Goal: Task Accomplishment & Management: Manage account settings

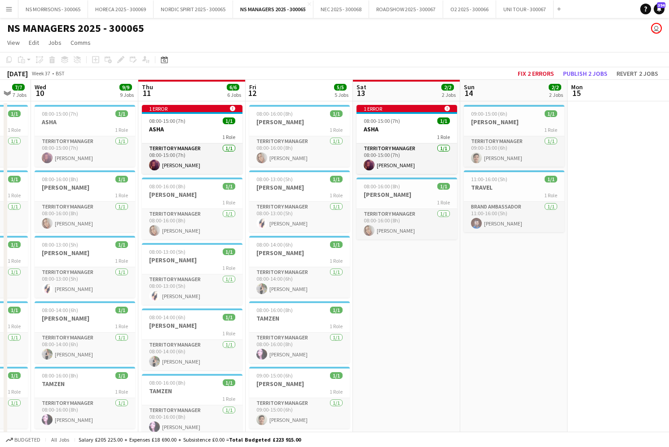
scroll to position [0, 183]
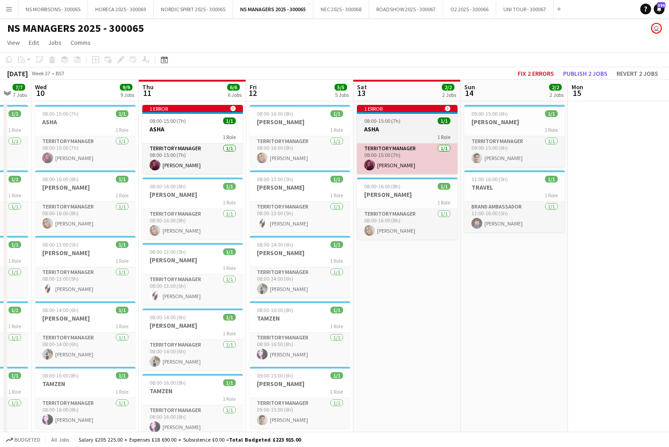
drag, startPoint x: 510, startPoint y: 184, endPoint x: 451, endPoint y: 165, distance: 61.9
click at [510, 184] on h3 "TRAVEL" at bounding box center [514, 188] width 101 height 8
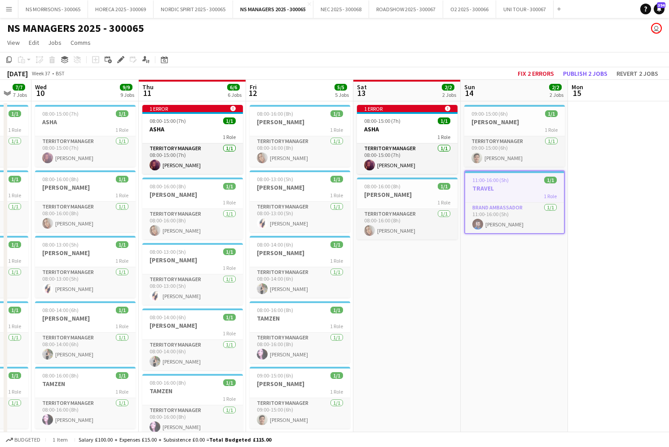
drag, startPoint x: 120, startPoint y: 61, endPoint x: 229, endPoint y: 76, distance: 109.6
click at [121, 61] on icon at bounding box center [120, 59] width 5 height 5
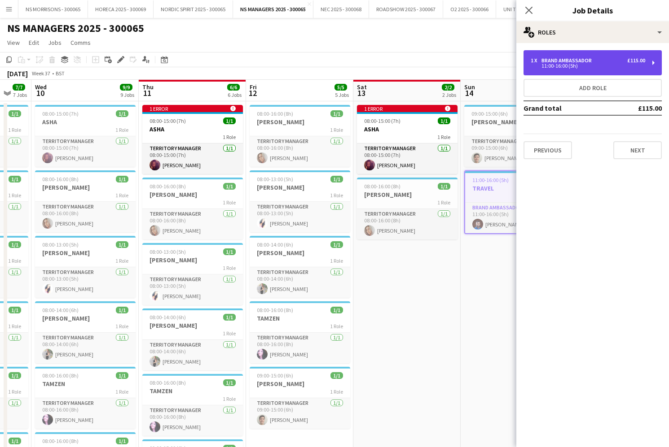
click at [594, 67] on div "11:00-16:00 (5h)" at bounding box center [587, 66] width 114 height 4
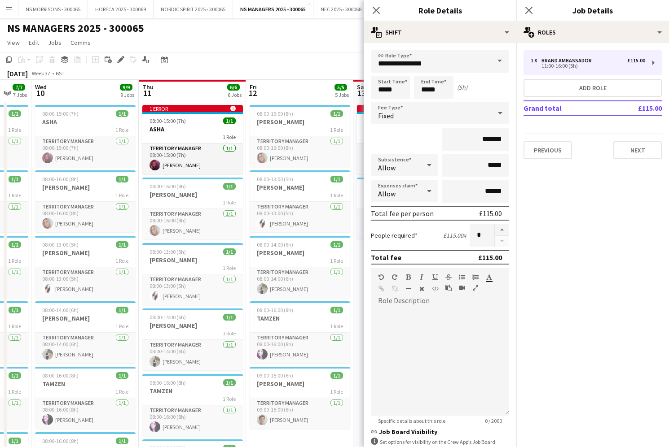
drag, startPoint x: 500, startPoint y: 230, endPoint x: 459, endPoint y: 248, distance: 45.0
click at [500, 230] on button "button" at bounding box center [502, 230] width 14 height 12
type input "*"
click at [362, 269] on app-date-cell "1 error alert-circle 08:00-15:00 (7h) 1/1 ASHA 1 Role Territory Manager [DATE] …" at bounding box center [406, 408] width 107 height 614
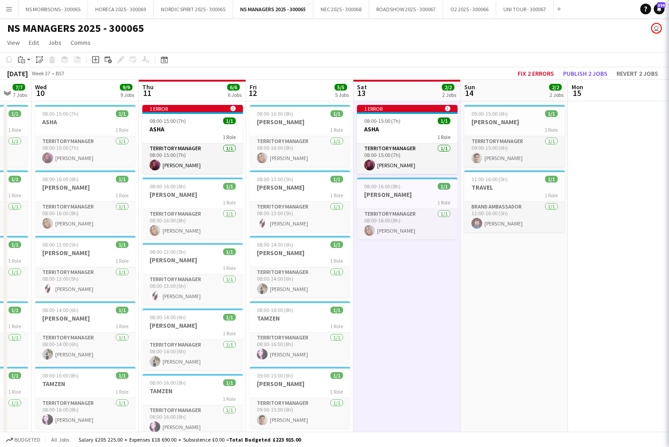
scroll to position [0, 184]
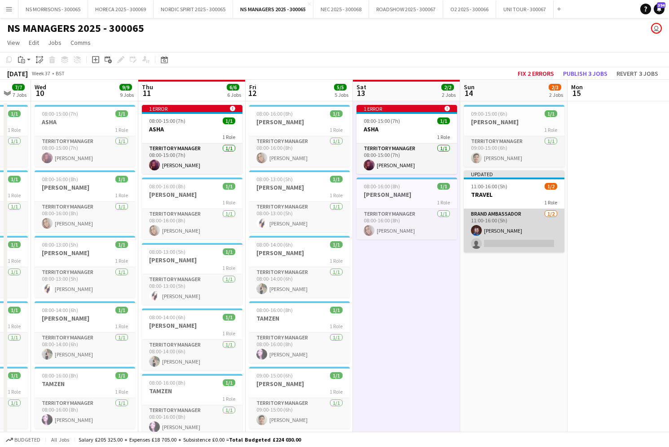
click at [506, 244] on app-card-role "Brand Ambassador [DATE] 11:00-16:00 (5h) [PERSON_NAME] single-neutral-actions" at bounding box center [514, 231] width 101 height 44
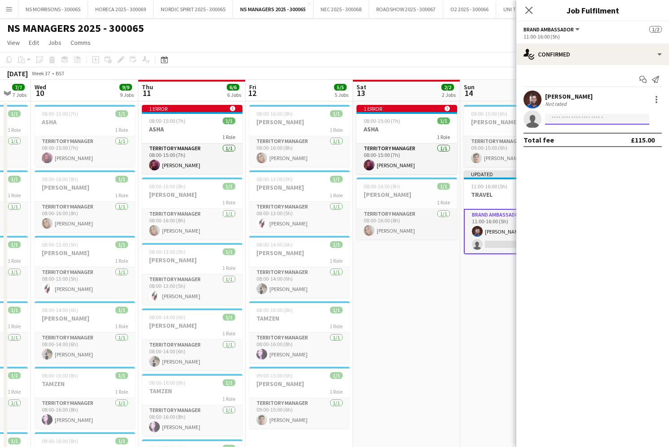
click at [574, 119] on input at bounding box center [597, 119] width 104 height 11
type input "****"
drag, startPoint x: 573, startPoint y: 119, endPoint x: 577, endPoint y: 146, distance: 27.2
click at [577, 146] on span "[PHONE_NUMBER]" at bounding box center [597, 146] width 90 height 7
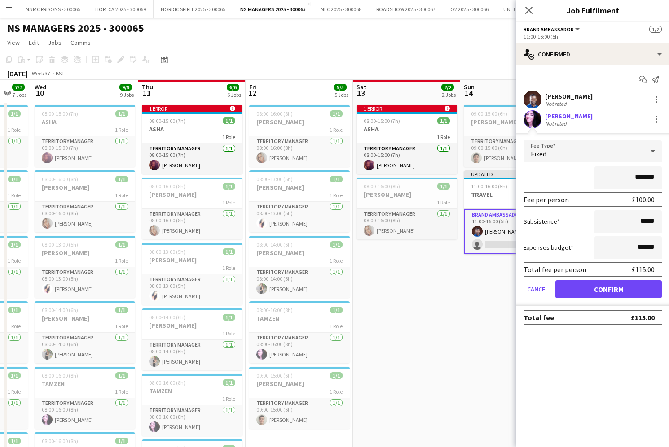
click at [573, 292] on button "Confirm" at bounding box center [608, 289] width 106 height 18
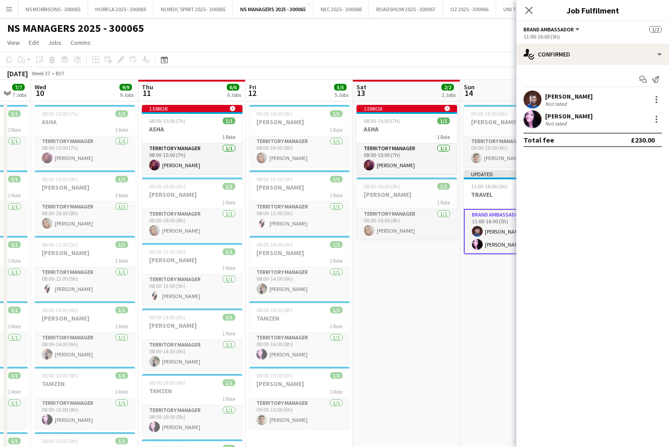
drag, startPoint x: 437, startPoint y: 291, endPoint x: 475, endPoint y: 259, distance: 49.7
click at [437, 291] on app-date-cell "1 error alert-circle 08:00-15:00 (7h) 1/1 ASHA 1 Role Territory Manager [DATE] …" at bounding box center [406, 408] width 107 height 614
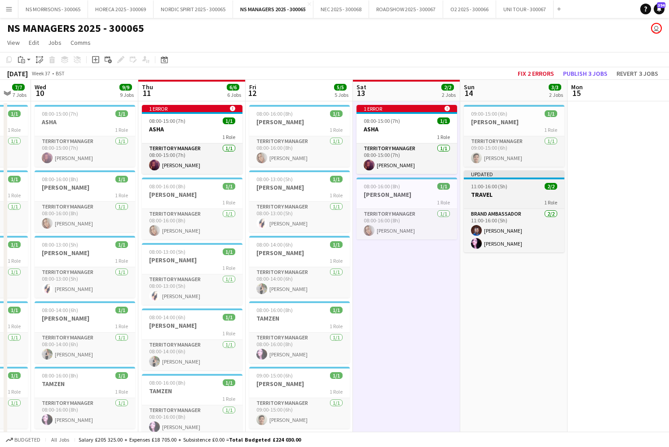
click at [519, 188] on div "11:00-16:00 (5h) 2/2" at bounding box center [514, 186] width 101 height 7
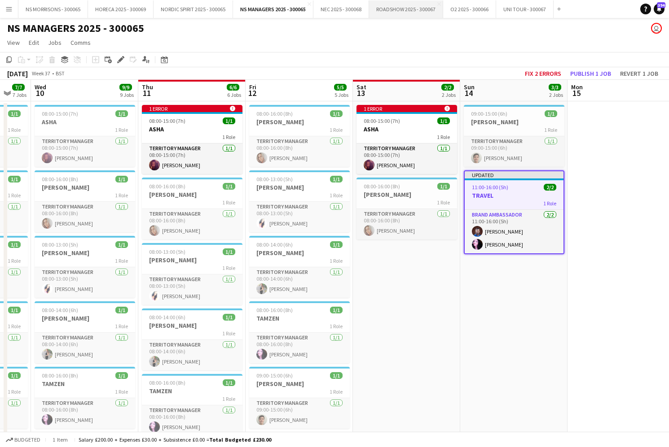
click at [386, 13] on button "ROADSHOW 2025 - 300067 Close" at bounding box center [406, 9] width 74 height 18
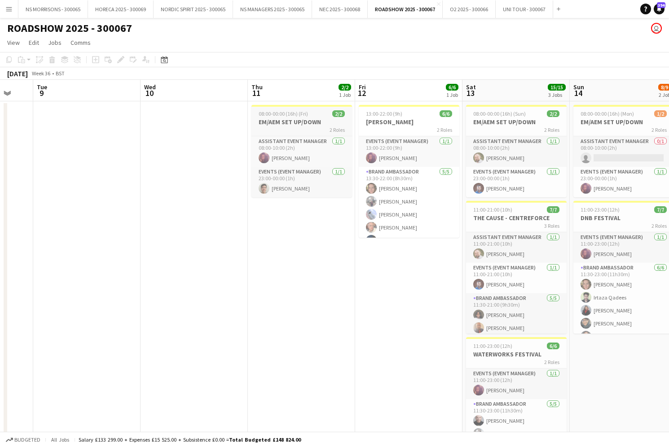
scroll to position [0, 400]
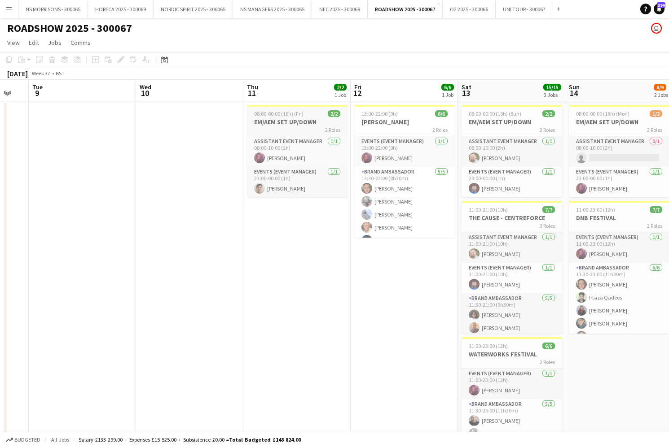
click at [307, 119] on h3 "EM/AEM SET UP/DOWN" at bounding box center [297, 122] width 101 height 8
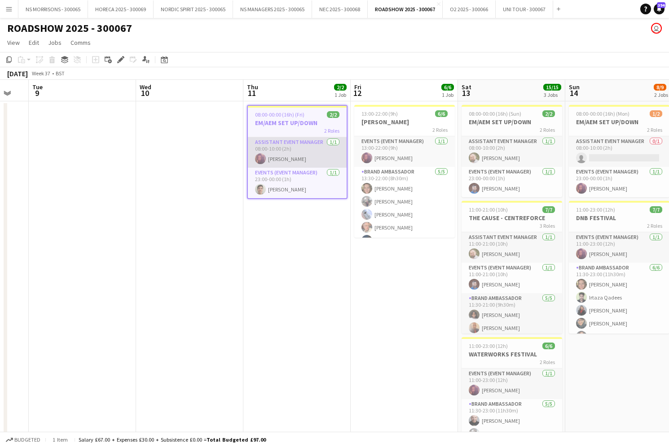
click at [313, 157] on app-card-role "Assistant Event Manager [DATE] 08:00-10:00 (2h) [PERSON_NAME]" at bounding box center [297, 152] width 99 height 31
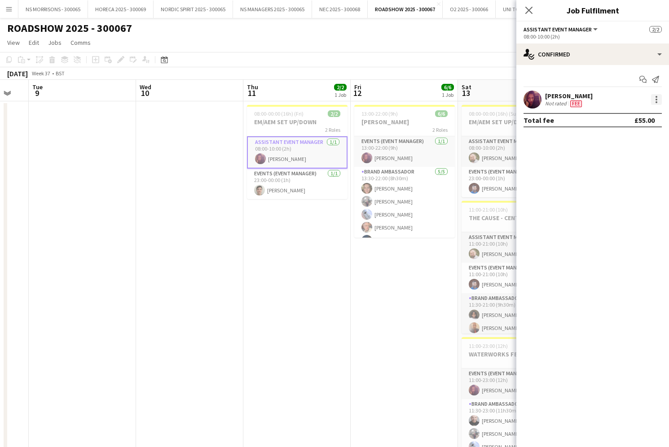
click at [659, 100] on div at bounding box center [656, 99] width 11 height 11
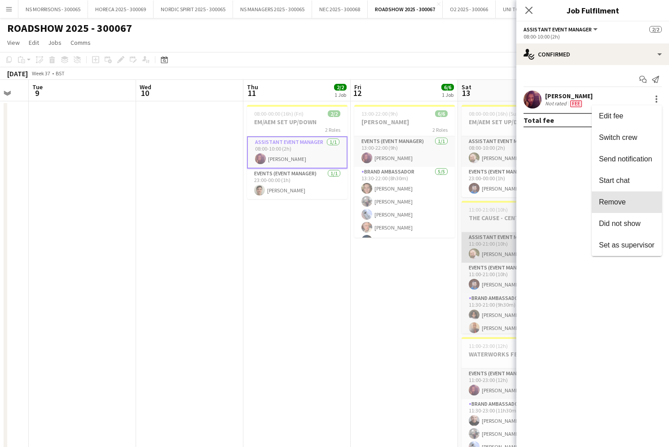
drag, startPoint x: 621, startPoint y: 197, endPoint x: 481, endPoint y: 232, distance: 144.7
click at [621, 197] on button "Remove" at bounding box center [626, 203] width 70 height 22
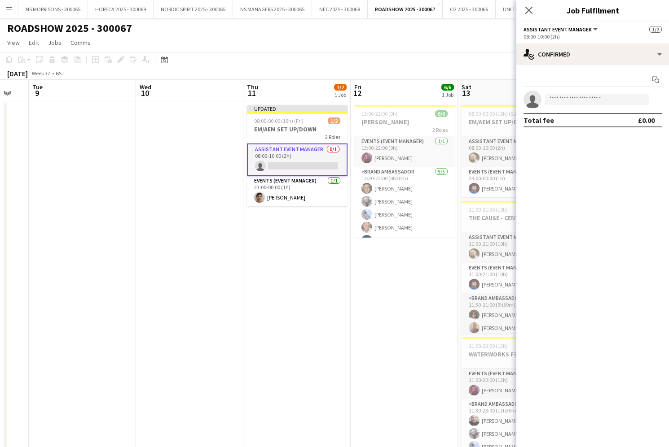
drag, startPoint x: 281, startPoint y: 126, endPoint x: 201, endPoint y: 94, distance: 86.0
click at [280, 126] on h3 "EM/AEM SET UP/DOWN" at bounding box center [297, 129] width 101 height 8
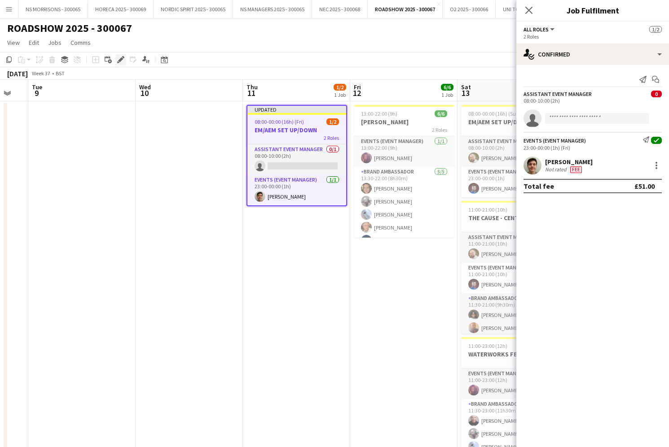
click at [119, 59] on icon "Edit" at bounding box center [120, 59] width 7 height 7
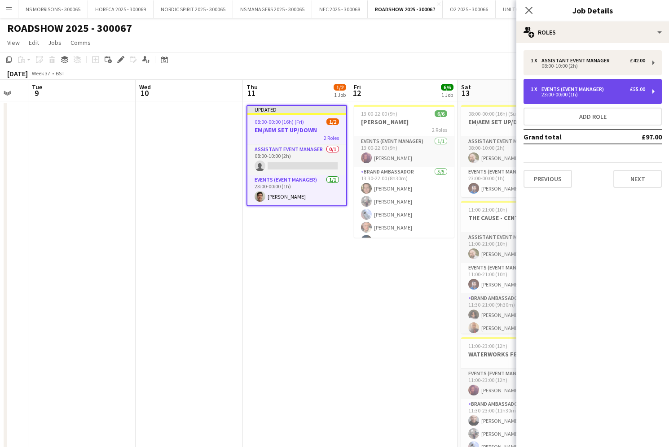
click at [576, 85] on div "1 x Events (Event Manager) £55.00 23:00-00:00 (1h)" at bounding box center [592, 91] width 138 height 25
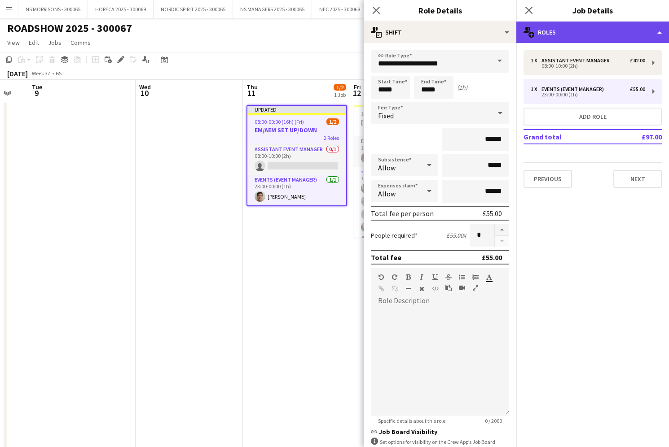
click at [591, 32] on div "multiple-users-add Roles" at bounding box center [592, 33] width 153 height 22
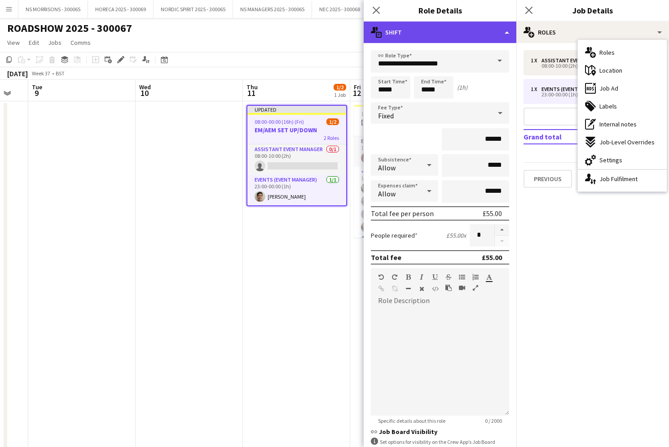
click at [481, 30] on div "multiple-actions-text Shift" at bounding box center [439, 33] width 153 height 22
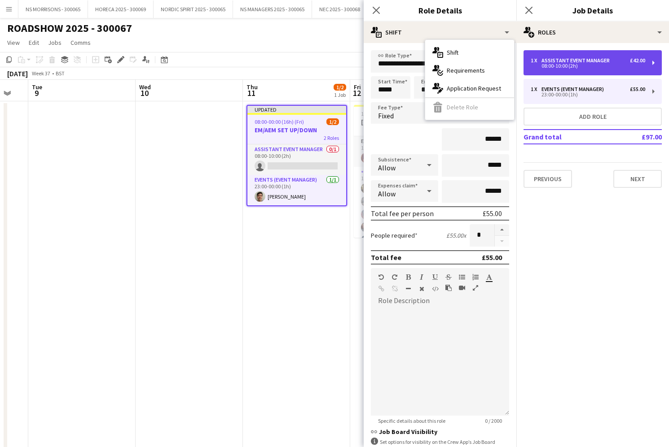
click at [568, 61] on div "Assistant Event Manager" at bounding box center [577, 60] width 72 height 6
type input "**********"
type input "*****"
type input "******"
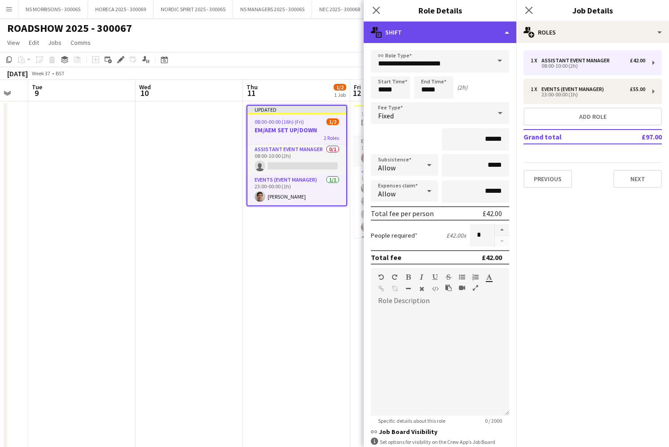
click at [390, 33] on div "multiple-actions-text Shift" at bounding box center [439, 33] width 153 height 22
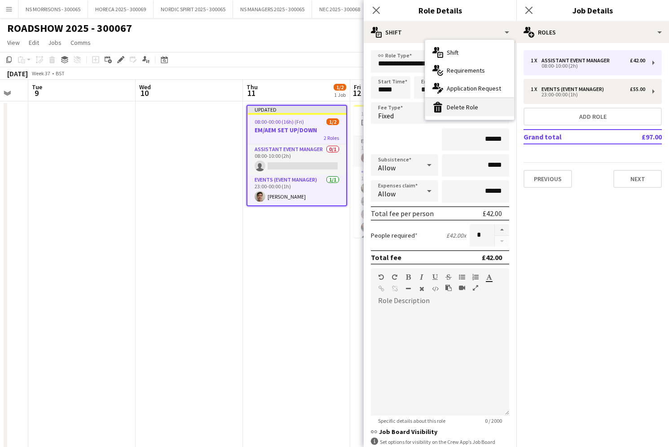
click at [446, 108] on div "bin-2 Delete Role" at bounding box center [469, 107] width 89 height 18
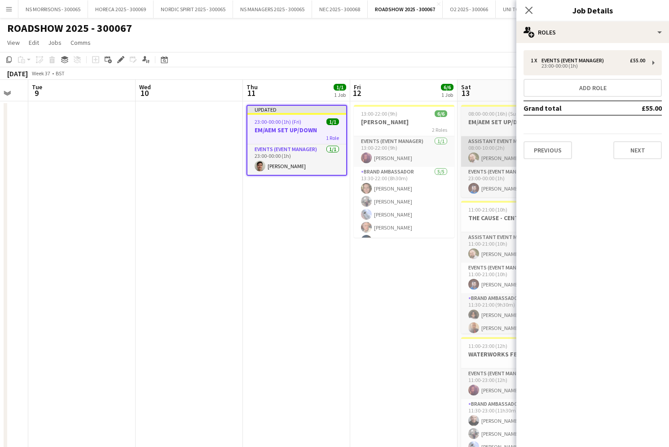
drag, startPoint x: 288, startPoint y: 262, endPoint x: 468, endPoint y: 158, distance: 208.1
click at [293, 258] on app-calendar-viewport "Fri 5 5/5 1 Job Sat 6 10/10 2 Jobs Sun 7 Mon 8 Tue 9 Wed 10 Thu 11 1/1 1 Job Fr…" at bounding box center [334, 304] width 669 height 448
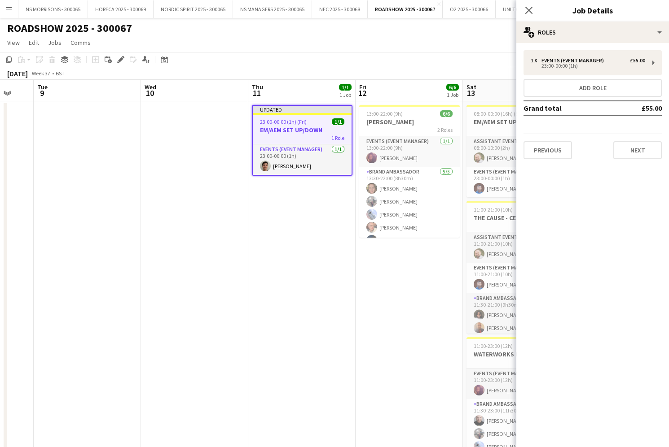
click at [301, 216] on app-date-cell "Updated 23:00-00:00 (1h) (Fri) 1/1 EM/AEM SET UP/DOWN 1 Role Events (Event Mana…" at bounding box center [301, 314] width 107 height 427
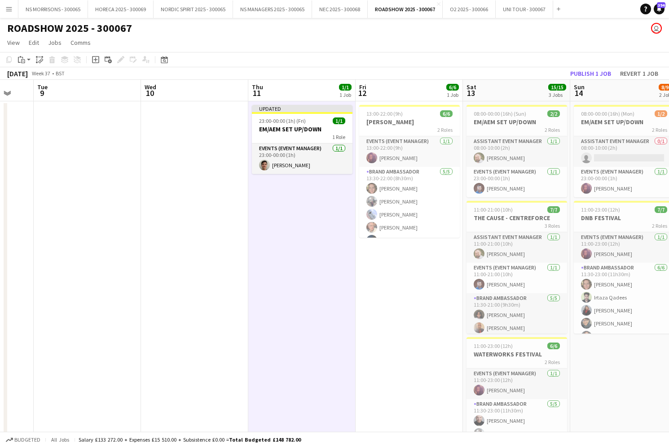
click at [587, 75] on button "Publish 1 job" at bounding box center [590, 74] width 48 height 12
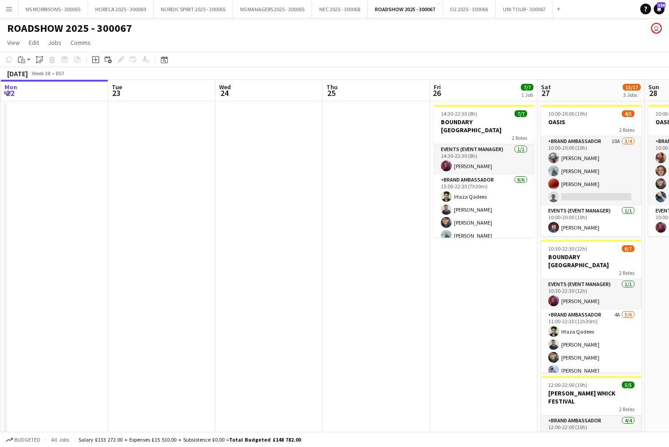
scroll to position [0, 321]
click at [261, 8] on button "NS MANAGERS 2025 - 300065 Close" at bounding box center [272, 9] width 79 height 18
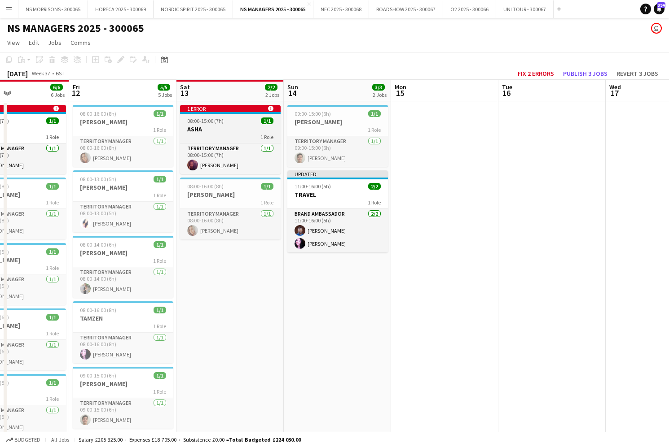
scroll to position [0, 362]
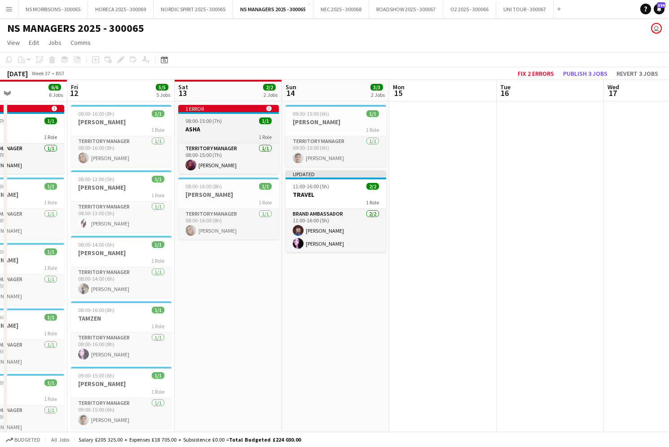
drag, startPoint x: 225, startPoint y: 130, endPoint x: 198, endPoint y: 116, distance: 30.3
click at [225, 130] on h3 "ASHA" at bounding box center [228, 129] width 101 height 8
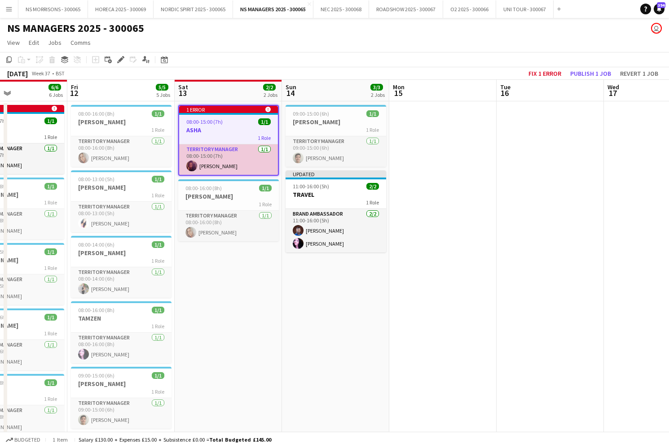
drag, startPoint x: 213, startPoint y: 154, endPoint x: 225, endPoint y: 153, distance: 11.7
click at [214, 154] on app-card-role "Territory Manager [DATE] 08:00-15:00 (7h) [PERSON_NAME]" at bounding box center [228, 159] width 99 height 31
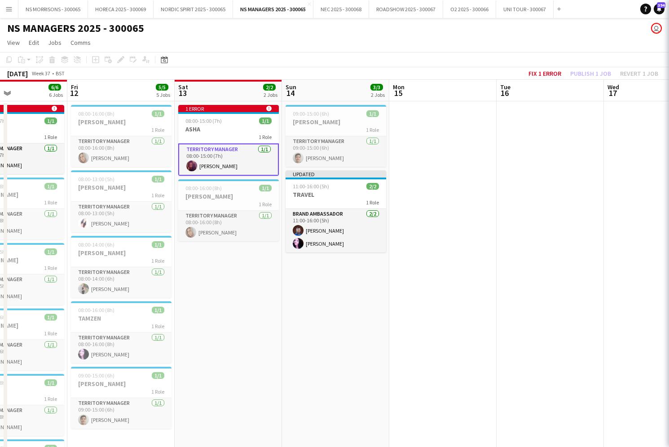
scroll to position [0, 361]
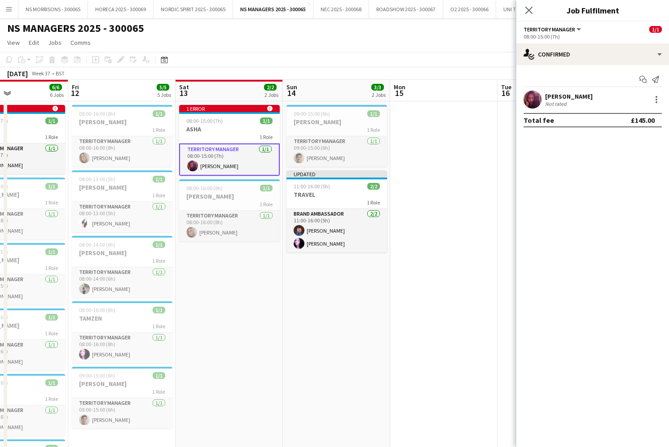
click at [651, 99] on div at bounding box center [656, 99] width 11 height 11
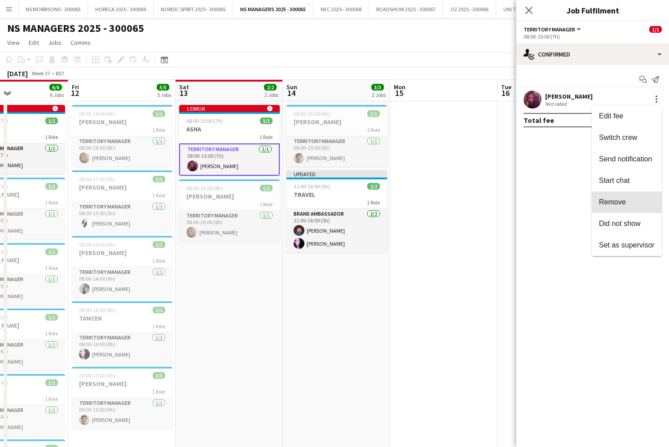
drag, startPoint x: 628, startPoint y: 204, endPoint x: 390, endPoint y: 161, distance: 242.1
click at [628, 204] on span "Remove" at bounding box center [627, 202] width 56 height 8
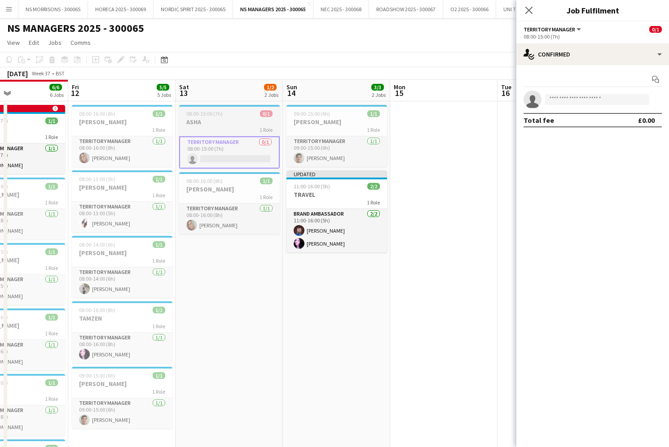
drag, startPoint x: 239, startPoint y: 128, endPoint x: 186, endPoint y: 117, distance: 53.6
click at [238, 128] on div "1 Role" at bounding box center [229, 129] width 101 height 7
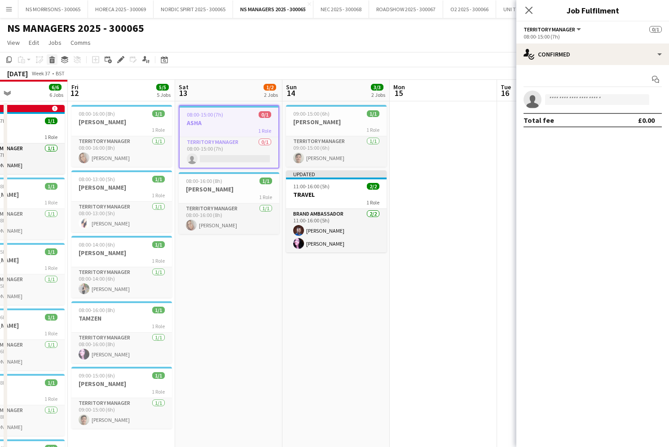
click at [53, 63] on icon at bounding box center [52, 61] width 5 height 4
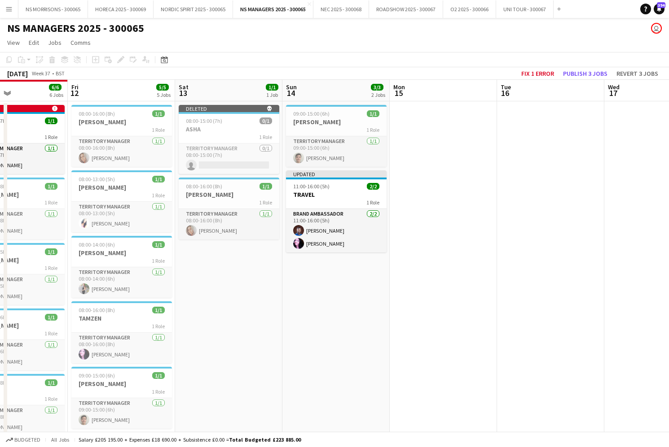
click at [601, 76] on button "Publish 3 jobs" at bounding box center [585, 74] width 52 height 12
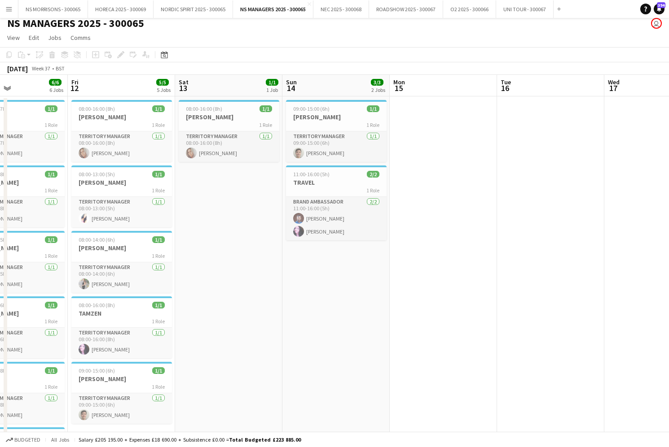
scroll to position [6, 0]
click at [178, 15] on button "NORDIC SPIRIT 2025 - 300065 Close" at bounding box center [192, 9] width 79 height 18
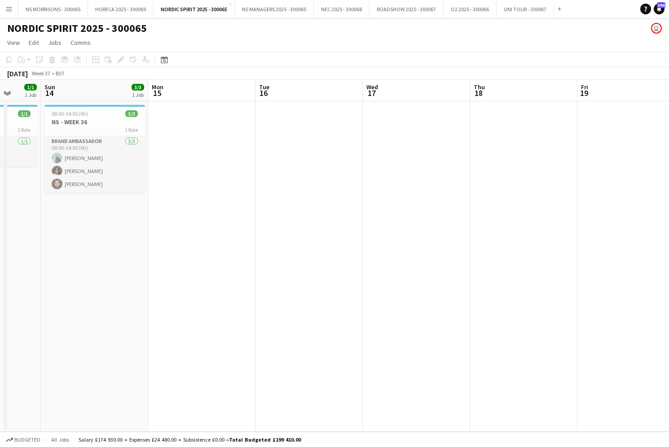
scroll to position [0, 389]
click at [75, 118] on h3 "NS - WEEK 36" at bounding box center [94, 122] width 101 height 8
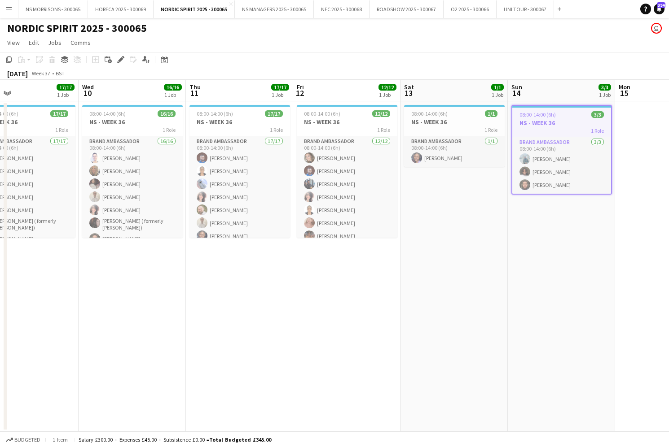
scroll to position [0, 246]
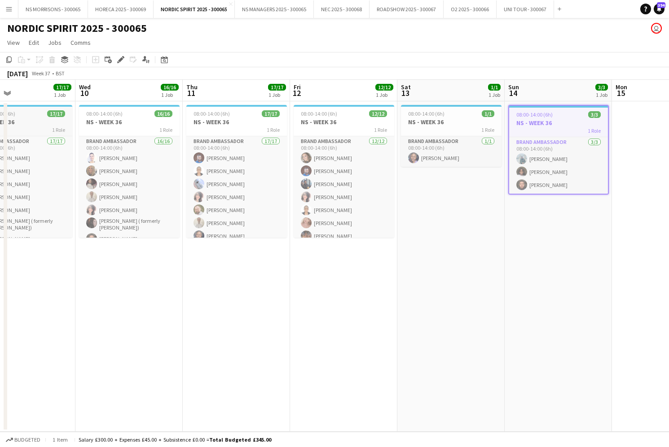
click at [38, 120] on h3 "NS - WEEK 36" at bounding box center [22, 122] width 101 height 8
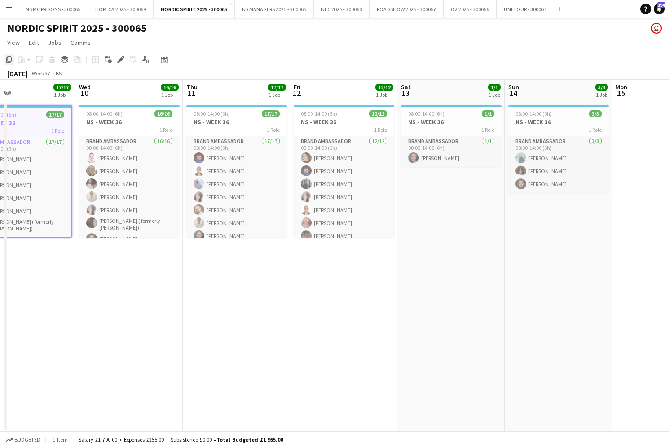
click at [9, 60] on icon "Copy" at bounding box center [8, 59] width 7 height 7
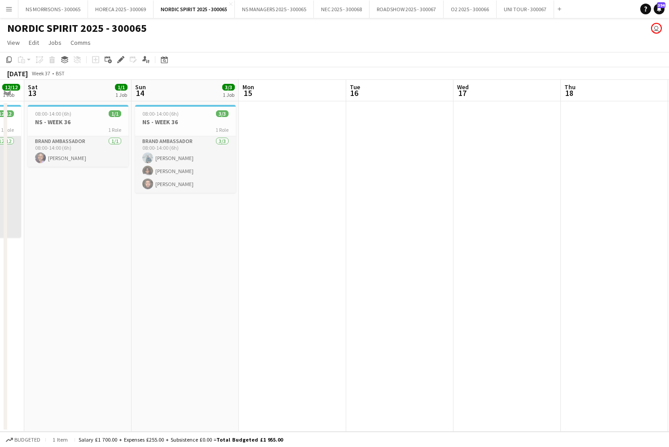
scroll to position [0, 406]
click at [301, 140] on app-date-cell at bounding box center [291, 266] width 107 height 331
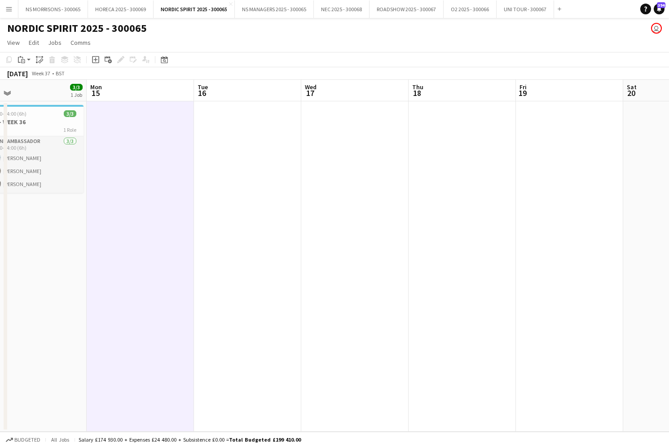
click at [255, 136] on app-date-cell at bounding box center [247, 266] width 107 height 331
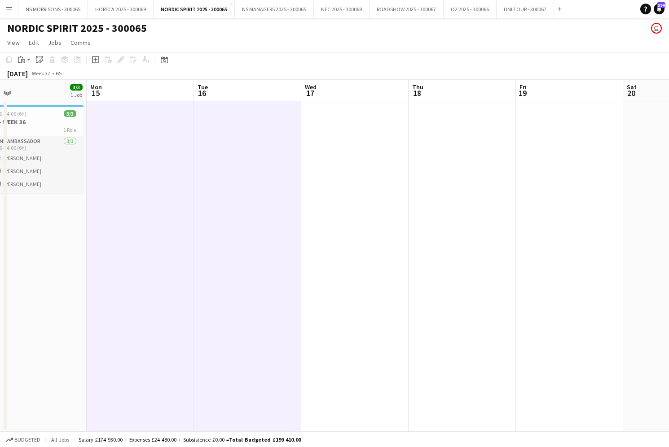
drag, startPoint x: 323, startPoint y: 131, endPoint x: 444, endPoint y: 136, distance: 121.2
click at [324, 131] on app-date-cell at bounding box center [354, 266] width 107 height 331
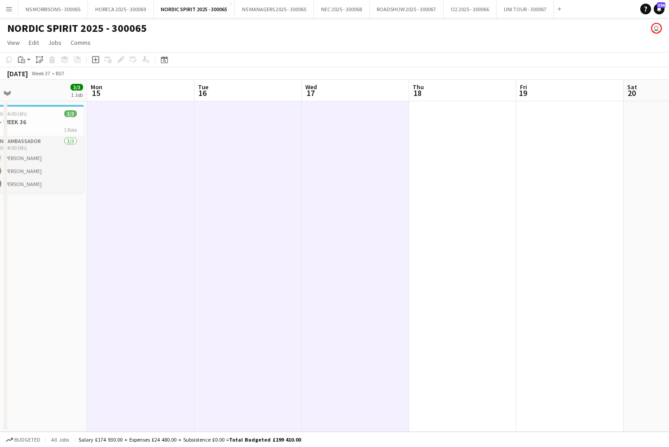
drag, startPoint x: 470, startPoint y: 139, endPoint x: 538, endPoint y: 140, distance: 68.2
click at [470, 139] on app-date-cell at bounding box center [462, 266] width 107 height 331
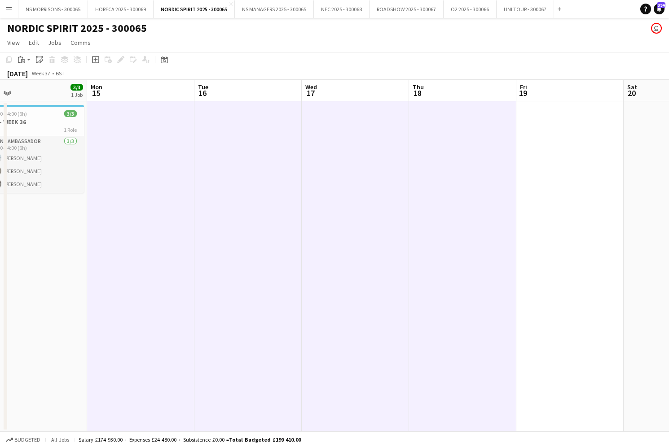
click at [559, 140] on app-date-cell at bounding box center [569, 266] width 107 height 331
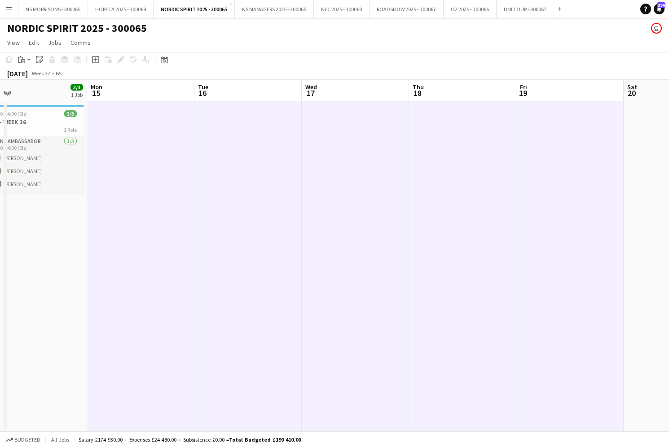
click at [656, 142] on app-date-cell at bounding box center [676, 266] width 107 height 331
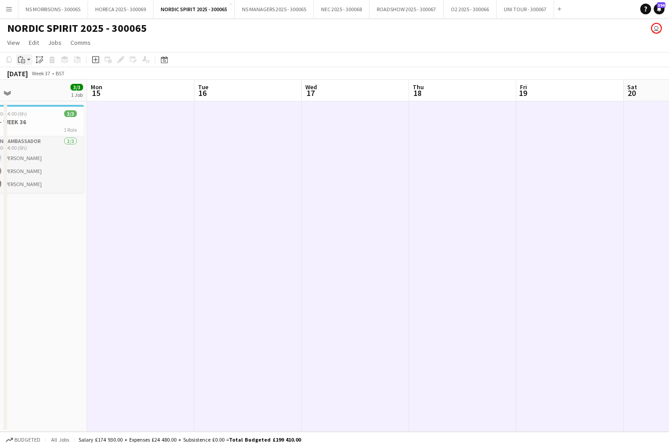
click at [18, 59] on icon at bounding box center [19, 60] width 3 height 6
click at [43, 93] on link "Paste with crew Command Shift V" at bounding box center [59, 92] width 71 height 8
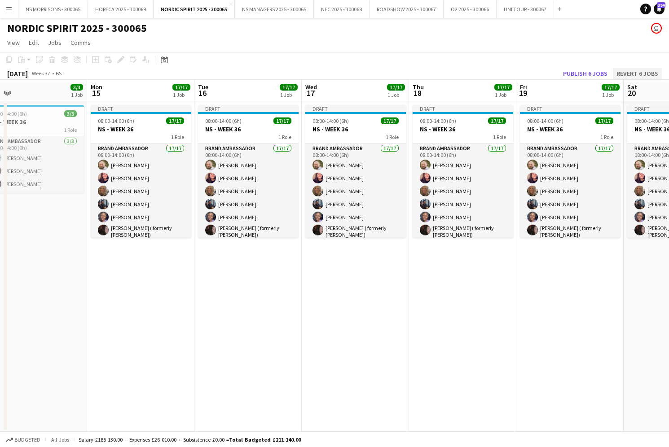
click at [644, 73] on button "Revert 6 jobs" at bounding box center [637, 74] width 49 height 12
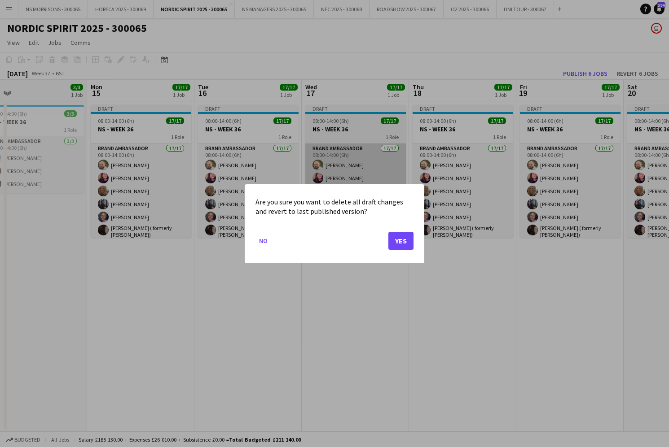
drag, startPoint x: 408, startPoint y: 242, endPoint x: 367, endPoint y: 236, distance: 41.8
click at [408, 242] on button "Yes" at bounding box center [400, 241] width 25 height 18
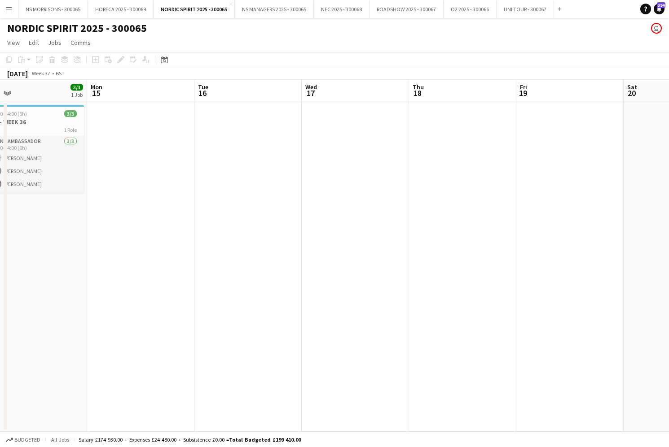
click at [109, 116] on app-date-cell at bounding box center [140, 266] width 107 height 331
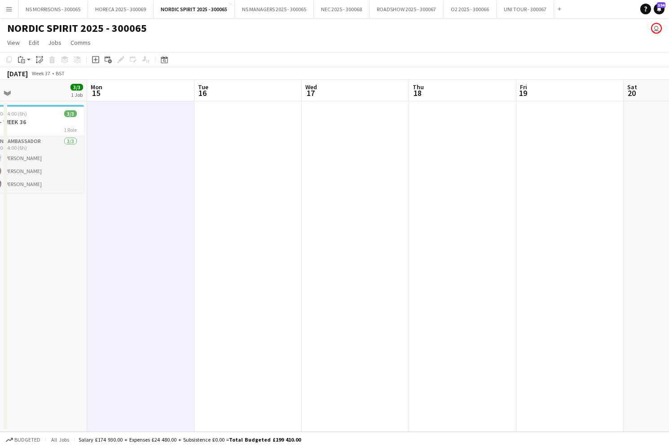
click at [277, 127] on app-date-cell at bounding box center [247, 266] width 107 height 331
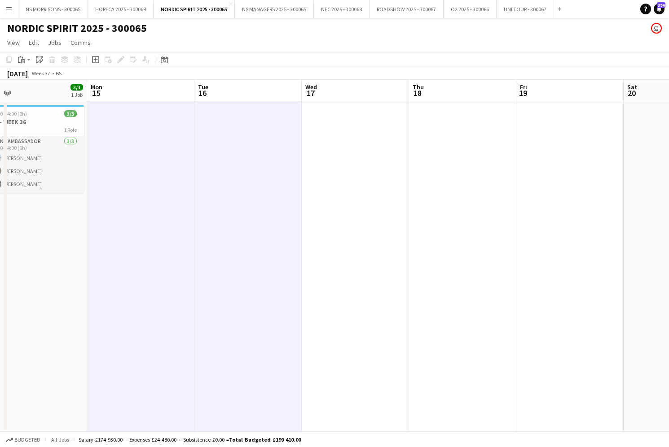
click at [396, 133] on app-date-cell at bounding box center [355, 266] width 107 height 331
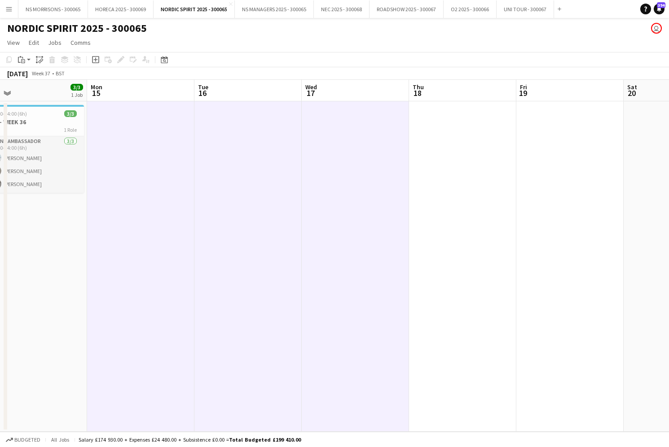
click at [488, 137] on app-date-cell at bounding box center [462, 266] width 107 height 331
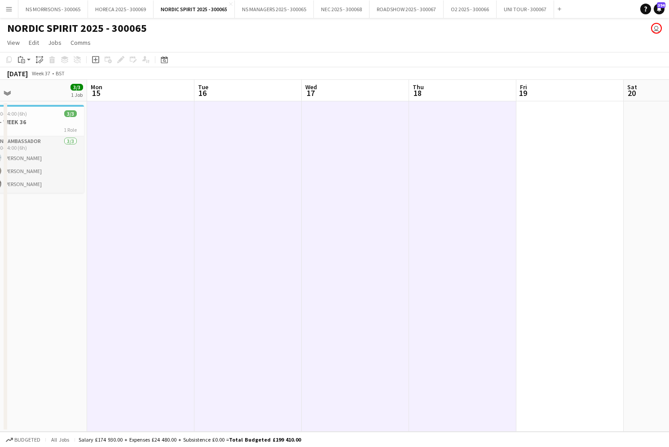
drag, startPoint x: 609, startPoint y: 147, endPoint x: 646, endPoint y: 145, distance: 36.8
click at [609, 147] on app-date-cell at bounding box center [569, 266] width 107 height 331
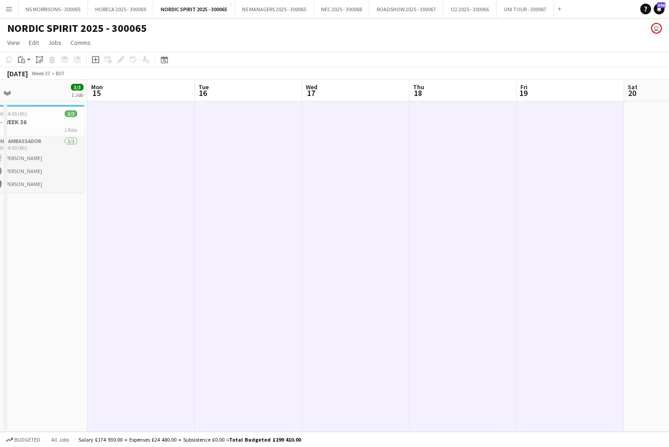
drag, startPoint x: 647, startPoint y: 145, endPoint x: 630, endPoint y: 144, distance: 16.2
click at [646, 145] on app-date-cell at bounding box center [677, 266] width 107 height 331
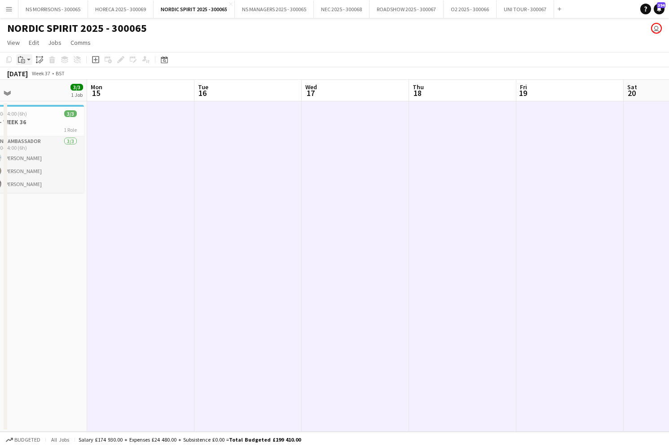
click at [23, 59] on icon at bounding box center [23, 61] width 4 height 4
click at [28, 74] on link "Paste Command V" at bounding box center [59, 77] width 71 height 8
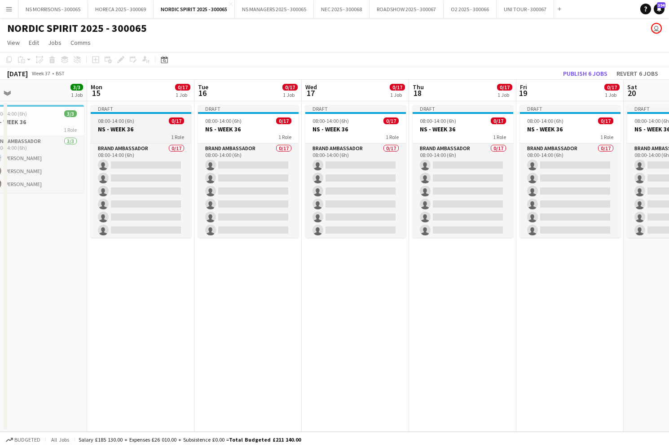
drag, startPoint x: 134, startPoint y: 118, endPoint x: 139, endPoint y: 118, distance: 5.4
click at [134, 118] on div "08:00-14:00 (6h) 0/17" at bounding box center [141, 121] width 101 height 7
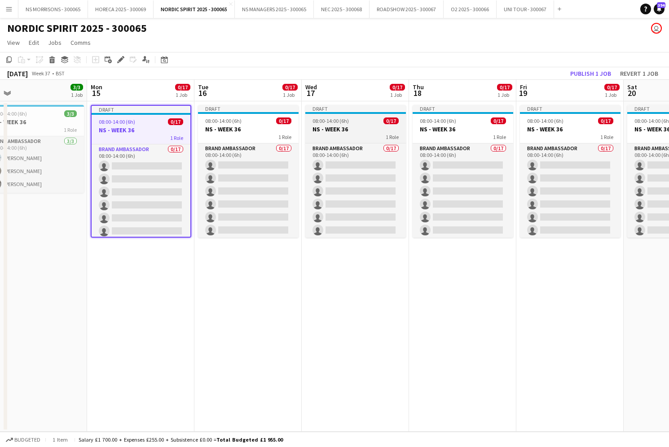
drag, startPoint x: 280, startPoint y: 128, endPoint x: 368, endPoint y: 135, distance: 88.2
click at [280, 127] on h3 "NS - WEEK 36" at bounding box center [248, 129] width 101 height 8
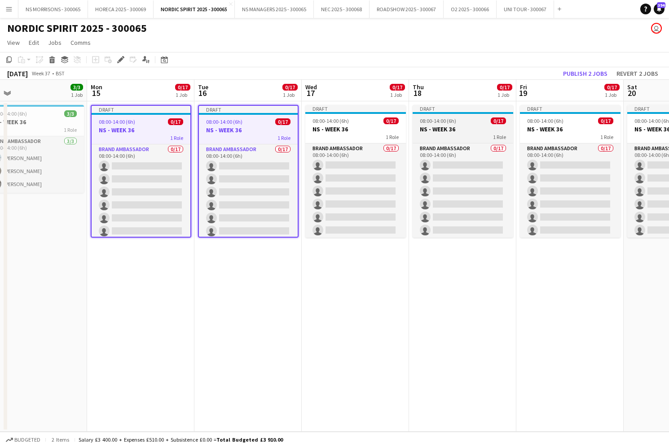
drag, startPoint x: 368, startPoint y: 135, endPoint x: 466, endPoint y: 123, distance: 98.2
click at [369, 135] on div "1 Role" at bounding box center [355, 136] width 101 height 7
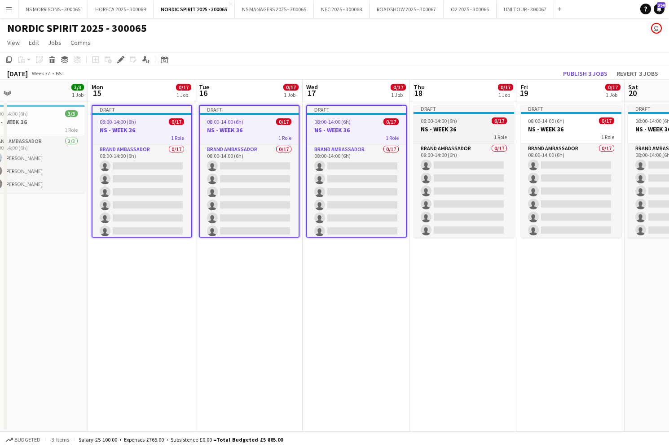
click at [467, 123] on div "08:00-14:00 (6h) 0/17" at bounding box center [463, 121] width 101 height 7
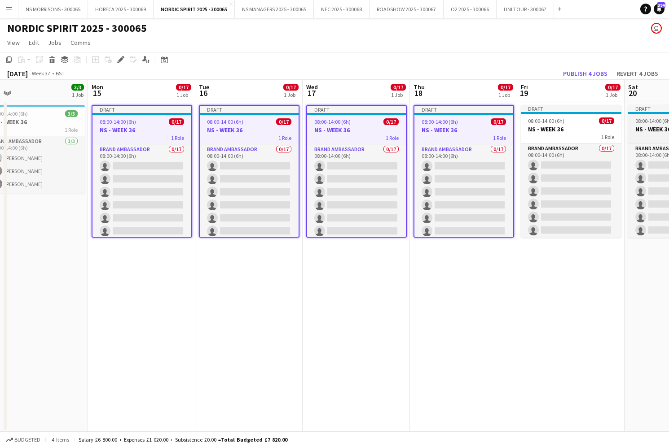
drag, startPoint x: 589, startPoint y: 123, endPoint x: 664, endPoint y: 130, distance: 75.2
click at [589, 123] on div "08:00-14:00 (6h) 0/17" at bounding box center [571, 121] width 101 height 7
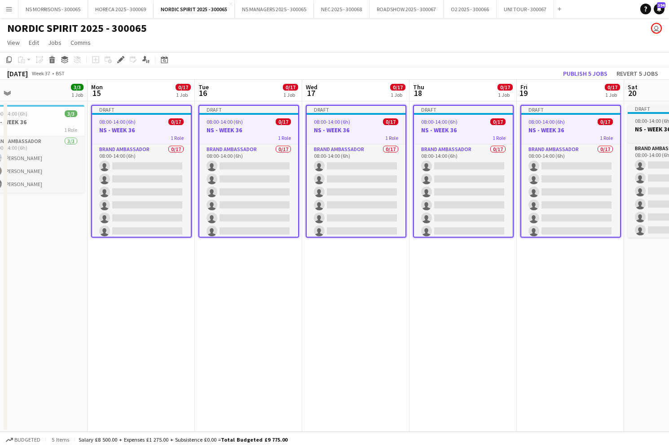
click at [655, 130] on h3 "NS - WEEK 36" at bounding box center [677, 129] width 101 height 8
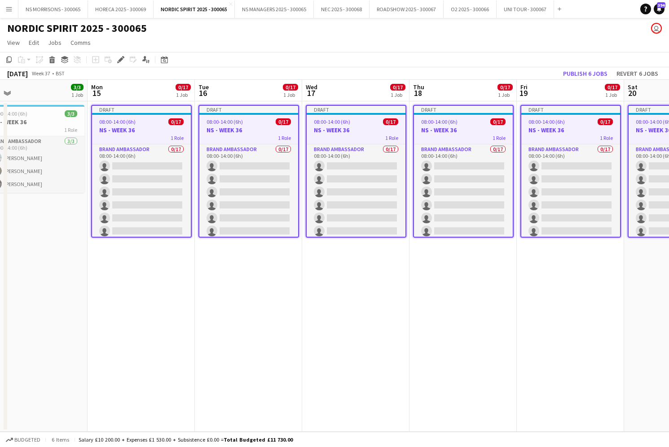
drag, startPoint x: 125, startPoint y: 61, endPoint x: 133, endPoint y: 62, distance: 8.3
click at [125, 61] on div "Edit" at bounding box center [120, 59] width 11 height 11
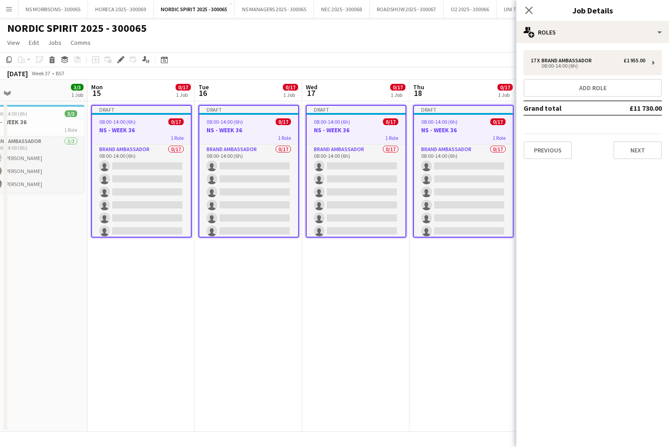
click at [618, 156] on button "Next" at bounding box center [637, 150] width 48 height 18
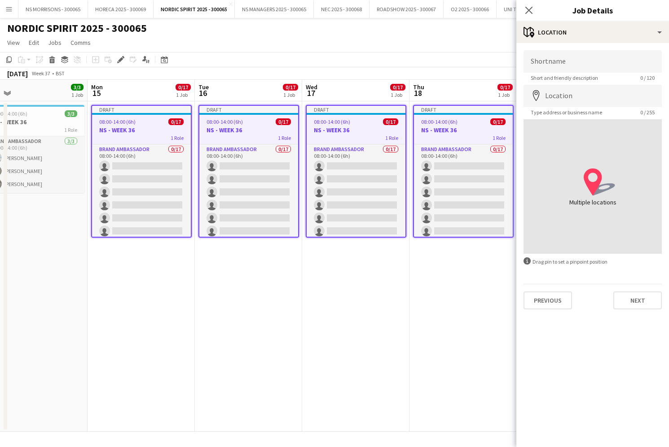
click at [643, 296] on button "Next" at bounding box center [637, 301] width 48 height 18
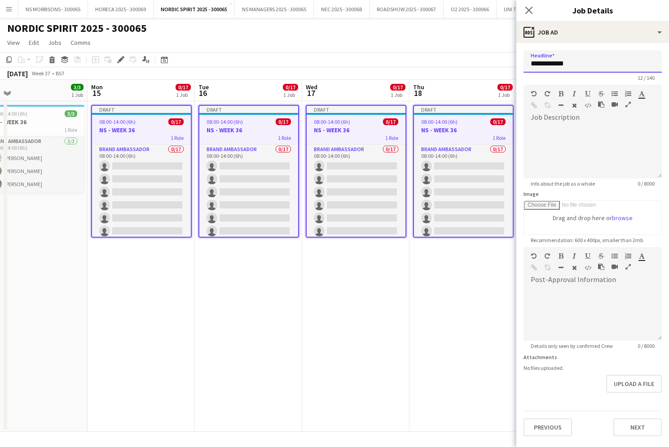
drag, startPoint x: 567, startPoint y: 61, endPoint x: 579, endPoint y: 60, distance: 12.7
click at [580, 60] on input "**********" at bounding box center [592, 61] width 138 height 22
type input "**********"
click at [635, 424] on button "Next" at bounding box center [637, 428] width 48 height 18
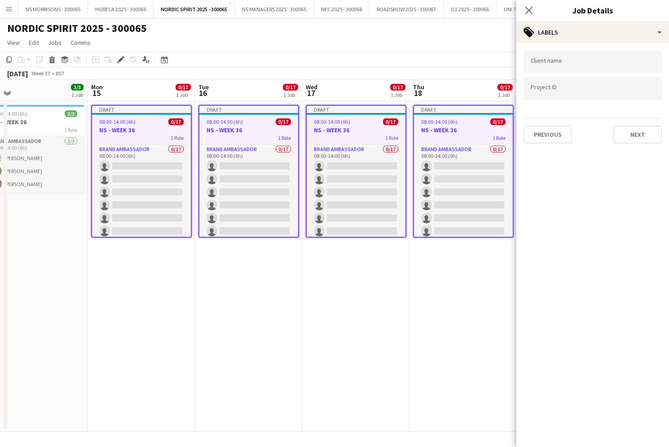
click at [639, 137] on button "Next" at bounding box center [637, 135] width 48 height 18
drag, startPoint x: 641, startPoint y: 97, endPoint x: 628, endPoint y: 92, distance: 13.9
click at [641, 97] on button "Next" at bounding box center [637, 93] width 48 height 18
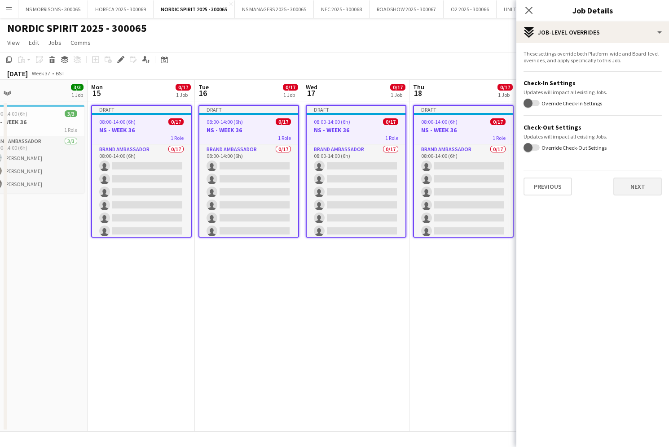
click at [639, 184] on button "Next" at bounding box center [637, 187] width 48 height 18
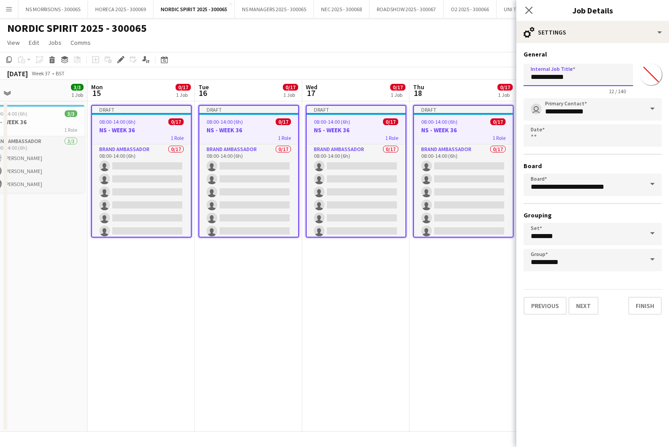
drag, startPoint x: 569, startPoint y: 79, endPoint x: 576, endPoint y: 74, distance: 8.5
click at [576, 77] on input "**********" at bounding box center [577, 75] width 109 height 22
type input "**********"
click at [637, 312] on button "Finish" at bounding box center [645, 306] width 34 height 18
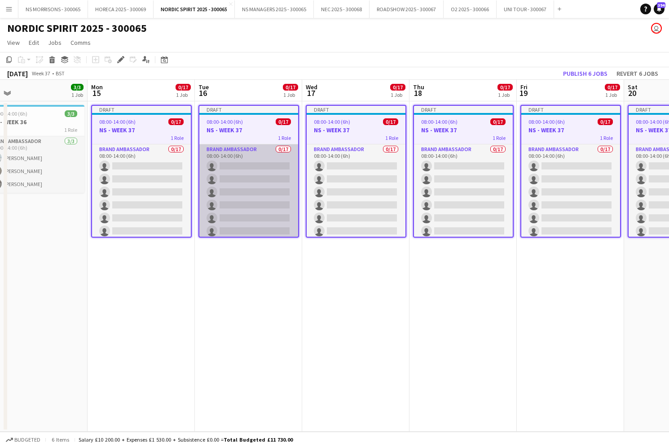
drag, startPoint x: 157, startPoint y: 205, endPoint x: 221, endPoint y: 197, distance: 65.1
click at [157, 205] on app-card-role "Brand Ambassador 0/17 08:00-14:00 (6h) single-neutral-actions single-neutral-ac…" at bounding box center [141, 263] width 99 height 239
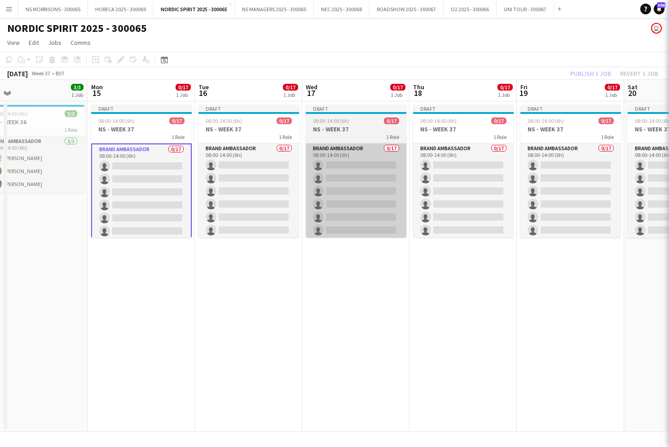
drag, startPoint x: 254, startPoint y: 192, endPoint x: 333, endPoint y: 188, distance: 78.6
click at [254, 192] on app-card-role "Brand Ambassador 0/17 08:00-14:00 (6h) single-neutral-actions single-neutral-ac…" at bounding box center [248, 263] width 101 height 239
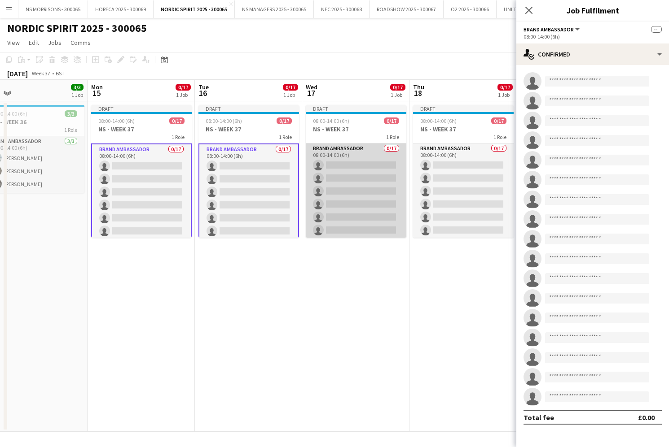
click at [351, 188] on app-card-role "Brand Ambassador 0/17 08:00-14:00 (6h) single-neutral-actions single-neutral-ac…" at bounding box center [356, 263] width 101 height 239
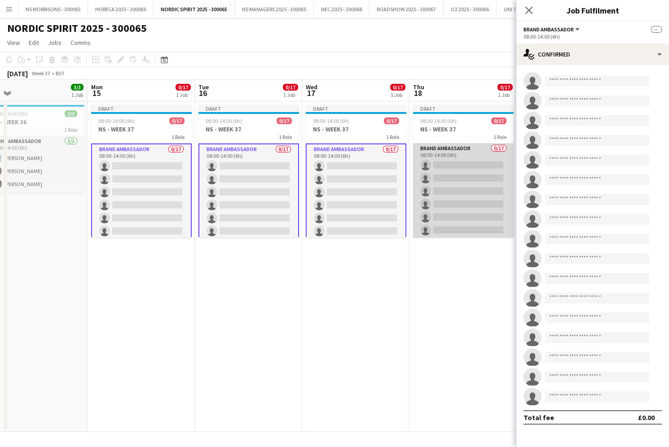
click at [428, 184] on app-card-role "Brand Ambassador 0/17 08:00-14:00 (6h) single-neutral-actions single-neutral-ac…" at bounding box center [463, 263] width 101 height 239
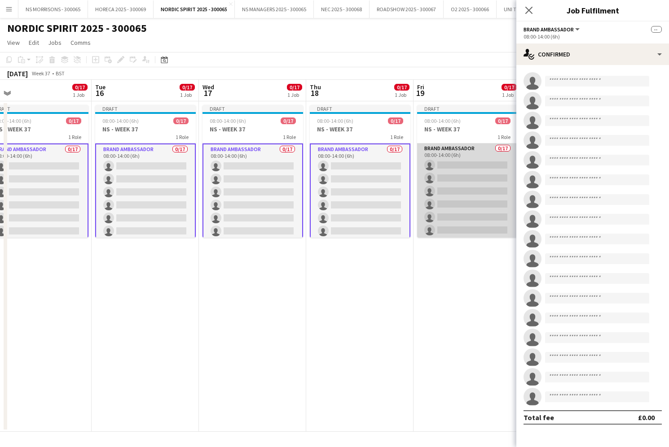
scroll to position [0, 232]
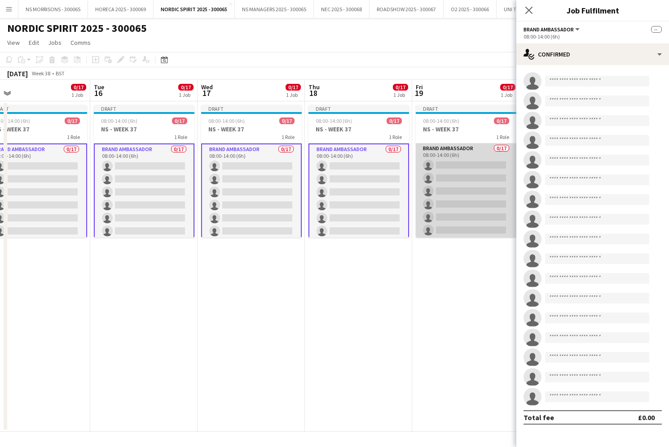
click at [450, 181] on app-card-role "Brand Ambassador 0/17 08:00-14:00 (6h) single-neutral-actions single-neutral-ac…" at bounding box center [466, 263] width 101 height 239
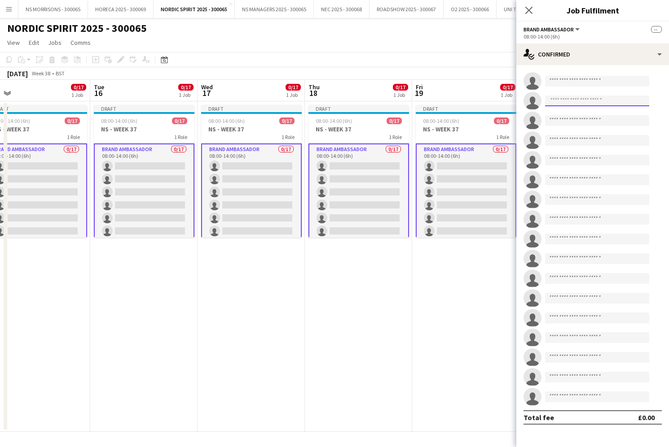
click at [567, 103] on input at bounding box center [597, 101] width 104 height 11
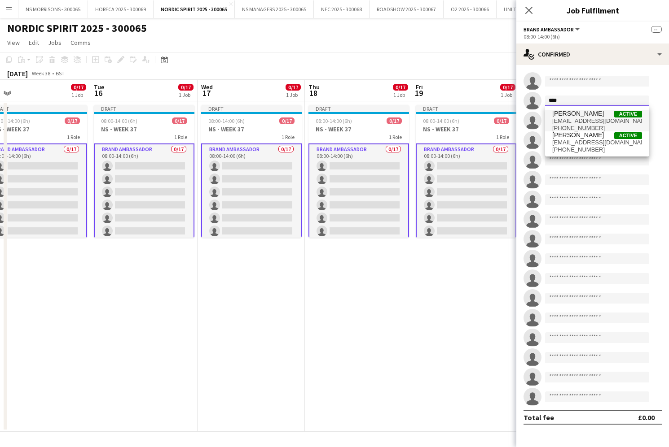
type input "****"
click at [567, 116] on span "[PERSON_NAME]" at bounding box center [578, 114] width 52 height 8
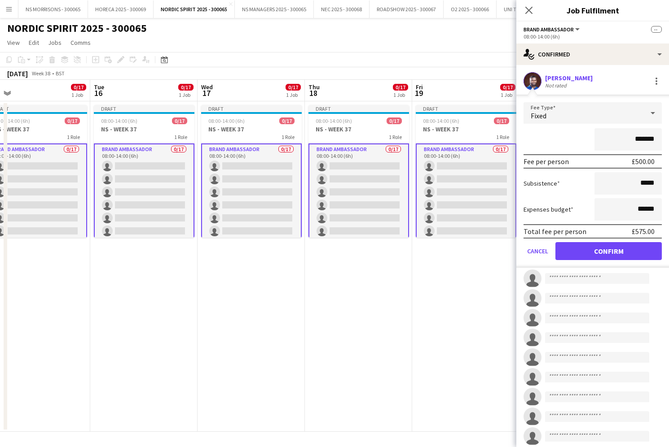
click at [637, 136] on input "*******" at bounding box center [627, 139] width 67 height 22
type input "*******"
drag, startPoint x: 638, startPoint y: 208, endPoint x: 643, endPoint y: 206, distance: 4.8
click at [644, 206] on input "******" at bounding box center [627, 209] width 67 height 22
type input "******"
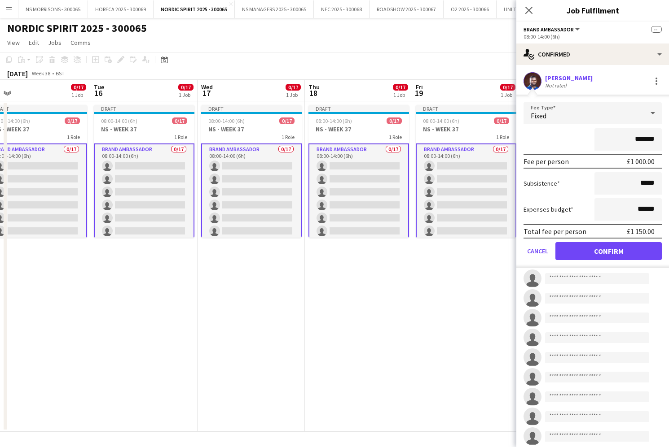
click at [607, 249] on button "Confirm" at bounding box center [608, 251] width 106 height 18
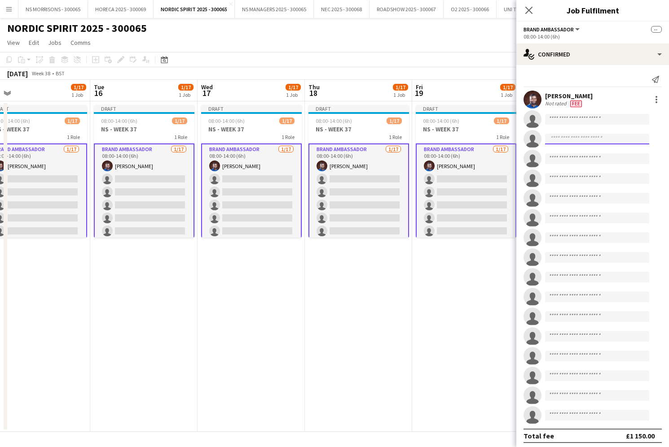
click at [572, 141] on input at bounding box center [597, 139] width 104 height 11
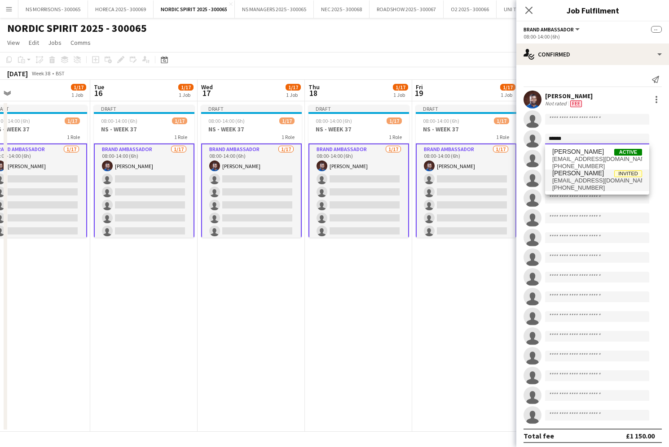
type input "*****"
click at [578, 170] on span "[PERSON_NAME]" at bounding box center [578, 174] width 52 height 8
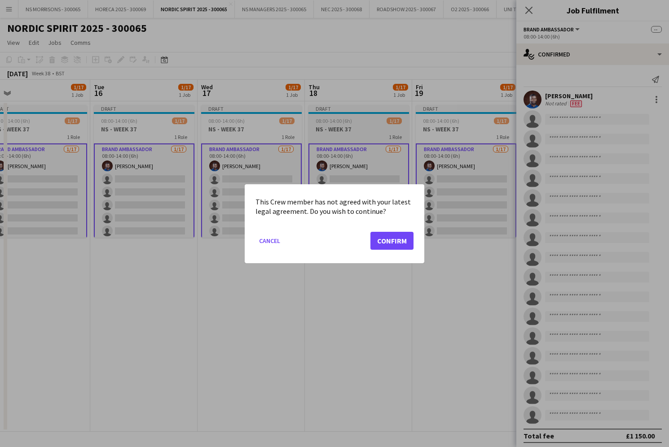
drag, startPoint x: 259, startPoint y: 237, endPoint x: 348, endPoint y: 206, distance: 94.0
click at [259, 237] on button "Cancel" at bounding box center [269, 240] width 28 height 14
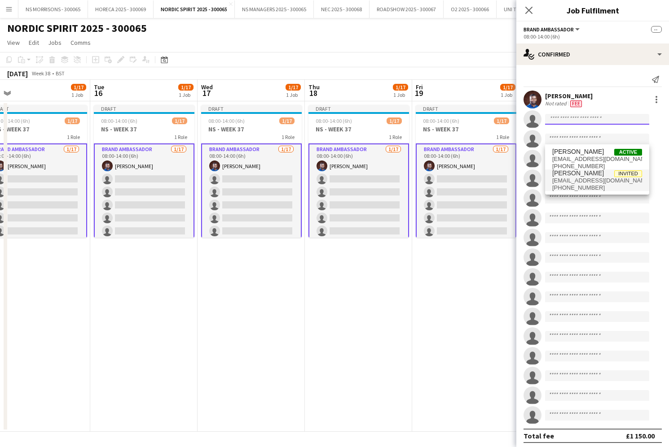
click at [556, 115] on input at bounding box center [597, 119] width 104 height 11
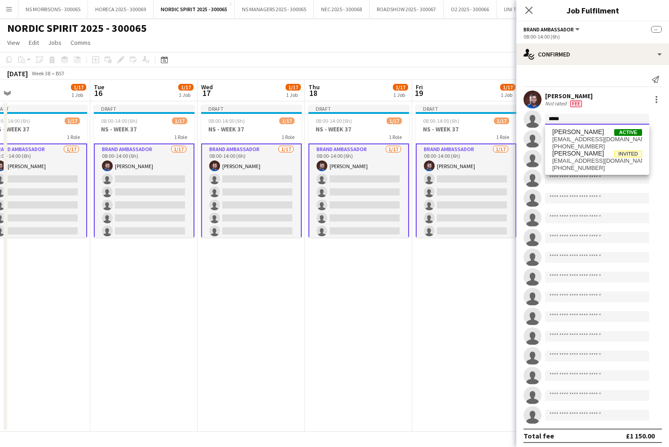
type input "*****"
click at [561, 166] on span "[PHONE_NUMBER]" at bounding box center [597, 168] width 90 height 7
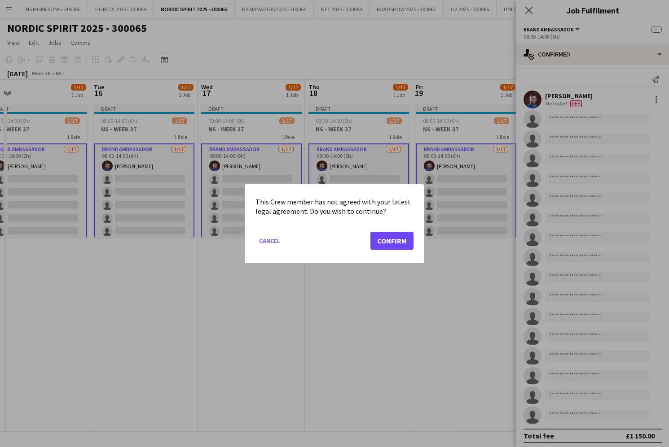
click at [389, 245] on button "Confirm" at bounding box center [391, 241] width 43 height 18
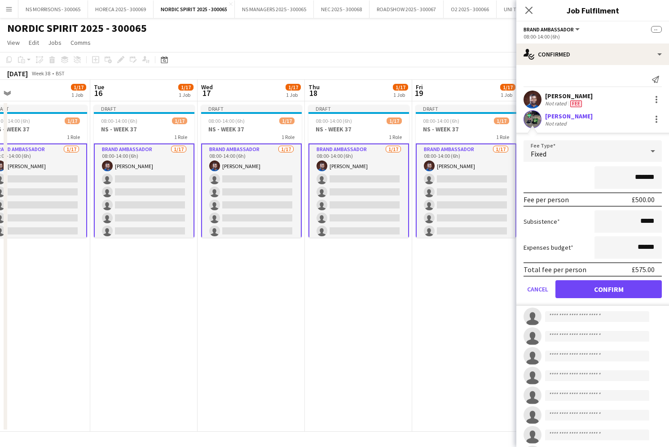
click at [636, 177] on input "*******" at bounding box center [627, 177] width 67 height 22
type input "*******"
click at [604, 286] on button "Confirm" at bounding box center [608, 289] width 106 height 18
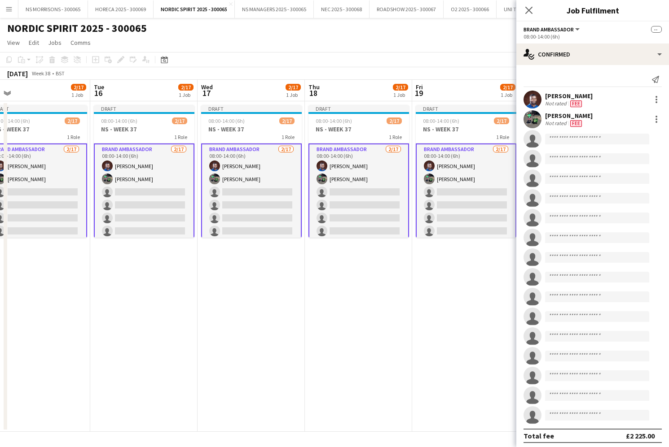
click at [547, 114] on div "[PERSON_NAME]" at bounding box center [569, 116] width 48 height 8
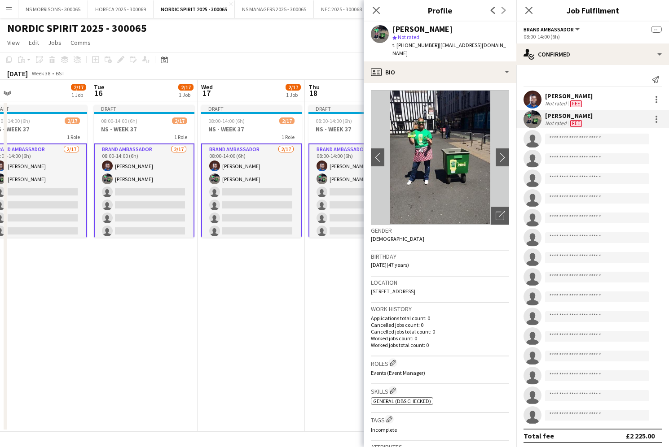
click at [449, 131] on img at bounding box center [440, 157] width 138 height 135
click at [506, 153] on app-icon "chevron-right" at bounding box center [502, 157] width 14 height 9
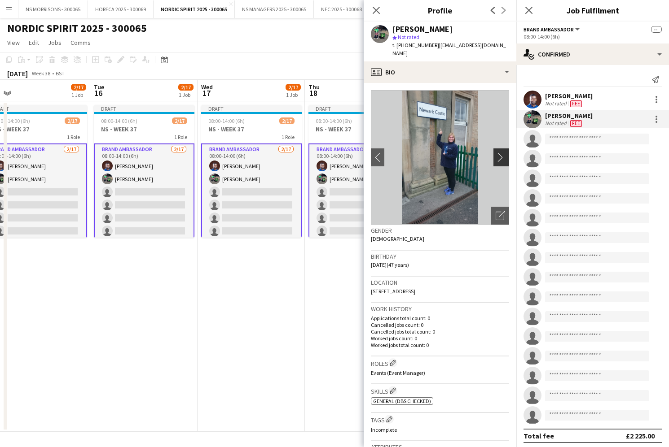
click at [506, 153] on app-icon "chevron-right" at bounding box center [502, 157] width 14 height 9
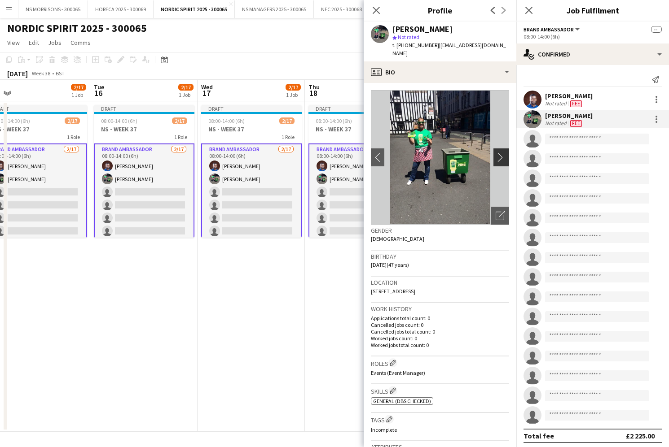
click at [506, 153] on app-icon "chevron-right" at bounding box center [502, 157] width 14 height 9
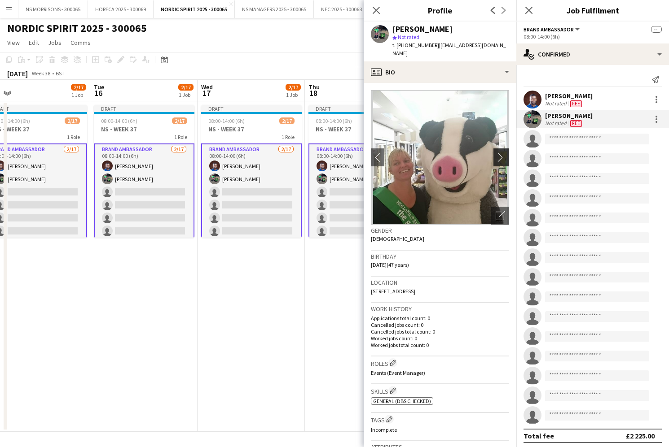
click at [506, 153] on app-icon "chevron-right" at bounding box center [502, 157] width 14 height 9
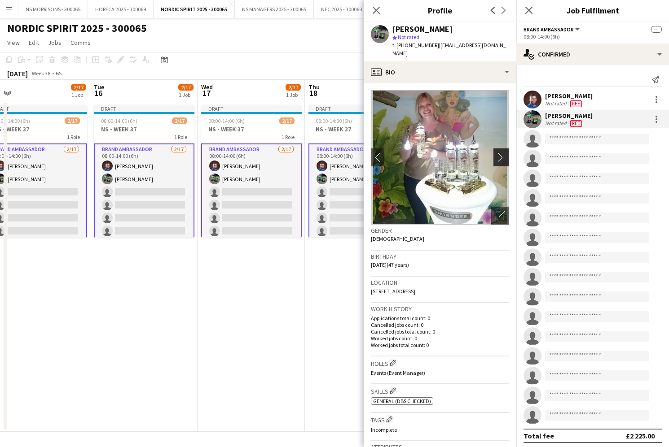
click at [506, 153] on app-icon "chevron-right" at bounding box center [502, 157] width 14 height 9
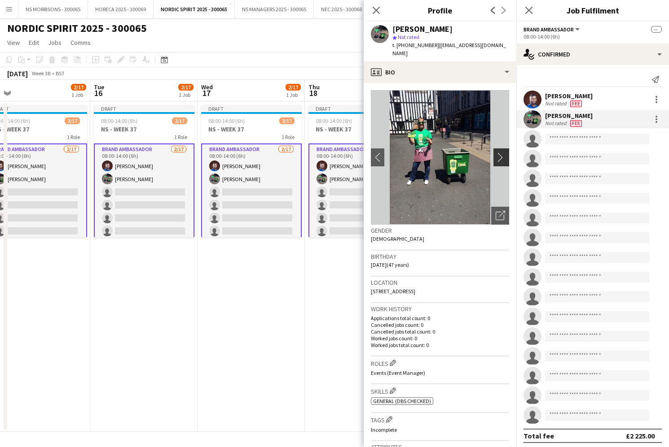
click at [506, 153] on app-icon "chevron-right" at bounding box center [502, 157] width 14 height 9
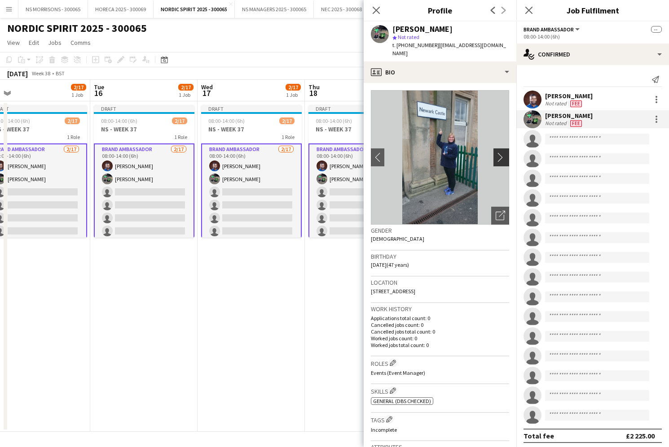
click at [506, 153] on app-icon "chevron-right" at bounding box center [502, 157] width 14 height 9
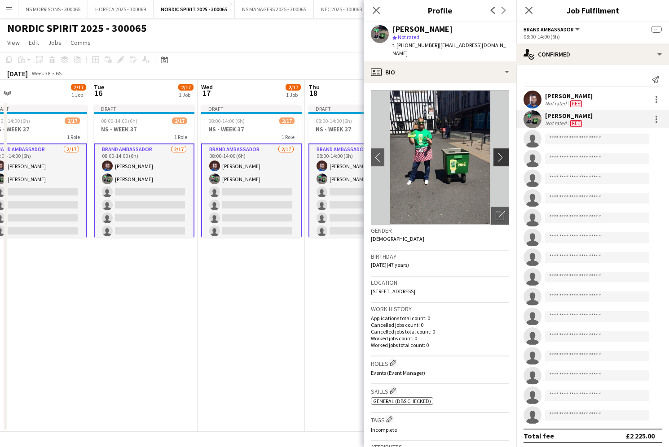
click at [506, 153] on app-icon "chevron-right" at bounding box center [502, 157] width 14 height 9
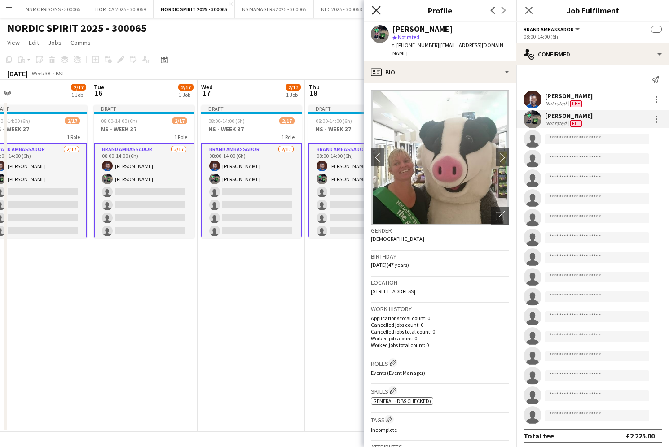
click at [378, 6] on icon "Close pop-in" at bounding box center [376, 10] width 9 height 9
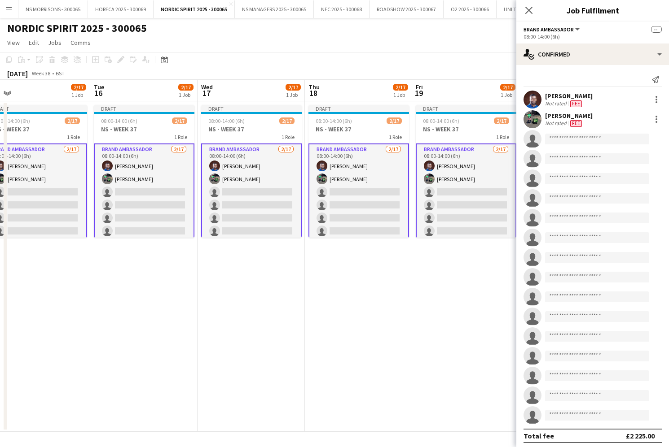
click at [568, 113] on div "[PERSON_NAME]" at bounding box center [569, 116] width 48 height 8
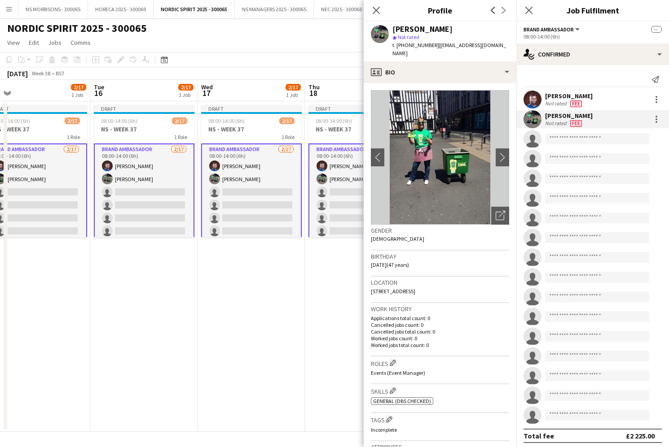
scroll to position [0, 0]
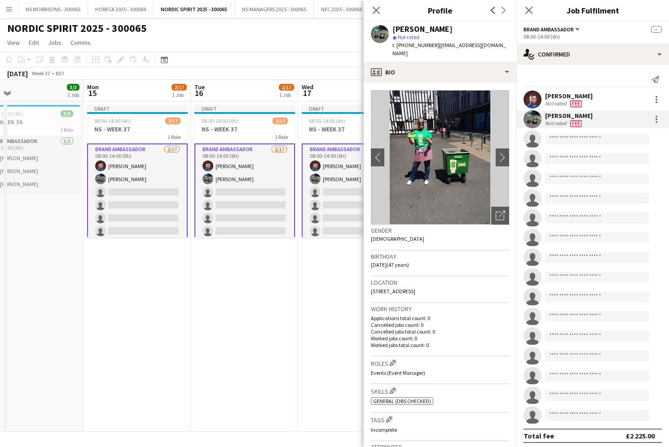
click at [128, 198] on app-card-role "Brand Ambassador [DATE] 08:00-14:00 (6h) [PERSON_NAME] [PERSON_NAME] single-neu…" at bounding box center [137, 264] width 101 height 241
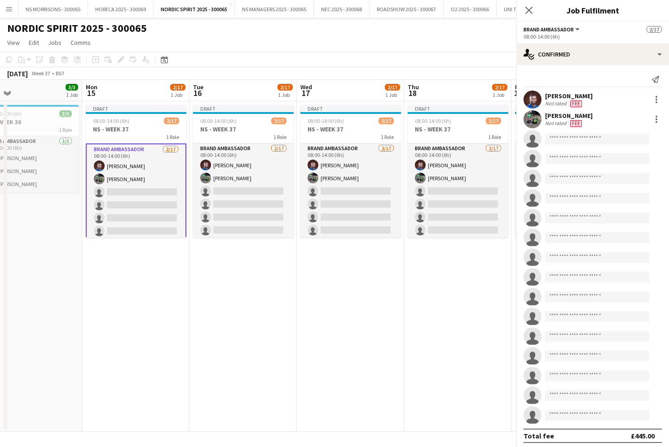
scroll to position [0, 348]
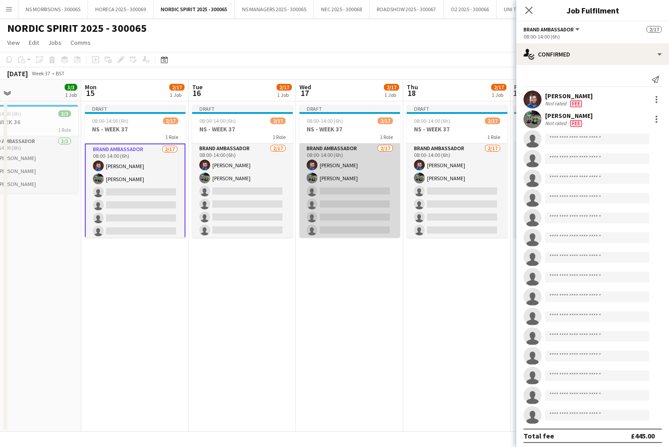
drag, startPoint x: 321, startPoint y: 180, endPoint x: 316, endPoint y: 185, distance: 6.3
click at [321, 180] on app-card-role "Brand Ambassador [DATE] 08:00-14:00 (6h) [PERSON_NAME] [PERSON_NAME] single-neu…" at bounding box center [349, 263] width 101 height 239
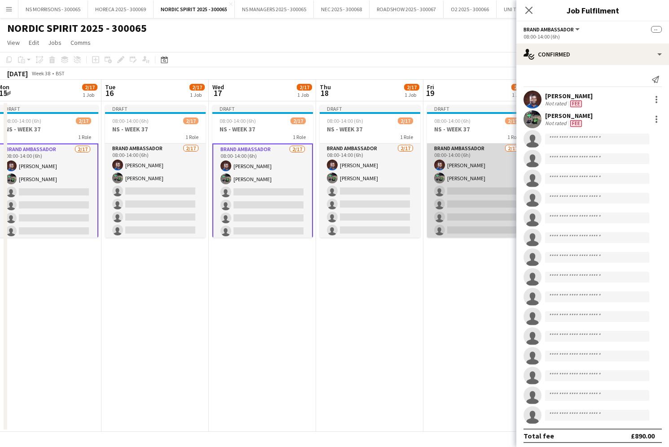
click at [482, 207] on app-card-role "Brand Ambassador [DATE] 08:00-14:00 (6h) [PERSON_NAME] [PERSON_NAME] single-neu…" at bounding box center [477, 263] width 101 height 239
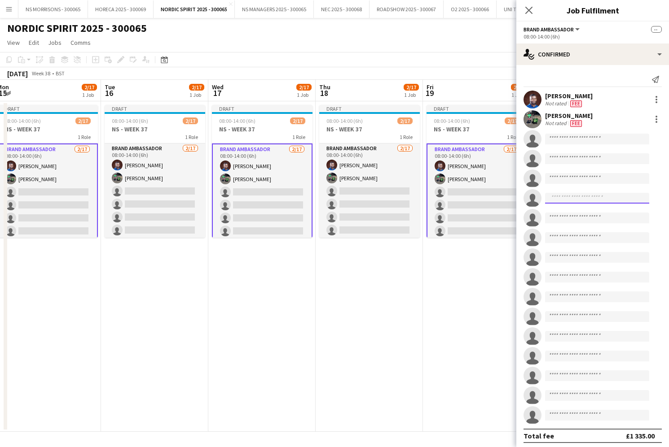
click at [556, 198] on input at bounding box center [597, 198] width 104 height 11
type input "****"
click at [578, 212] on span "[PERSON_NAME] ( formerly [PERSON_NAME])" at bounding box center [583, 211] width 62 height 8
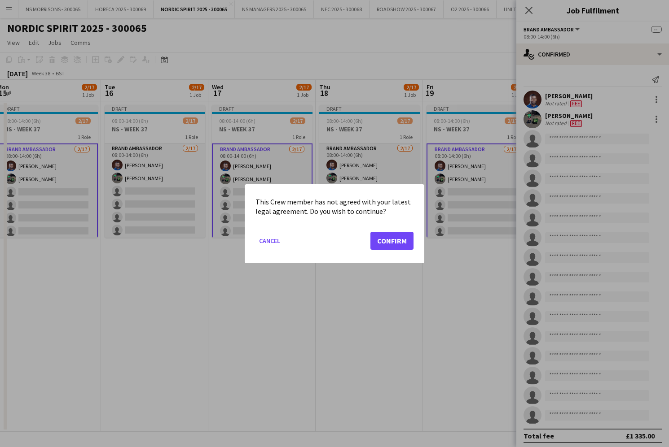
click at [406, 241] on button "Confirm" at bounding box center [391, 241] width 43 height 18
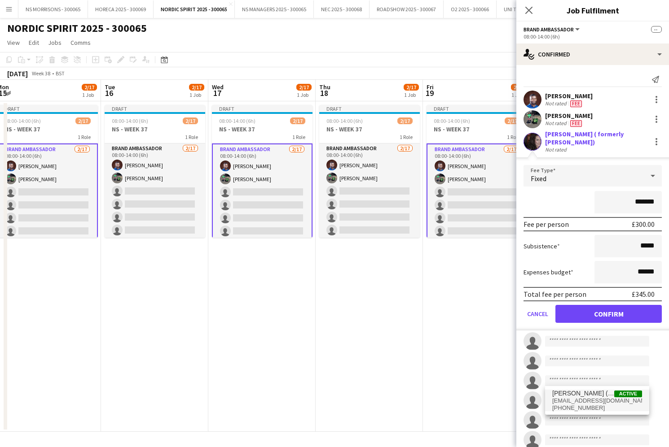
click at [579, 307] on button "Confirm" at bounding box center [608, 314] width 106 height 18
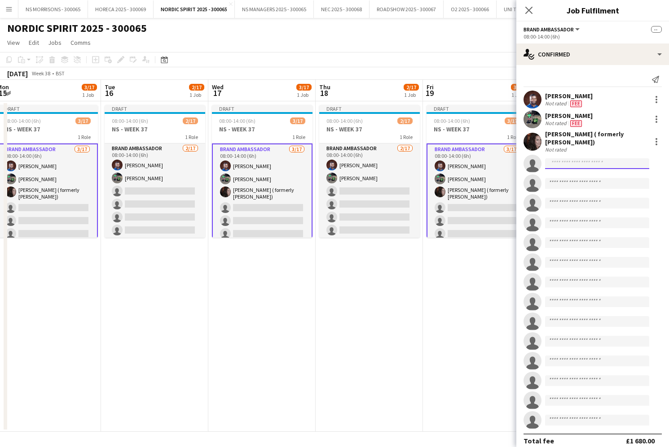
click at [568, 167] on input at bounding box center [597, 163] width 104 height 11
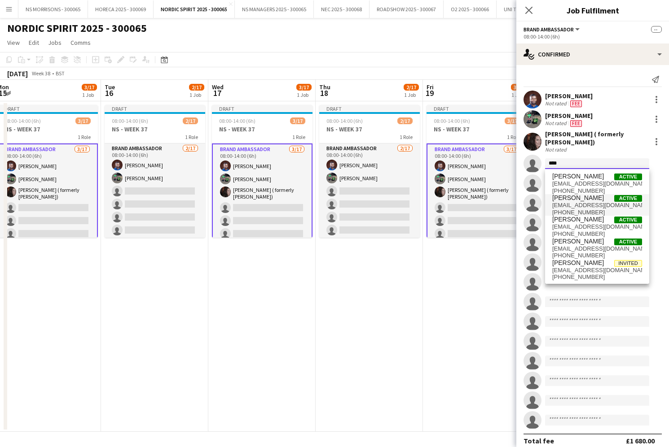
type input "****"
click at [566, 202] on span "[EMAIL_ADDRESS][DOMAIN_NAME]" at bounding box center [597, 205] width 90 height 7
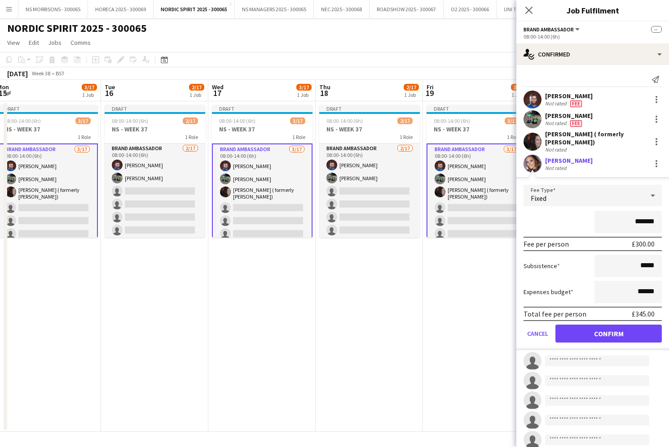
click at [579, 329] on button "Confirm" at bounding box center [608, 334] width 106 height 18
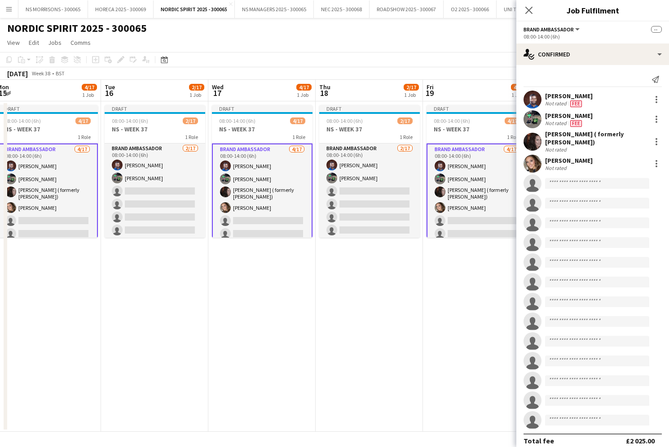
click at [57, 204] on app-card-role "Brand Ambassador [DATE] 08:00-14:00 (6h) [PERSON_NAME] [PERSON_NAME] [PERSON_NA…" at bounding box center [47, 265] width 101 height 243
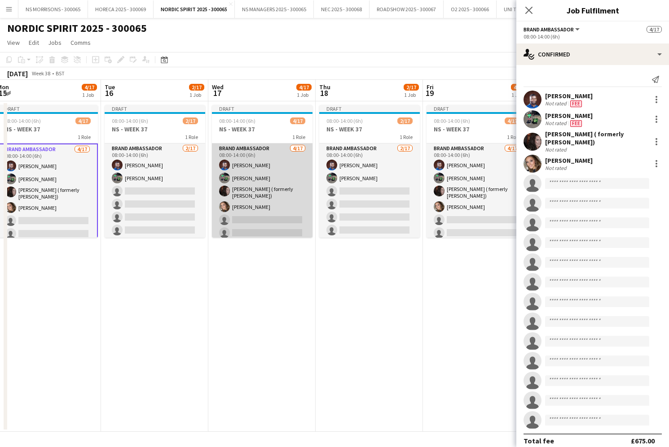
click at [255, 196] on app-card-role "Brand Ambassador [DATE] 08:00-14:00 (6h) [PERSON_NAME] [PERSON_NAME] [PERSON_NA…" at bounding box center [262, 264] width 101 height 241
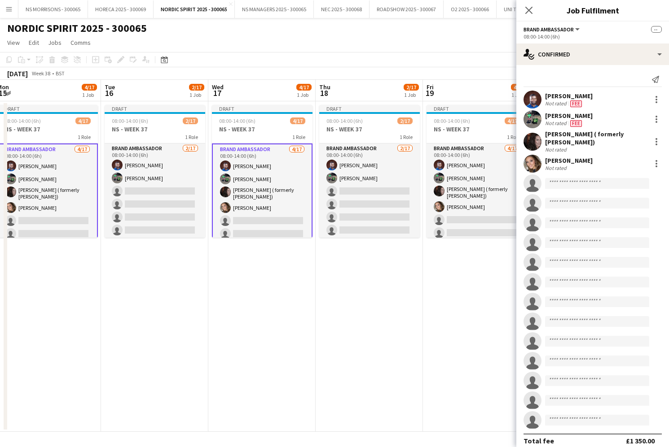
scroll to position [0, 436]
click at [555, 206] on input at bounding box center [597, 203] width 104 height 11
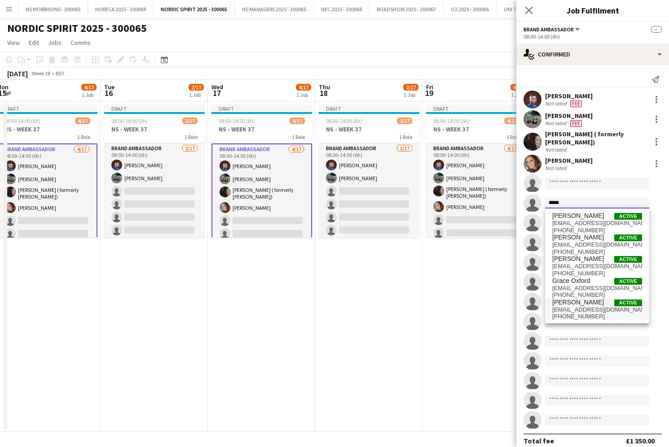
type input "*****"
click at [569, 304] on span "[PERSON_NAME]" at bounding box center [578, 303] width 52 height 8
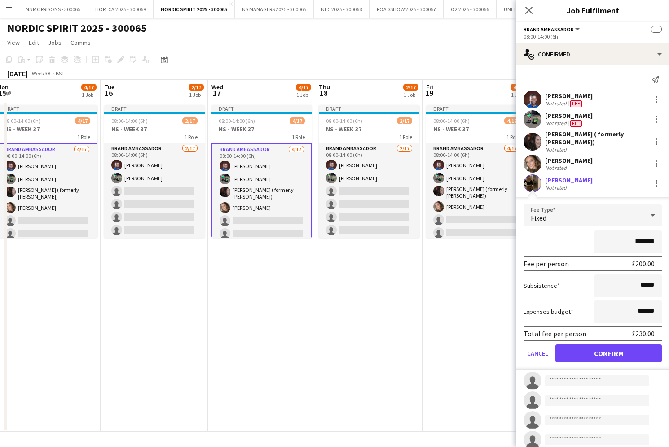
click at [570, 359] on button "Confirm" at bounding box center [608, 354] width 106 height 18
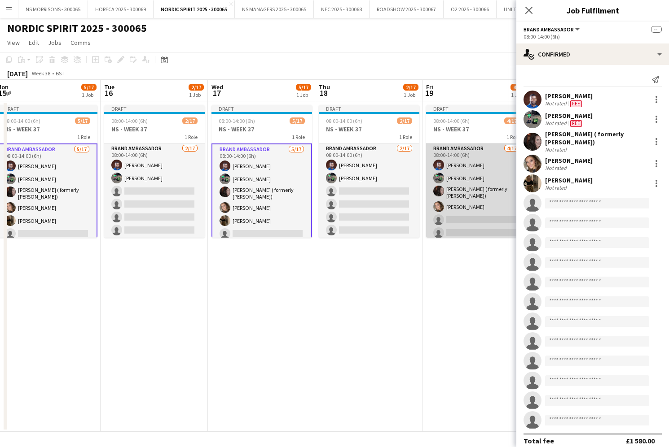
click at [490, 229] on app-card-role "Brand Ambassador [DATE] 08:00-14:00 (6h) [PERSON_NAME] [PERSON_NAME] [PERSON_NA…" at bounding box center [476, 264] width 101 height 241
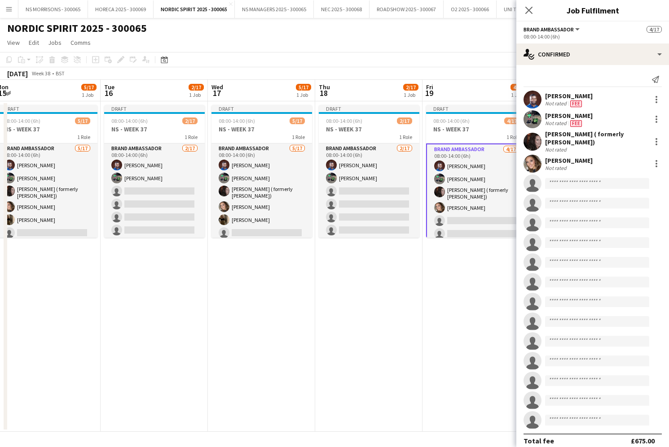
scroll to position [0, 436]
click at [571, 205] on input at bounding box center [597, 203] width 104 height 11
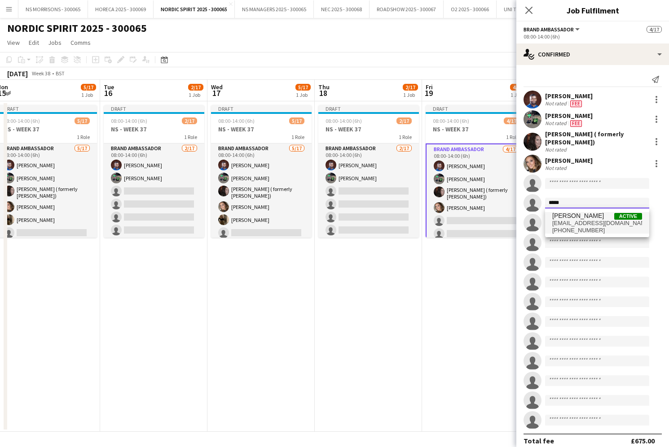
type input "*****"
click at [573, 224] on span "[EMAIL_ADDRESS][DOMAIN_NAME]" at bounding box center [597, 223] width 90 height 7
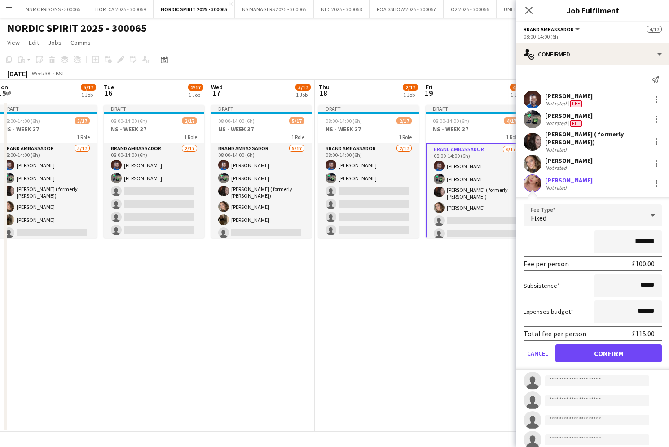
click at [576, 348] on button "Confirm" at bounding box center [608, 354] width 106 height 18
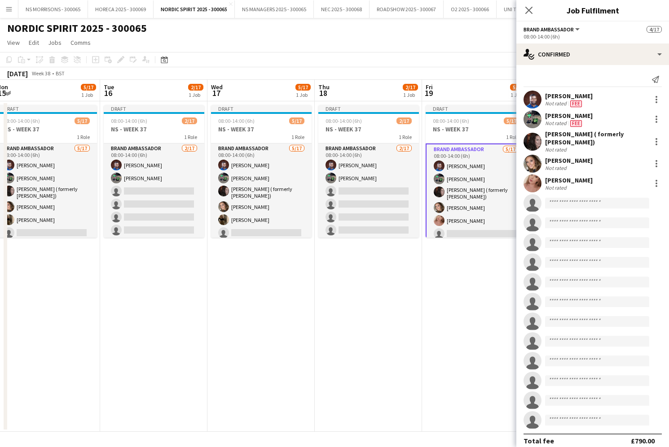
drag, startPoint x: 449, startPoint y: 201, endPoint x: 439, endPoint y: 209, distance: 12.8
click at [449, 201] on app-card-role "Brand Ambassador [DATE] 08:00-14:00 (6h) [PERSON_NAME] [PERSON_NAME] [PERSON_NA…" at bounding box center [475, 265] width 101 height 243
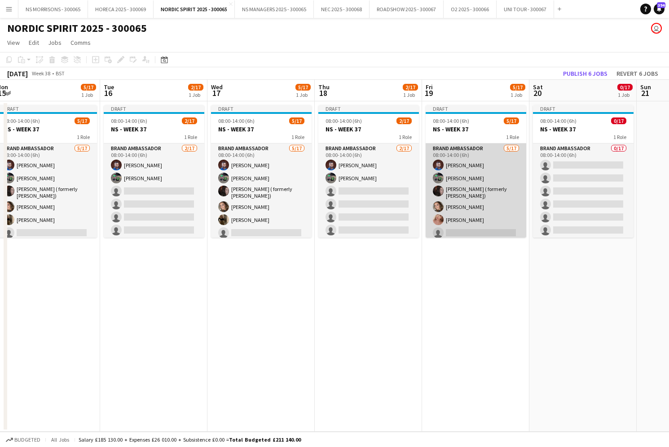
click at [484, 188] on app-card-role "Brand Ambassador [DATE] 08:00-14:00 (6h) [PERSON_NAME] [PERSON_NAME] [PERSON_NA…" at bounding box center [475, 264] width 101 height 241
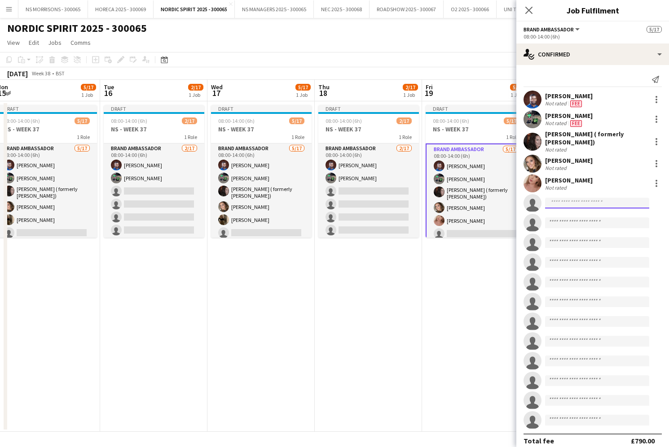
click at [592, 205] on input at bounding box center [597, 203] width 104 height 11
type input "*****"
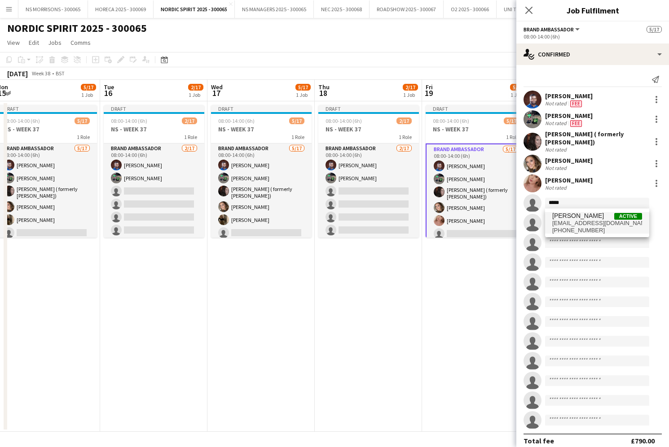
click at [591, 223] on span "[EMAIL_ADDRESS][DOMAIN_NAME]" at bounding box center [597, 223] width 90 height 7
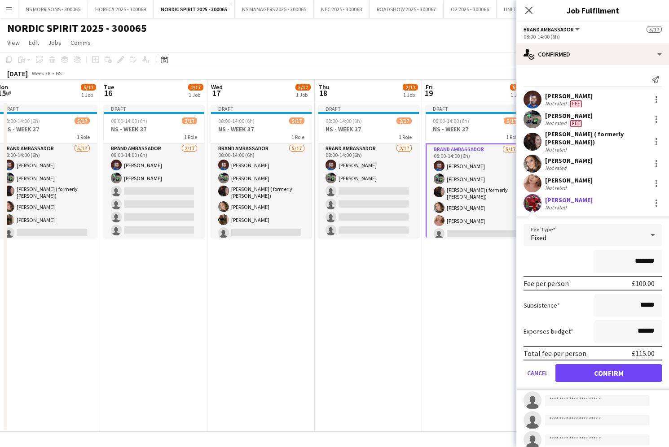
scroll to position [0, 0]
click at [636, 260] on input "*******" at bounding box center [627, 261] width 67 height 22
type input "*******"
drag, startPoint x: 639, startPoint y: 331, endPoint x: 644, endPoint y: 330, distance: 5.1
click at [644, 330] on input "******" at bounding box center [627, 331] width 67 height 22
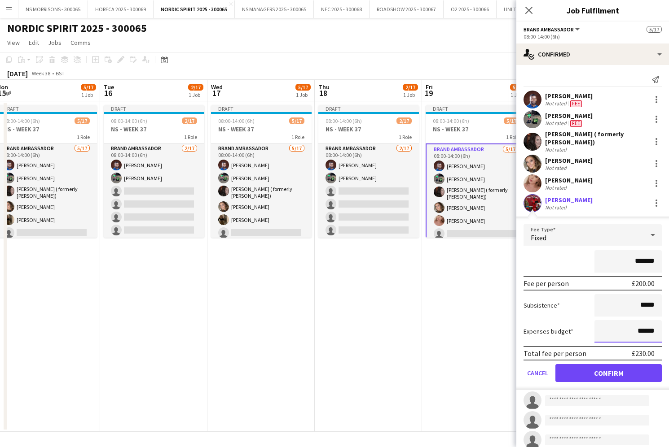
type input "******"
click at [629, 372] on button "Confirm" at bounding box center [608, 373] width 106 height 18
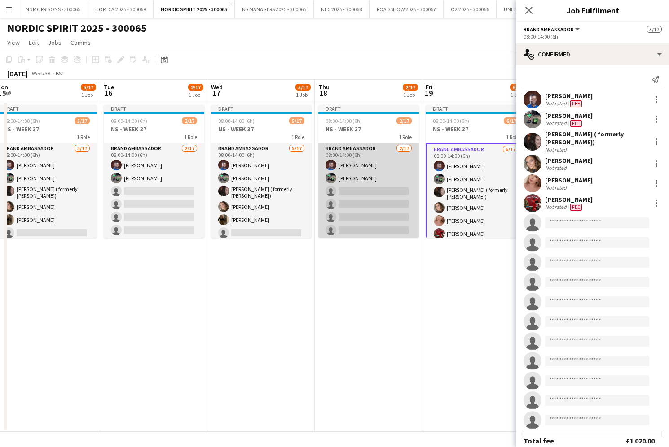
click at [382, 200] on app-card-role "Brand Ambassador [DATE] 08:00-14:00 (6h) [PERSON_NAME] [PERSON_NAME] single-neu…" at bounding box center [368, 263] width 101 height 239
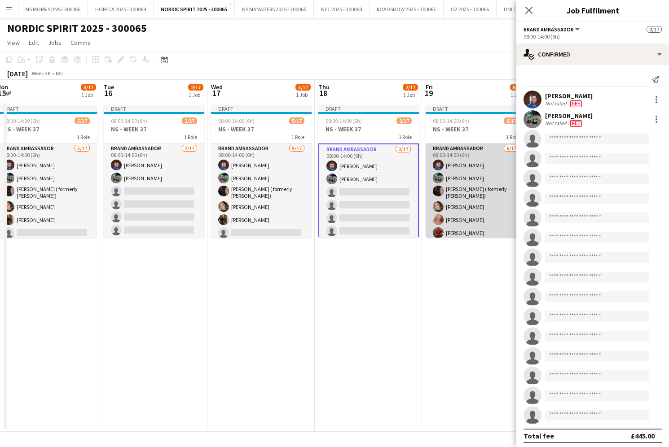
click at [449, 197] on app-card-role "Brand Ambassador [DATE] 08:00-14:00 (6h) [PERSON_NAME] [PERSON_NAME] [PERSON_NA…" at bounding box center [475, 264] width 101 height 241
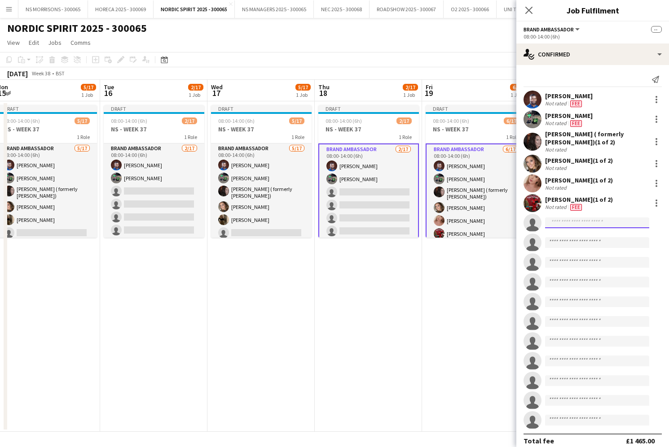
click at [548, 221] on input at bounding box center [597, 223] width 104 height 11
type input "*****"
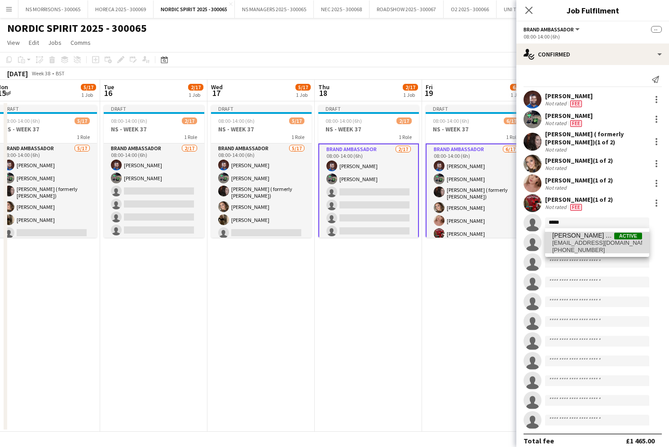
click at [549, 239] on mat-option "[PERSON_NAME] Tagbajumi Active [EMAIL_ADDRESS][DOMAIN_NAME] [PHONE_NUMBER]" at bounding box center [597, 243] width 104 height 22
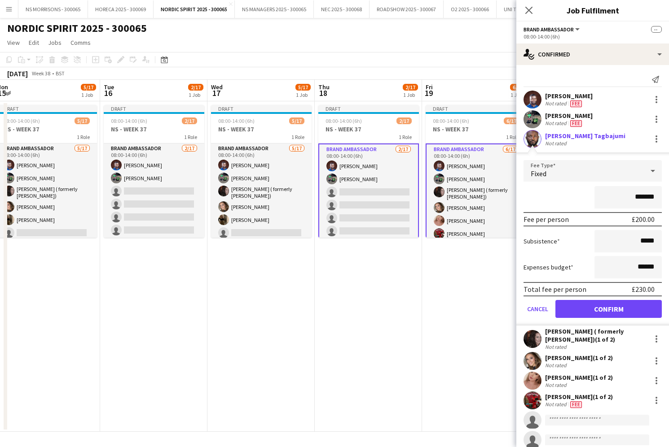
click at [636, 196] on input "*******" at bounding box center [627, 197] width 67 height 22
type input "*******"
drag, startPoint x: 639, startPoint y: 266, endPoint x: 644, endPoint y: 266, distance: 5.4
click at [644, 266] on input "******" at bounding box center [627, 267] width 67 height 22
type input "******"
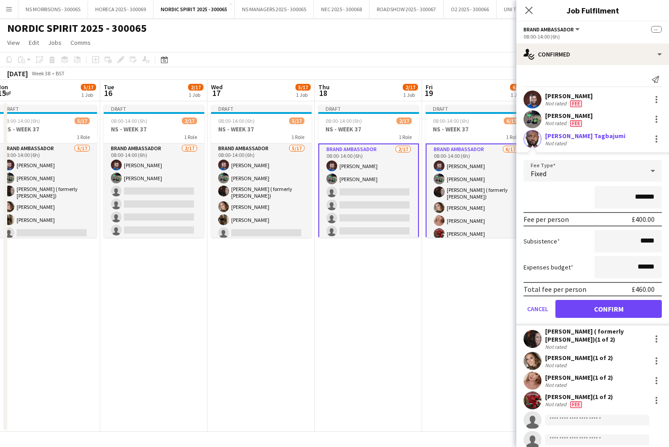
click at [609, 310] on button "Confirm" at bounding box center [608, 309] width 106 height 18
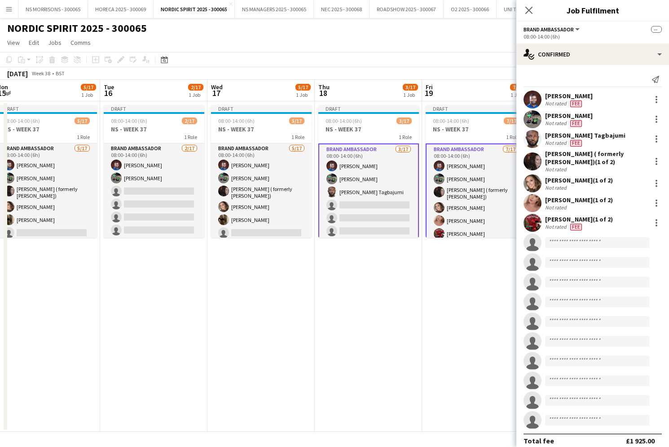
drag, startPoint x: 348, startPoint y: 198, endPoint x: 418, endPoint y: 204, distance: 69.8
click at [348, 198] on app-card-role "Brand Ambassador [DATE] 08:00-14:00 (6h) [PERSON_NAME] [PERSON_NAME] Tagbajumi …" at bounding box center [368, 264] width 101 height 241
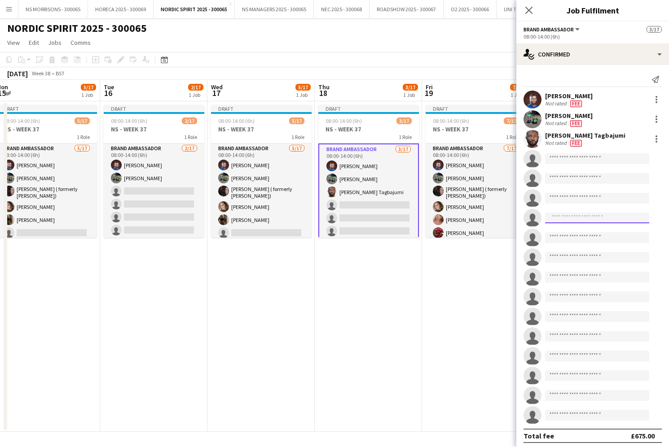
click at [572, 217] on input at bounding box center [597, 218] width 104 height 11
type input "*"
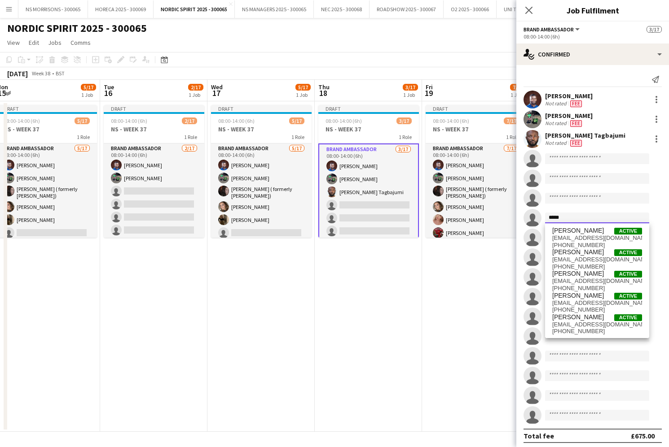
drag, startPoint x: 570, startPoint y: 217, endPoint x: 541, endPoint y: 218, distance: 28.7
click at [541, 218] on form "*****" at bounding box center [601, 218] width 120 height 11
type input "***"
click at [569, 273] on span "[PERSON_NAME]" at bounding box center [578, 274] width 52 height 8
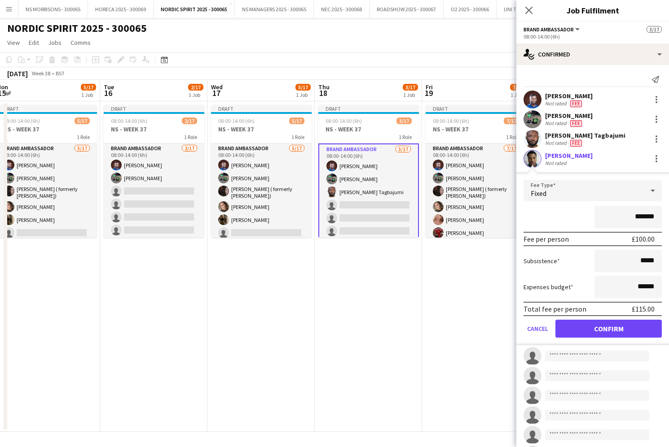
click at [635, 217] on input "*******" at bounding box center [627, 217] width 67 height 22
type input "*******"
click at [644, 285] on input "******" at bounding box center [627, 287] width 67 height 22
type input "******"
click at [605, 333] on button "Confirm" at bounding box center [608, 329] width 106 height 18
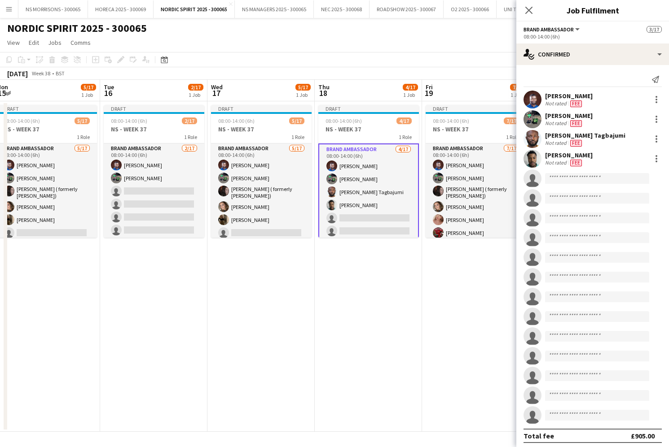
scroll to position [0, 0]
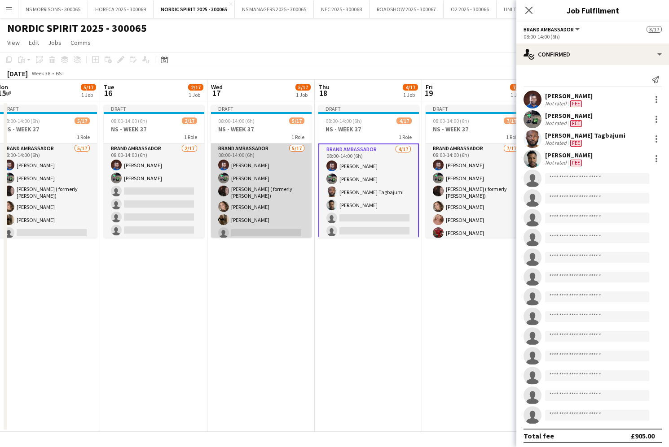
click at [292, 198] on app-card-role "Brand Ambassador [DATE] 08:00-14:00 (6h) [PERSON_NAME] [PERSON_NAME] [PERSON_NA…" at bounding box center [261, 264] width 101 height 241
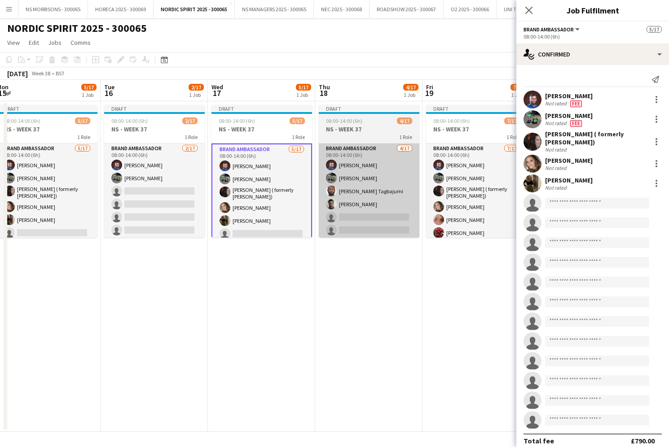
scroll to position [0, 0]
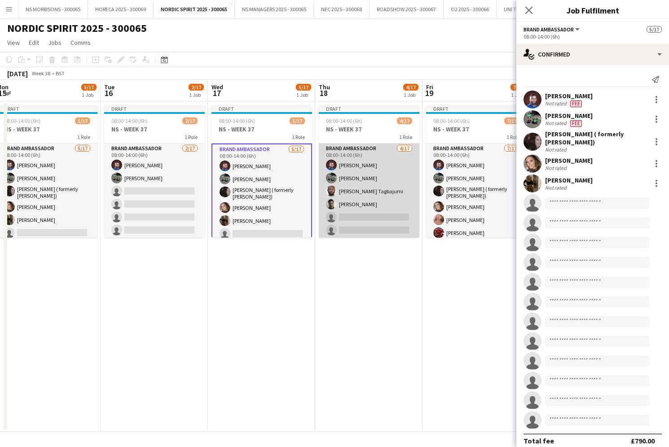
drag, startPoint x: 361, startPoint y: 200, endPoint x: 407, endPoint y: 198, distance: 45.8
click at [361, 200] on app-card-role "Brand Ambassador [DATE] 08:00-14:00 (6h) [PERSON_NAME] [PERSON_NAME] Tagbajumi …" at bounding box center [369, 263] width 101 height 239
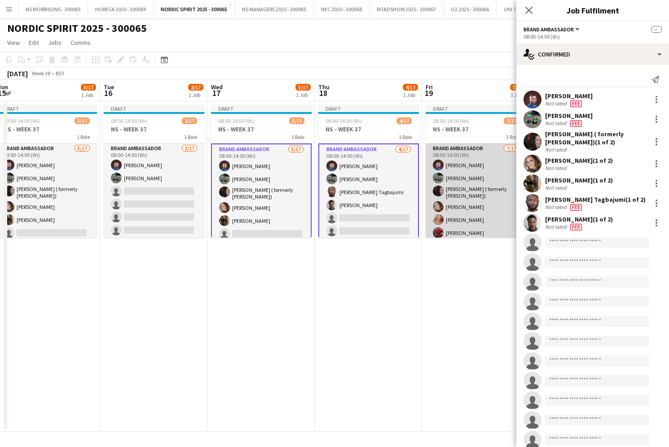
drag, startPoint x: 446, startPoint y: 200, endPoint x: 479, endPoint y: 226, distance: 42.2
click at [446, 200] on app-card-role "Brand Ambassador [DATE] 08:00-14:00 (6h) [PERSON_NAME] [PERSON_NAME] [PERSON_NA…" at bounding box center [475, 264] width 101 height 241
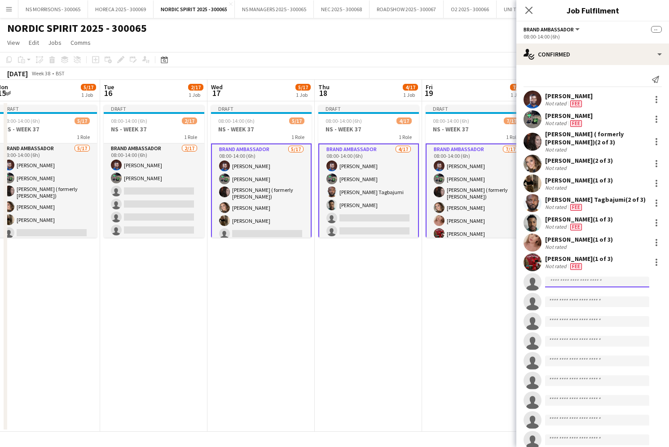
click at [569, 282] on input at bounding box center [597, 282] width 104 height 11
type input "****"
click at [582, 302] on span "[EMAIL_ADDRESS][PERSON_NAME][DOMAIN_NAME]" at bounding box center [597, 302] width 90 height 7
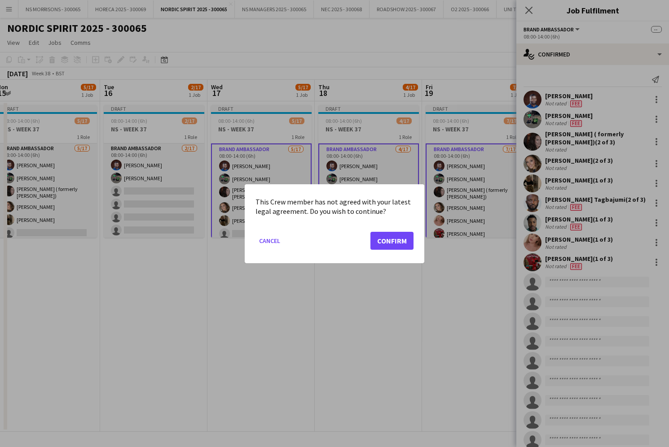
drag, startPoint x: 390, startPoint y: 240, endPoint x: 486, endPoint y: 284, distance: 105.4
click at [393, 241] on button "Confirm" at bounding box center [391, 241] width 43 height 18
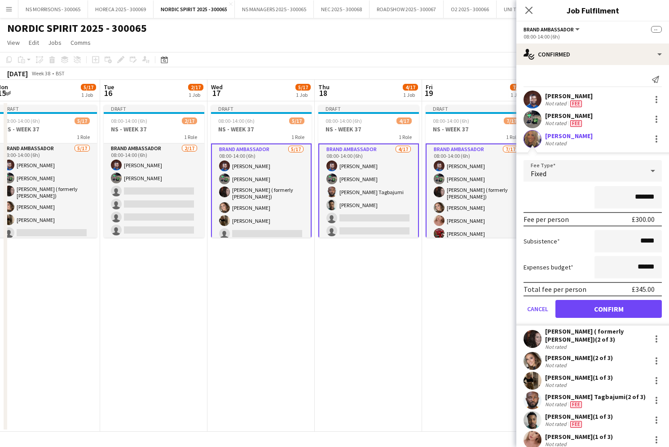
click at [595, 315] on button "Confirm" at bounding box center [608, 309] width 106 height 18
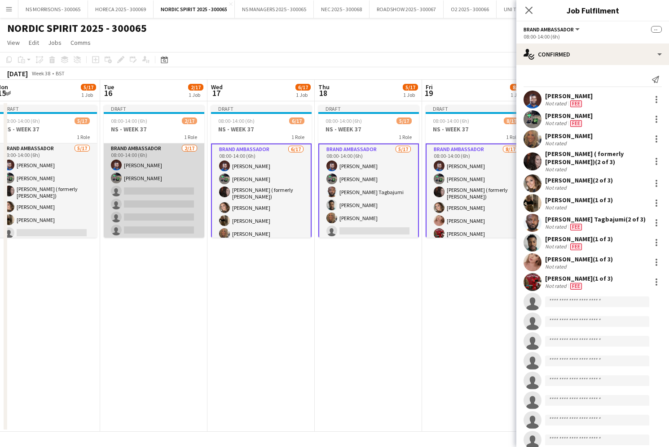
click at [140, 201] on app-card-role "Brand Ambassador [DATE] 08:00-14:00 (6h) [PERSON_NAME] [PERSON_NAME] single-neu…" at bounding box center [154, 263] width 101 height 239
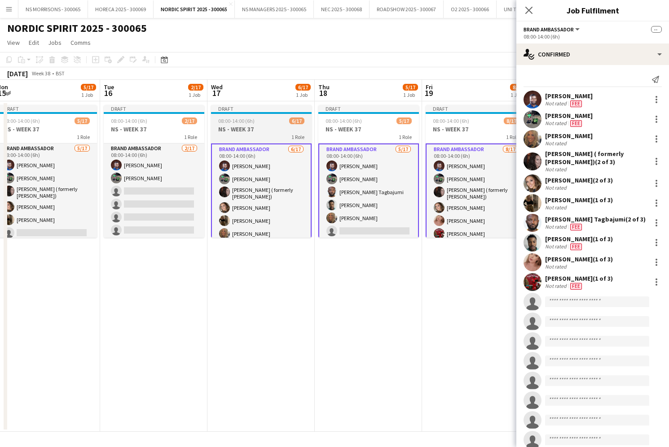
scroll to position [0, 436]
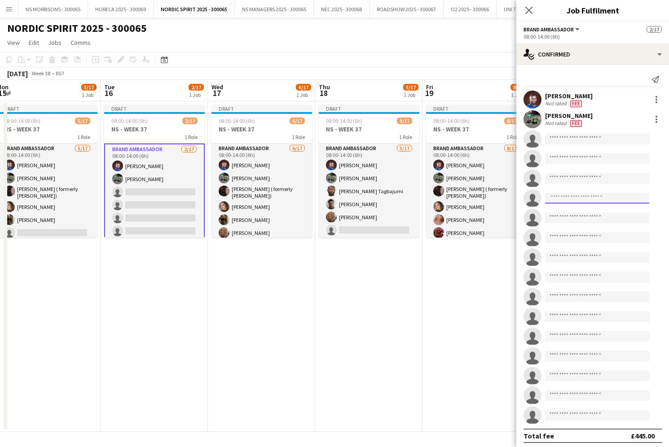
click at [565, 197] on input at bounding box center [597, 198] width 104 height 11
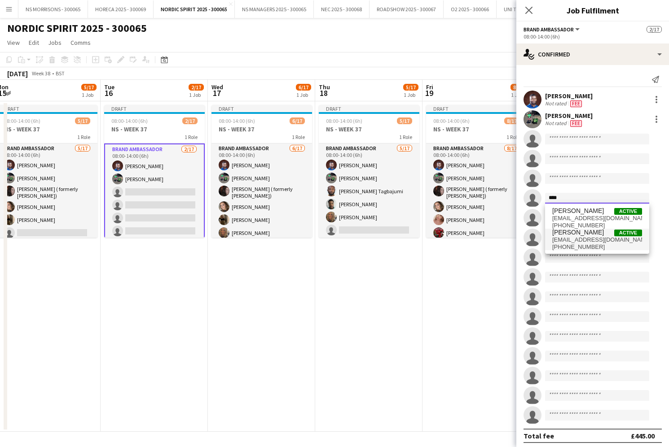
type input "****"
click at [568, 238] on span "[EMAIL_ADDRESS][DOMAIN_NAME]" at bounding box center [597, 239] width 90 height 7
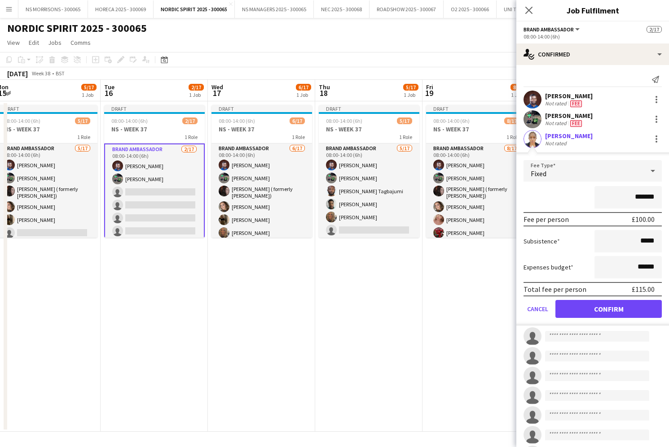
click at [637, 197] on input "*******" at bounding box center [627, 197] width 67 height 22
type input "*******"
click at [643, 267] on input "******" at bounding box center [627, 267] width 67 height 22
type input "******"
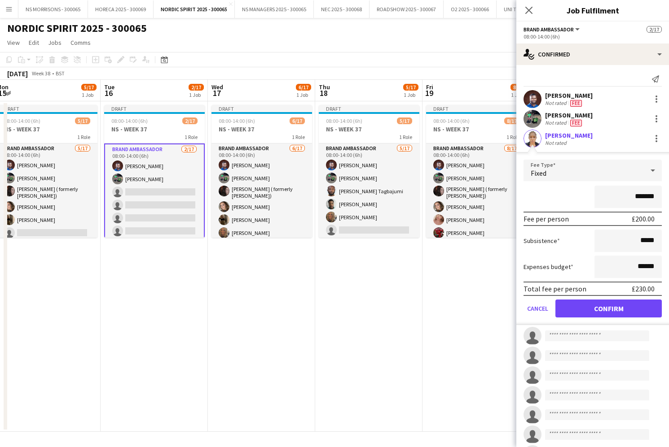
click at [627, 315] on button "Confirm" at bounding box center [608, 309] width 106 height 18
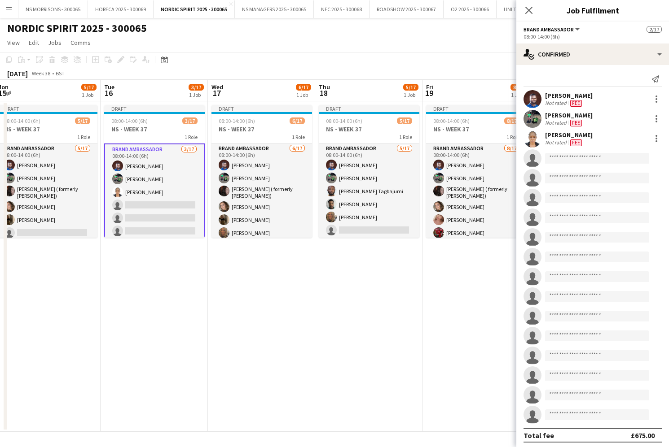
drag, startPoint x: 249, startPoint y: 219, endPoint x: 313, endPoint y: 215, distance: 64.8
click at [249, 219] on app-card-role "Brand Ambassador [DATE] 08:00-14:00 (6h) [PERSON_NAME] [PERSON_NAME] [PERSON_NA…" at bounding box center [261, 264] width 101 height 241
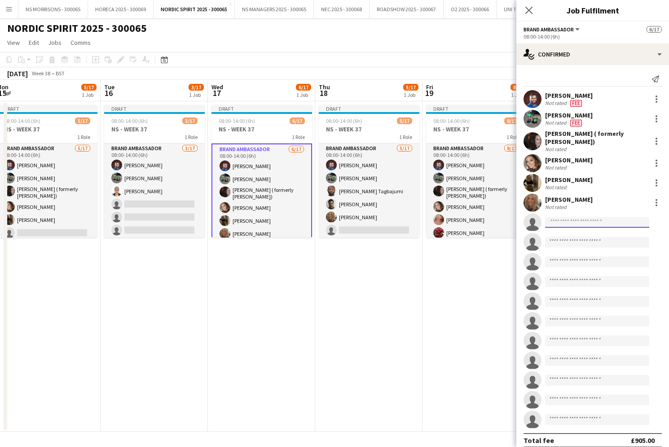
click at [559, 223] on input at bounding box center [597, 222] width 104 height 11
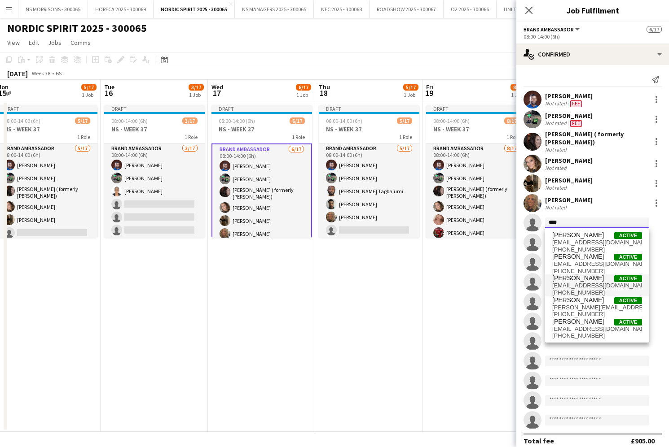
type input "****"
click at [568, 283] on span "[EMAIL_ADDRESS][DOMAIN_NAME]" at bounding box center [597, 285] width 90 height 7
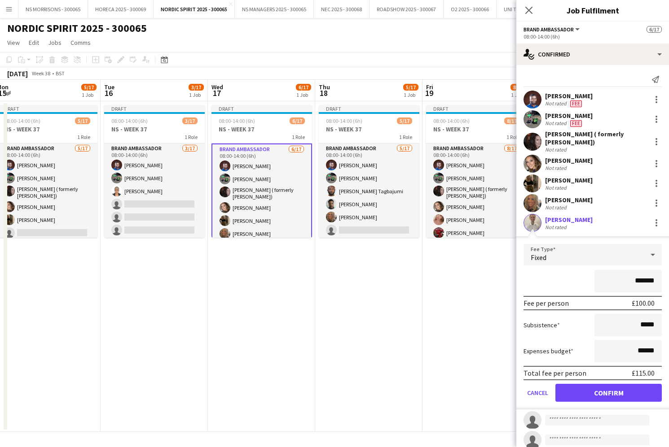
click at [600, 398] on button "Confirm" at bounding box center [608, 393] width 106 height 18
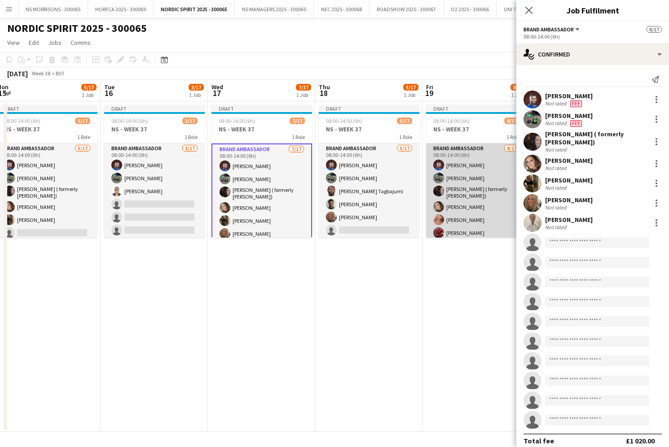
click at [451, 203] on app-card-role "Brand Ambassador [DATE] 08:00-14:00 (6h) [PERSON_NAME] [PERSON_NAME] [PERSON_NA…" at bounding box center [476, 264] width 101 height 241
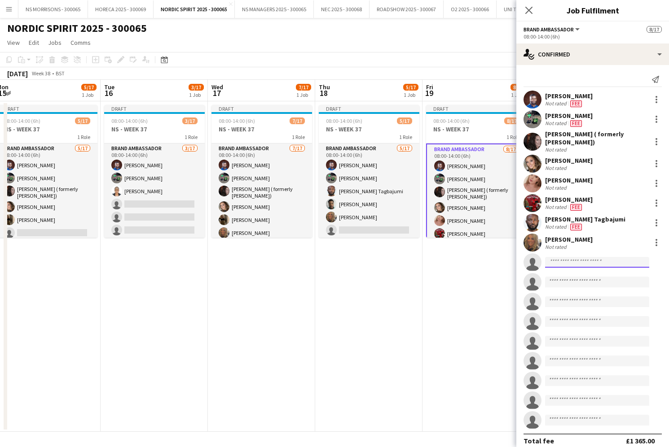
click at [570, 260] on input at bounding box center [597, 262] width 104 height 11
type input "****"
click at [571, 280] on span "[EMAIL_ADDRESS][DOMAIN_NAME]" at bounding box center [597, 282] width 90 height 7
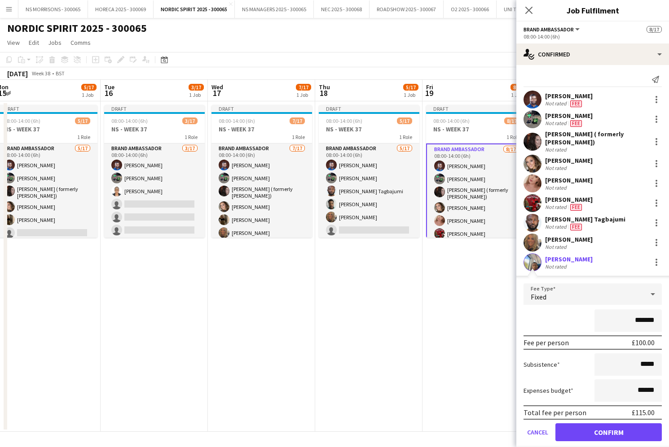
drag, startPoint x: 615, startPoint y: 427, endPoint x: 611, endPoint y: 424, distance: 5.4
click at [615, 427] on button "Confirm" at bounding box center [608, 433] width 106 height 18
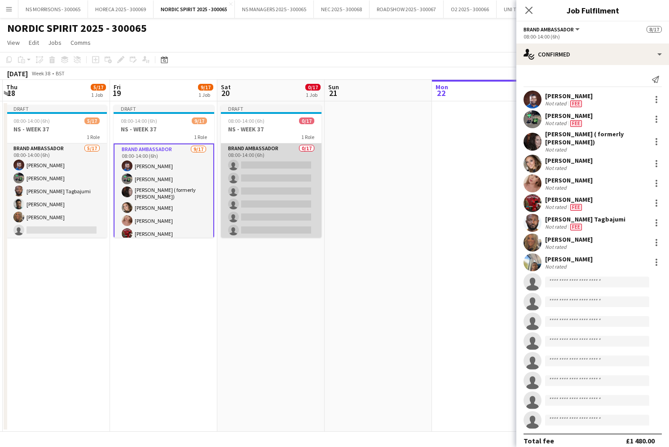
click at [277, 188] on app-card-role "Brand Ambassador 0/17 08:00-14:00 (6h) single-neutral-actions single-neutral-ac…" at bounding box center [271, 263] width 101 height 239
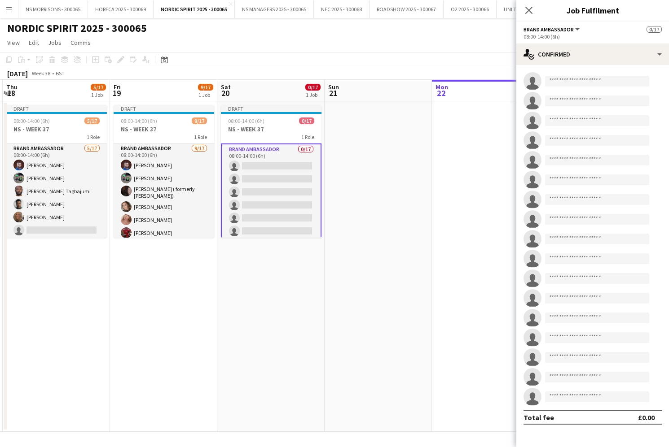
scroll to position [0, 319]
click at [562, 217] on input at bounding box center [597, 219] width 104 height 11
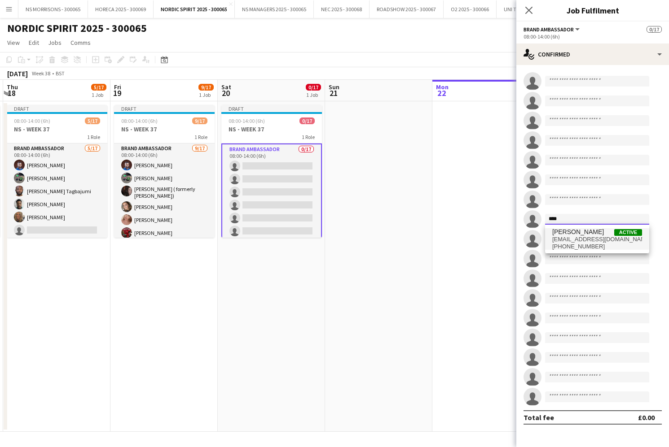
type input "****"
click at [565, 238] on span "[EMAIL_ADDRESS][DOMAIN_NAME]" at bounding box center [597, 239] width 90 height 7
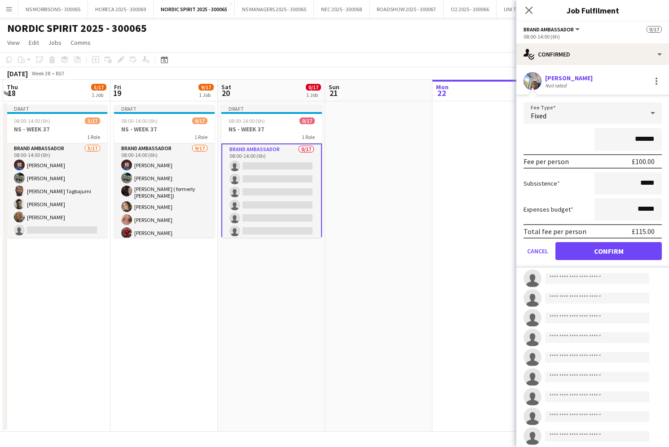
click at [638, 137] on input "*******" at bounding box center [627, 139] width 67 height 22
type input "*******"
drag, startPoint x: 639, startPoint y: 209, endPoint x: 645, endPoint y: 208, distance: 5.5
click at [645, 208] on input "******" at bounding box center [627, 209] width 67 height 22
type input "******"
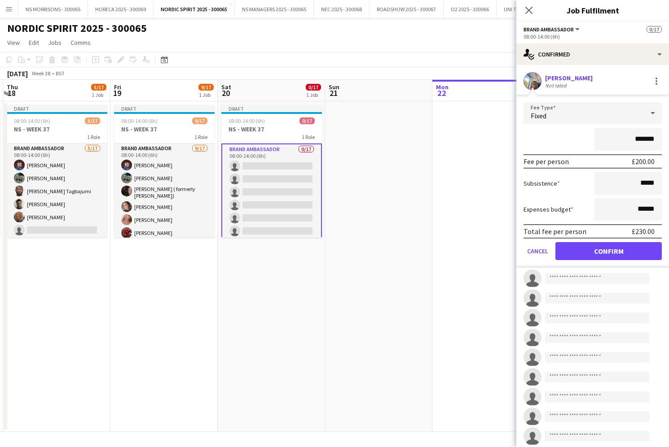
click at [605, 248] on button "Confirm" at bounding box center [608, 251] width 106 height 18
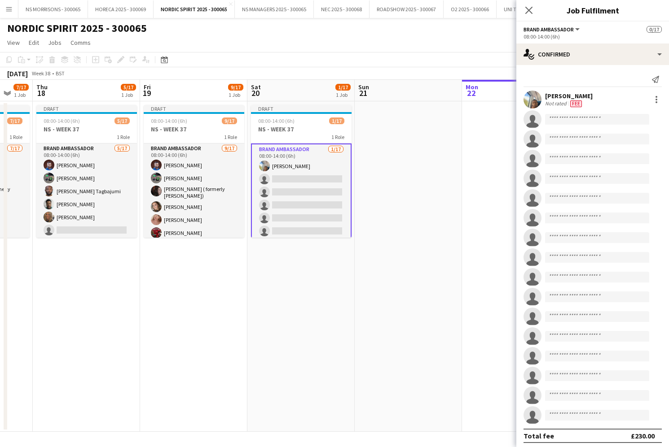
scroll to position [0, 287]
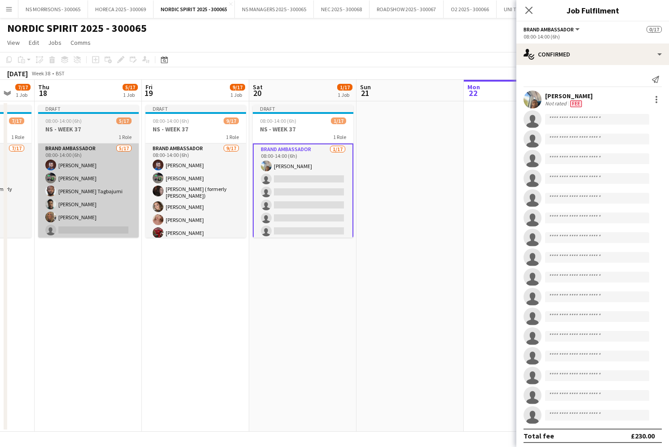
drag, startPoint x: 201, startPoint y: 196, endPoint x: 135, endPoint y: 197, distance: 66.0
click at [201, 196] on app-card-role "Brand Ambassador [DATE] 08:00-14:00 (6h) [PERSON_NAME] [PERSON_NAME] [PERSON_NA…" at bounding box center [195, 264] width 101 height 241
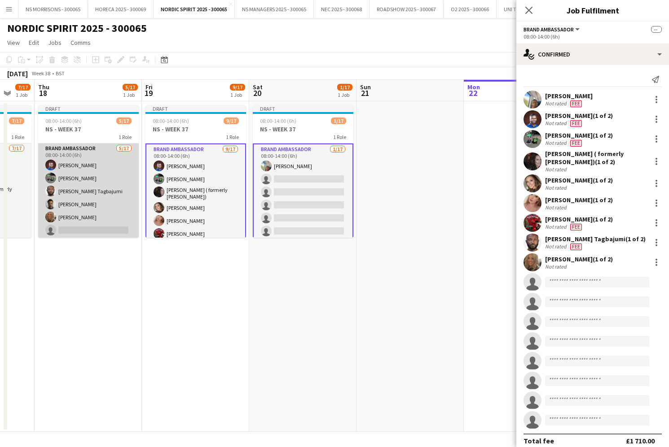
drag, startPoint x: 113, startPoint y: 197, endPoint x: 87, endPoint y: 198, distance: 26.1
click at [113, 197] on app-card-role "Brand Ambassador [DATE] 08:00-14:00 (6h) [PERSON_NAME] [PERSON_NAME] Tagbajumi …" at bounding box center [88, 263] width 101 height 239
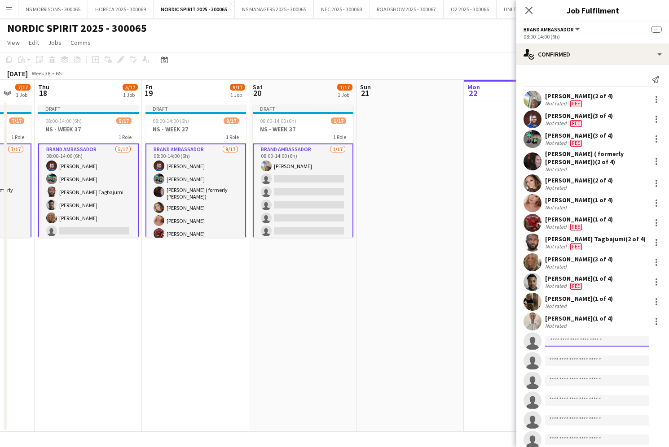
click at [567, 341] on input at bounding box center [597, 341] width 104 height 11
type input "*****"
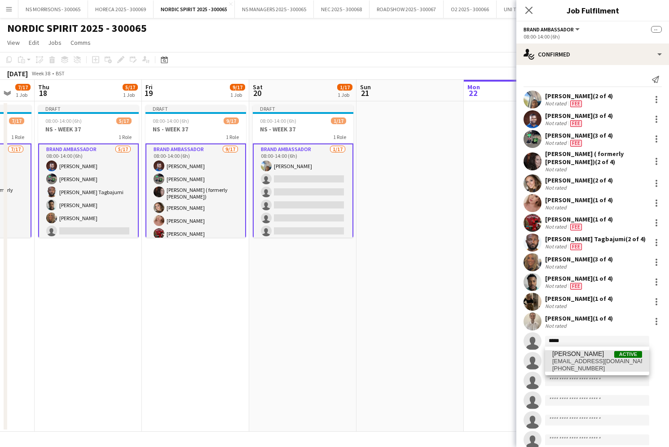
drag, startPoint x: 577, startPoint y: 361, endPoint x: 580, endPoint y: 366, distance: 5.5
click at [576, 361] on span "[EMAIL_ADDRESS][DOMAIN_NAME]" at bounding box center [597, 361] width 90 height 7
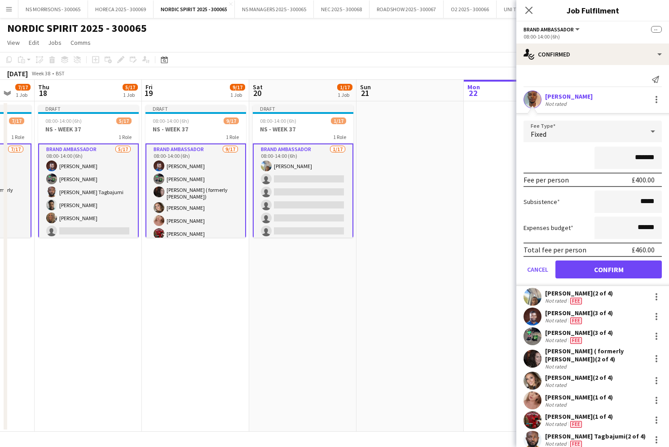
click at [597, 271] on button "Confirm" at bounding box center [608, 270] width 106 height 18
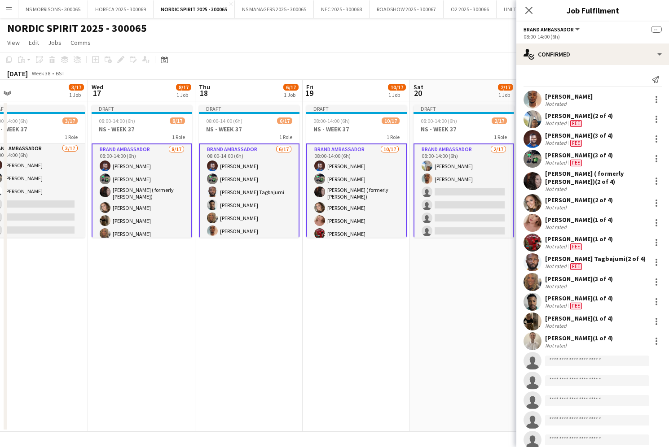
scroll to position [0, 230]
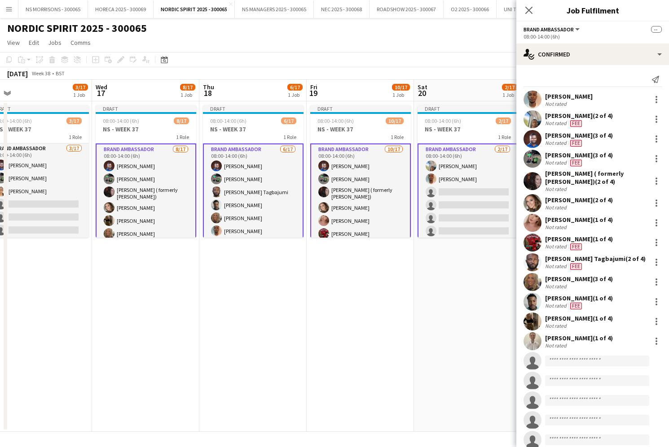
drag, startPoint x: 171, startPoint y: 184, endPoint x: 177, endPoint y: 183, distance: 5.9
click at [171, 184] on app-card-role "Brand Ambassador [DATE] 08:00-14:00 (6h) [PERSON_NAME] [PERSON_NAME] [PERSON_NA…" at bounding box center [146, 265] width 101 height 243
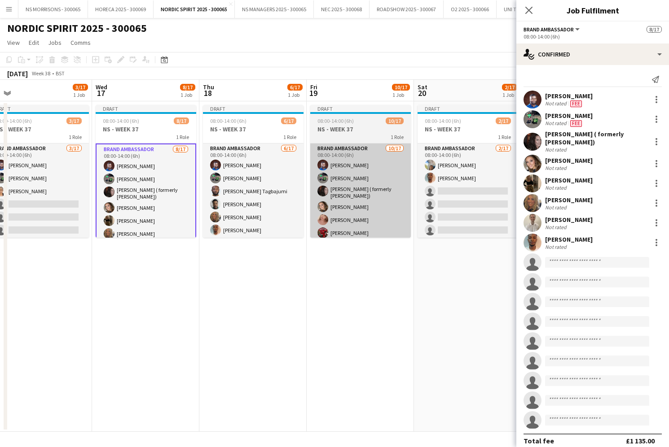
drag, startPoint x: 236, startPoint y: 178, endPoint x: 316, endPoint y: 186, distance: 81.1
click at [236, 179] on app-card-role "Brand Ambassador [DATE] 08:00-14:00 (6h) [PERSON_NAME] [PERSON_NAME] Tagbajumi …" at bounding box center [253, 263] width 101 height 239
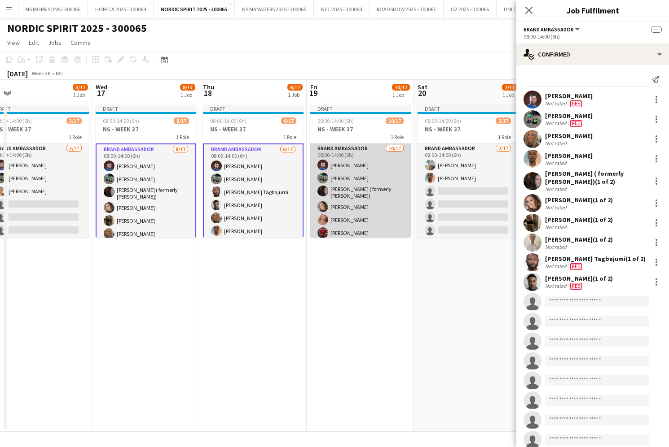
drag, startPoint x: 350, startPoint y: 188, endPoint x: 379, endPoint y: 217, distance: 40.6
click at [350, 188] on app-card-role "Brand Ambassador [DATE] 08:00-14:00 (6h) [PERSON_NAME] [PERSON_NAME] [PERSON_NA…" at bounding box center [360, 264] width 101 height 241
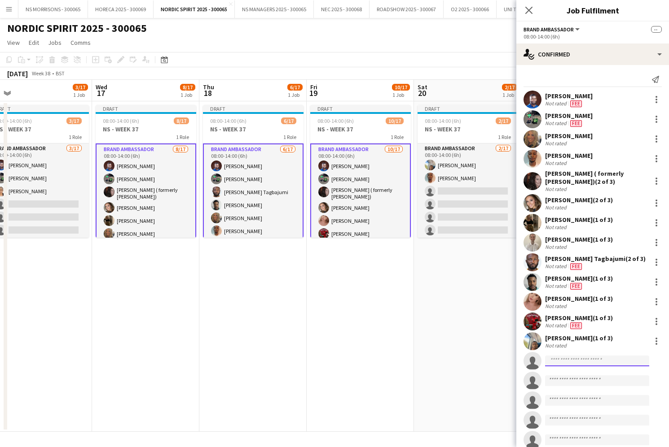
drag, startPoint x: 600, startPoint y: 362, endPoint x: 593, endPoint y: 360, distance: 7.0
click at [599, 362] on input at bounding box center [597, 361] width 104 height 11
type input "****"
click at [599, 381] on span "[EMAIL_ADDRESS][DOMAIN_NAME]" at bounding box center [597, 381] width 90 height 7
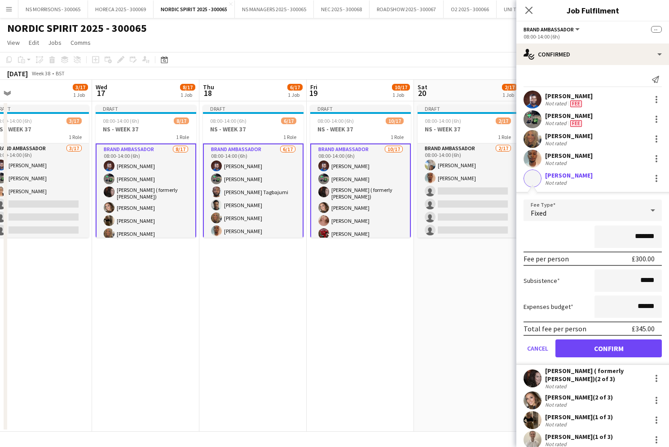
scroll to position [0, 0]
click at [637, 234] on input "*******" at bounding box center [627, 237] width 67 height 22
type input "**"
type input "****"
drag, startPoint x: 637, startPoint y: 306, endPoint x: 646, endPoint y: 305, distance: 8.6
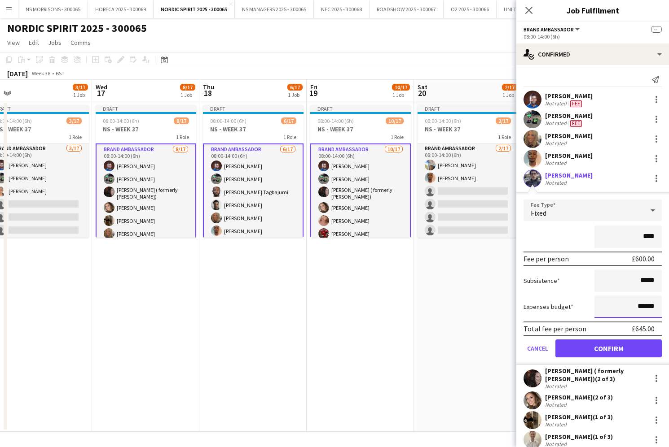
click at [646, 305] on input "******" at bounding box center [627, 307] width 67 height 22
type input "******"
click at [609, 349] on button "Confirm" at bounding box center [608, 349] width 106 height 18
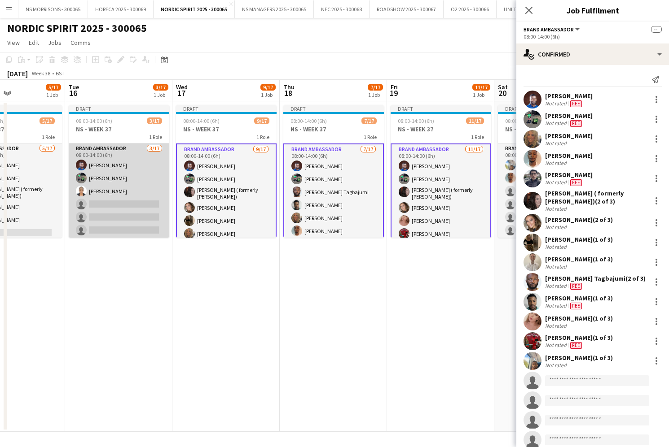
scroll to position [0, 256]
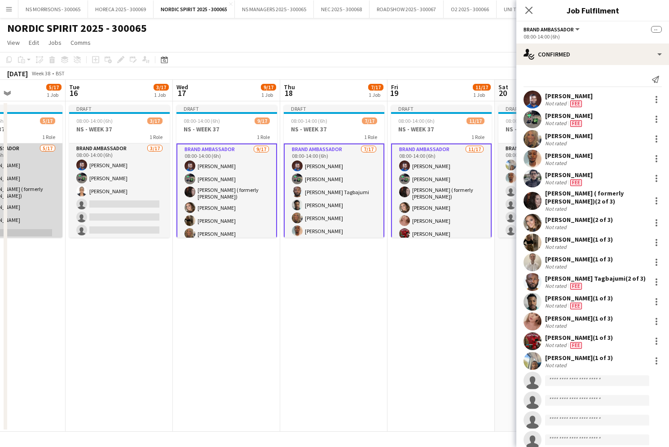
click at [57, 193] on app-card-role "Brand Ambassador [DATE] 08:00-14:00 (6h) [PERSON_NAME] [PERSON_NAME] [PERSON_NA…" at bounding box center [12, 264] width 101 height 241
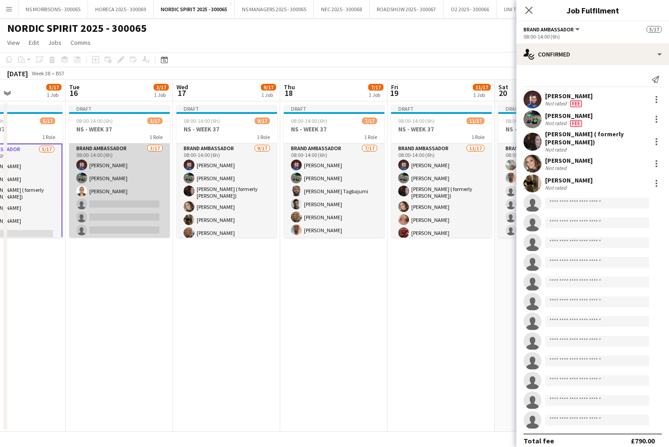
click at [118, 196] on app-card-role "Brand Ambassador [DATE] 08:00-14:00 (6h) [PERSON_NAME] [PERSON_NAME] [PERSON_NA…" at bounding box center [119, 263] width 101 height 239
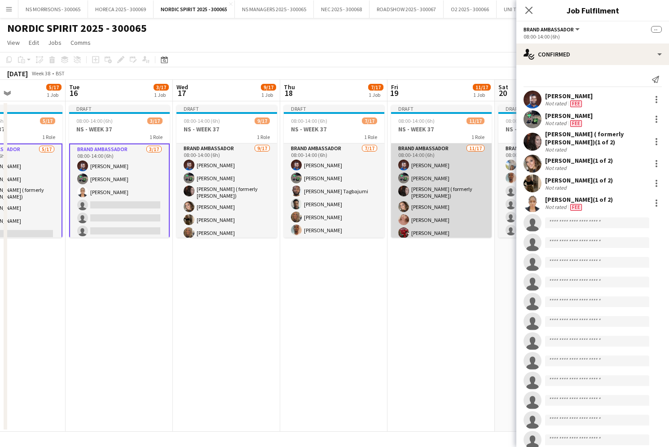
drag, startPoint x: 418, startPoint y: 204, endPoint x: 443, endPoint y: 210, distance: 26.4
click at [418, 204] on app-card-role "Brand Ambassador [DATE] 08:00-14:00 (6h) [PERSON_NAME] [PERSON_NAME] [PERSON_NA…" at bounding box center [441, 264] width 101 height 241
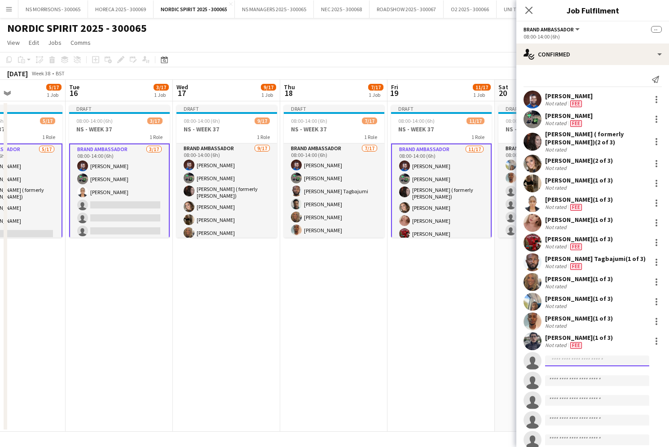
click at [556, 359] on input at bounding box center [597, 361] width 104 height 11
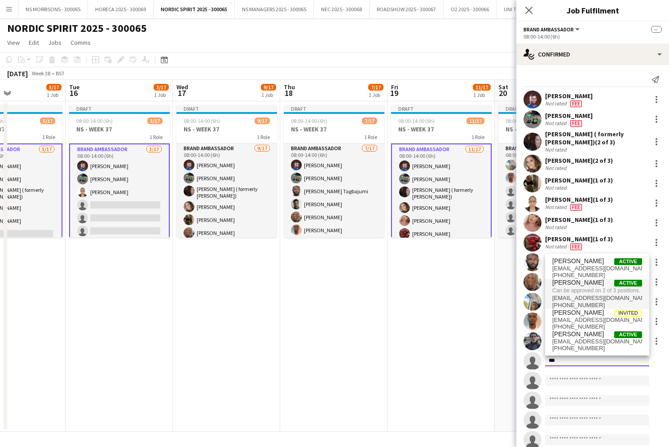
type input "***"
click at [581, 298] on span "[EMAIL_ADDRESS][DOMAIN_NAME]" at bounding box center [597, 298] width 90 height 7
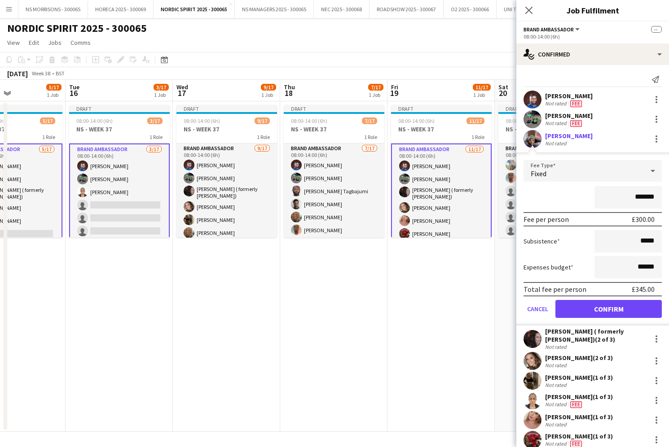
click at [579, 311] on button "Confirm" at bounding box center [608, 309] width 106 height 18
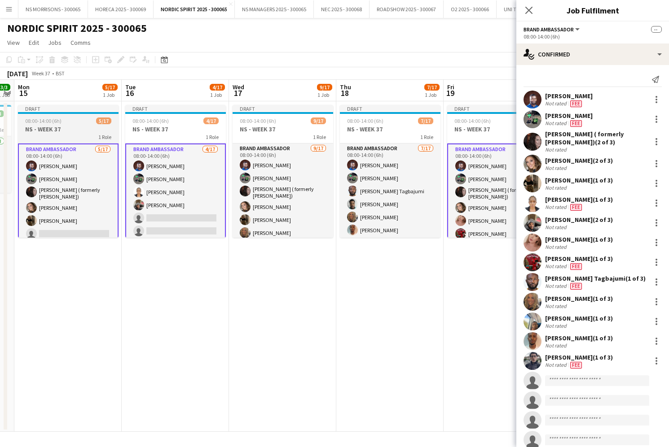
scroll to position [0, 0]
click at [81, 130] on h3 "NS - WEEK 37" at bounding box center [68, 129] width 101 height 8
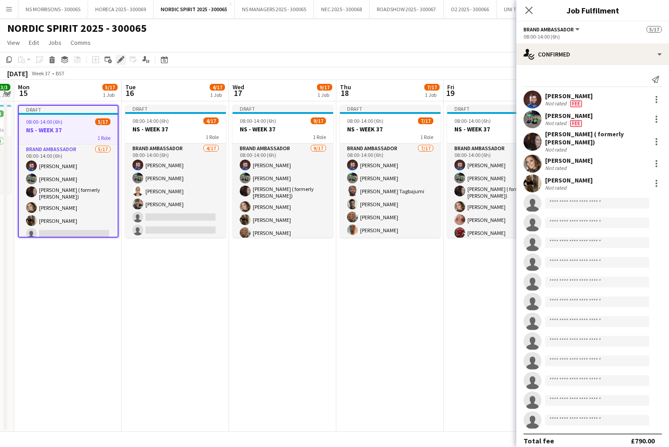
click at [116, 59] on div "Edit" at bounding box center [120, 59] width 11 height 11
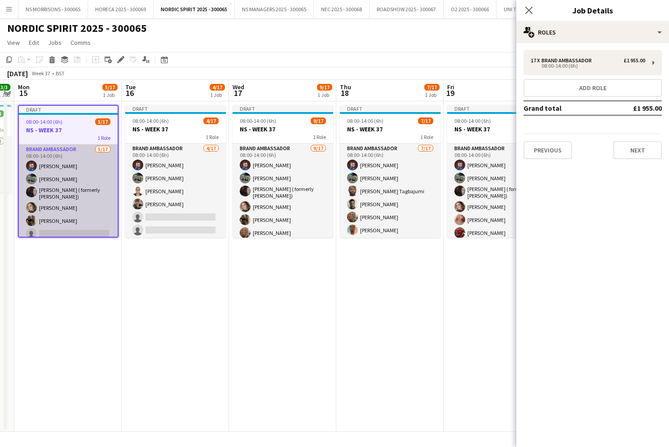
click at [45, 236] on app-card-role "Brand Ambassador [DATE] 08:00-14:00 (6h) [PERSON_NAME] [PERSON_NAME] [PERSON_NA…" at bounding box center [68, 264] width 99 height 241
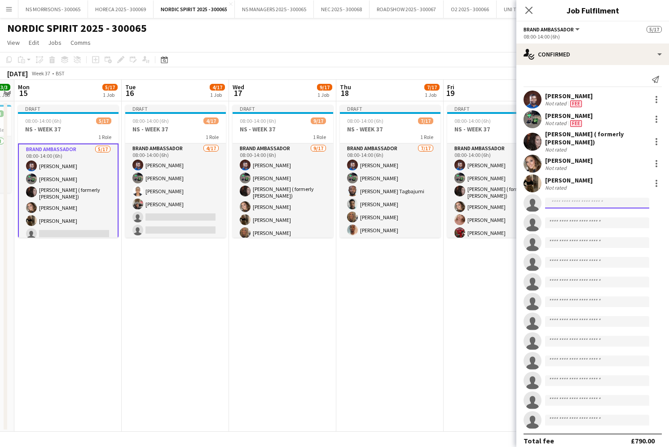
click at [618, 207] on input at bounding box center [597, 203] width 104 height 11
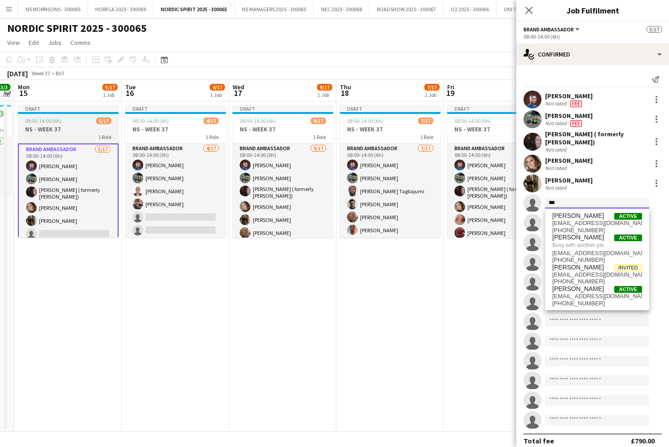
type input "***"
click at [70, 114] on app-job-card "Draft 08:00-14:00 (6h) 5/17 NS - WEEK 37 1 Role Brand Ambassador [DATE] 08:00-1…" at bounding box center [68, 171] width 101 height 133
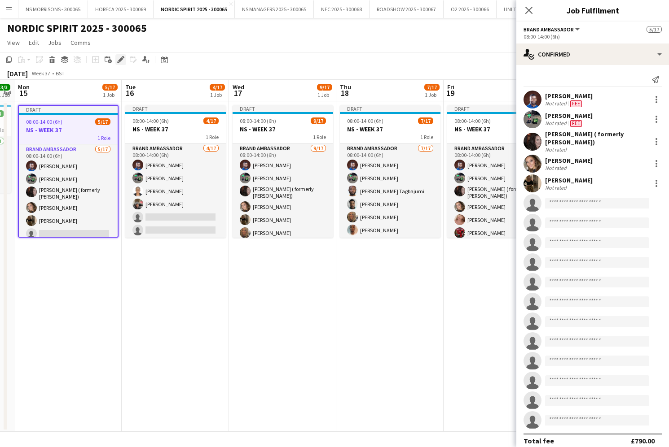
click at [120, 61] on icon at bounding box center [120, 59] width 5 height 5
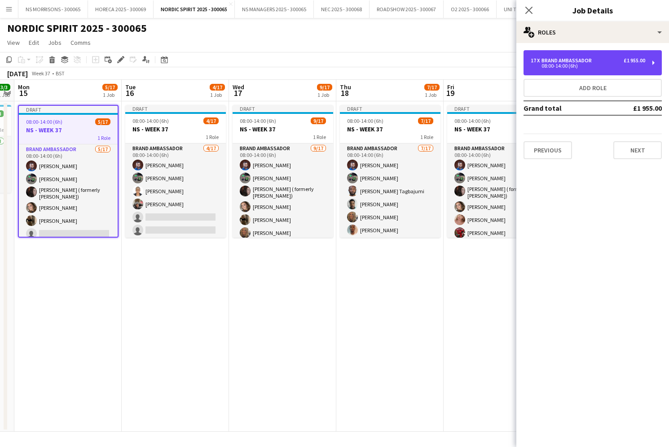
drag, startPoint x: 543, startPoint y: 69, endPoint x: 525, endPoint y: 77, distance: 20.3
click at [543, 68] on div "08:00-14:00 (6h)" at bounding box center [587, 66] width 114 height 4
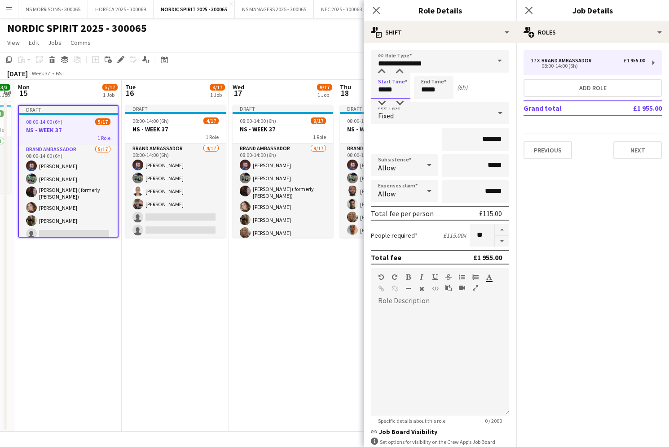
click at [387, 87] on input "*****" at bounding box center [390, 87] width 39 height 22
click at [385, 75] on div at bounding box center [381, 71] width 18 height 9
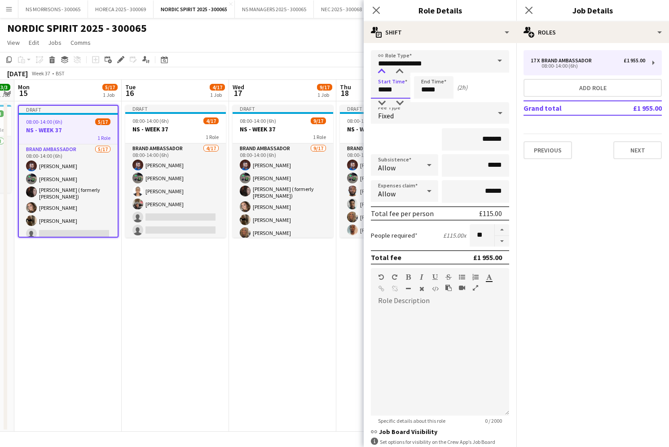
click at [385, 75] on div at bounding box center [381, 71] width 18 height 9
type input "*****"
click at [385, 75] on div at bounding box center [381, 71] width 18 height 9
drag, startPoint x: 435, startPoint y: 85, endPoint x: 434, endPoint y: 79, distance: 5.9
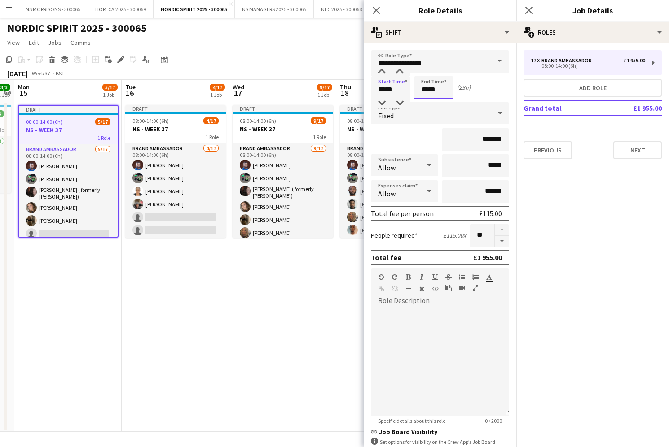
click at [435, 85] on input "*****" at bounding box center [433, 87] width 39 height 22
click at [426, 69] on div at bounding box center [425, 71] width 18 height 9
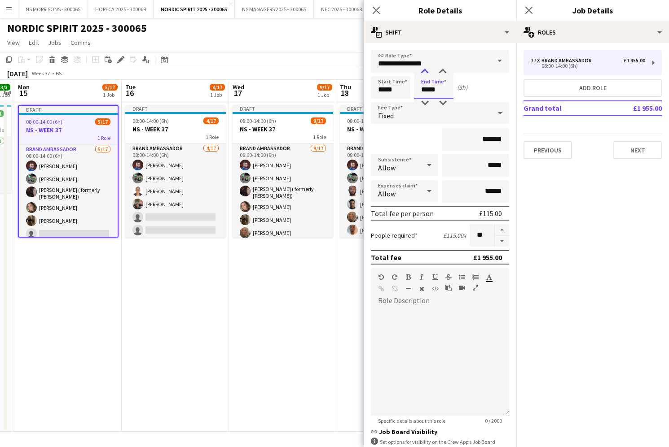
click at [426, 69] on div at bounding box center [425, 71] width 18 height 9
type input "*****"
click at [426, 69] on div at bounding box center [425, 71] width 18 height 9
click at [245, 303] on app-date-cell "Draft 08:00-14:00 (6h) 9/17 NS - WEEK 37 1 Role Brand Ambassador [DATE] 08:00-1…" at bounding box center [282, 266] width 107 height 331
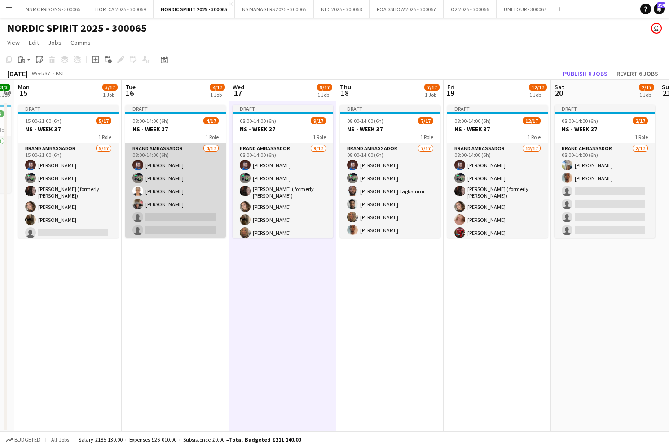
click at [177, 207] on app-card-role "Brand Ambassador [DATE] 08:00-14:00 (6h) [PERSON_NAME] [PERSON_NAME] [PERSON_NA…" at bounding box center [175, 263] width 101 height 239
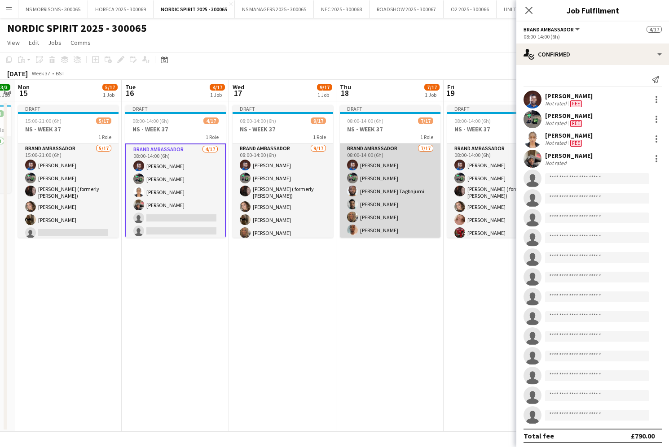
click at [376, 201] on app-card-role "Brand Ambassador [DATE] 08:00-14:00 (6h) [PERSON_NAME] [PERSON_NAME] Tagbajumi …" at bounding box center [390, 263] width 101 height 239
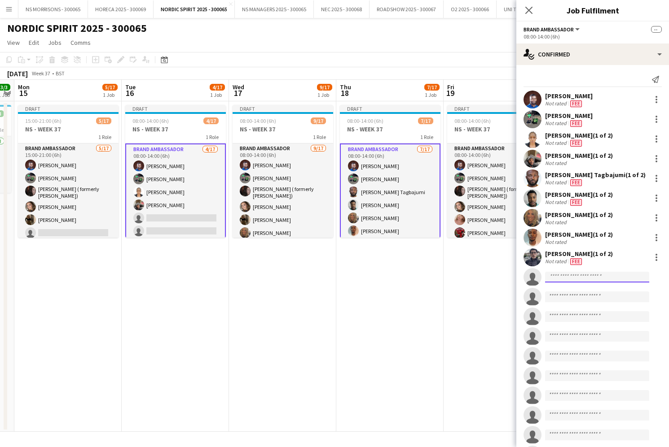
click at [567, 279] on input at bounding box center [597, 277] width 104 height 11
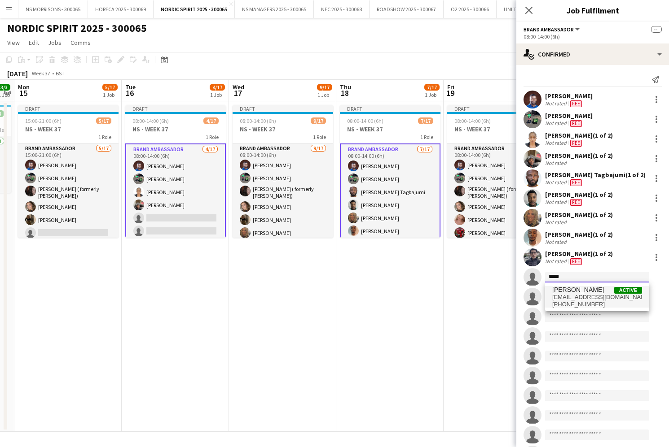
type input "*****"
click at [570, 295] on span "[EMAIL_ADDRESS][DOMAIN_NAME]" at bounding box center [597, 297] width 90 height 7
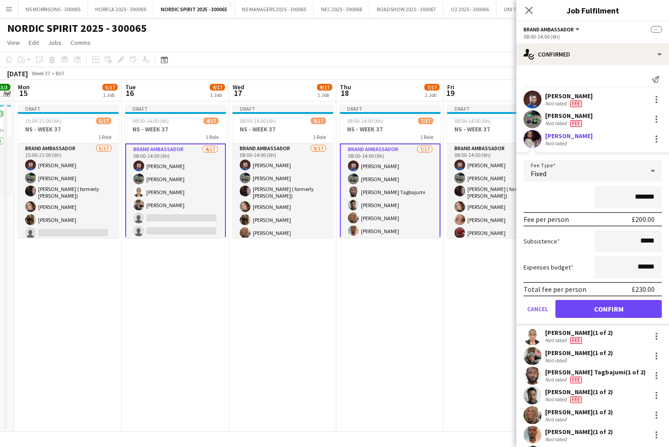
click at [591, 314] on button "Confirm" at bounding box center [608, 309] width 106 height 18
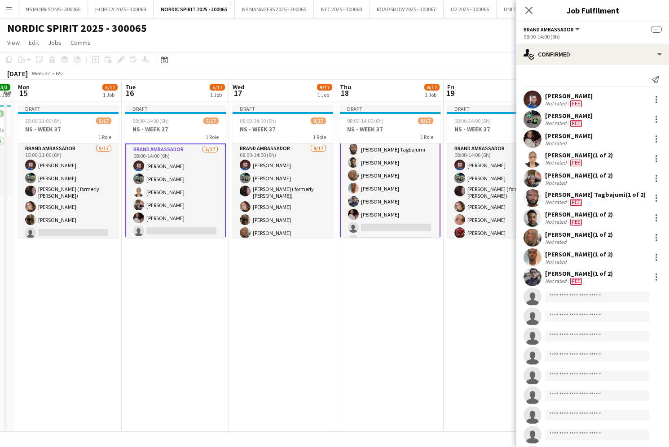
scroll to position [46, 0]
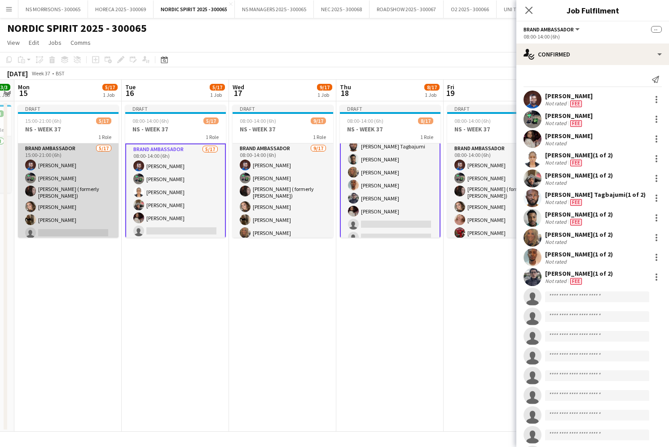
click at [58, 196] on app-card-role "Brand Ambassador [DATE] 15:00-21:00 (6h) [PERSON_NAME] [PERSON_NAME] [PERSON_NA…" at bounding box center [68, 264] width 101 height 241
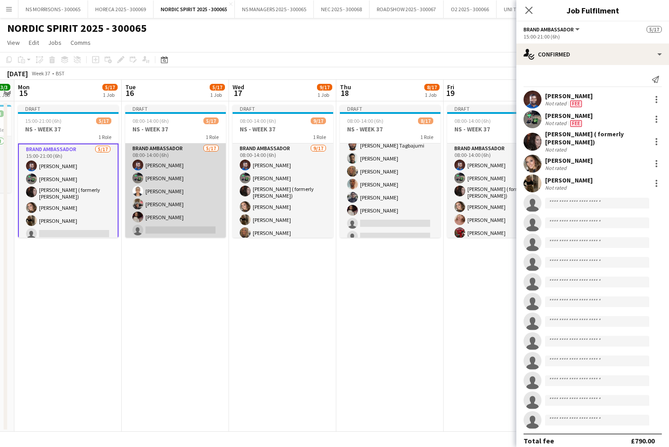
drag, startPoint x: 161, startPoint y: 192, endPoint x: 222, endPoint y: 191, distance: 60.6
click at [161, 192] on app-card-role "Brand Ambassador [DATE] 08:00-14:00 (6h) [PERSON_NAME] [PERSON_NAME] [PERSON_NA…" at bounding box center [175, 263] width 101 height 239
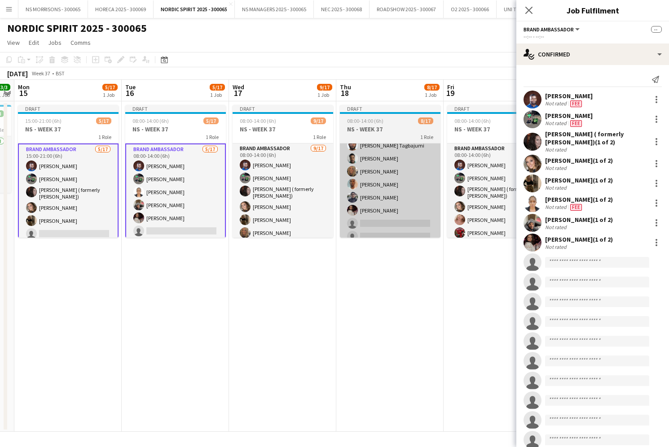
drag, startPoint x: 286, startPoint y: 194, endPoint x: 372, endPoint y: 196, distance: 86.2
click at [286, 194] on app-card-role "Brand Ambassador [DATE] 08:00-14:00 (6h) [PERSON_NAME] [PERSON_NAME] [PERSON_NA…" at bounding box center [282, 264] width 101 height 241
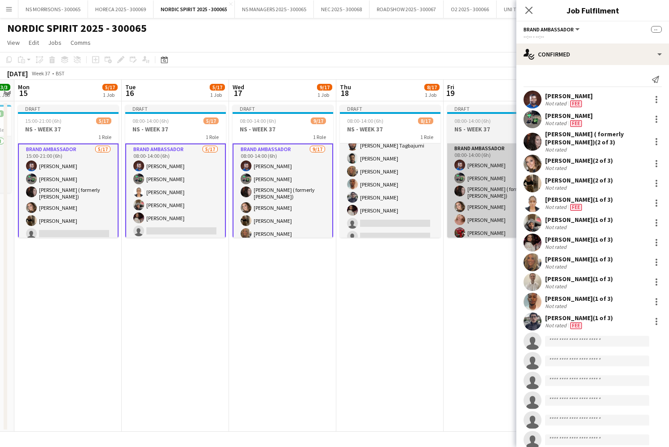
drag, startPoint x: 382, startPoint y: 197, endPoint x: 450, endPoint y: 204, distance: 67.7
click at [383, 197] on app-card-role "Brand Ambassador [DATE] 08:00-14:00 (6h) [PERSON_NAME] [PERSON_NAME] Tagbajumi …" at bounding box center [390, 217] width 101 height 239
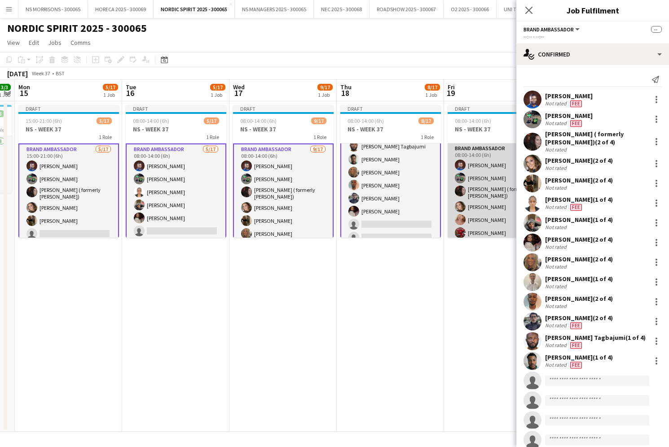
click at [472, 206] on app-card-role "Brand Ambassador [DATE] 08:00-14:00 (6h) [PERSON_NAME] [PERSON_NAME] [PERSON_NA…" at bounding box center [497, 264] width 101 height 241
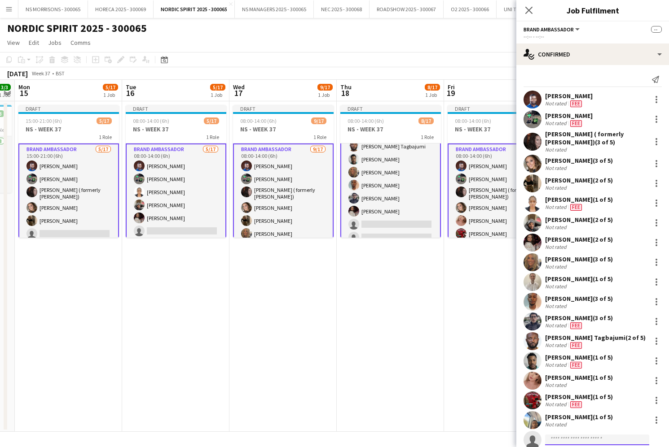
click at [562, 437] on input at bounding box center [597, 440] width 104 height 11
type input "****"
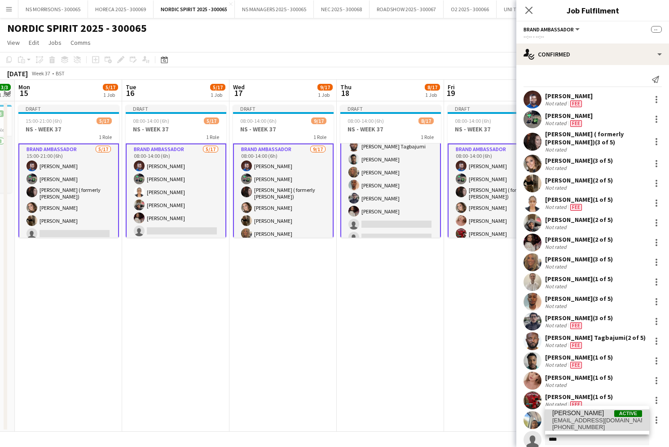
click at [574, 419] on span "[EMAIL_ADDRESS][DOMAIN_NAME]" at bounding box center [597, 420] width 90 height 7
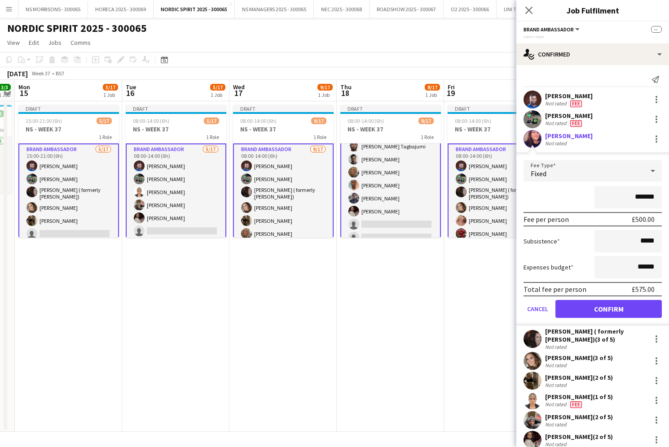
click at [596, 311] on button "Confirm" at bounding box center [608, 309] width 106 height 18
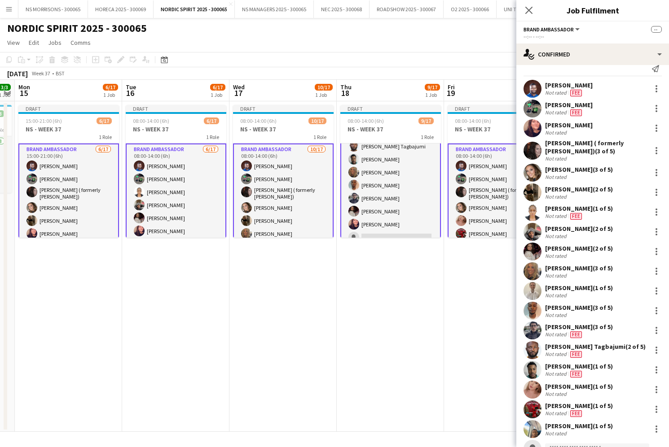
scroll to position [9, 0]
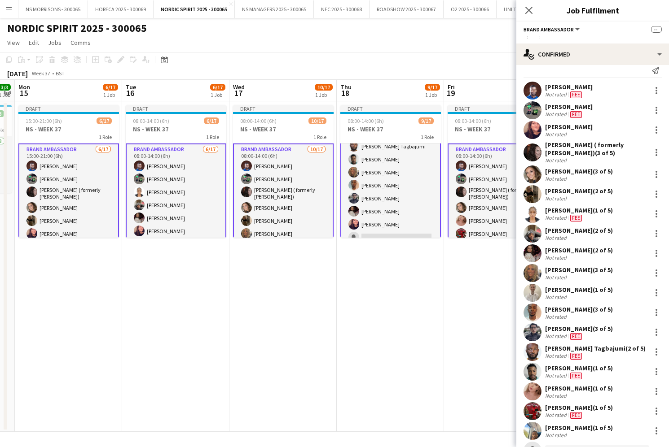
click at [277, 202] on app-card-role "Brand Ambassador [DATE] 08:00-14:00 (6h) [PERSON_NAME] [PERSON_NAME] [PERSON_NA…" at bounding box center [283, 265] width 101 height 243
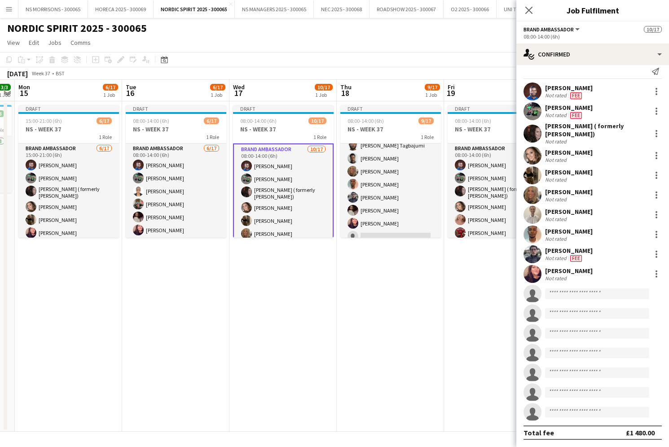
scroll to position [8, 0]
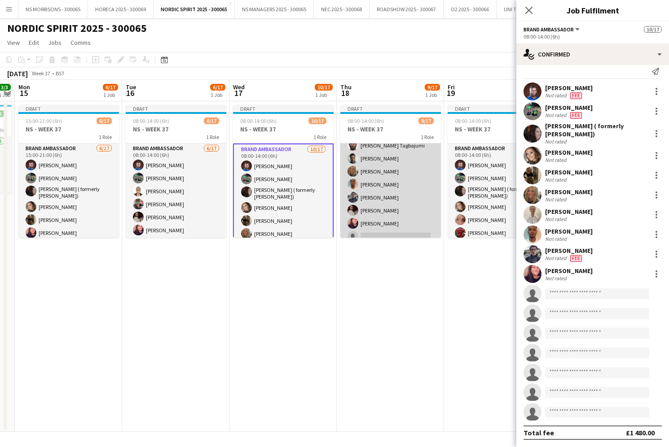
click at [382, 194] on app-card-role "Brand Ambassador [DATE] 08:00-14:00 (6h) [PERSON_NAME] [PERSON_NAME] Tagbajumi …" at bounding box center [390, 217] width 101 height 239
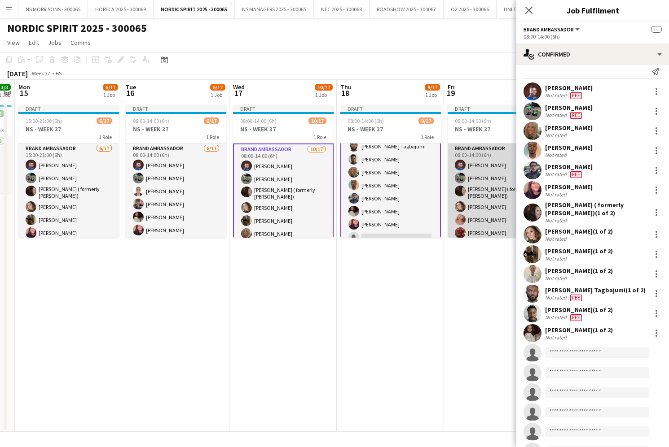
drag, startPoint x: 459, startPoint y: 197, endPoint x: 473, endPoint y: 219, distance: 27.3
click at [458, 197] on app-card-role "Brand Ambassador 13/17 08:00-14:00 (6h) [PERSON_NAME] [PERSON_NAME] [PERSON_NAM…" at bounding box center [497, 264] width 101 height 241
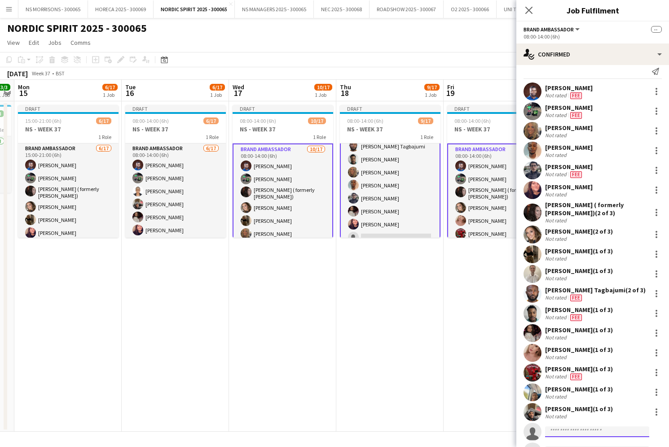
click at [560, 432] on input at bounding box center [597, 432] width 104 height 11
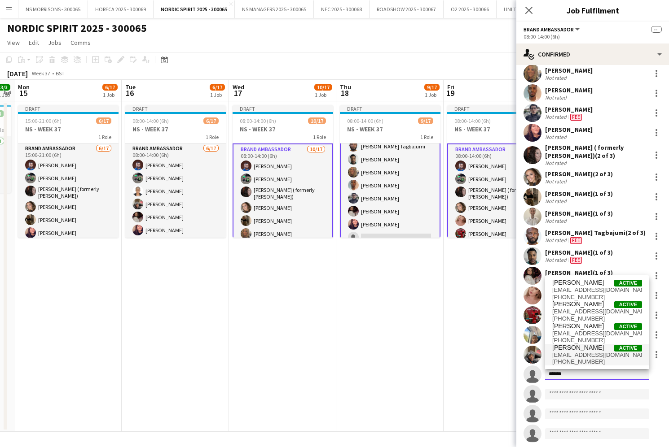
type input "******"
click at [566, 354] on span "[EMAIL_ADDRESS][DOMAIN_NAME]" at bounding box center [597, 355] width 90 height 7
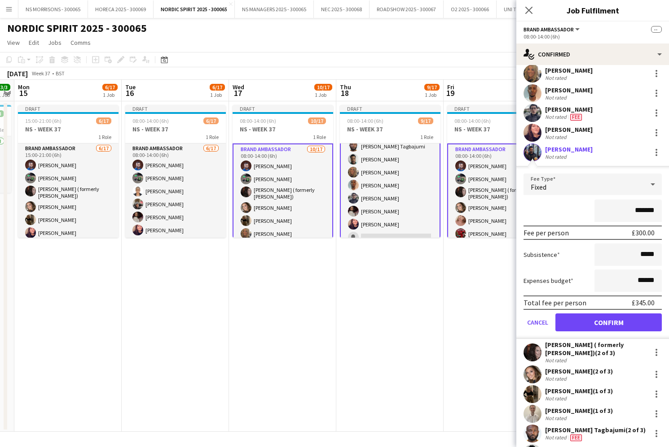
click at [582, 322] on button "Confirm" at bounding box center [608, 323] width 106 height 18
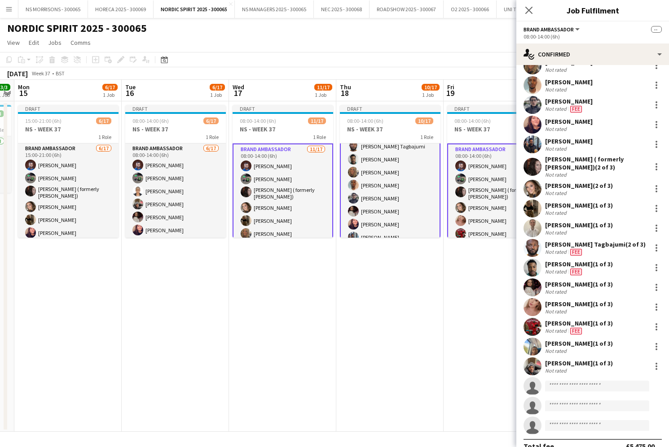
scroll to position [70, 0]
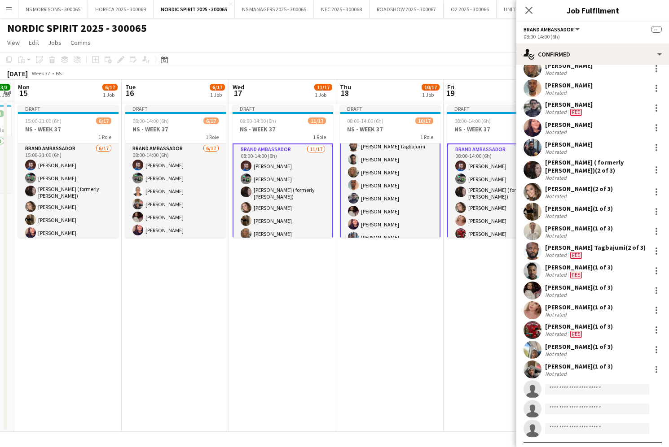
click at [257, 201] on app-card-role "Brand Ambassador [DATE] 08:00-14:00 (6h) [PERSON_NAME] [PERSON_NAME] [PERSON_NA…" at bounding box center [282, 265] width 101 height 243
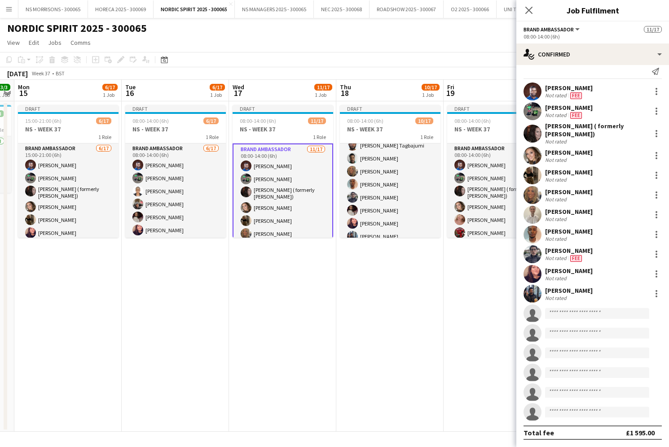
drag, startPoint x: 455, startPoint y: 200, endPoint x: 529, endPoint y: 237, distance: 82.3
click at [455, 200] on app-card-role "Brand Ambassador 14/17 08:00-14:00 (6h) [PERSON_NAME] [PERSON_NAME] [PERSON_NAM…" at bounding box center [497, 264] width 101 height 241
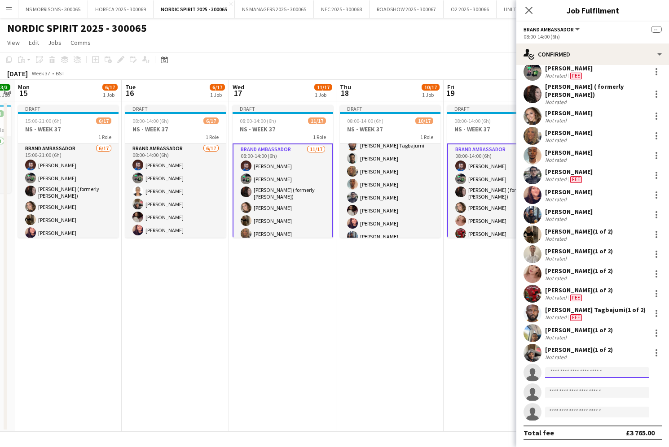
click at [560, 368] on input at bounding box center [597, 373] width 104 height 11
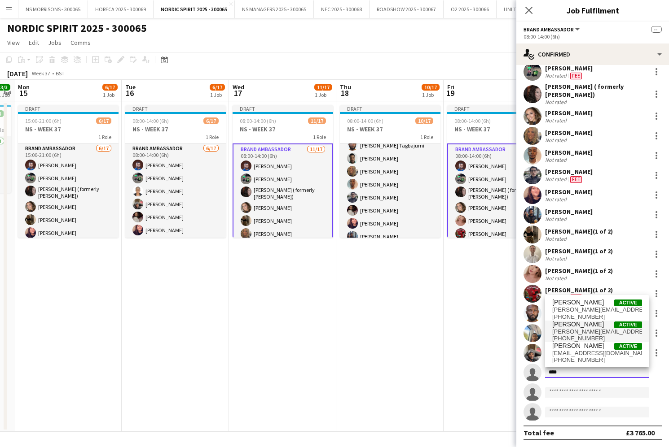
type input "****"
click at [569, 325] on span "[PERSON_NAME]" at bounding box center [578, 325] width 52 height 8
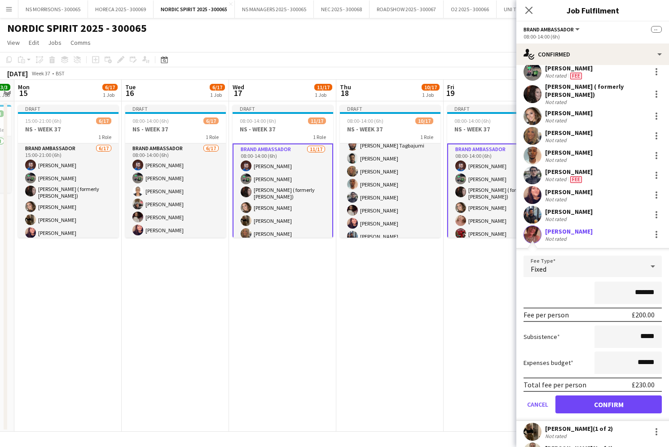
click at [578, 403] on button "Confirm" at bounding box center [608, 405] width 106 height 18
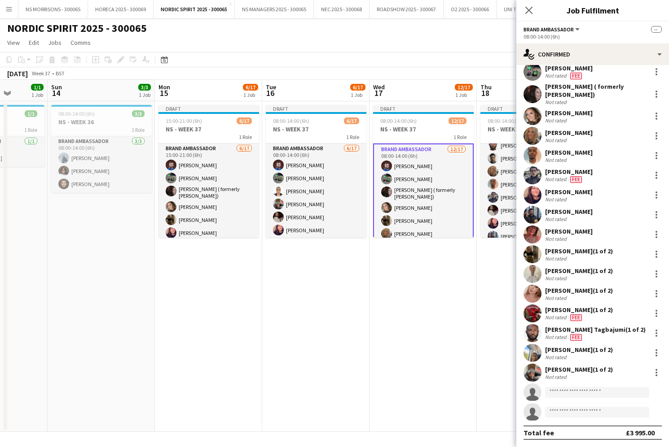
scroll to position [0, 272]
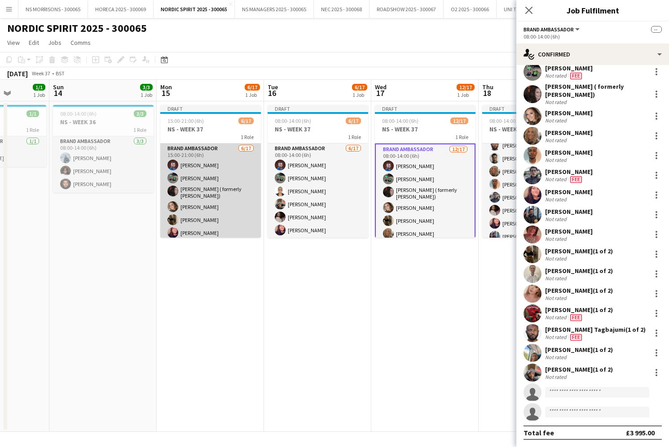
click at [242, 218] on app-card-role "Brand Ambassador [DATE] 15:00-21:00 (6h) [PERSON_NAME] [PERSON_NAME] [PERSON_NA…" at bounding box center [210, 264] width 101 height 241
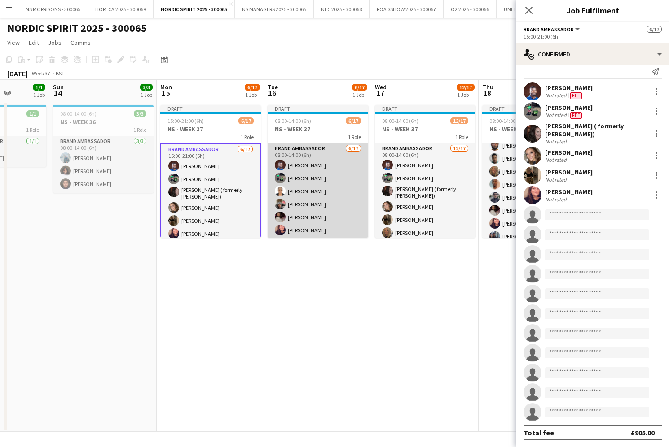
drag, startPoint x: 317, startPoint y: 222, endPoint x: 313, endPoint y: 224, distance: 5.0
click at [317, 222] on app-card-role "Brand Ambassador [DATE] 08:00-14:00 (6h) [PERSON_NAME] [PERSON_NAME] [PERSON_NA…" at bounding box center [317, 263] width 101 height 239
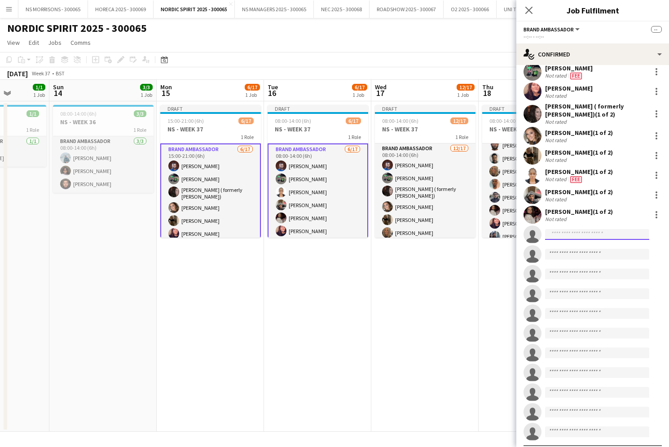
click at [566, 234] on input at bounding box center [597, 234] width 104 height 11
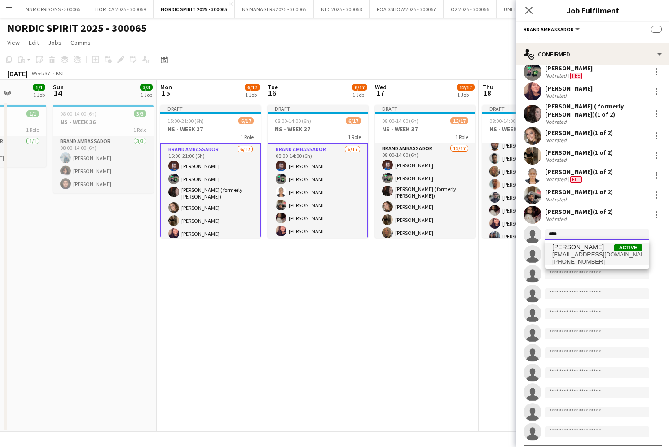
type input "****"
click at [571, 251] on span "[EMAIL_ADDRESS][DOMAIN_NAME]" at bounding box center [597, 254] width 90 height 7
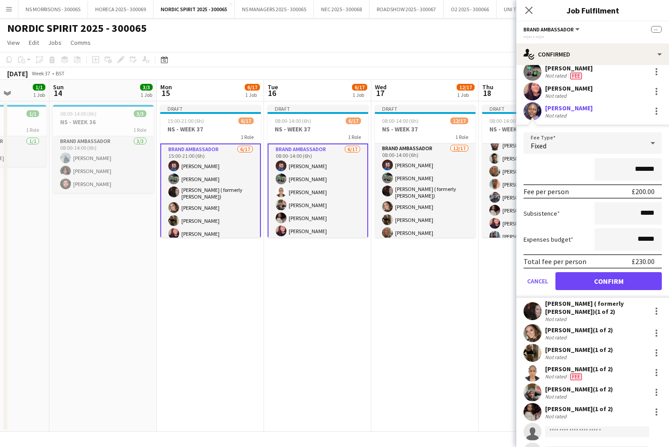
scroll to position [48, 0]
click at [635, 169] on input "*******" at bounding box center [627, 169] width 67 height 22
type input "*******"
click at [641, 238] on input "******" at bounding box center [627, 239] width 67 height 22
type input "******"
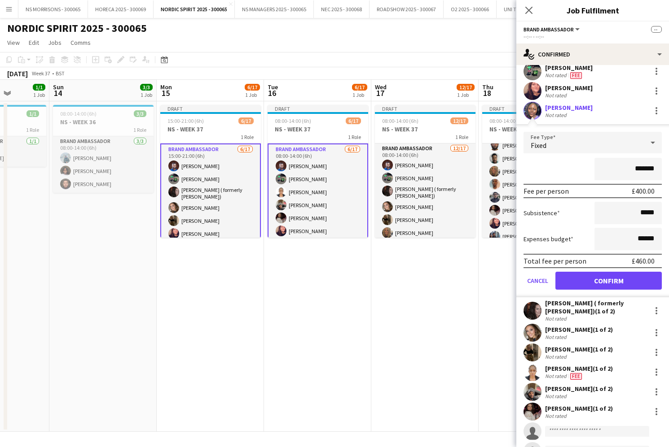
click at [613, 279] on button "Confirm" at bounding box center [608, 281] width 106 height 18
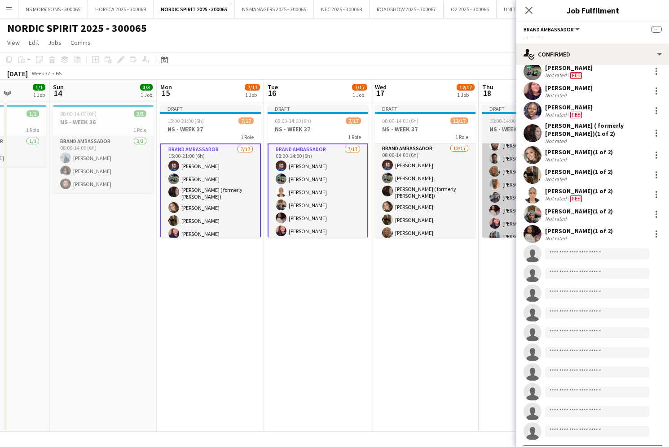
drag, startPoint x: 397, startPoint y: 210, endPoint x: 498, endPoint y: 222, distance: 101.2
click at [398, 211] on app-card-role "Brand Ambassador [DATE] 08:00-14:00 (6h) [PERSON_NAME] [PERSON_NAME] [PERSON_NA…" at bounding box center [425, 264] width 101 height 241
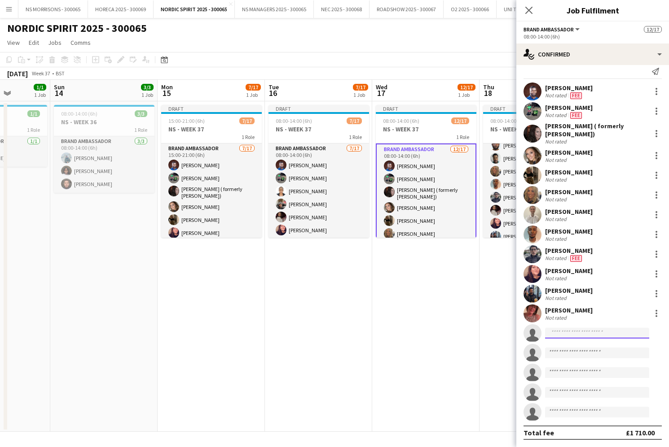
click at [577, 334] on input at bounding box center [597, 333] width 104 height 11
type input "****"
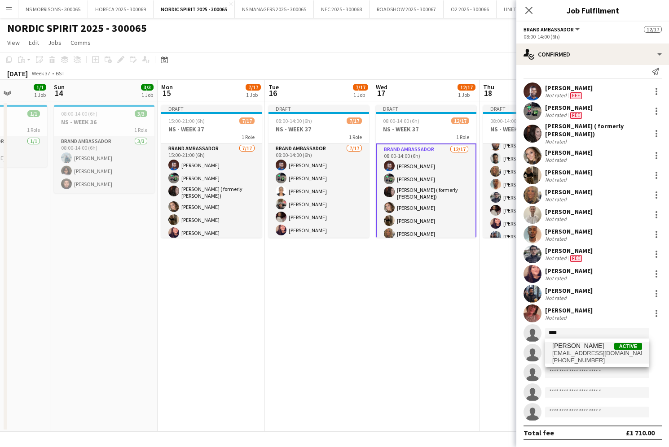
click at [573, 350] on span "[EMAIL_ADDRESS][DOMAIN_NAME]" at bounding box center [597, 353] width 90 height 7
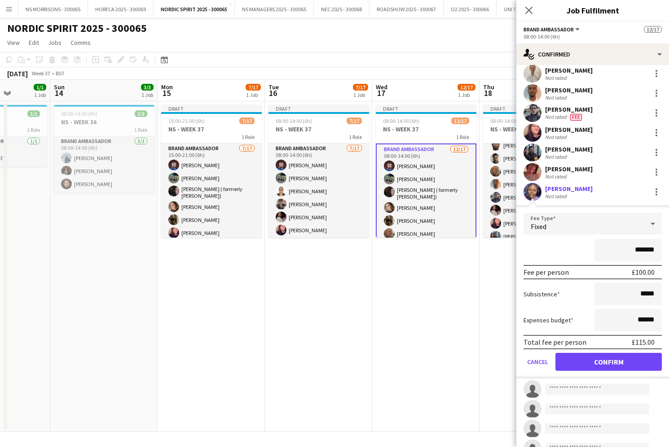
click at [609, 363] on button "Confirm" at bounding box center [608, 362] width 106 height 18
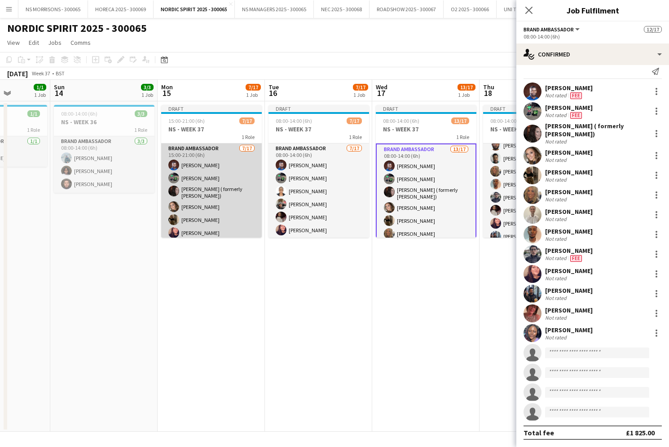
click at [232, 223] on app-card-role "Brand Ambassador [DATE] 15:00-21:00 (6h) [PERSON_NAME] [PERSON_NAME] [PERSON_NA…" at bounding box center [211, 264] width 101 height 241
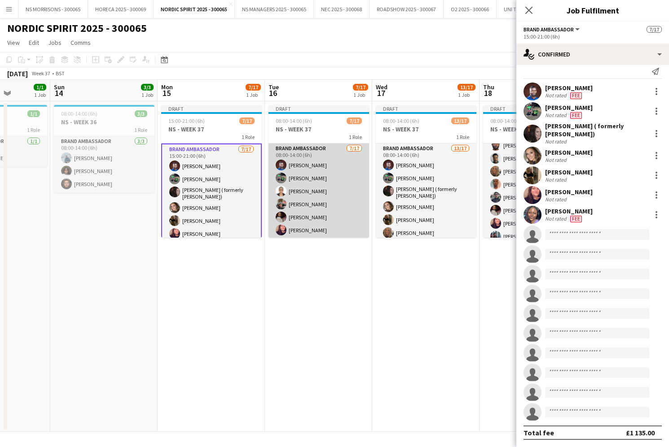
click at [278, 209] on app-card-role "Brand Ambassador [DATE] 08:00-14:00 (6h) [PERSON_NAME] [PERSON_NAME] [PERSON_NA…" at bounding box center [318, 263] width 101 height 239
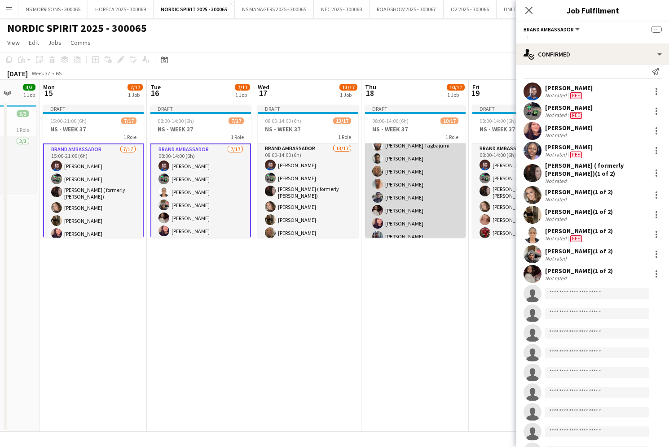
scroll to position [0, 389]
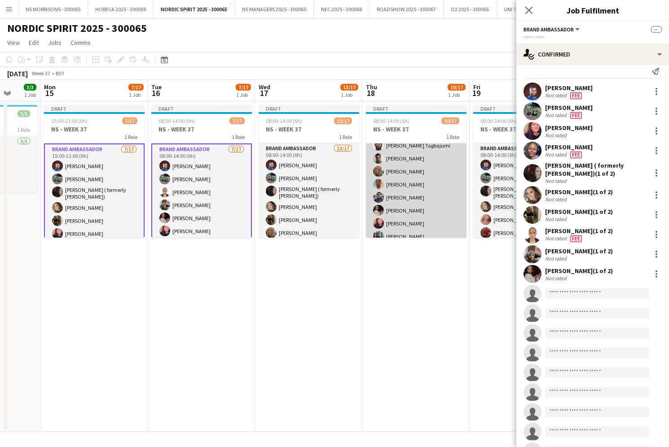
click at [398, 197] on app-card-role "Brand Ambassador [DATE] 08:00-14:00 (6h) [PERSON_NAME] [PERSON_NAME] Tagbajumi …" at bounding box center [416, 217] width 101 height 239
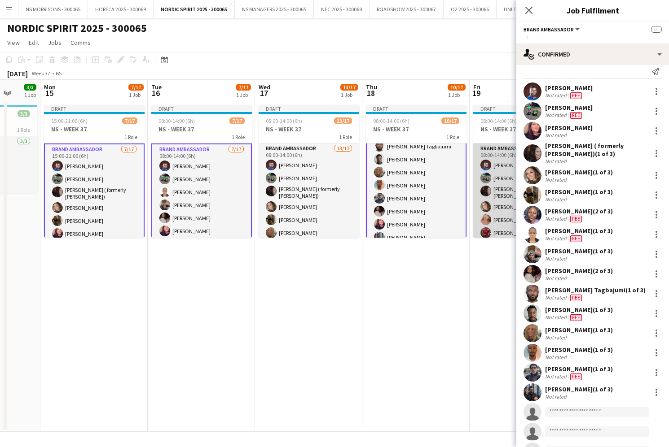
click at [484, 201] on app-card-role "Brand Ambassador 15/17 08:00-14:00 (6h) [PERSON_NAME] [PERSON_NAME] [PERSON_NAM…" at bounding box center [523, 264] width 101 height 241
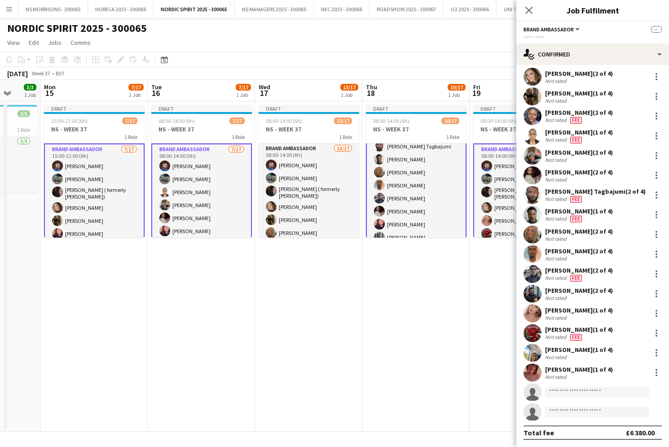
scroll to position [107, 0]
click at [577, 395] on input at bounding box center [597, 392] width 104 height 11
type input "*****"
click at [578, 408] on span "[PERSON_NAME]" at bounding box center [578, 406] width 52 height 8
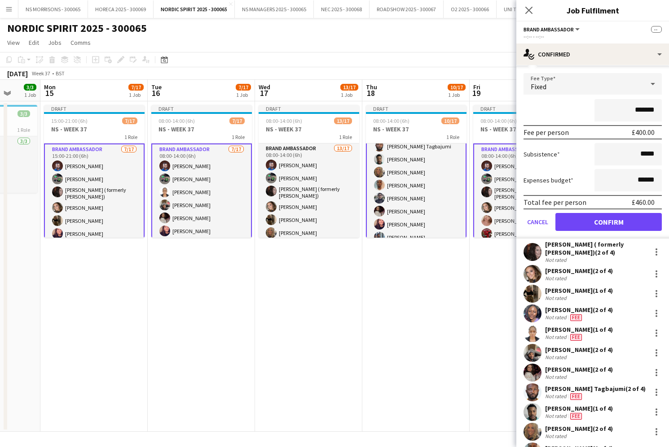
click at [575, 225] on button "Confirm" at bounding box center [608, 222] width 106 height 18
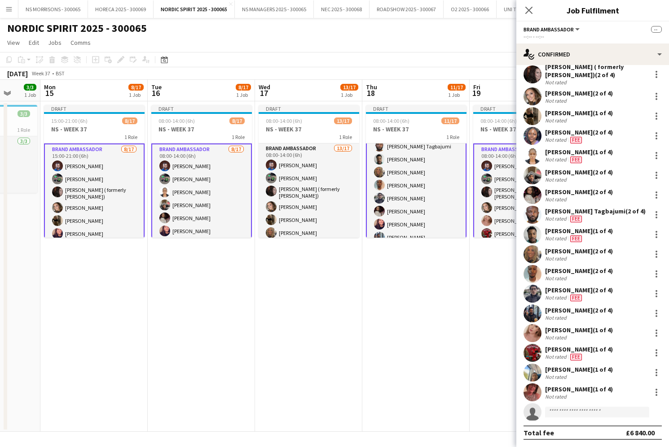
drag, startPoint x: 78, startPoint y: 188, endPoint x: 88, endPoint y: 190, distance: 10.9
click at [78, 188] on app-card-role "Brand Ambassador [DATE] 15:00-21:00 (6h) [PERSON_NAME] [PERSON_NAME] [PERSON_NA…" at bounding box center [94, 265] width 101 height 243
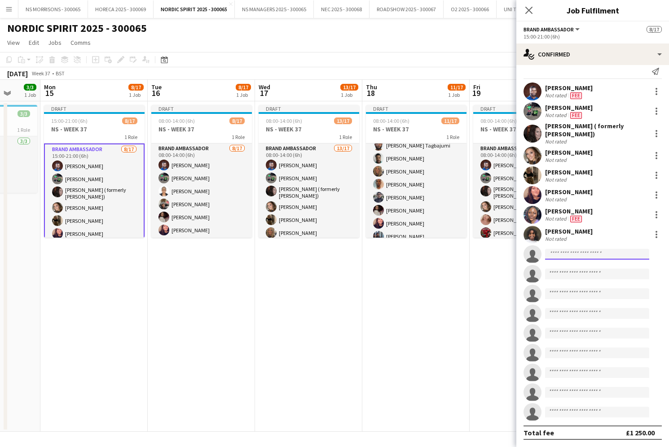
click at [566, 256] on input at bounding box center [597, 254] width 104 height 11
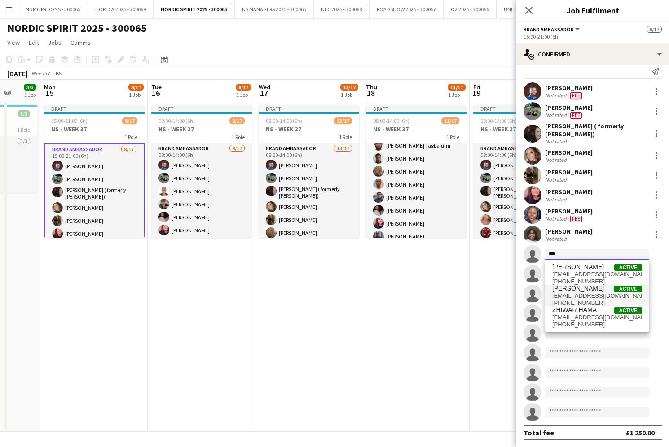
type input "***"
click at [577, 291] on span "[PERSON_NAME]" at bounding box center [578, 289] width 52 height 8
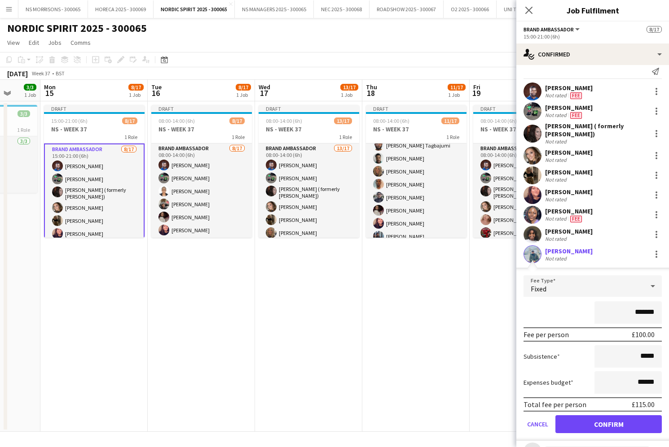
click at [580, 425] on button "Confirm" at bounding box center [608, 425] width 106 height 18
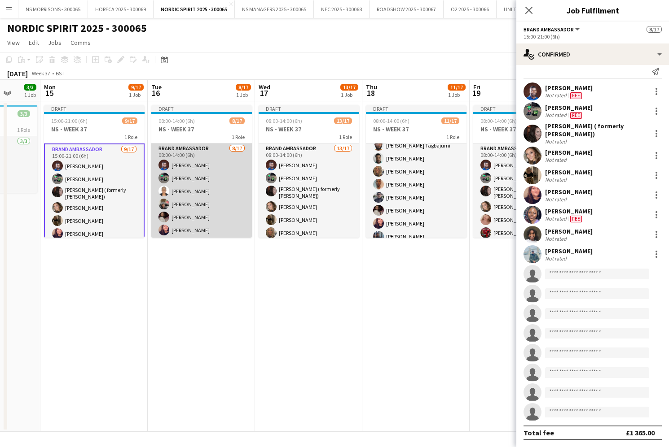
click at [199, 197] on app-card-role "Brand Ambassador [DATE] 08:00-14:00 (6h) [PERSON_NAME] [PERSON_NAME] [PERSON_NA…" at bounding box center [201, 263] width 101 height 239
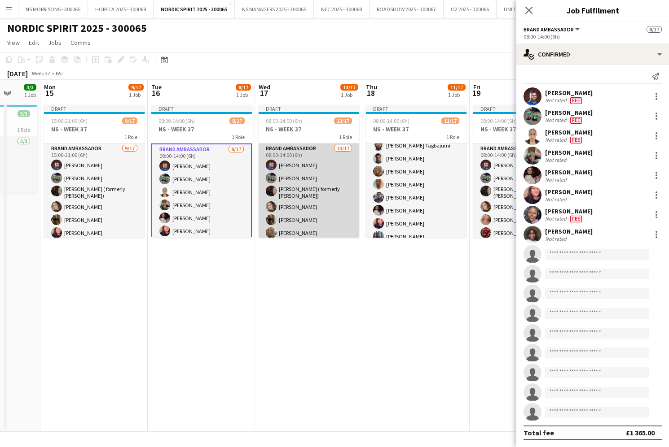
drag, startPoint x: 300, startPoint y: 190, endPoint x: 308, endPoint y: 190, distance: 7.6
click at [300, 190] on app-card-role "Brand Ambassador 13/17 08:00-14:00 (6h) [PERSON_NAME] [PERSON_NAME] [PERSON_NAM…" at bounding box center [308, 264] width 101 height 241
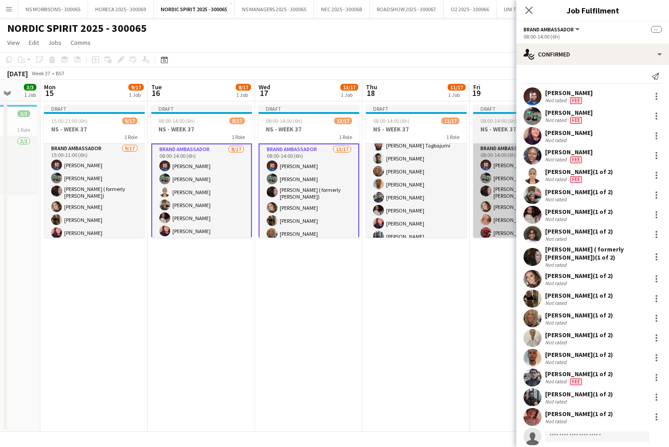
drag, startPoint x: 424, startPoint y: 192, endPoint x: 492, endPoint y: 202, distance: 68.5
click at [424, 192] on app-card-role "Brand Ambassador [DATE] 08:00-14:00 (6h) [PERSON_NAME] [PERSON_NAME] Tagbajumi …" at bounding box center [416, 217] width 101 height 239
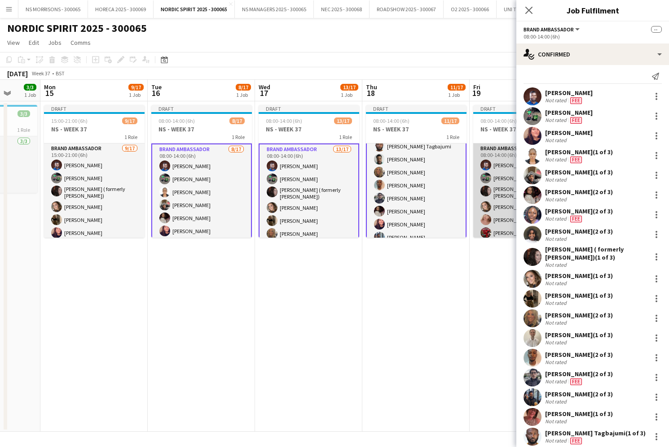
click at [498, 203] on app-card-role "Brand Ambassador 16/17 08:00-14:00 (6h) [PERSON_NAME] [PERSON_NAME] [PERSON_NAM…" at bounding box center [523, 264] width 101 height 241
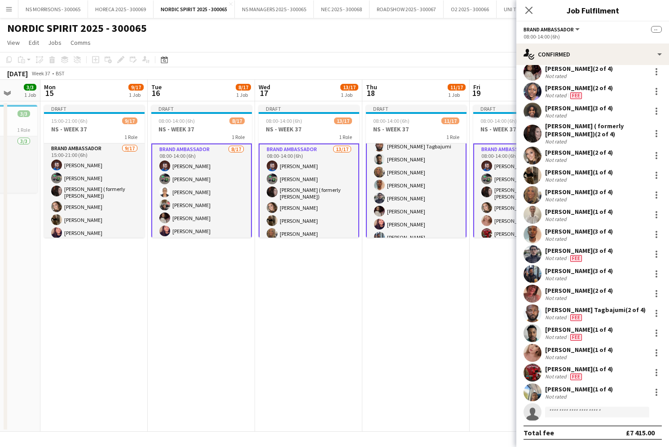
scroll to position [127, 0]
click at [565, 411] on input at bounding box center [597, 412] width 104 height 11
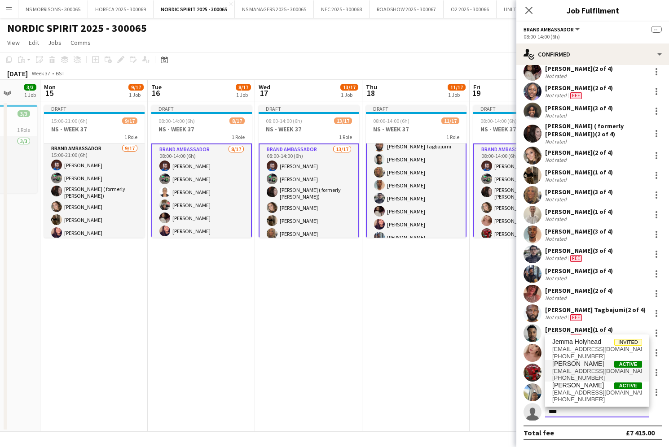
type input "****"
click at [580, 370] on span "[EMAIL_ADDRESS][DOMAIN_NAME]" at bounding box center [597, 371] width 90 height 7
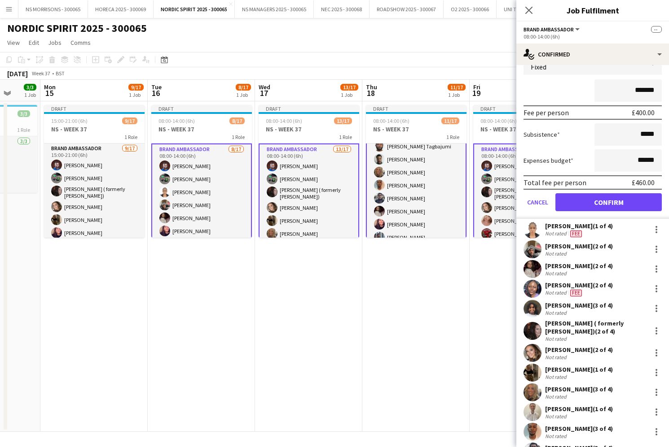
click at [578, 201] on button "Confirm" at bounding box center [608, 202] width 106 height 18
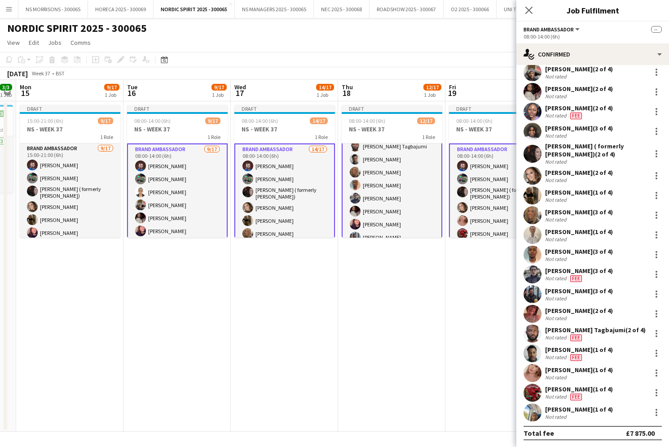
scroll to position [0, 200]
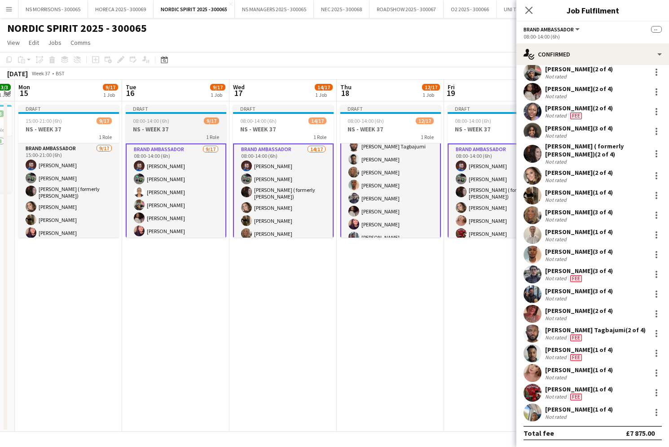
drag, startPoint x: 102, startPoint y: 203, endPoint x: 162, endPoint y: 218, distance: 61.2
click at [102, 203] on app-card-role "Brand Ambassador [DATE] 15:00-21:00 (6h) [PERSON_NAME] [PERSON_NAME] [PERSON_NA…" at bounding box center [68, 264] width 101 height 241
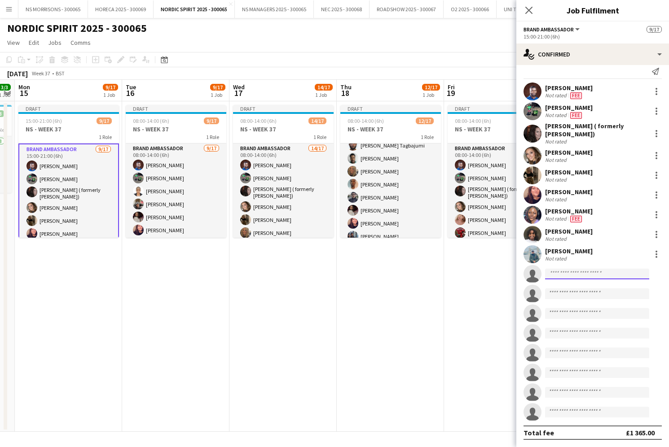
click at [564, 273] on input at bounding box center [597, 274] width 104 height 11
type input "****"
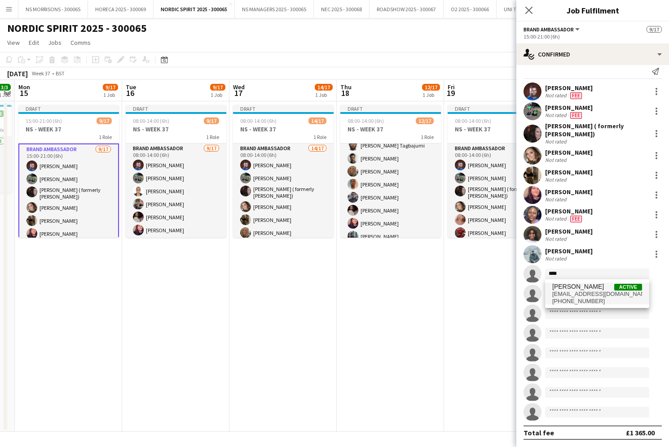
click at [564, 292] on span "[EMAIL_ADDRESS][DOMAIN_NAME]" at bounding box center [597, 294] width 90 height 7
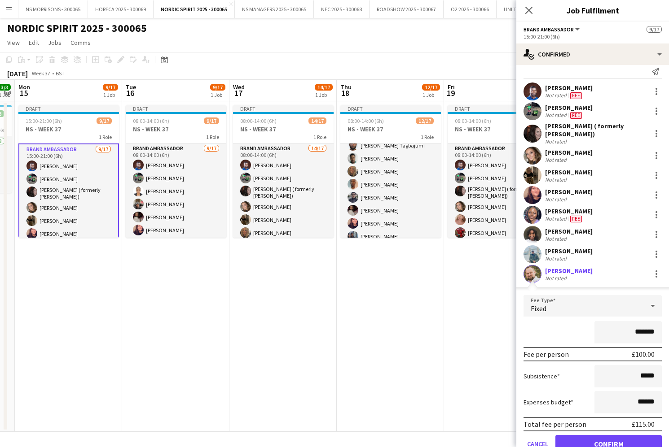
click at [635, 333] on input "*******" at bounding box center [627, 332] width 67 height 22
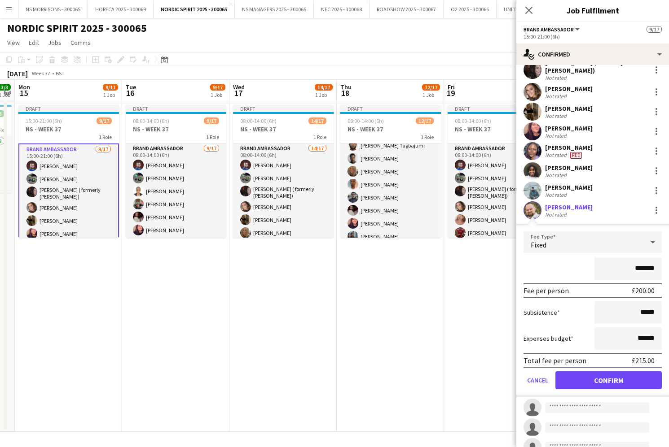
scroll to position [78, 0]
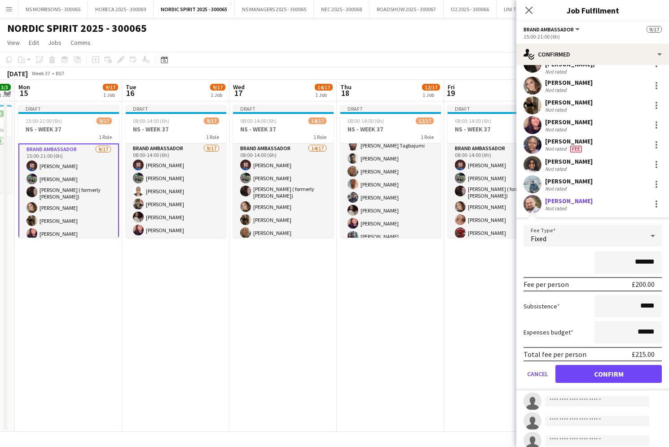
type input "*******"
drag, startPoint x: 638, startPoint y: 333, endPoint x: 645, endPoint y: 333, distance: 6.8
click at [645, 333] on input "******" at bounding box center [627, 332] width 67 height 22
type input "******"
click at [618, 372] on button "Confirm" at bounding box center [608, 374] width 106 height 18
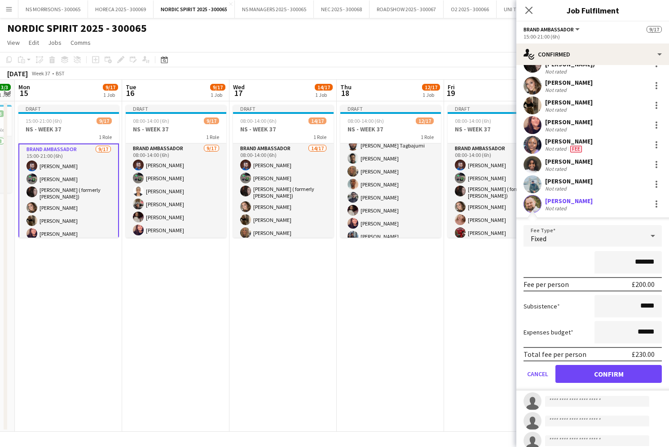
scroll to position [8, 0]
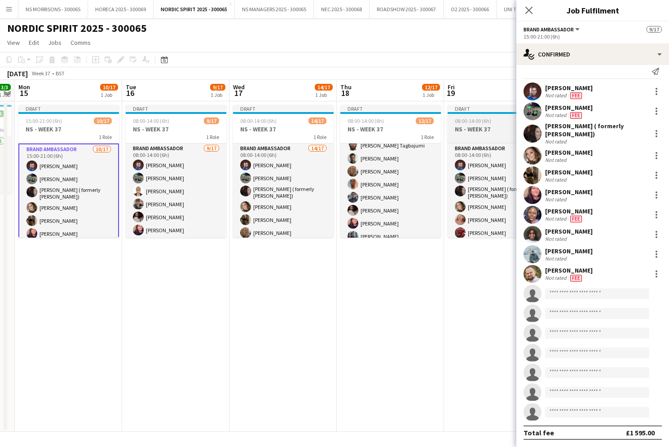
click at [468, 126] on h3 "NS - WEEK 37" at bounding box center [497, 129] width 101 height 8
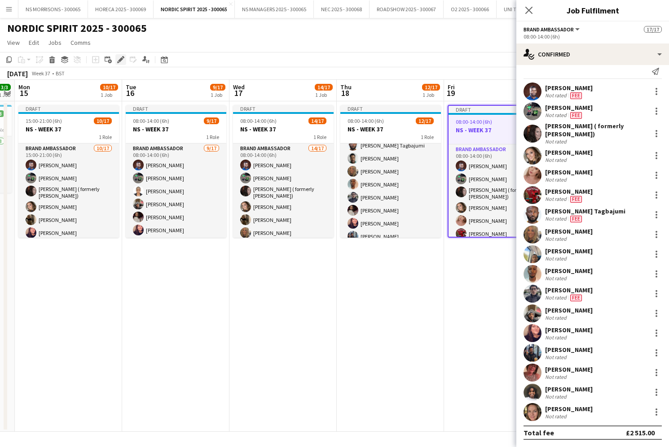
click at [121, 60] on icon at bounding box center [120, 59] width 5 height 5
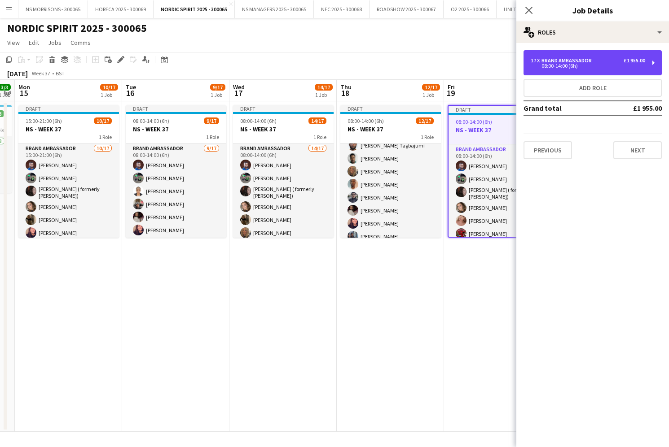
drag, startPoint x: 540, startPoint y: 70, endPoint x: 533, endPoint y: 97, distance: 28.7
click at [540, 70] on div "17 x Brand Ambassador £1 955.00 08:00-14:00 (6h)" at bounding box center [592, 62] width 138 height 25
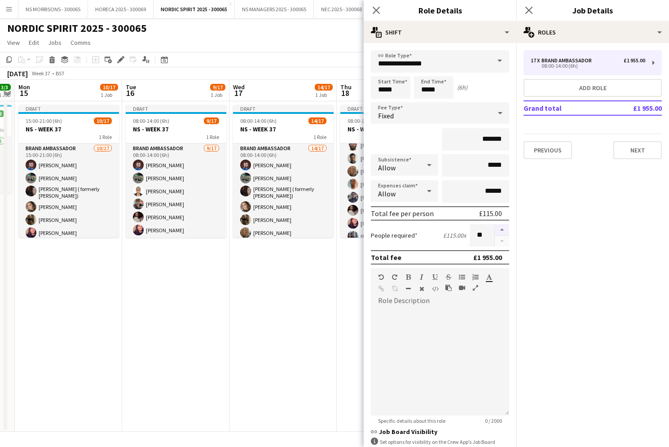
click at [503, 230] on button "button" at bounding box center [502, 230] width 14 height 12
type input "**"
click at [294, 278] on app-date-cell "Draft 08:00-14:00 (6h) 14/17 NS - WEEK 37 1 Role Brand Ambassador 14/17 08:00-1…" at bounding box center [282, 266] width 107 height 331
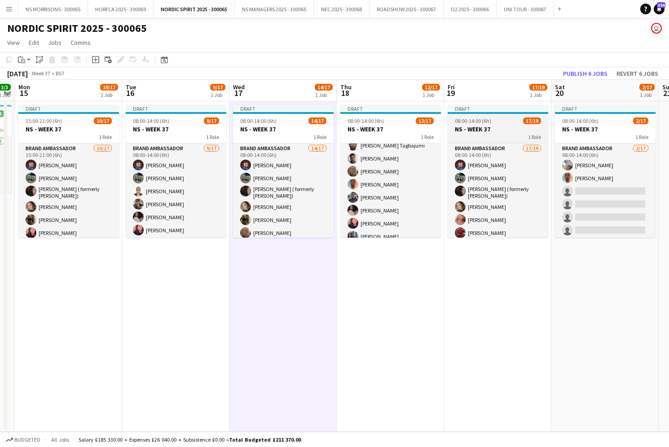
click at [508, 122] on div "08:00-14:00 (6h) 17/19" at bounding box center [497, 121] width 101 height 7
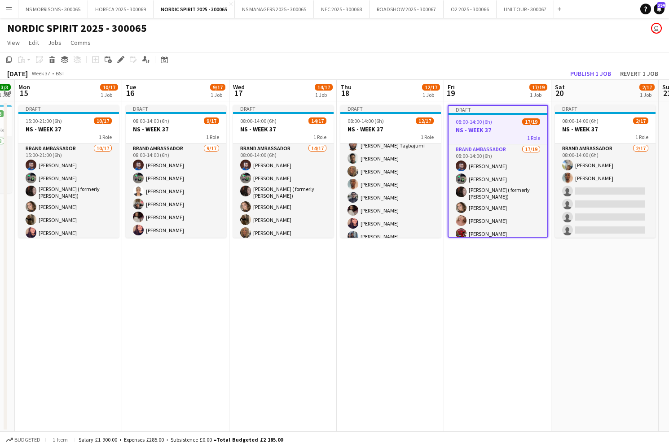
click at [126, 59] on div "Add job Add linked Job Edit Edit linked Job Applicants" at bounding box center [117, 59] width 69 height 11
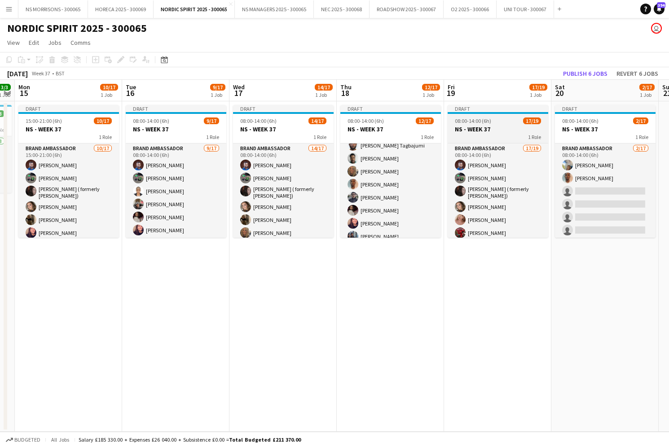
drag, startPoint x: 512, startPoint y: 123, endPoint x: 477, endPoint y: 123, distance: 35.5
click at [512, 124] on div "08:00-14:00 (6h) 17/19" at bounding box center [497, 121] width 101 height 7
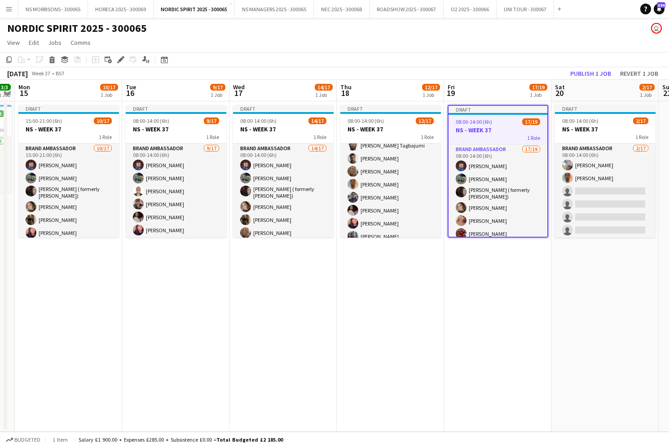
drag, startPoint x: 118, startPoint y: 61, endPoint x: 196, endPoint y: 66, distance: 77.8
click at [118, 61] on icon "Edit" at bounding box center [120, 59] width 7 height 7
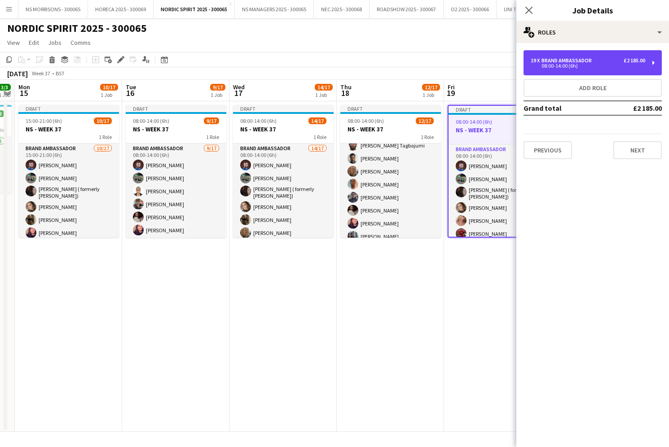
drag, startPoint x: 534, startPoint y: 68, endPoint x: 529, endPoint y: 135, distance: 67.5
click at [533, 70] on div "19 x Brand Ambassador £2 185.00 08:00-14:00 (6h)" at bounding box center [592, 62] width 138 height 25
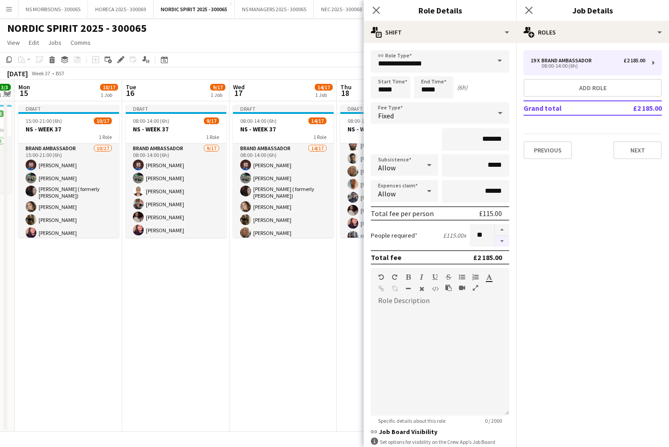
click at [499, 241] on button "button" at bounding box center [502, 241] width 14 height 11
type input "**"
drag, startPoint x: 297, startPoint y: 285, endPoint x: 293, endPoint y: 273, distance: 13.0
click at [297, 285] on app-date-cell "Draft 08:00-14:00 (6h) 14/17 NS - WEEK 37 1 Role Brand Ambassador 14/17 08:00-1…" at bounding box center [282, 266] width 107 height 331
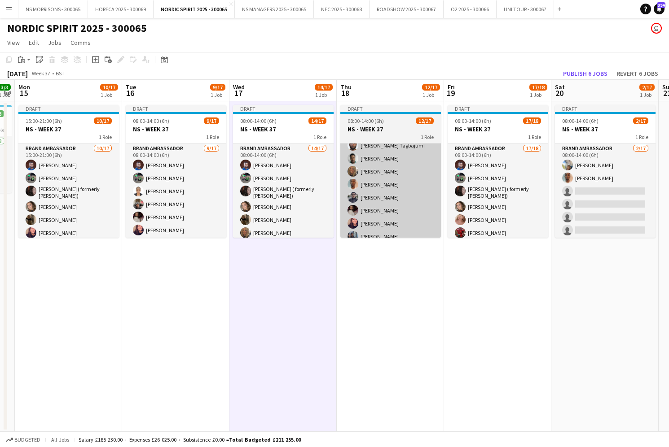
drag, startPoint x: 273, startPoint y: 206, endPoint x: 361, endPoint y: 201, distance: 87.6
click at [274, 206] on app-card-role "Brand Ambassador 14/17 08:00-14:00 (6h) [PERSON_NAME] [PERSON_NAME] [PERSON_NAM…" at bounding box center [283, 264] width 101 height 241
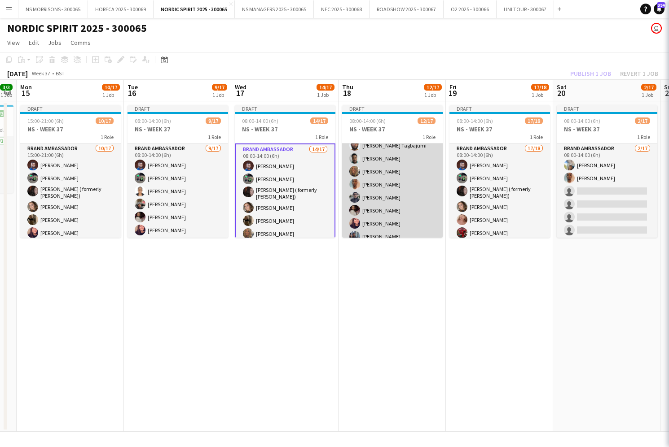
click at [385, 197] on app-card-role "Brand Ambassador [DATE] 08:00-14:00 (6h) [PERSON_NAME] [PERSON_NAME] Tagbajumi …" at bounding box center [392, 217] width 101 height 239
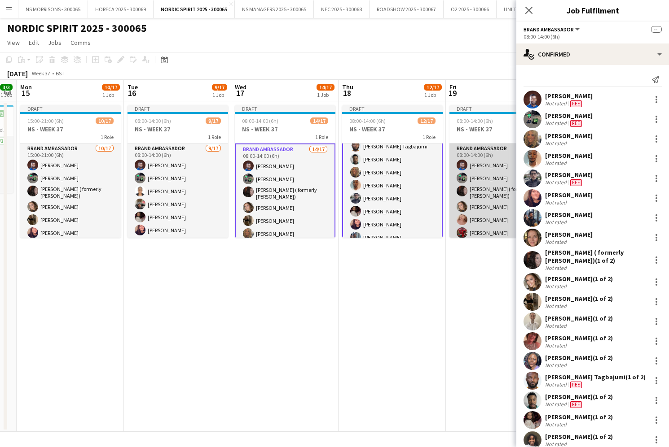
click at [457, 201] on app-card-role "Brand Ambassador 17/18 08:00-14:00 (6h) [PERSON_NAME] [PERSON_NAME] [PERSON_NAM…" at bounding box center [499, 271] width 101 height 254
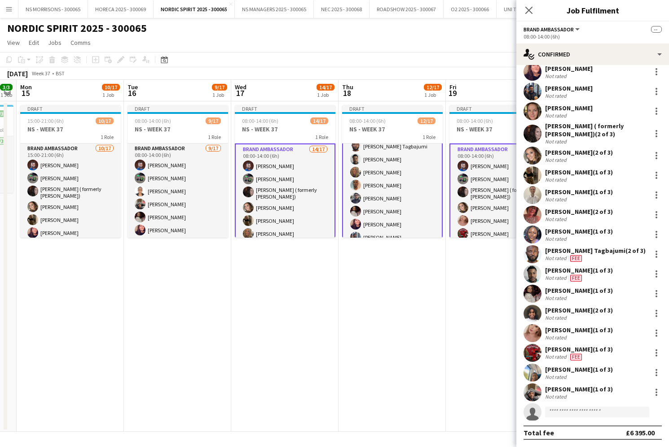
scroll to position [127, 0]
click at [577, 411] on input at bounding box center [597, 412] width 104 height 11
type input "****"
click at [558, 430] on span "[EMAIL_ADDRESS][DOMAIN_NAME]" at bounding box center [597, 432] width 90 height 7
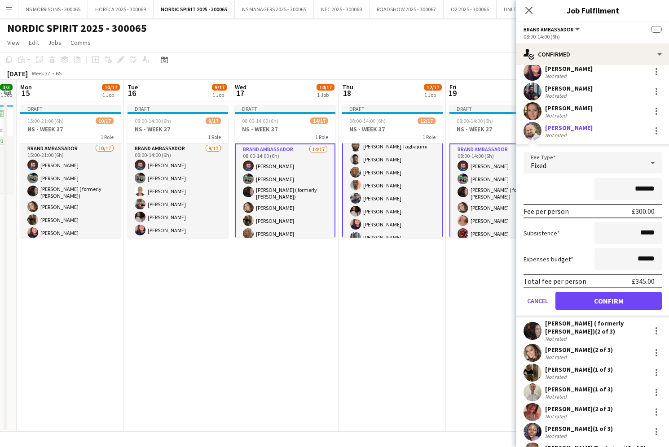
scroll to position [0, 0]
click at [623, 303] on button "Confirm" at bounding box center [608, 301] width 106 height 18
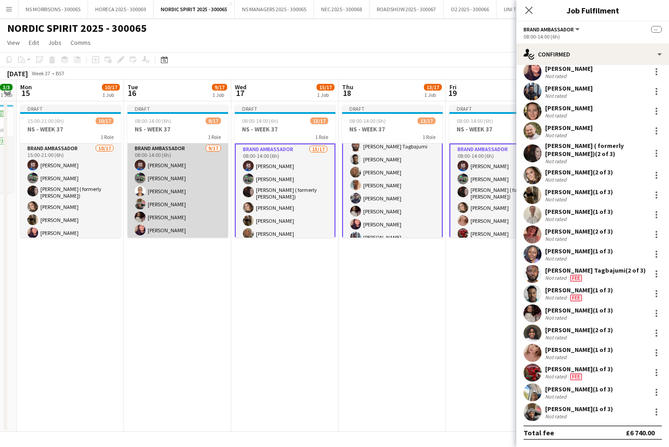
click at [194, 192] on app-card-role "Brand Ambassador [DATE] 08:00-14:00 (6h) [PERSON_NAME] [PERSON_NAME] [PERSON_NA…" at bounding box center [177, 263] width 101 height 239
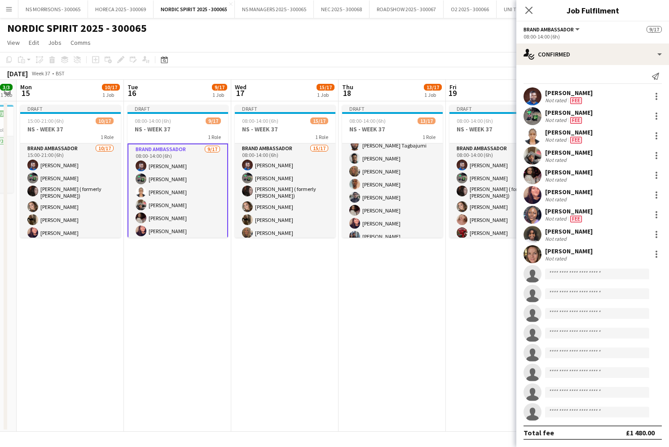
scroll to position [3, 0]
click at [560, 272] on input at bounding box center [597, 274] width 104 height 11
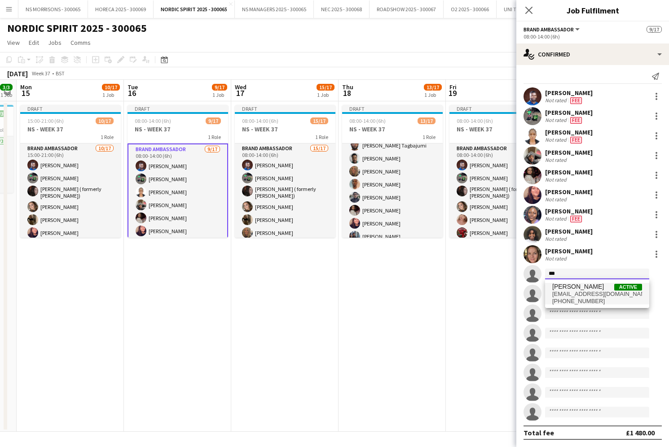
type input "***"
click at [560, 295] on span "[EMAIL_ADDRESS][DOMAIN_NAME]" at bounding box center [597, 294] width 90 height 7
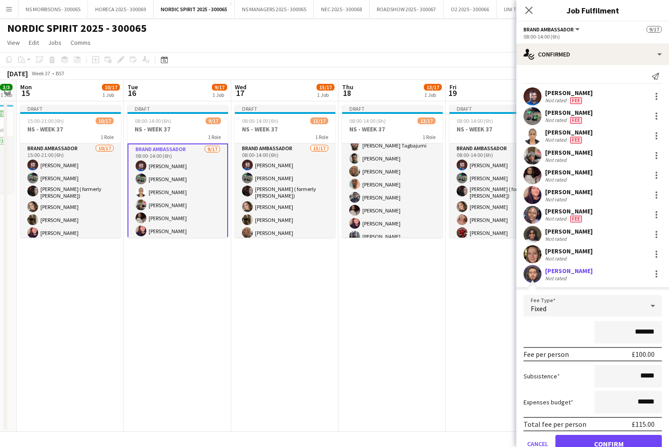
click at [618, 441] on button "Confirm" at bounding box center [608, 444] width 106 height 18
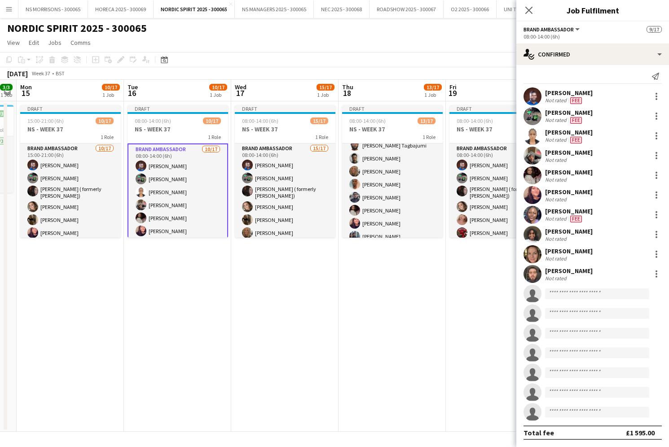
click at [455, 347] on app-date-cell "Draft 08:00-14:00 (6h) 18/18 NS - WEEK 37 1 Role Brand Ambassador 18/18 08:00-1…" at bounding box center [499, 266] width 107 height 331
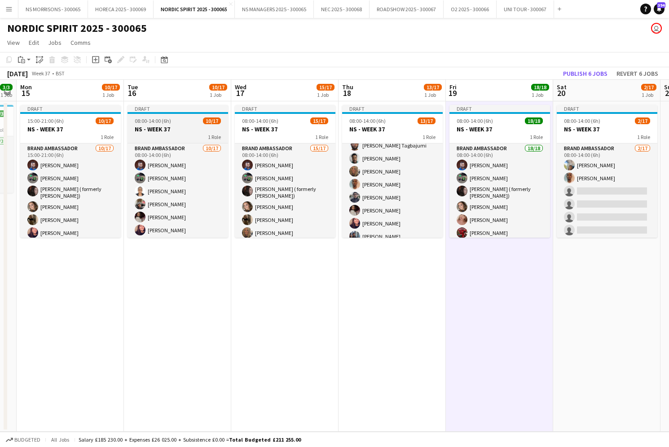
drag, startPoint x: 108, startPoint y: 123, endPoint x: 129, endPoint y: 124, distance: 21.5
click at [109, 123] on span "10/17" at bounding box center [105, 121] width 18 height 7
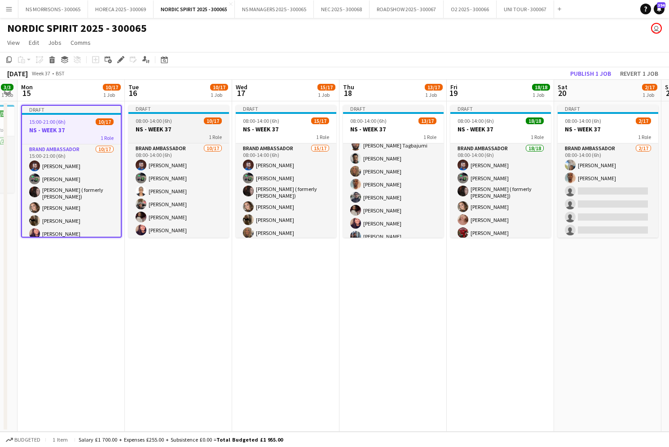
click at [201, 126] on h3 "NS - WEEK 37" at bounding box center [178, 129] width 101 height 8
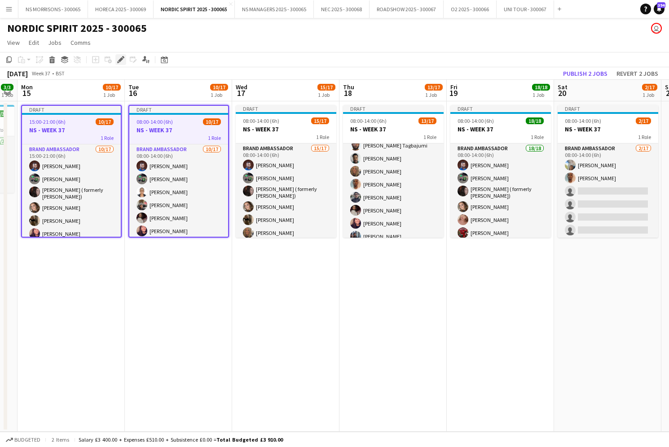
click at [123, 59] on icon at bounding box center [120, 59] width 5 height 5
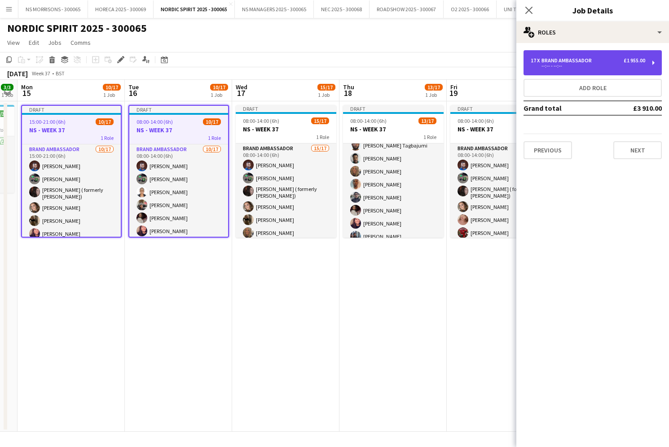
click at [573, 62] on div "Brand Ambassador" at bounding box center [568, 60] width 54 height 6
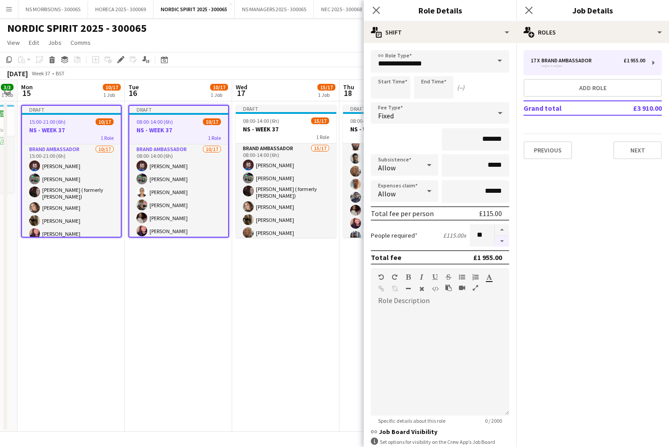
click at [501, 245] on button "button" at bounding box center [502, 241] width 14 height 11
click at [500, 245] on button "button" at bounding box center [502, 241] width 14 height 11
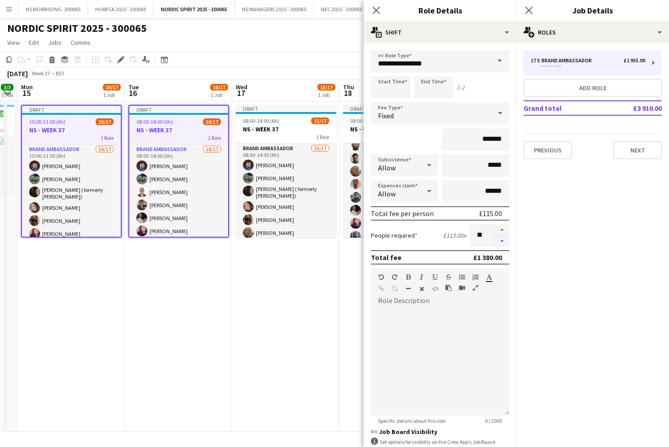
click at [500, 245] on button "button" at bounding box center [502, 241] width 14 height 11
type input "**"
click at [328, 290] on app-date-cell "Draft 08:00-14:00 (6h) 15/17 NS - WEEK 37 1 Role Brand Ambassador 15/17 08:00-1…" at bounding box center [285, 266] width 107 height 331
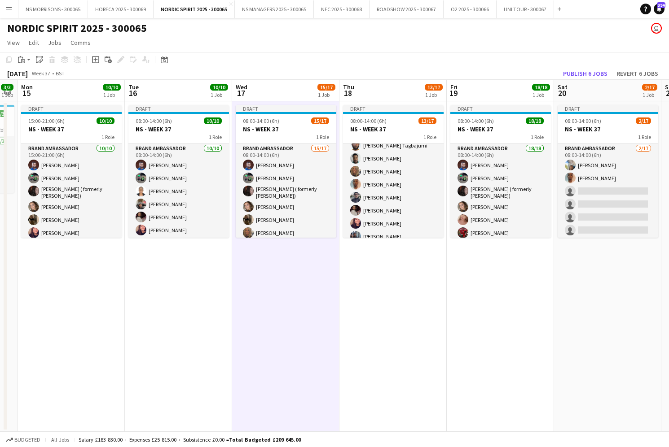
drag, startPoint x: 260, startPoint y: 120, endPoint x: 154, endPoint y: 79, distance: 113.2
click at [259, 120] on span "08:00-14:00 (6h)" at bounding box center [261, 121] width 36 height 7
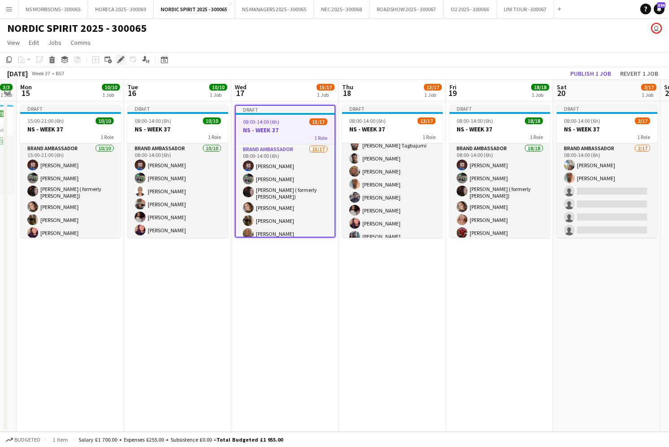
click at [126, 60] on div "Edit" at bounding box center [120, 59] width 11 height 11
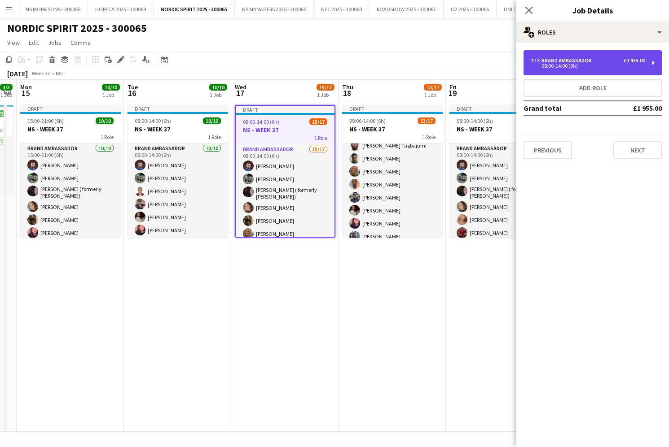
click at [531, 65] on div "08:00-14:00 (6h)" at bounding box center [587, 66] width 114 height 4
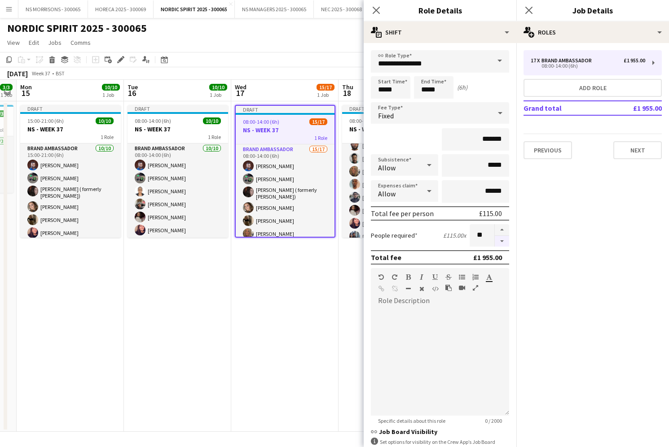
click at [501, 242] on button "button" at bounding box center [502, 241] width 14 height 11
type input "**"
click at [340, 284] on app-date-cell "Draft 08:00-14:00 (6h) 13/17 NS - WEEK 37 1 Role Brand Ambassador 13/17 08:00-1…" at bounding box center [391, 266] width 107 height 331
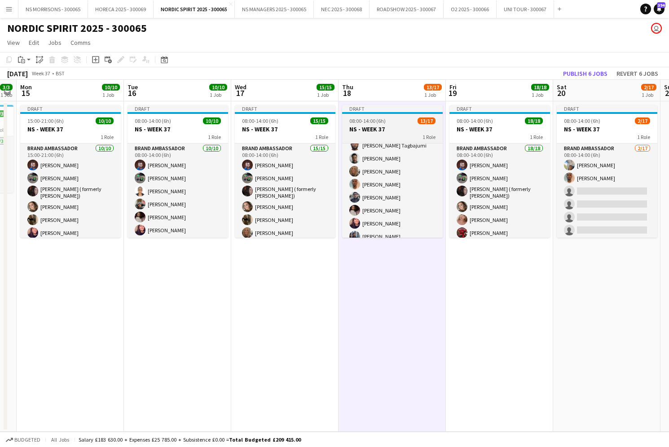
click at [377, 132] on h3 "NS - WEEK 37" at bounding box center [392, 129] width 101 height 8
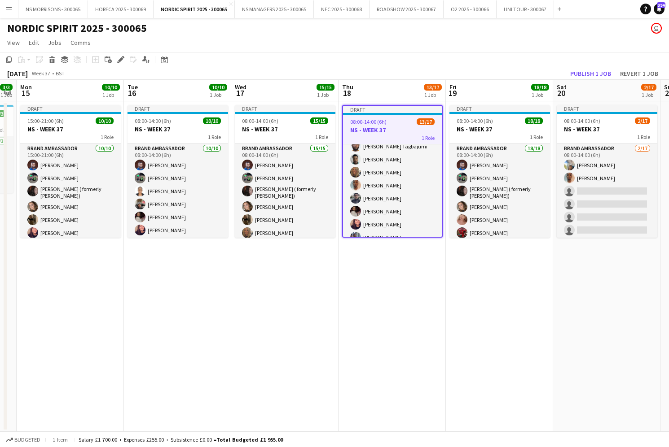
drag, startPoint x: 116, startPoint y: 61, endPoint x: 184, endPoint y: 66, distance: 68.4
click at [117, 61] on div "Edit" at bounding box center [120, 59] width 11 height 11
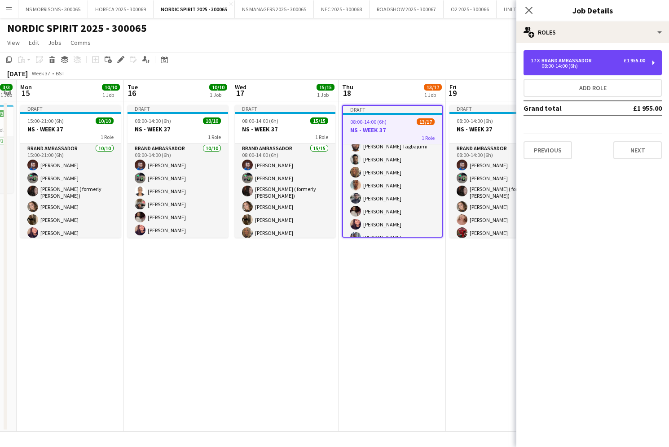
drag, startPoint x: 570, startPoint y: 66, endPoint x: 547, endPoint y: 107, distance: 47.4
click at [569, 66] on div "08:00-14:00 (6h)" at bounding box center [587, 66] width 114 height 4
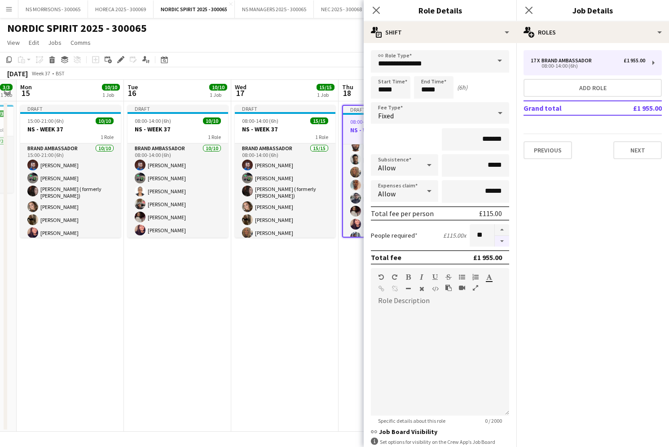
click at [499, 241] on button "button" at bounding box center [502, 241] width 14 height 11
drag, startPoint x: 499, startPoint y: 241, endPoint x: 427, endPoint y: 268, distance: 77.1
click at [499, 241] on button "button" at bounding box center [502, 241] width 14 height 11
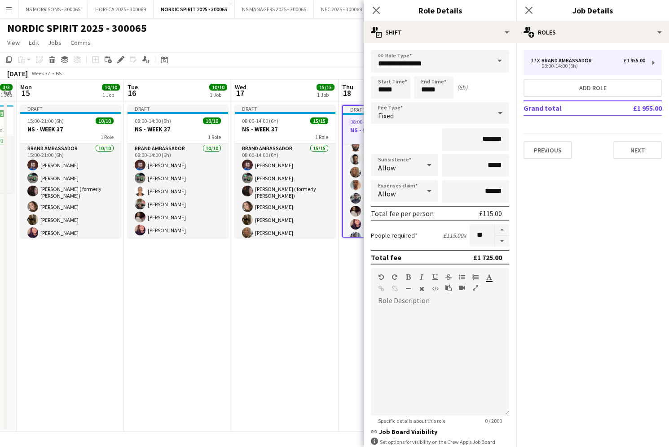
type input "**"
drag, startPoint x: 278, startPoint y: 301, endPoint x: 375, endPoint y: 254, distance: 107.8
click at [279, 301] on app-date-cell "Draft 08:00-14:00 (6h) 15/15 NS - WEEK 37 1 Role Brand Ambassador 15/15 08:00-1…" at bounding box center [284, 266] width 107 height 331
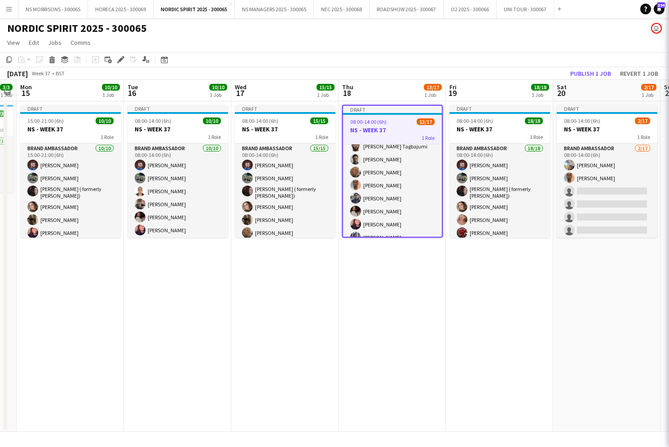
scroll to position [0, 197]
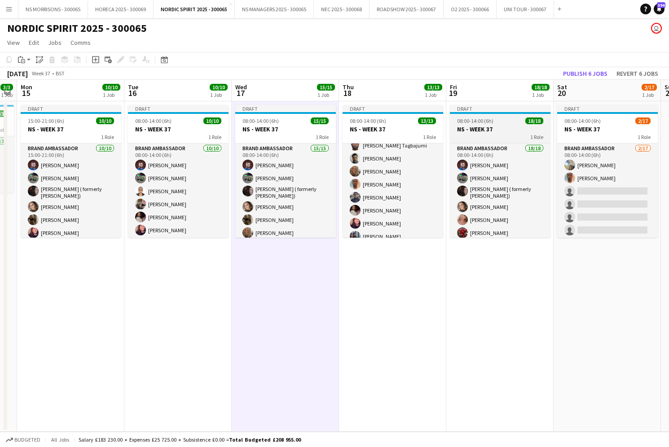
drag, startPoint x: 577, startPoint y: 120, endPoint x: 467, endPoint y: 105, distance: 110.5
click at [577, 120] on span "08:00-14:00 (6h)" at bounding box center [582, 121] width 36 height 7
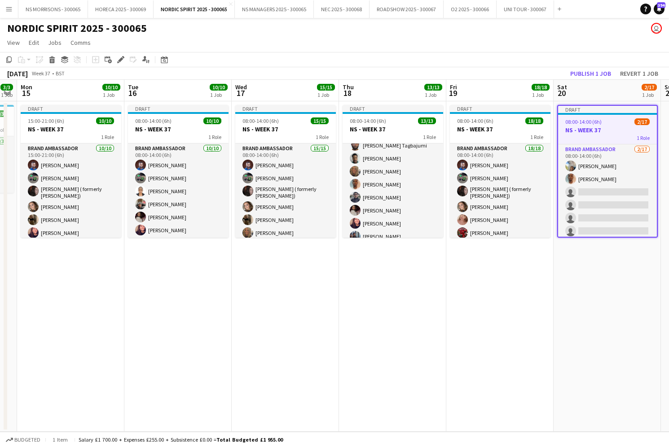
drag, startPoint x: 122, startPoint y: 59, endPoint x: 297, endPoint y: 64, distance: 174.6
click at [123, 60] on icon "Edit" at bounding box center [120, 59] width 7 height 7
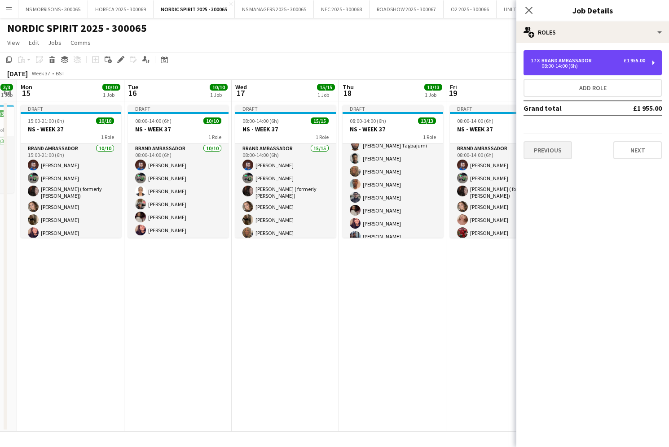
drag, startPoint x: 582, startPoint y: 61, endPoint x: 551, endPoint y: 159, distance: 102.0
click at [581, 63] on div "Brand Ambassador" at bounding box center [568, 60] width 54 height 6
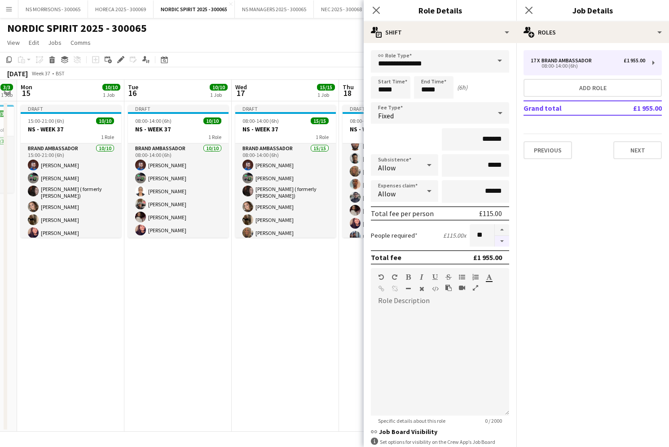
click at [504, 241] on button "button" at bounding box center [502, 241] width 14 height 11
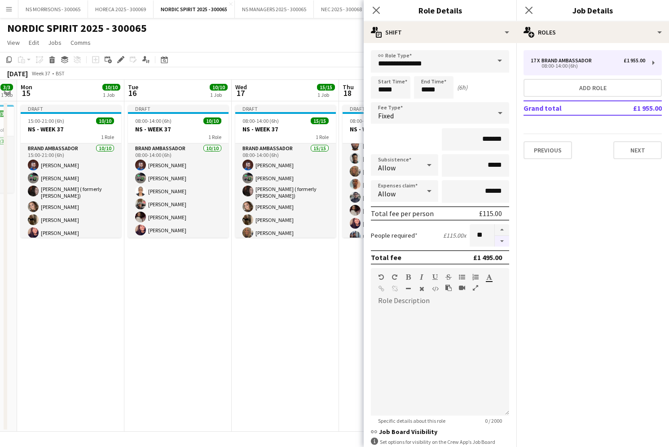
click at [503, 241] on button "button" at bounding box center [502, 241] width 14 height 11
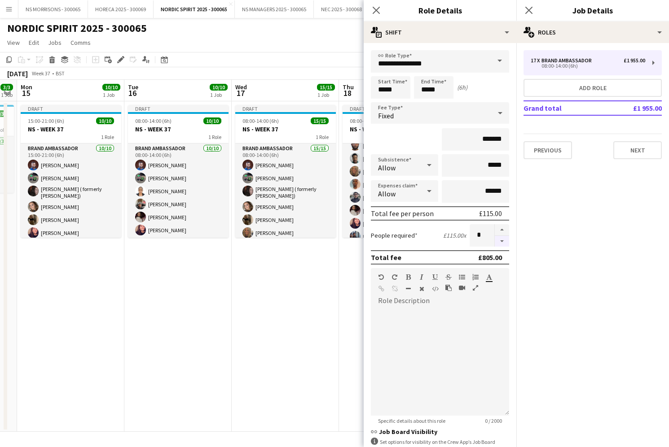
click at [503, 241] on button "button" at bounding box center [502, 241] width 14 height 11
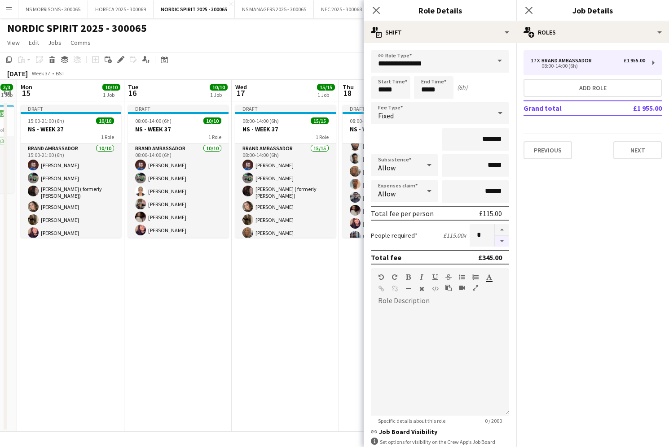
type input "*"
click at [503, 241] on div at bounding box center [501, 235] width 15 height 22
drag, startPoint x: 265, startPoint y: 300, endPoint x: 422, endPoint y: 242, distance: 167.2
click at [267, 300] on app-date-cell "Draft 08:00-14:00 (6h) 15/15 NS - WEEK 37 1 Role Brand Ambassador 15/15 08:00-1…" at bounding box center [285, 266] width 107 height 331
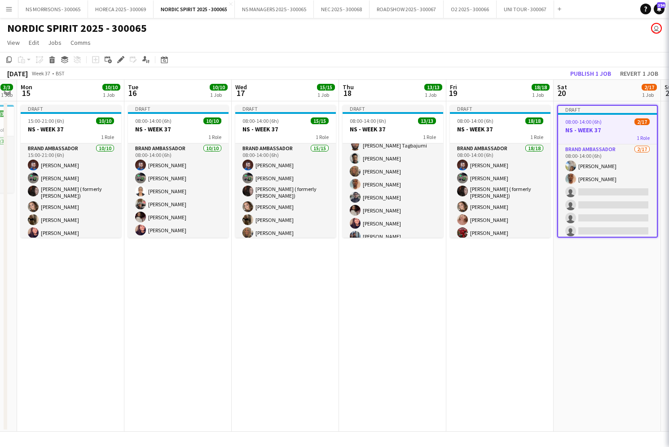
scroll to position [0, 196]
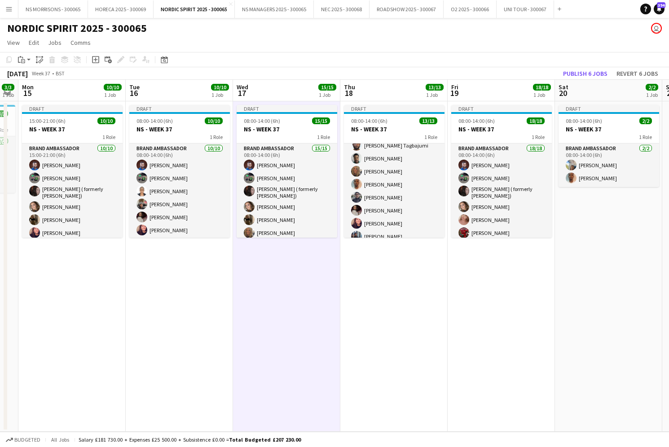
click at [594, 76] on button "Publish 6 jobs" at bounding box center [585, 74] width 52 height 12
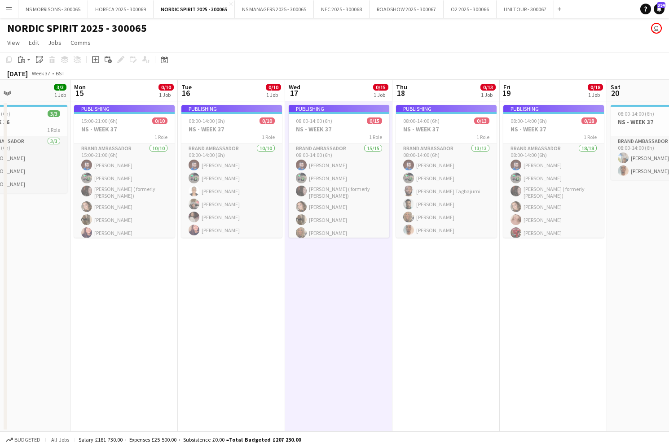
scroll to position [0, 252]
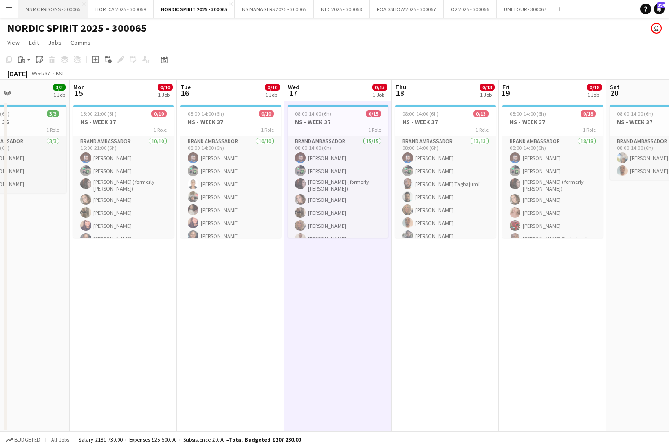
click at [52, 14] on button "NS MORRISONS - 300065 Close" at bounding box center [53, 9] width 70 height 18
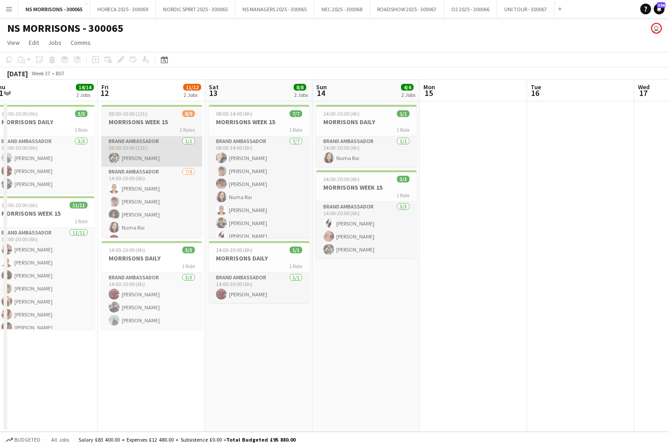
scroll to position [0, 220]
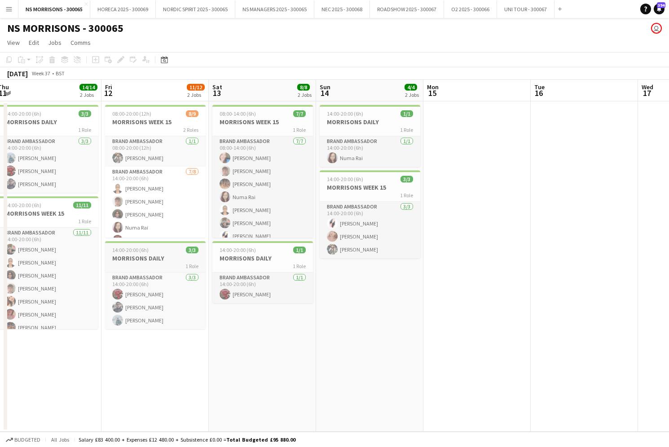
drag, startPoint x: 142, startPoint y: 260, endPoint x: 136, endPoint y: 255, distance: 7.9
click at [141, 260] on h3 "MORRISONS DAILY" at bounding box center [155, 258] width 101 height 8
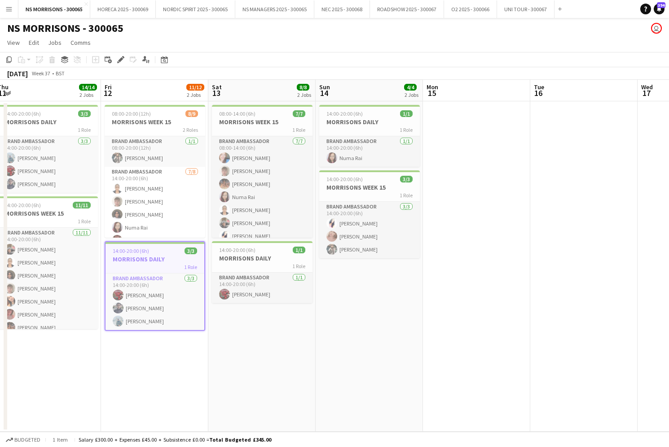
drag, startPoint x: 9, startPoint y: 58, endPoint x: 78, endPoint y: 78, distance: 72.0
click at [9, 58] on icon "Copy" at bounding box center [8, 59] width 7 height 7
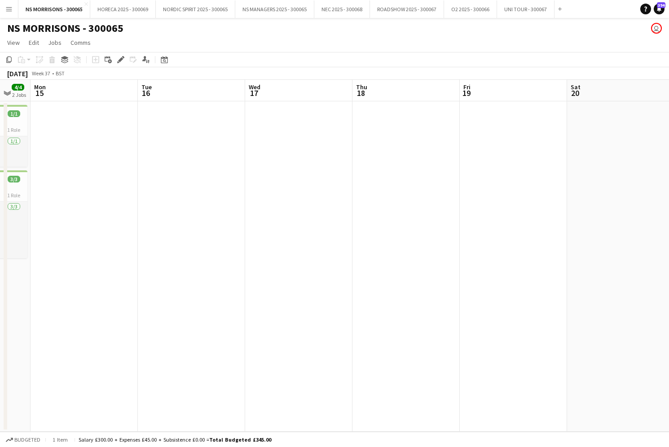
scroll to position [0, 399]
drag, startPoint x: 74, startPoint y: 167, endPoint x: 108, endPoint y: 162, distance: 34.0
click at [74, 167] on app-date-cell at bounding box center [83, 266] width 107 height 331
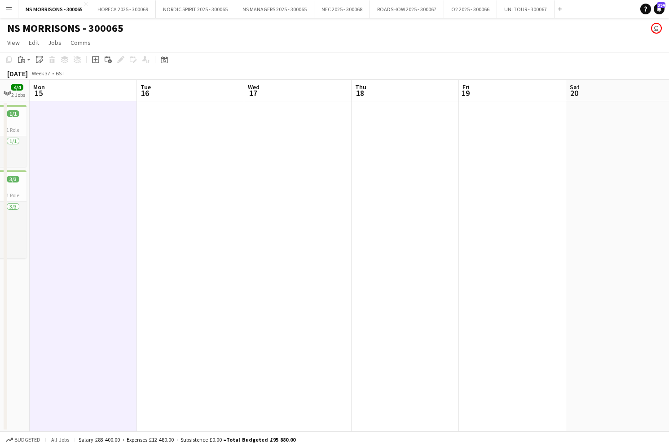
click at [220, 158] on app-date-cell at bounding box center [190, 266] width 107 height 331
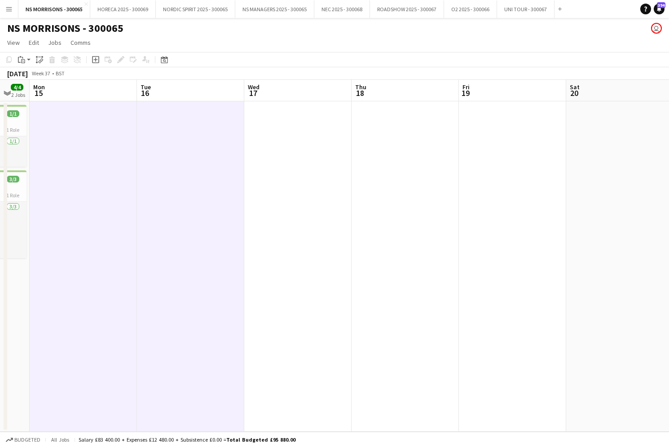
click at [302, 153] on app-date-cell at bounding box center [297, 266] width 107 height 331
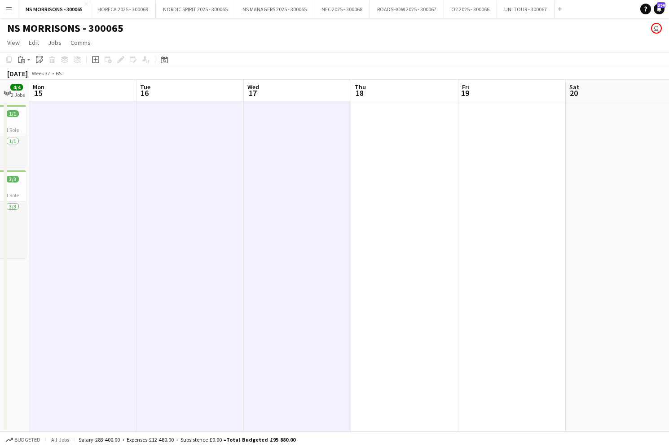
drag, startPoint x: 404, startPoint y: 137, endPoint x: 524, endPoint y: 135, distance: 119.8
click at [406, 137] on app-date-cell at bounding box center [404, 266] width 107 height 331
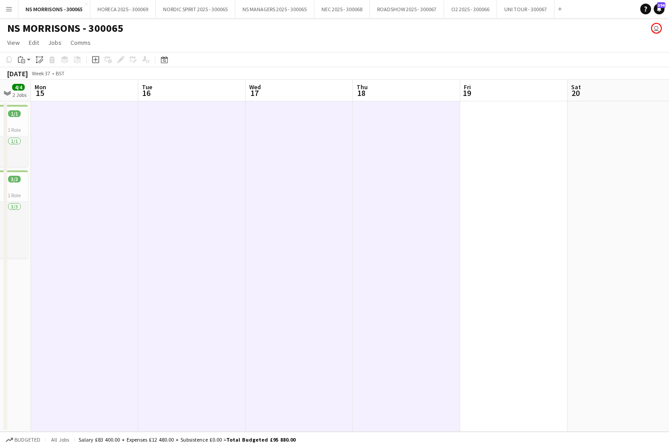
click at [524, 135] on app-date-cell at bounding box center [513, 266] width 107 height 331
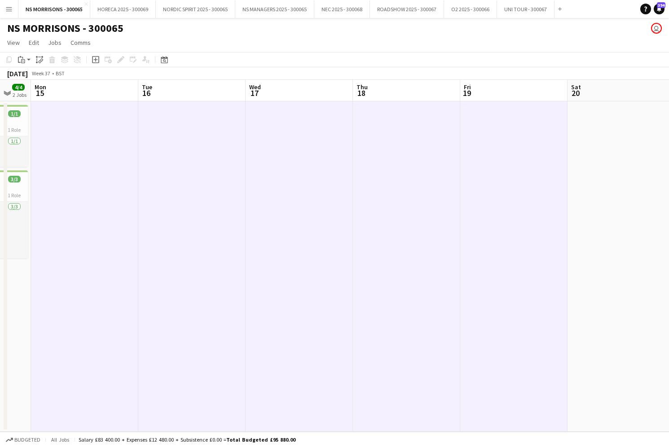
drag, startPoint x: 585, startPoint y: 139, endPoint x: 375, endPoint y: 109, distance: 212.5
click at [585, 139] on app-date-cell at bounding box center [620, 266] width 107 height 331
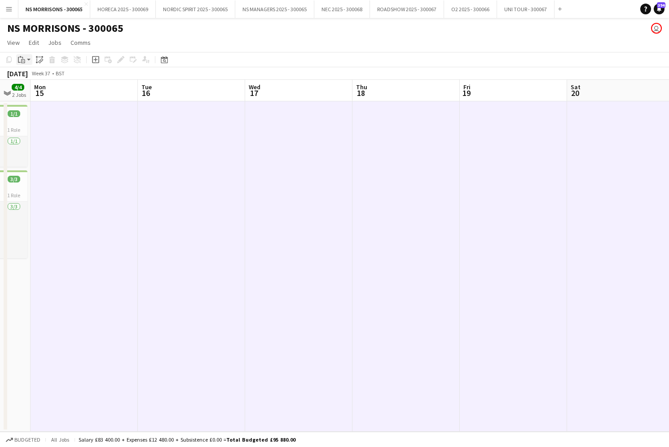
click at [26, 58] on app-action-btn "Paste" at bounding box center [24, 59] width 16 height 11
click at [27, 77] on link "Paste Command V" at bounding box center [59, 77] width 71 height 8
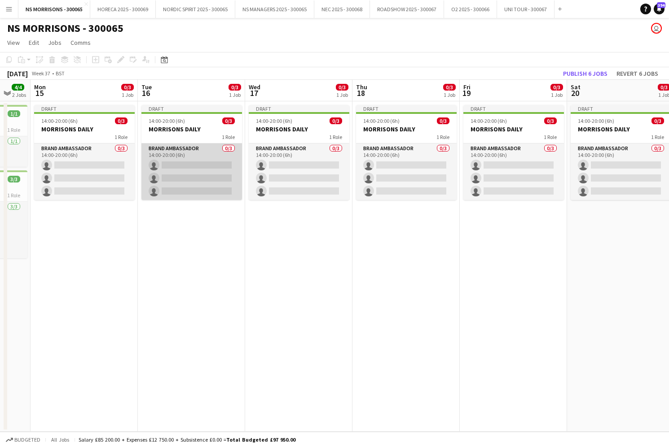
click at [183, 165] on app-card-role "Brand Ambassador 0/3 14:00-20:00 (6h) single-neutral-actions single-neutral-act…" at bounding box center [191, 172] width 101 height 57
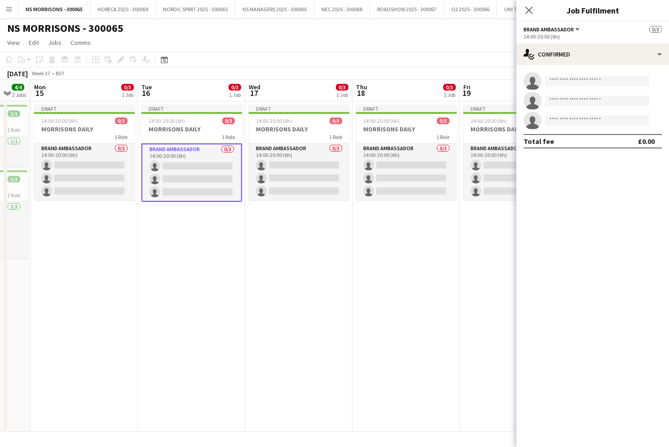
drag, startPoint x: 394, startPoint y: 166, endPoint x: 527, endPoint y: 167, distance: 133.3
click at [394, 166] on app-card-role "Brand Ambassador 0/3 14:00-20:00 (6h) single-neutral-actions single-neutral-act…" at bounding box center [406, 172] width 101 height 57
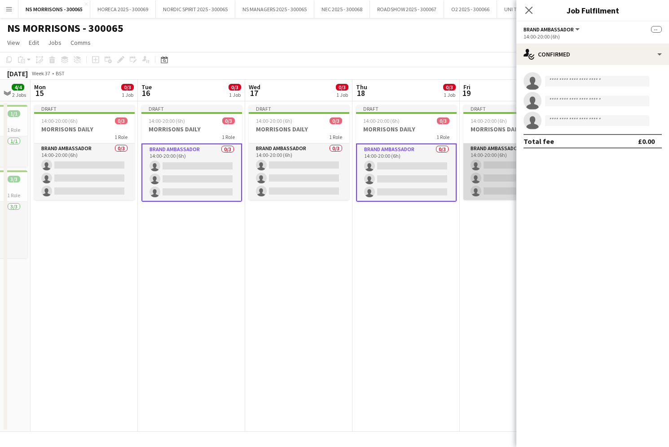
click at [496, 167] on app-card-role "Brand Ambassador 0/3 14:00-20:00 (6h) single-neutral-actions single-neutral-act…" at bounding box center [513, 172] width 101 height 57
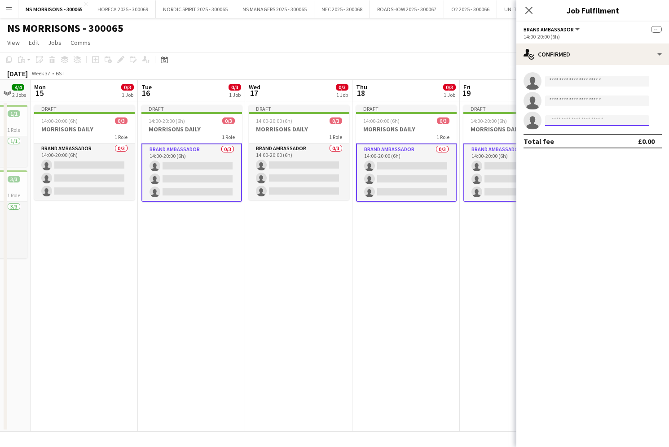
click at [559, 120] on input at bounding box center [597, 120] width 104 height 11
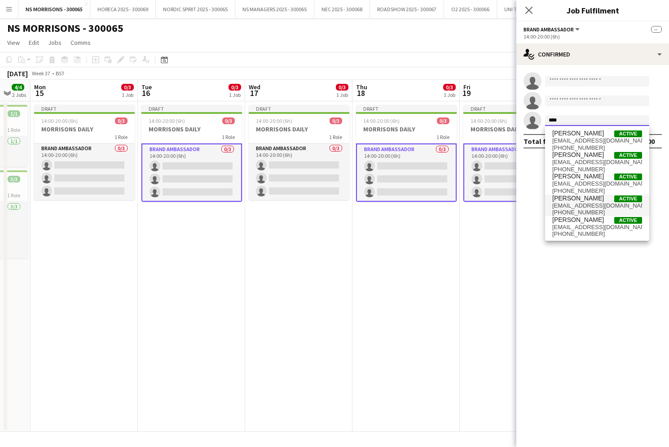
type input "****"
drag, startPoint x: 569, startPoint y: 201, endPoint x: 569, endPoint y: 206, distance: 5.0
click at [569, 201] on span "[PERSON_NAME]" at bounding box center [578, 199] width 52 height 8
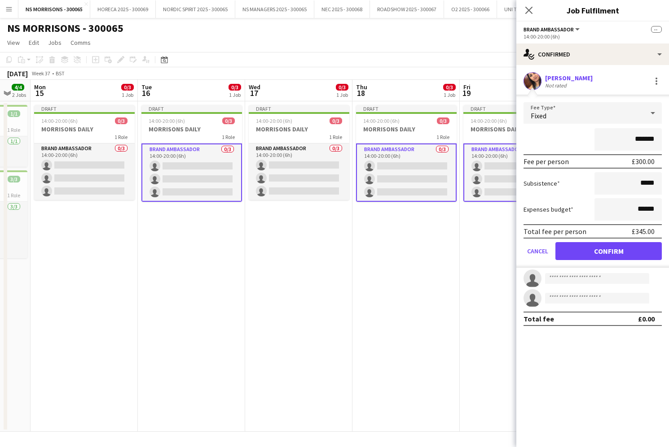
click at [566, 245] on button "Confirm" at bounding box center [608, 251] width 106 height 18
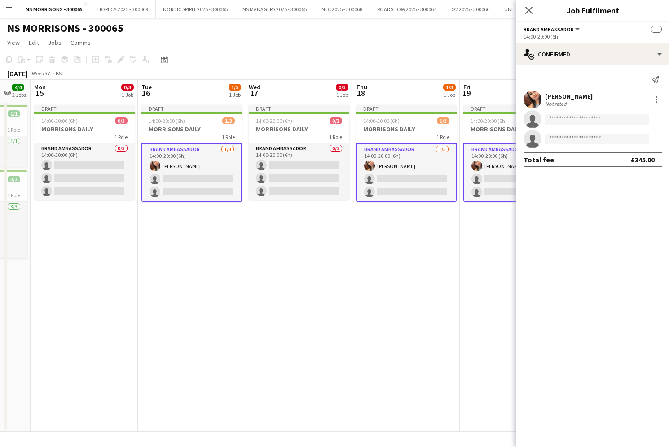
drag, startPoint x: 179, startPoint y: 158, endPoint x: 184, endPoint y: 158, distance: 5.8
click at [178, 158] on app-card-role "Brand Ambassador [DATE] 14:00-20:00 (6h) [PERSON_NAME] single-neutral-actions s…" at bounding box center [191, 173] width 101 height 58
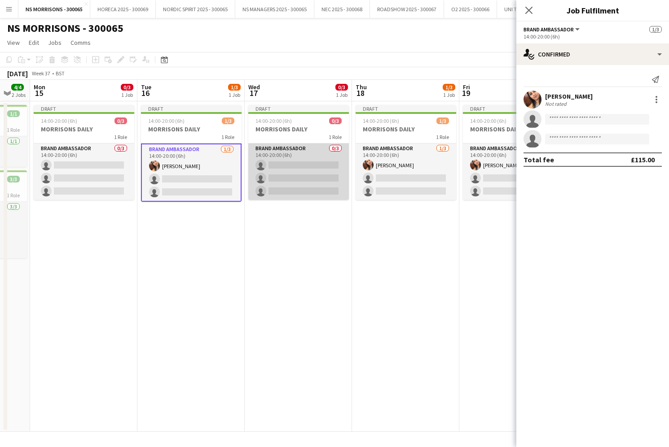
click at [288, 163] on app-card-role "Brand Ambassador 0/3 14:00-20:00 (6h) single-neutral-actions single-neutral-act…" at bounding box center [298, 172] width 101 height 57
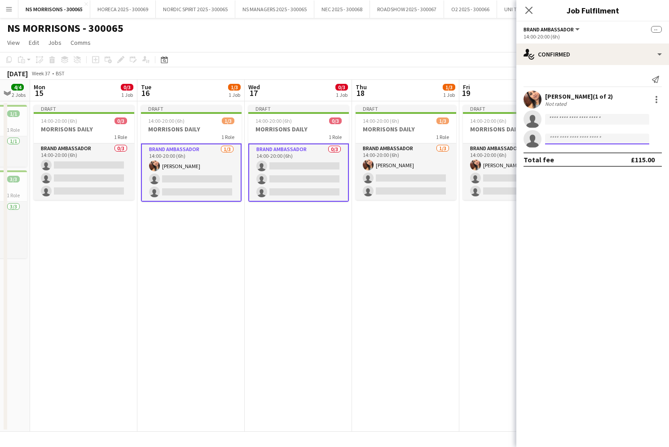
click at [571, 139] on input at bounding box center [597, 139] width 104 height 11
type input "*"
type input "****"
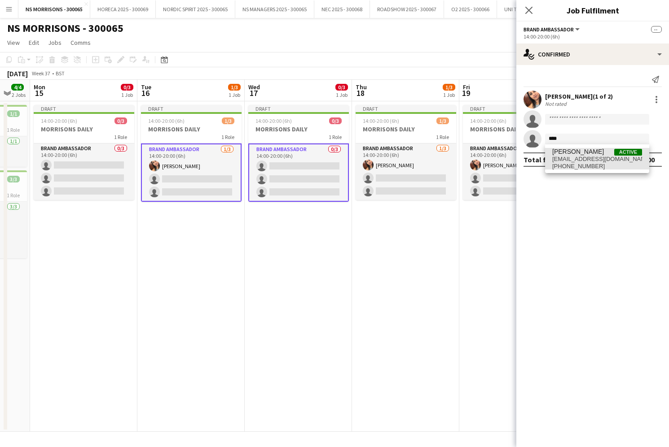
click at [576, 159] on span "[EMAIL_ADDRESS][DOMAIN_NAME]" at bounding box center [597, 159] width 90 height 7
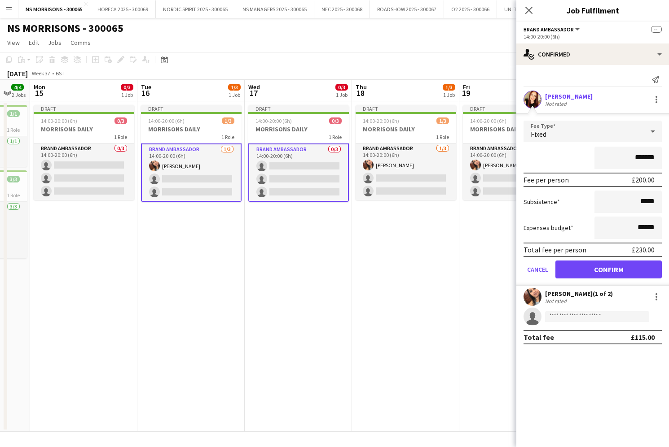
click at [571, 267] on button "Confirm" at bounding box center [608, 270] width 106 height 18
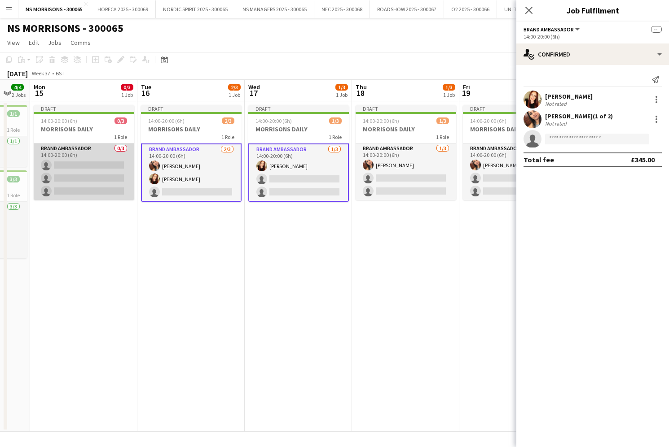
click at [69, 163] on app-card-role "Brand Ambassador 0/3 14:00-20:00 (6h) single-neutral-actions single-neutral-act…" at bounding box center [84, 172] width 101 height 57
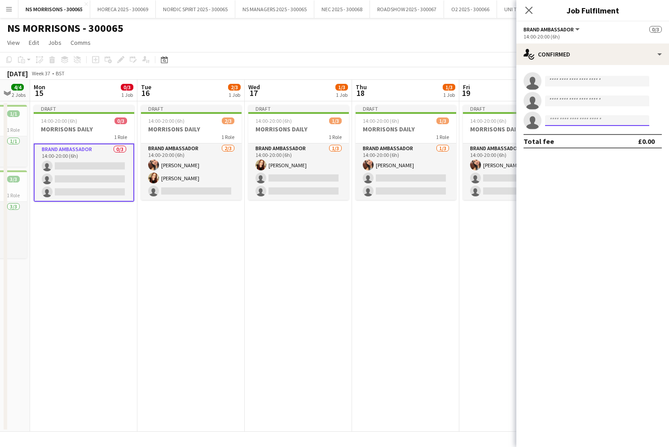
click at [575, 120] on input at bounding box center [597, 120] width 104 height 11
type input "****"
click at [580, 135] on span "Numa Rai Active" at bounding box center [597, 134] width 90 height 8
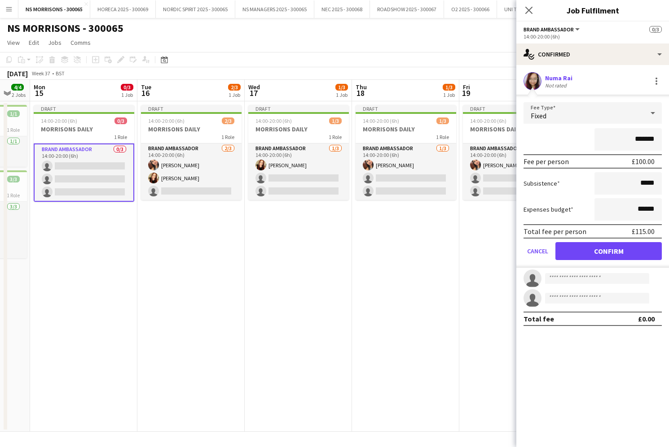
click at [575, 251] on button "Confirm" at bounding box center [608, 251] width 106 height 18
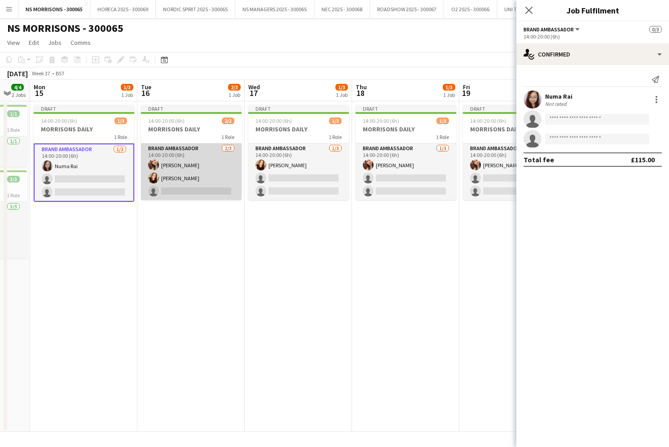
click at [195, 154] on app-card-role "Brand Ambassador [DATE] 14:00-20:00 (6h) [PERSON_NAME] [PERSON_NAME] single-neu…" at bounding box center [191, 172] width 101 height 57
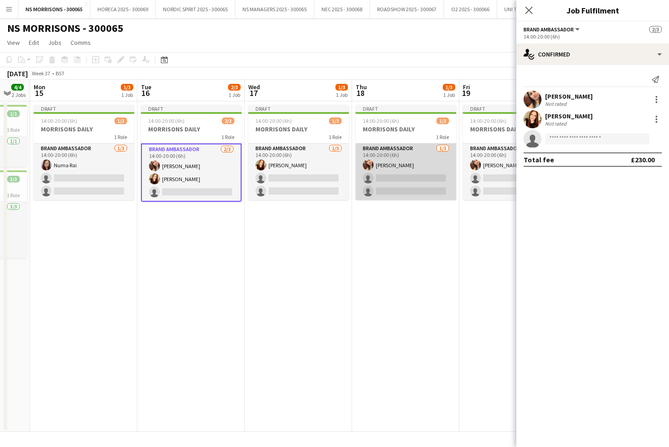
click at [432, 167] on app-card-role "Brand Ambassador [DATE] 14:00-20:00 (6h) [PERSON_NAME] single-neutral-actions s…" at bounding box center [405, 172] width 101 height 57
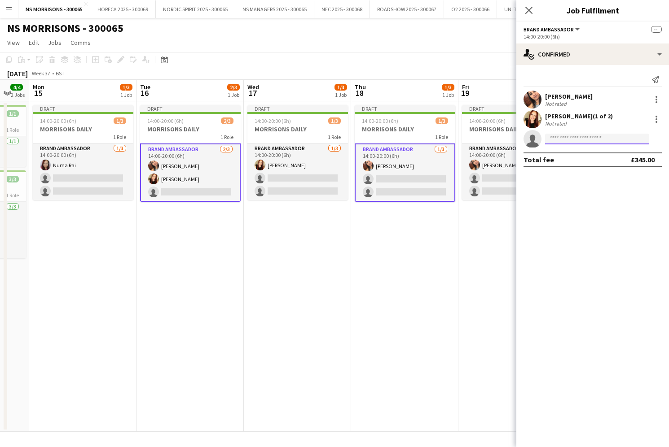
click at [578, 140] on input at bounding box center [597, 139] width 104 height 11
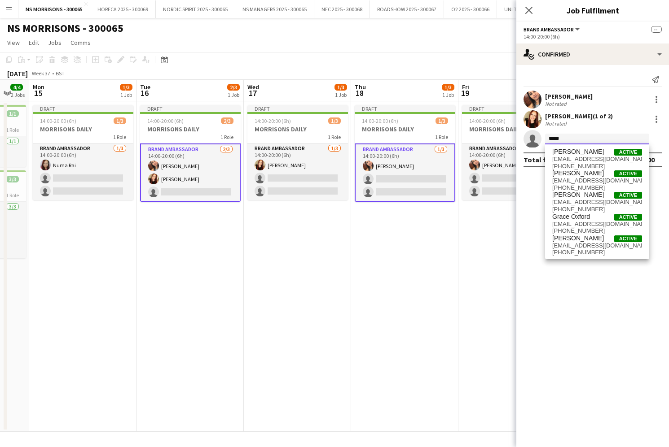
type input "*****"
click at [574, 249] on span "[PHONE_NUMBER]" at bounding box center [597, 252] width 90 height 7
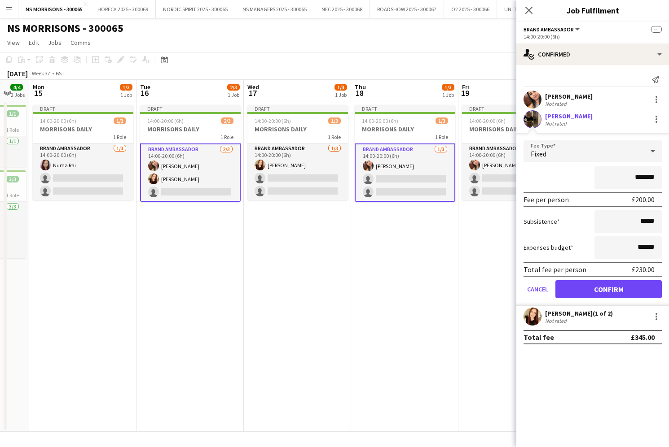
click at [575, 286] on button "Confirm" at bounding box center [608, 289] width 106 height 18
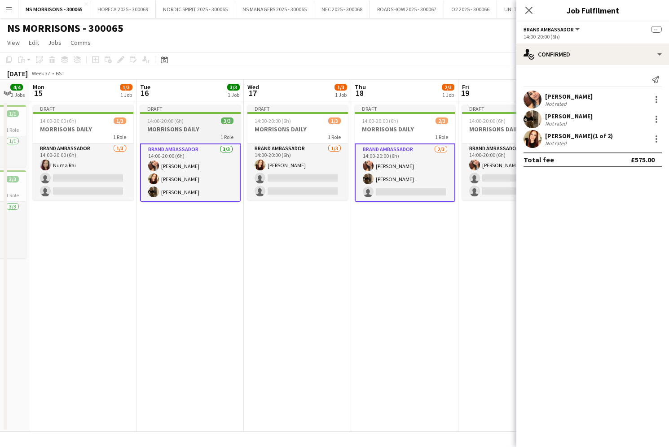
click at [189, 127] on h3 "MORRISONS DAILY" at bounding box center [190, 129] width 101 height 8
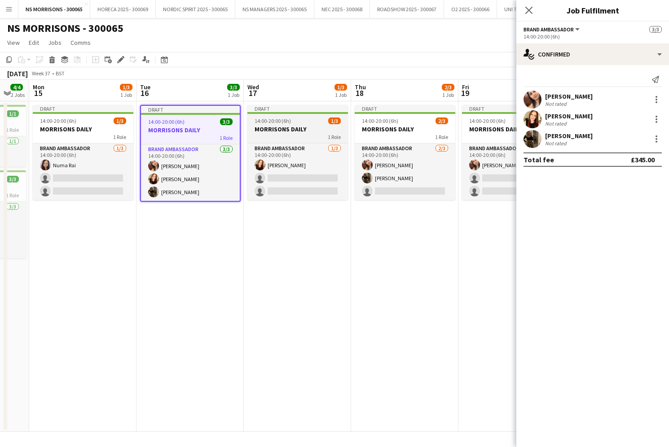
drag, startPoint x: 414, startPoint y: 123, endPoint x: 341, endPoint y: 114, distance: 73.3
click at [414, 123] on div "14:00-20:00 (6h) 2/3" at bounding box center [404, 121] width 101 height 7
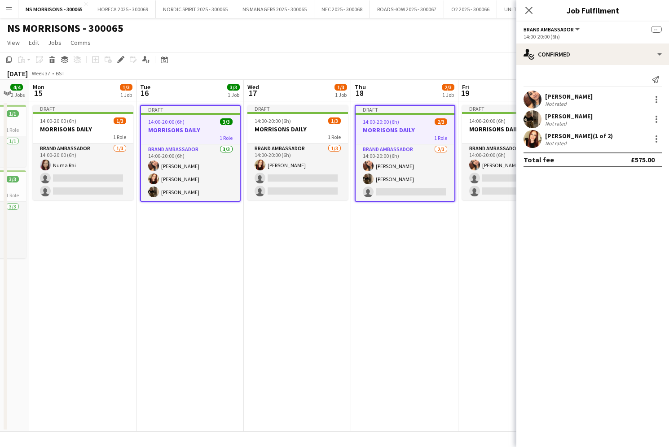
drag, startPoint x: 121, startPoint y: 58, endPoint x: 186, endPoint y: 57, distance: 65.5
click at [121, 58] on icon "Edit" at bounding box center [120, 59] width 7 height 7
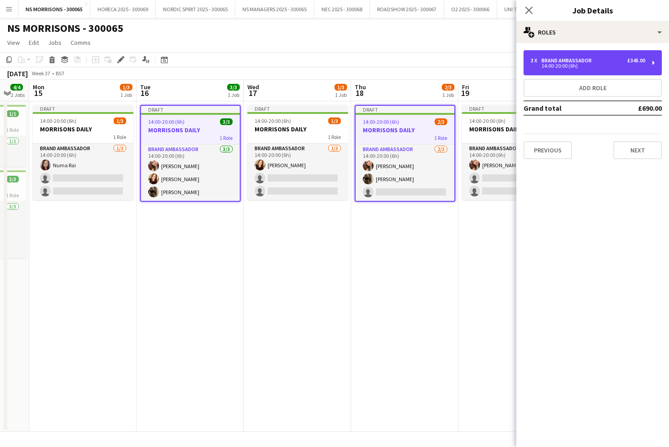
drag, startPoint x: 574, startPoint y: 70, endPoint x: 562, endPoint y: 79, distance: 14.2
click at [573, 70] on div "3 x Brand Ambassador £345.00 14:00-20:00 (6h)" at bounding box center [592, 62] width 138 height 25
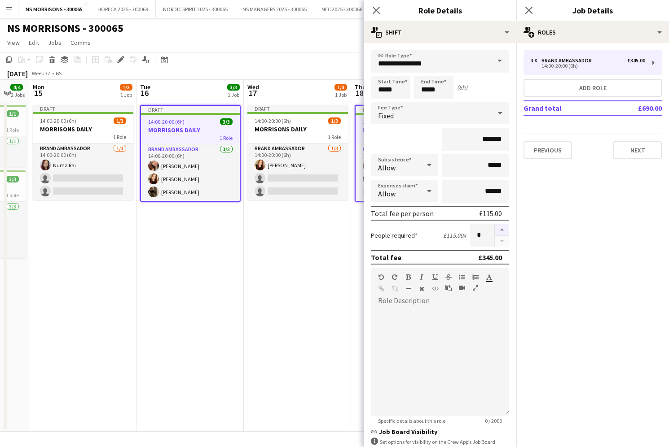
click at [505, 229] on button "button" at bounding box center [502, 230] width 14 height 12
click at [503, 230] on button "button" at bounding box center [502, 230] width 14 height 12
type input "*"
click at [329, 239] on app-date-cell "Draft 14:00-20:00 (6h) 1/3 MORRISONS DAILY 1 Role Brand Ambassador [DATE] 14:00…" at bounding box center [297, 266] width 107 height 331
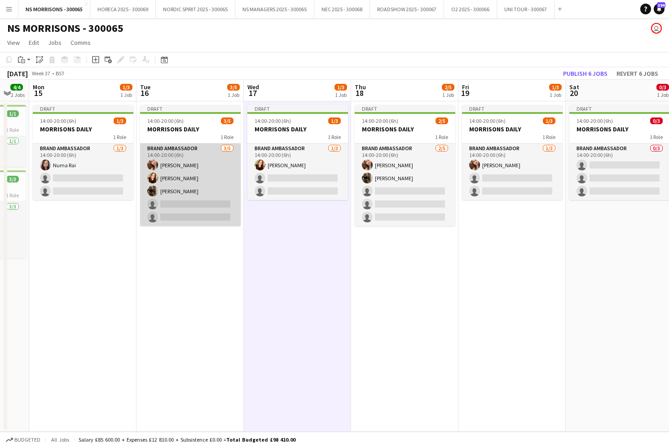
click at [220, 184] on app-card-role "Brand Ambassador [DATE] 14:00-20:00 (6h) [PERSON_NAME] [PERSON_NAME] [PERSON_NA…" at bounding box center [190, 185] width 101 height 83
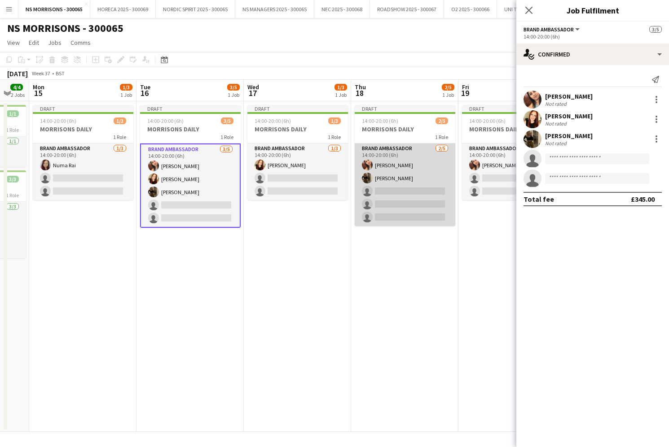
click at [363, 189] on app-card-role "Brand Ambassador [DATE] 14:00-20:00 (6h) [PERSON_NAME] [PERSON_NAME] single-neu…" at bounding box center [404, 185] width 101 height 83
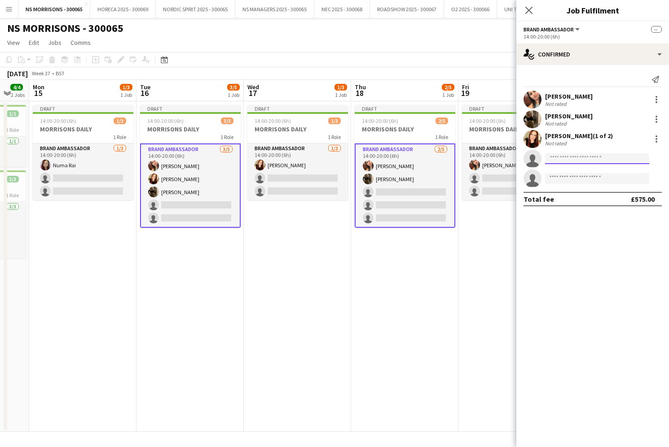
click at [568, 158] on input at bounding box center [597, 158] width 104 height 11
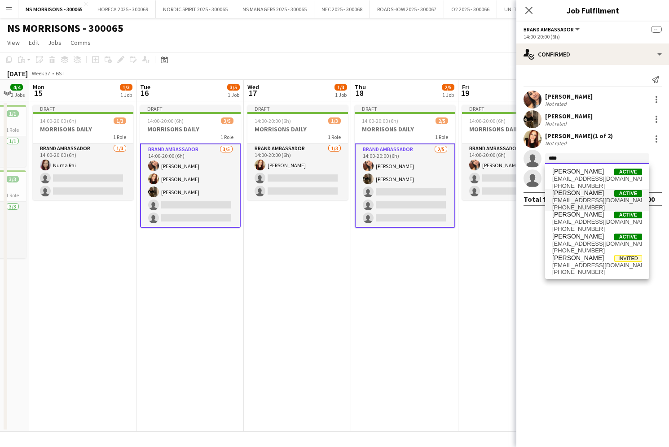
type input "****"
click at [587, 197] on span "[PERSON_NAME]" at bounding box center [578, 193] width 52 height 8
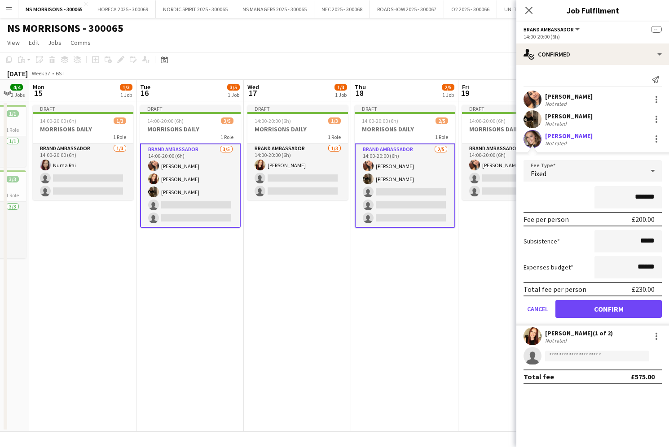
click at [578, 310] on button "Confirm" at bounding box center [608, 309] width 106 height 18
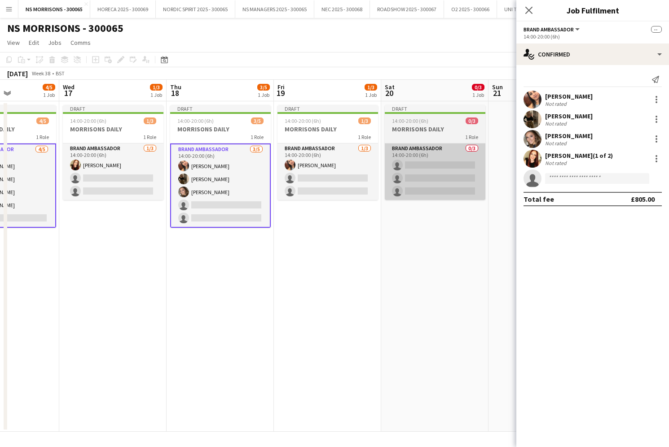
scroll to position [0, 374]
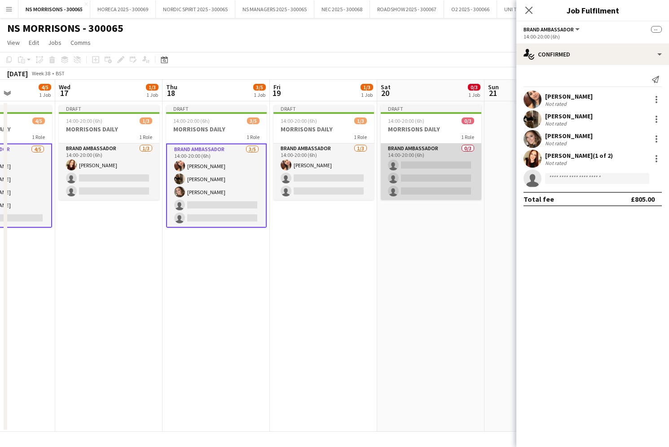
click at [430, 170] on app-card-role "Brand Ambassador 0/3 14:00-20:00 (6h) single-neutral-actions single-neutral-act…" at bounding box center [431, 172] width 101 height 57
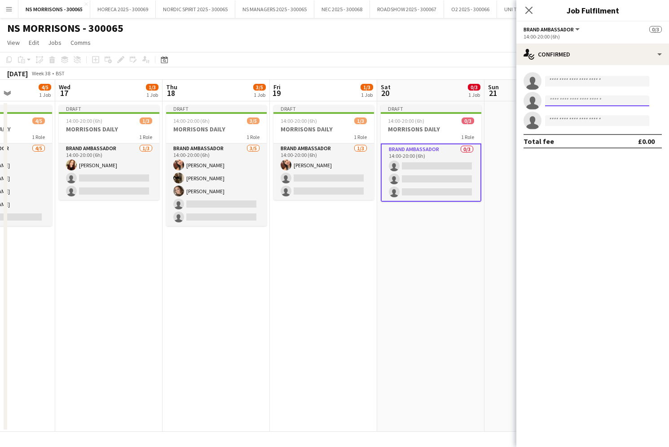
click at [582, 102] on input at bounding box center [597, 101] width 104 height 11
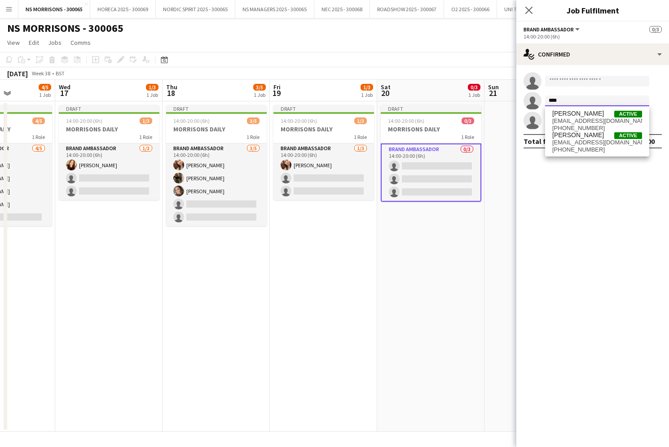
type input "****"
click at [595, 138] on span "[PERSON_NAME] Active" at bounding box center [597, 135] width 90 height 8
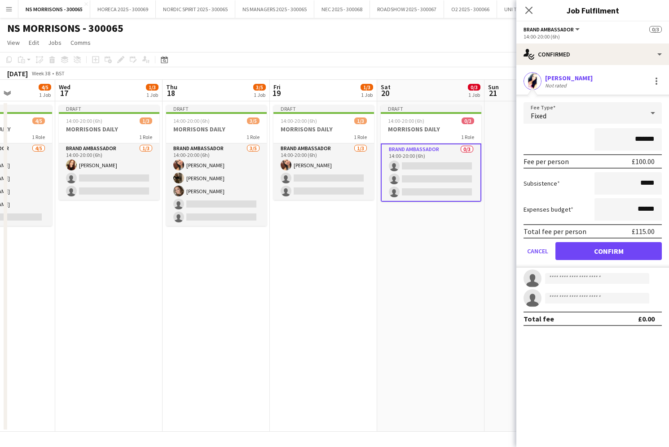
click at [635, 139] on input "*******" at bounding box center [627, 139] width 67 height 22
type input "*******"
click at [585, 244] on button "Confirm" at bounding box center [608, 251] width 106 height 18
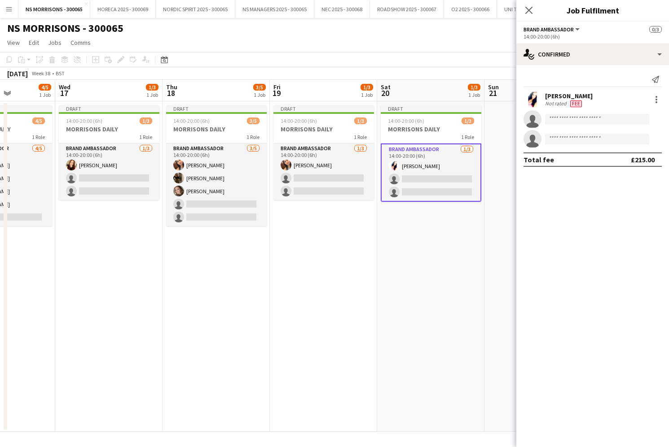
click at [499, 128] on app-date-cell at bounding box center [537, 266] width 107 height 331
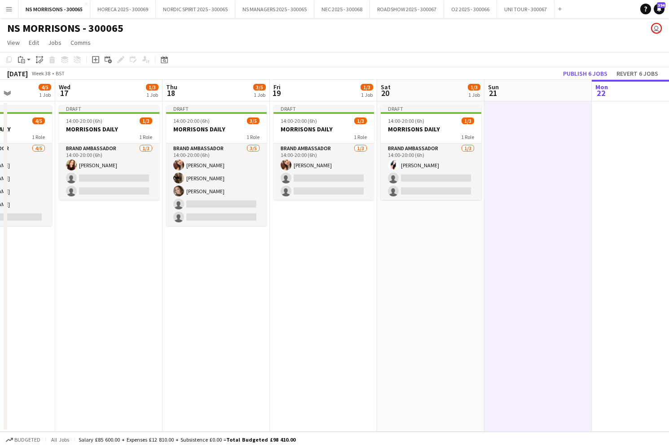
drag, startPoint x: 22, startPoint y: 59, endPoint x: 28, endPoint y: 72, distance: 14.9
click at [22, 59] on icon "Paste" at bounding box center [21, 59] width 7 height 7
click at [29, 78] on link "Paste Command V" at bounding box center [59, 77] width 71 height 8
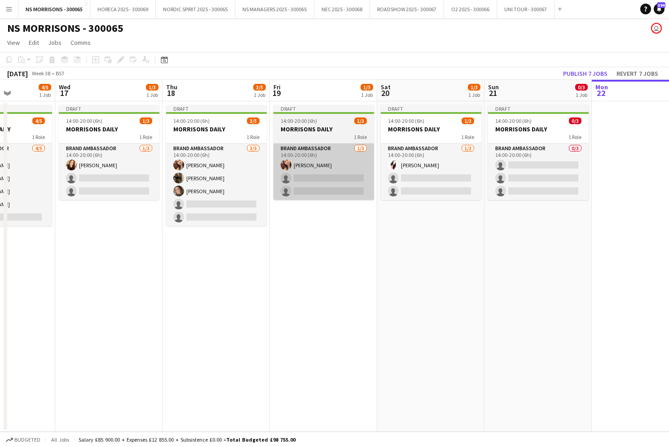
drag, startPoint x: 225, startPoint y: 193, endPoint x: 376, endPoint y: 180, distance: 151.3
click at [228, 193] on app-calendar-viewport "Sat 13 8/8 2 Jobs Sun 14 4/4 2 Jobs Mon 15 1/3 1 Job Tue 16 4/5 1 Job Wed 17 1/…" at bounding box center [334, 256] width 669 height 352
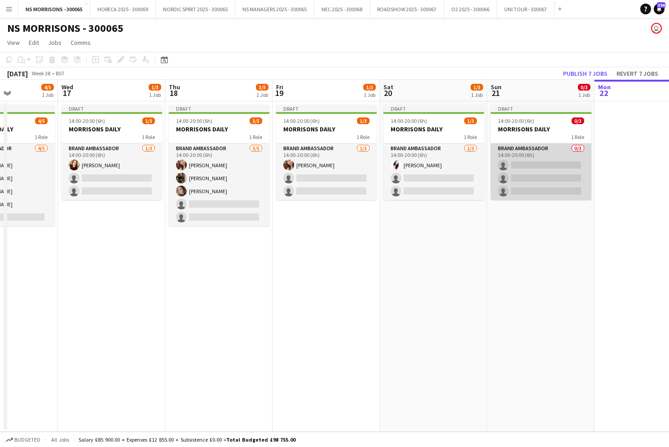
click at [512, 161] on app-card-role "Brand Ambassador 0/3 14:00-20:00 (6h) single-neutral-actions single-neutral-act…" at bounding box center [540, 172] width 101 height 57
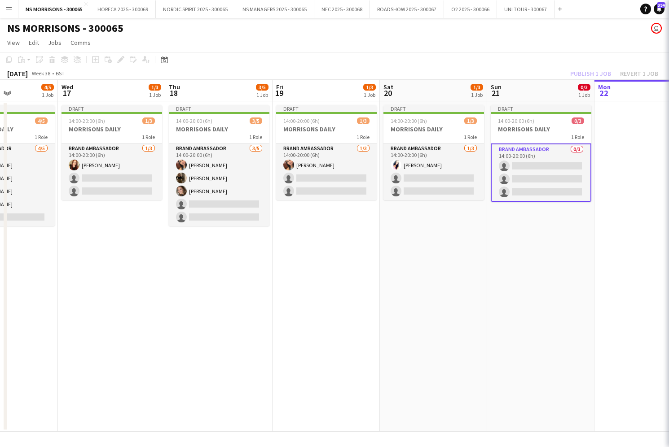
scroll to position [0, 372]
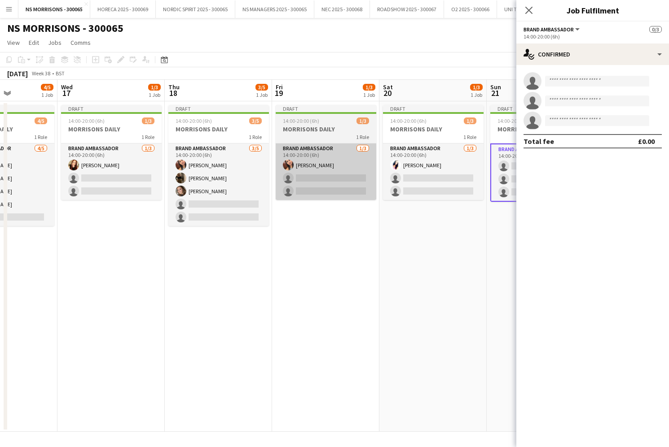
drag, startPoint x: 217, startPoint y: 209, endPoint x: 292, endPoint y: 193, distance: 77.0
click at [217, 209] on app-card-role "Brand Ambassador [DATE] 14:00-20:00 (6h) [PERSON_NAME] [PERSON_NAME] [PERSON_NA…" at bounding box center [218, 185] width 101 height 83
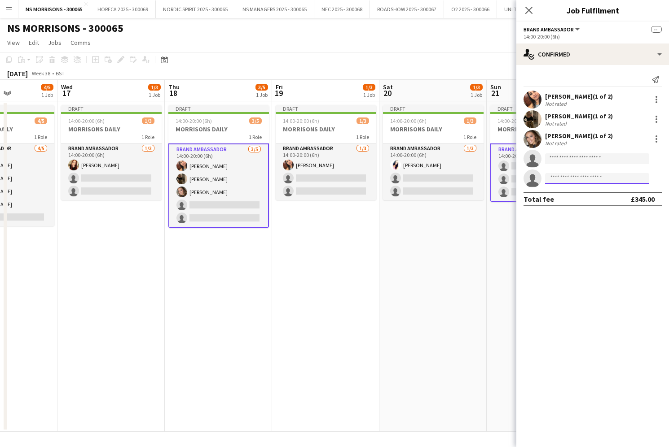
click at [572, 175] on input at bounding box center [597, 178] width 104 height 11
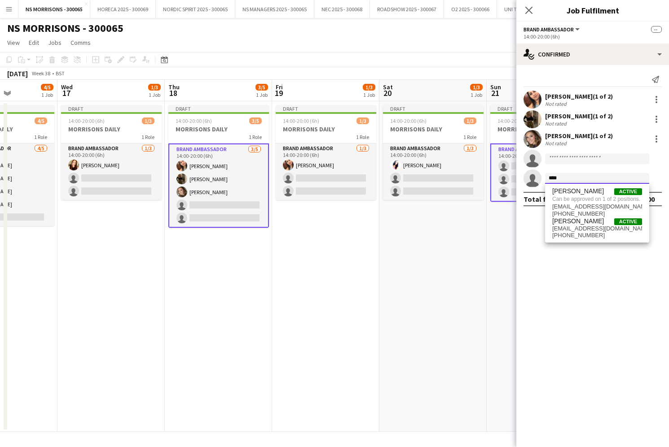
type input "****"
click at [575, 222] on span "[PERSON_NAME]" at bounding box center [578, 222] width 52 height 8
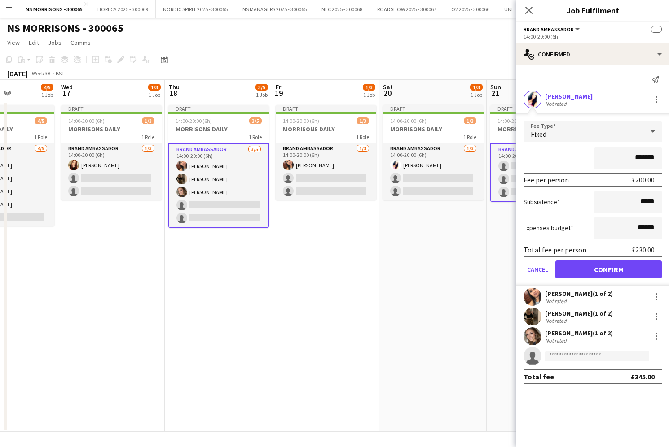
click at [611, 271] on button "Confirm" at bounding box center [608, 270] width 106 height 18
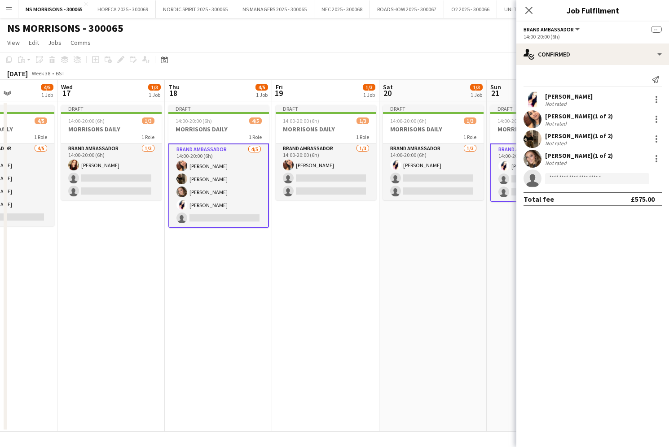
click at [393, 241] on app-date-cell "Draft 14:00-20:00 (6h) 1/3 MORRISONS DAILY 1 Role Brand Ambassador [DATE] 14:00…" at bounding box center [432, 266] width 107 height 331
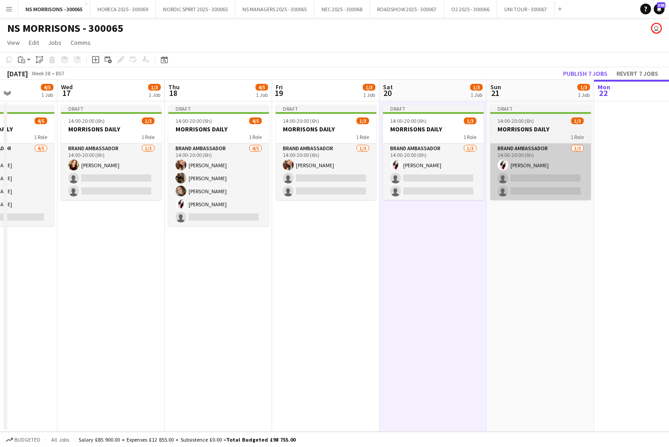
drag, startPoint x: 332, startPoint y: 160, endPoint x: 507, endPoint y: 159, distance: 175.0
click at [332, 160] on app-card-role "Brand Ambassador [DATE] 14:00-20:00 (6h) [PERSON_NAME] single-neutral-actions s…" at bounding box center [326, 172] width 101 height 57
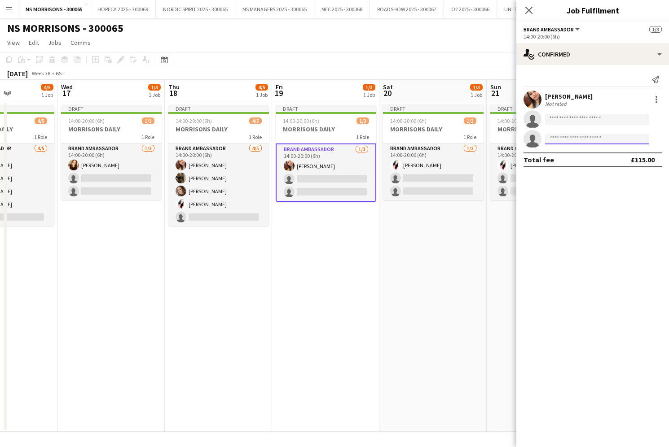
click at [576, 135] on input at bounding box center [597, 139] width 104 height 11
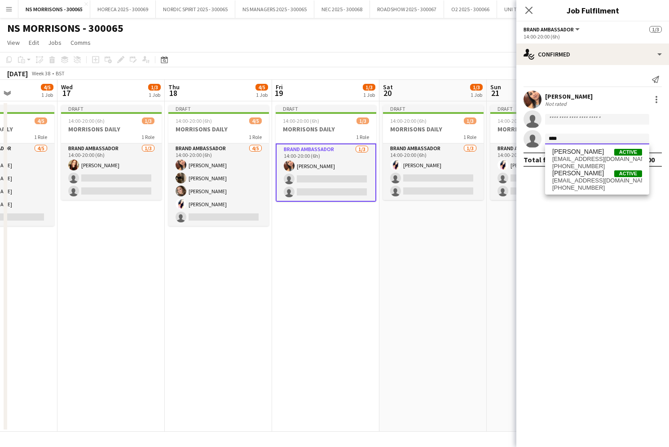
type input "****"
drag, startPoint x: 576, startPoint y: 135, endPoint x: 575, endPoint y: 178, distance: 42.6
click at [575, 178] on span "[EMAIL_ADDRESS][DOMAIN_NAME]" at bounding box center [597, 180] width 90 height 7
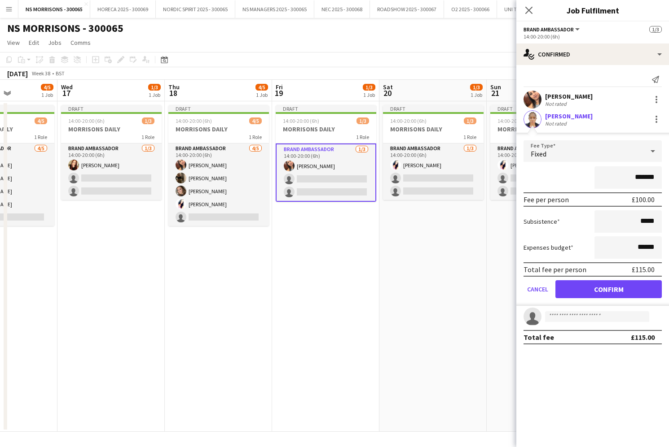
click at [634, 177] on input "*******" at bounding box center [627, 177] width 67 height 22
type input "*******"
drag, startPoint x: 640, startPoint y: 247, endPoint x: 646, endPoint y: 245, distance: 6.0
click at [646, 245] on input "******" at bounding box center [627, 247] width 67 height 22
type input "******"
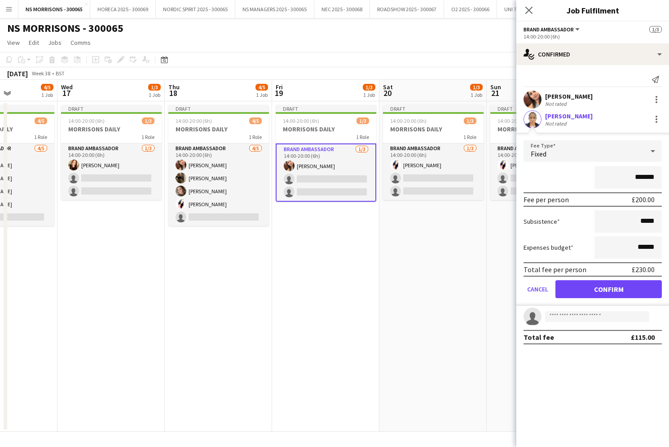
click at [598, 292] on button "Confirm" at bounding box center [608, 289] width 106 height 18
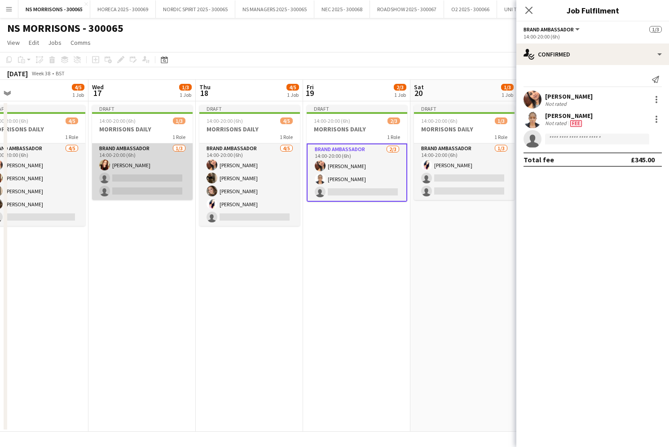
scroll to position [0, 336]
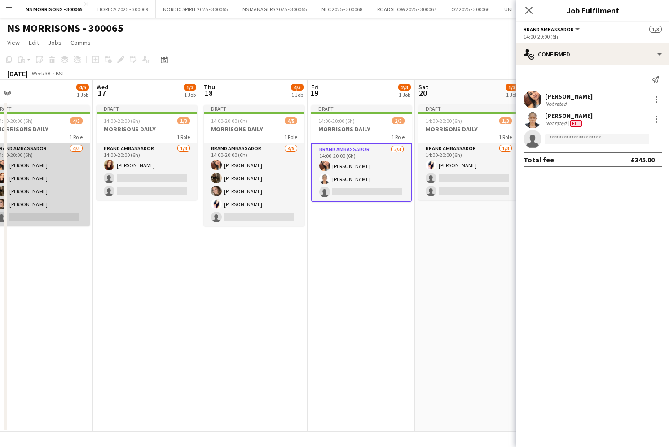
click at [58, 183] on app-card-role "Brand Ambassador [DATE] 14:00-20:00 (6h) [PERSON_NAME] [PERSON_NAME] [PERSON_NA…" at bounding box center [39, 185] width 101 height 83
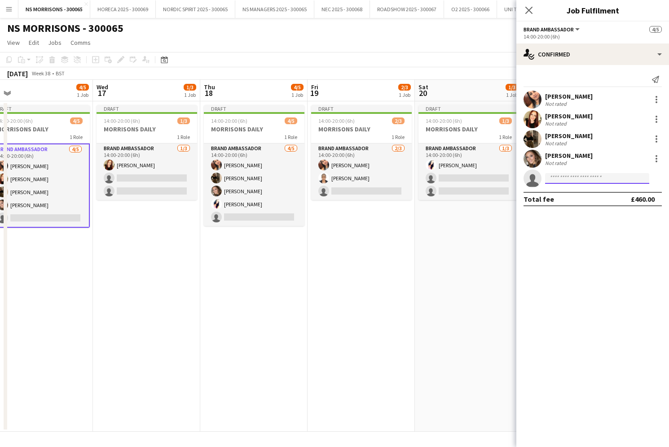
click at [626, 180] on input at bounding box center [597, 178] width 104 height 11
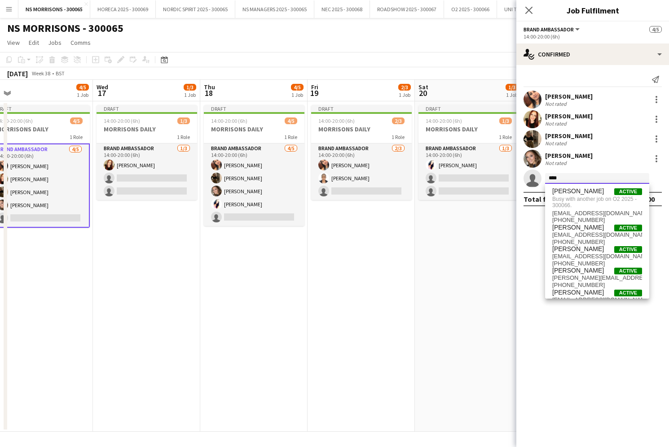
type input "****"
drag, startPoint x: 626, startPoint y: 180, endPoint x: 560, endPoint y: 263, distance: 106.4
click at [560, 263] on span "[PHONE_NUMBER]" at bounding box center [597, 263] width 90 height 7
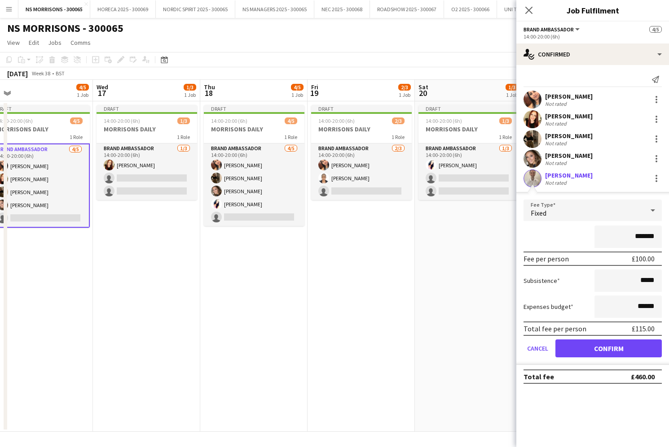
click at [596, 343] on button "Confirm" at bounding box center [608, 349] width 106 height 18
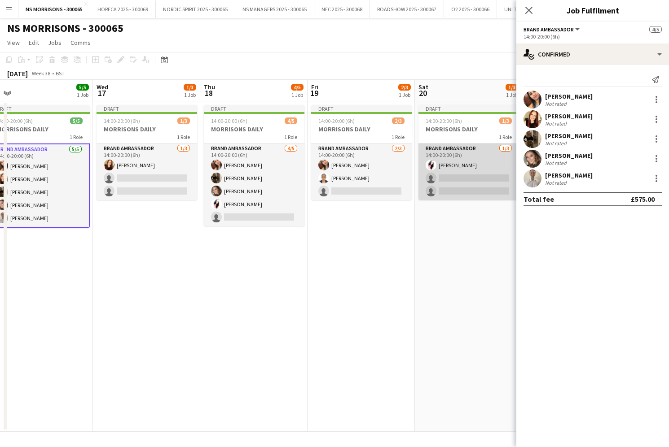
drag, startPoint x: 440, startPoint y: 173, endPoint x: 461, endPoint y: 172, distance: 20.7
click at [440, 173] on app-card-role "Brand Ambassador [DATE] 14:00-20:00 (6h) [PERSON_NAME] single-neutral-actions s…" at bounding box center [468, 172] width 101 height 57
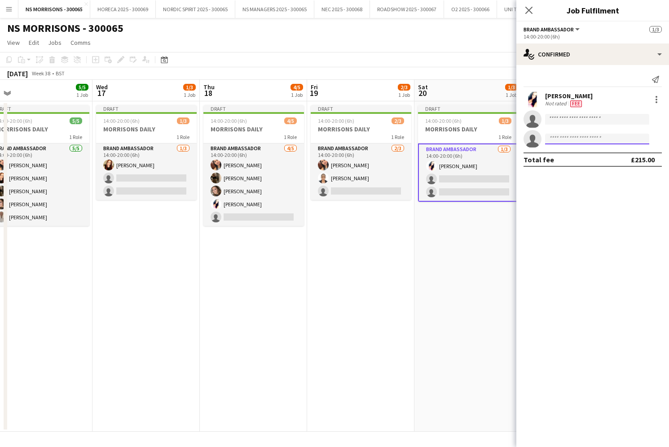
click at [563, 141] on input at bounding box center [597, 139] width 104 height 11
type input "*****"
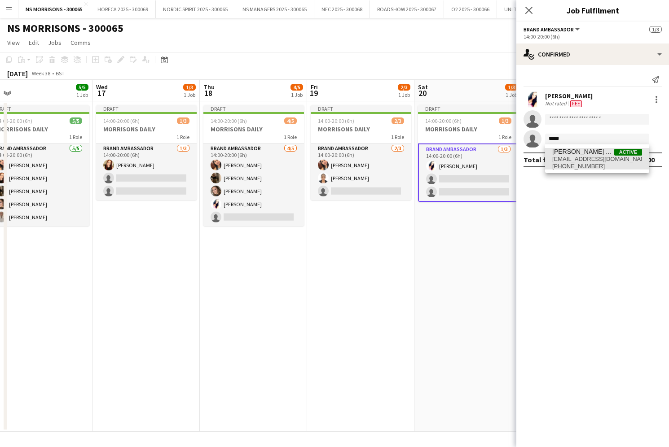
click at [561, 167] on span "[PHONE_NUMBER]" at bounding box center [597, 166] width 90 height 7
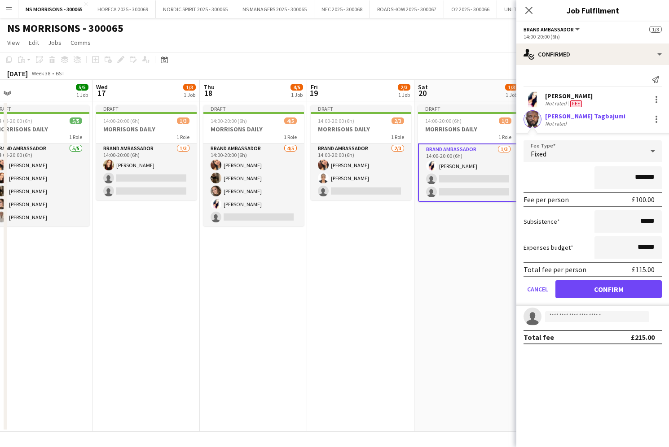
click at [577, 293] on button "Confirm" at bounding box center [608, 289] width 106 height 18
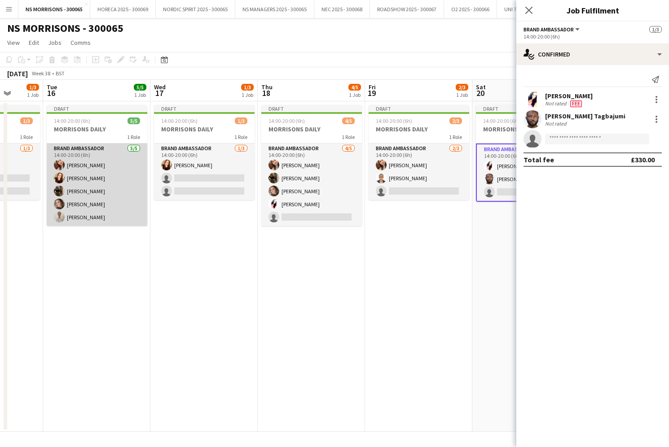
scroll to position [0, 265]
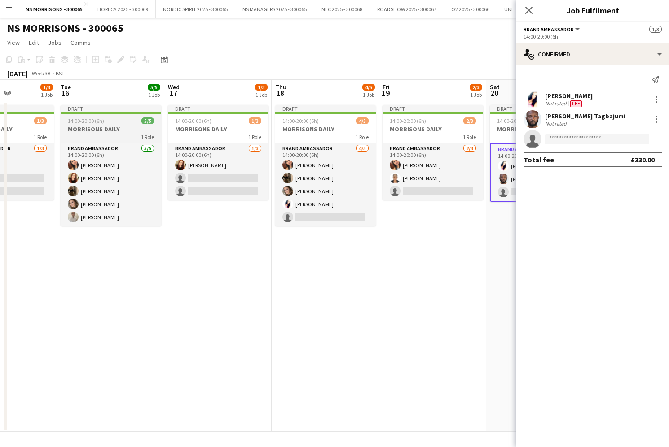
click at [96, 122] on span "14:00-20:00 (6h)" at bounding box center [86, 121] width 36 height 7
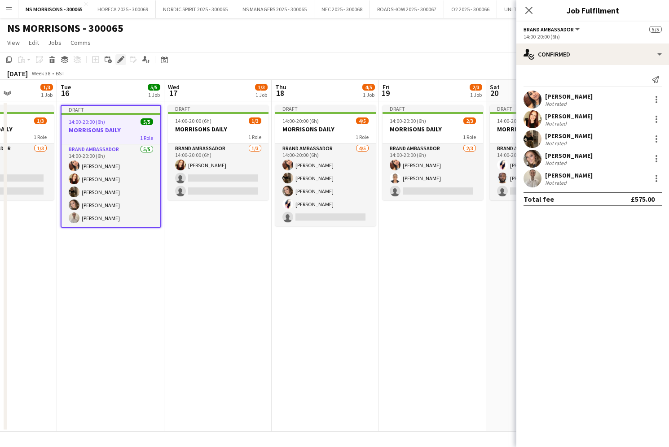
click at [119, 59] on icon "Edit" at bounding box center [120, 59] width 7 height 7
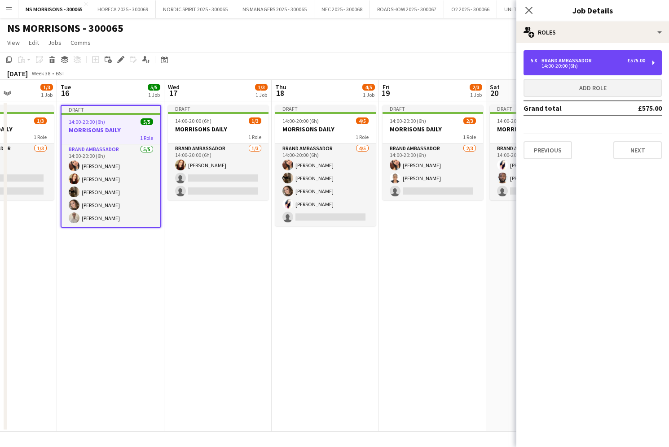
drag, startPoint x: 526, startPoint y: 60, endPoint x: 525, endPoint y: 92, distance: 31.9
click at [526, 60] on div "5 x Brand Ambassador £575.00 14:00-20:00 (6h)" at bounding box center [592, 62] width 138 height 25
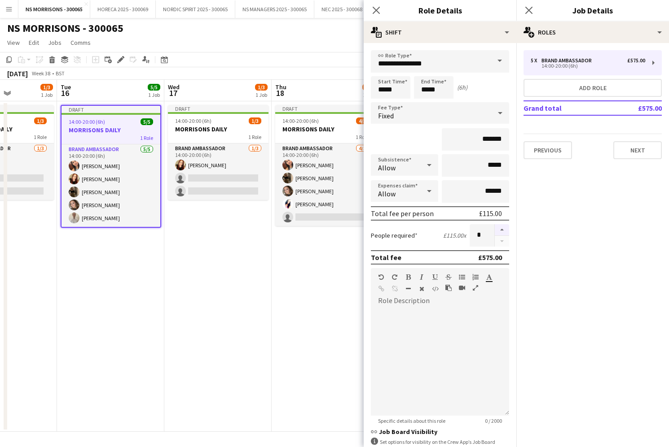
click at [505, 231] on button "button" at bounding box center [502, 230] width 14 height 12
type input "*"
drag, startPoint x: 274, startPoint y: 276, endPoint x: 270, endPoint y: 273, distance: 5.1
click at [274, 276] on app-date-cell "Draft 14:00-20:00 (6h) 4/5 MORRISONS DAILY 1 Role Brand Ambassador [DATE] 14:00…" at bounding box center [324, 266] width 107 height 331
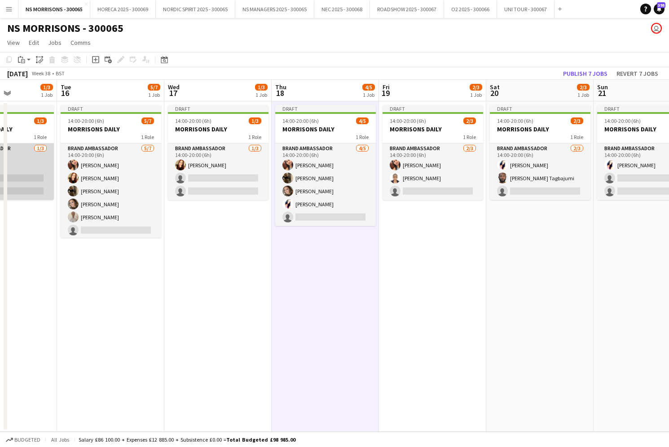
click at [31, 154] on app-card-role "Brand Ambassador [DATE] 14:00-20:00 (6h) [PERSON_NAME] single-neutral-actions s…" at bounding box center [3, 172] width 101 height 57
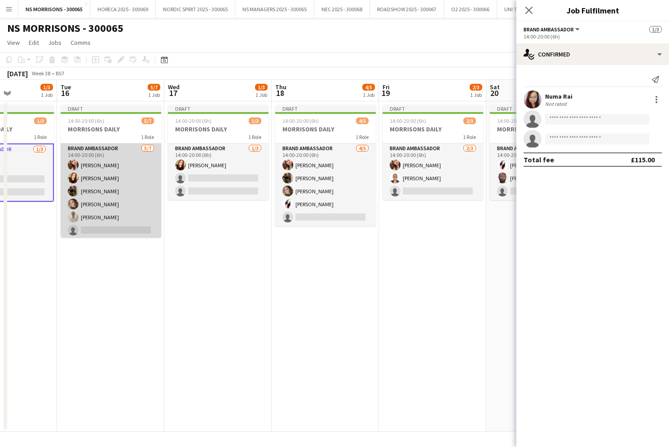
click at [127, 160] on app-card-role "Brand Ambassador [DATE] 14:00-20:00 (6h) [PERSON_NAME] [PERSON_NAME] [PERSON_NA…" at bounding box center [111, 198] width 101 height 109
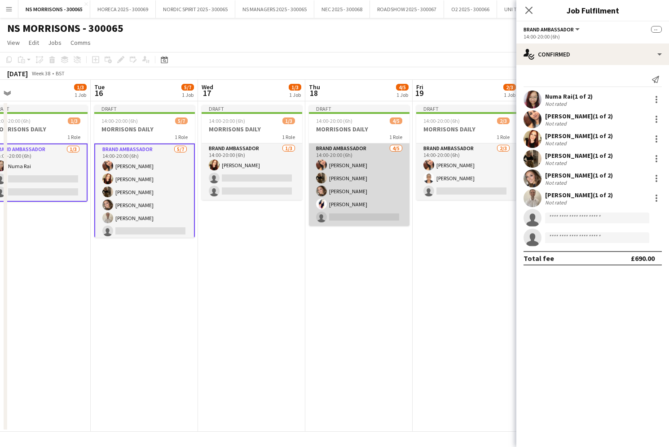
scroll to position [0, 236]
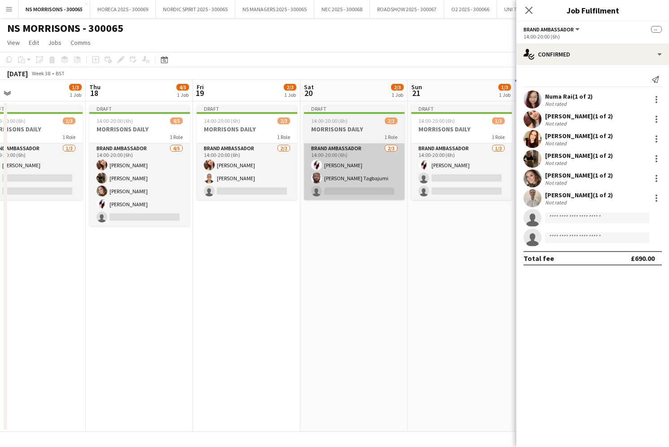
drag, startPoint x: 344, startPoint y: 158, endPoint x: 371, endPoint y: 158, distance: 26.5
click at [344, 158] on app-card-role "Brand Ambassador [DATE] 14:00-20:00 (6h) [PERSON_NAME] single-neutral-actions" at bounding box center [354, 172] width 101 height 57
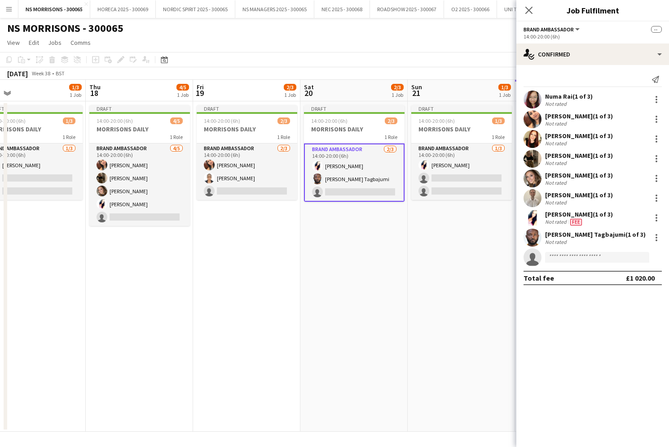
click at [391, 160] on app-card-role "Brand Ambassador [DATE] 14:00-20:00 (6h) [PERSON_NAME] single-neutral-actions" at bounding box center [354, 173] width 101 height 58
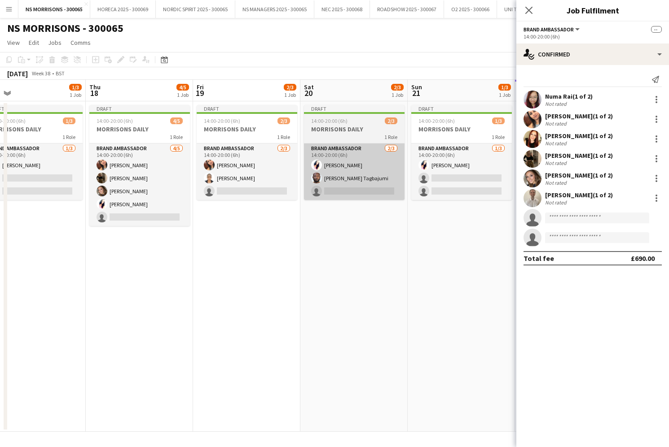
drag, startPoint x: 449, startPoint y: 166, endPoint x: 399, endPoint y: 168, distance: 49.9
click at [447, 166] on app-card-role "Brand Ambassador [DATE] 14:00-20:00 (6h) [PERSON_NAME] single-neutral-actions s…" at bounding box center [461, 172] width 101 height 57
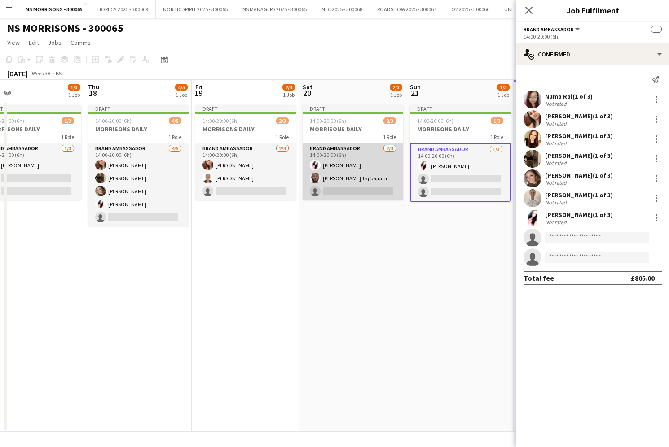
click at [394, 169] on app-card-role "Brand Ambassador [DATE] 14:00-20:00 (6h) [PERSON_NAME] single-neutral-actions" at bounding box center [352, 172] width 101 height 57
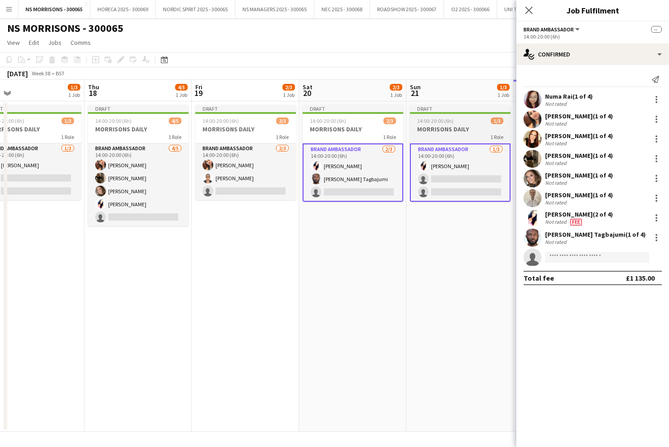
scroll to position [0, 237]
click at [559, 259] on input at bounding box center [597, 257] width 104 height 11
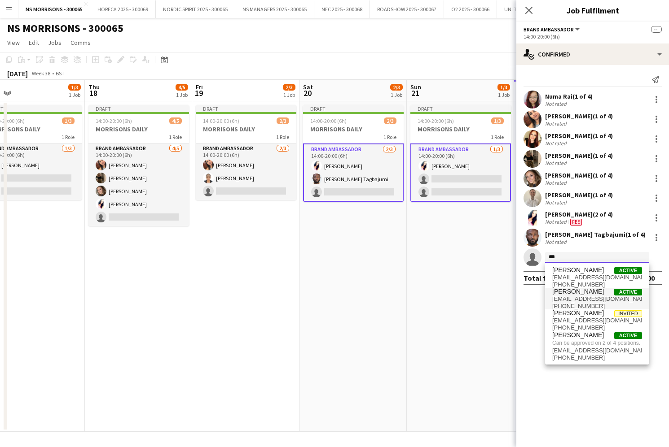
type input "***"
click at [566, 303] on span "[PHONE_NUMBER]" at bounding box center [597, 306] width 90 height 7
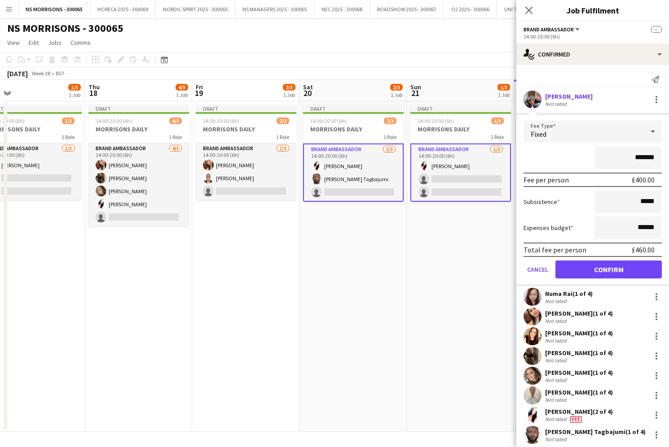
drag, startPoint x: 569, startPoint y: 264, endPoint x: 556, endPoint y: 266, distance: 12.2
click at [569, 264] on button "Confirm" at bounding box center [608, 270] width 106 height 18
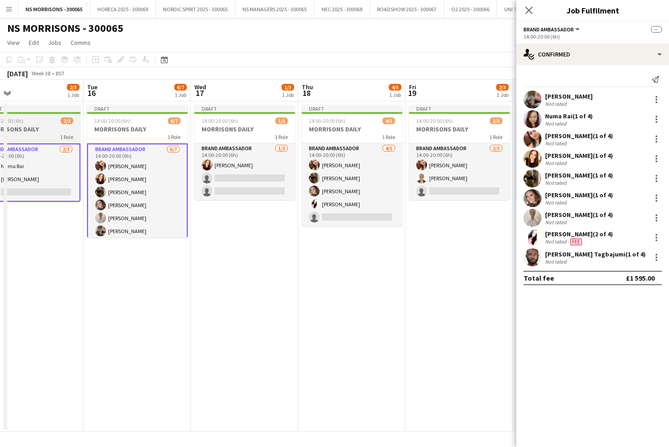
scroll to position [0, 235]
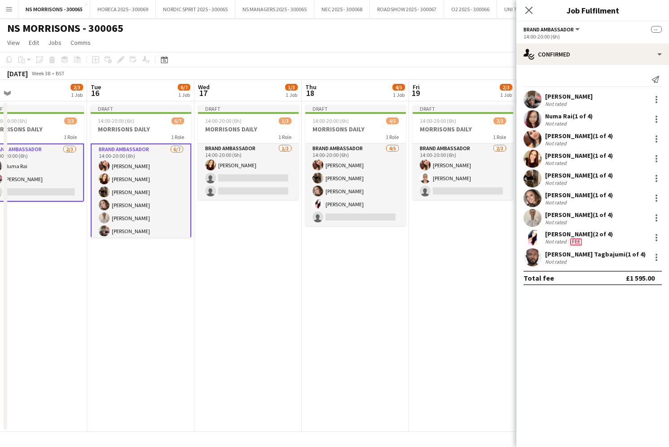
drag, startPoint x: 55, startPoint y: 171, endPoint x: 67, endPoint y: 174, distance: 12.1
click at [55, 171] on app-card-role "Brand Ambassador [DATE] 14:00-20:00 (6h) [PERSON_NAME] Fayyad [PERSON_NAME] sin…" at bounding box center [33, 173] width 101 height 58
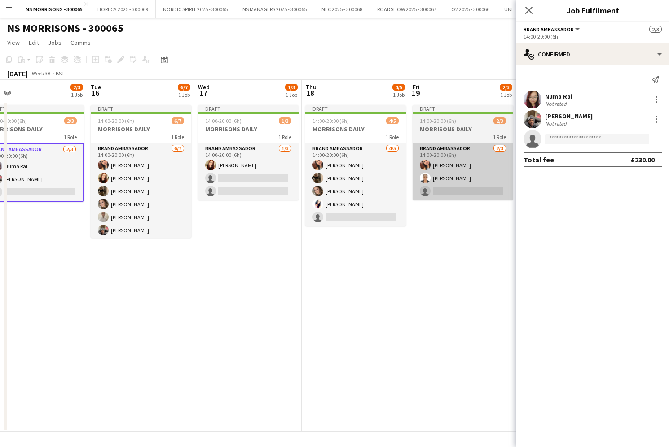
drag, startPoint x: 143, startPoint y: 189, endPoint x: 415, endPoint y: 194, distance: 271.5
click at [143, 189] on app-card-role "Brand Ambassador [DATE] 14:00-20:00 (6h) [PERSON_NAME] [PERSON_NAME] [PERSON_NA…" at bounding box center [141, 198] width 101 height 109
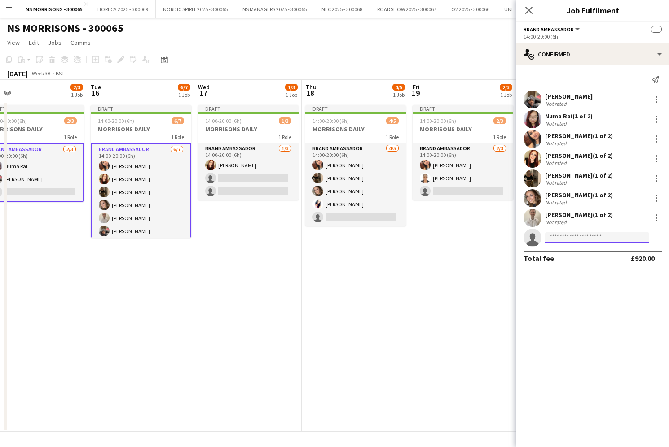
click at [588, 235] on input at bounding box center [597, 237] width 104 height 11
type input "****"
drag, startPoint x: 587, startPoint y: 235, endPoint x: 586, endPoint y: 257, distance: 21.6
click at [586, 257] on span "[EMAIL_ADDRESS][DOMAIN_NAME]" at bounding box center [597, 257] width 90 height 7
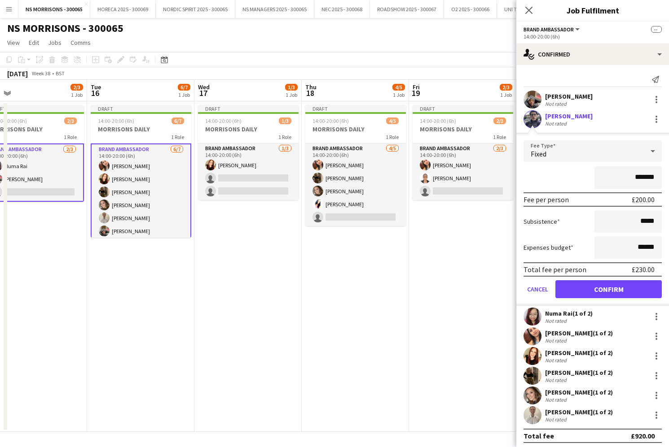
click at [583, 287] on button "Confirm" at bounding box center [608, 289] width 106 height 18
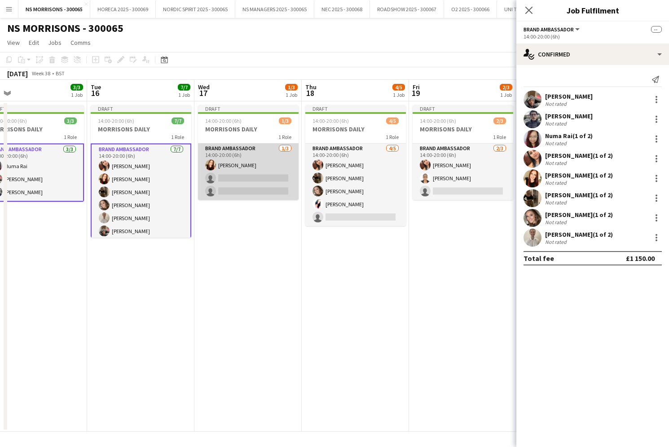
click at [272, 165] on app-card-role "Brand Ambassador [DATE] 14:00-20:00 (6h) [PERSON_NAME] single-neutral-actions s…" at bounding box center [248, 172] width 101 height 57
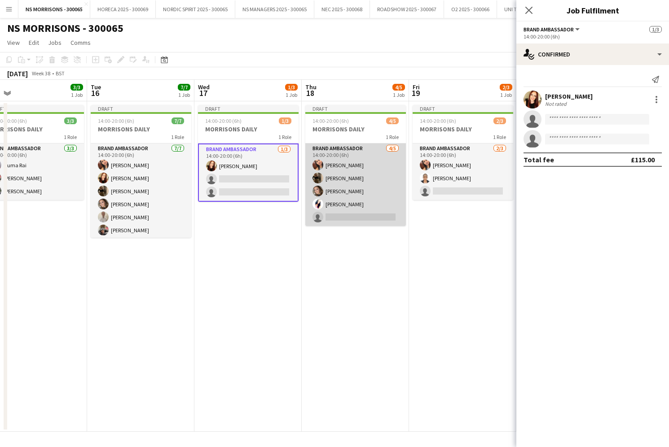
click at [342, 211] on app-card-role "Brand Ambassador [DATE] 14:00-20:00 (6h) [PERSON_NAME] [PERSON_NAME] [PERSON_NA…" at bounding box center [355, 185] width 101 height 83
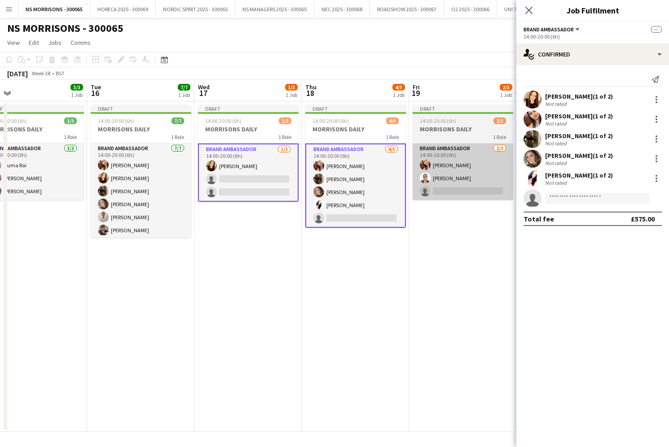
scroll to position [0, 235]
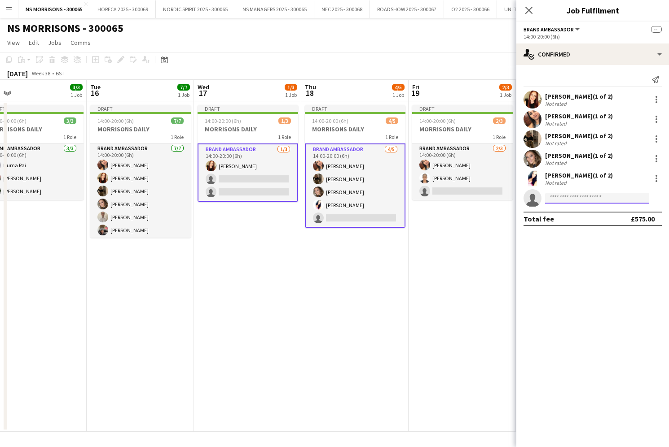
click at [552, 198] on input at bounding box center [597, 198] width 104 height 11
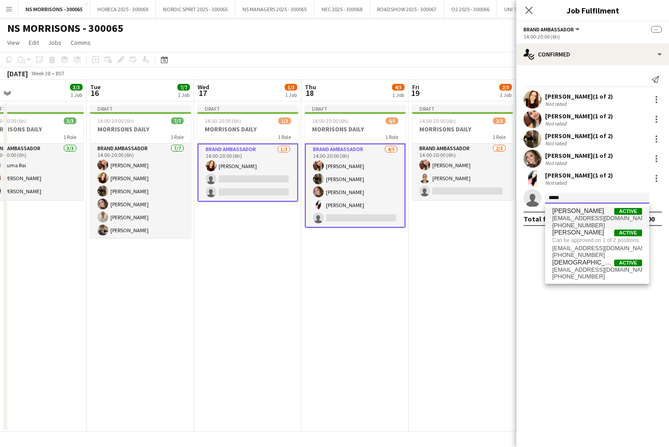
type input "*****"
click at [583, 218] on span "[EMAIL_ADDRESS][DOMAIN_NAME]" at bounding box center [597, 218] width 90 height 7
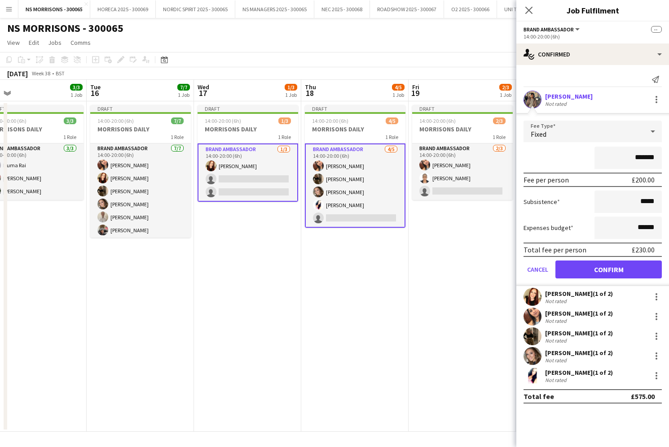
click at [572, 272] on button "Confirm" at bounding box center [608, 270] width 106 height 18
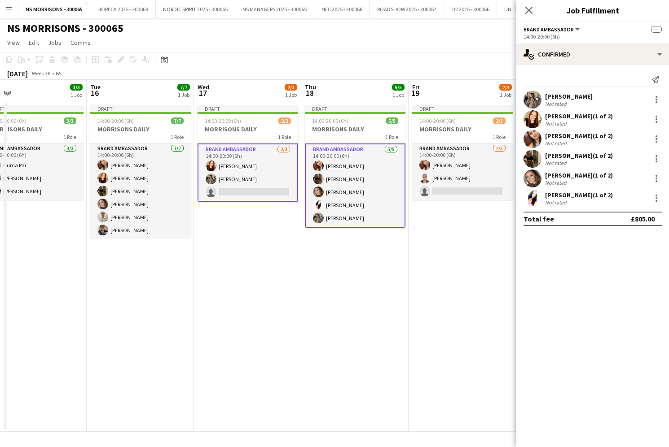
click at [460, 262] on app-date-cell "Draft 14:00-20:00 (6h) 2/3 MORRISONS DAILY 1 Role Brand Ambassador [DATE] 14:00…" at bounding box center [461, 266] width 107 height 331
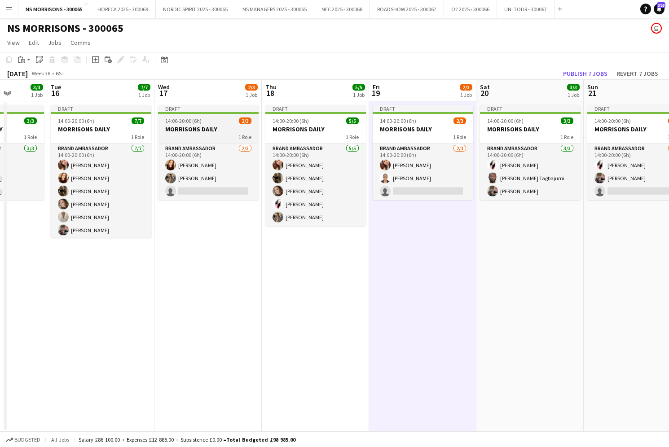
drag, startPoint x: 200, startPoint y: 131, endPoint x: 357, endPoint y: 134, distance: 157.5
click at [201, 131] on h3 "MORRISONS DAILY" at bounding box center [208, 129] width 101 height 8
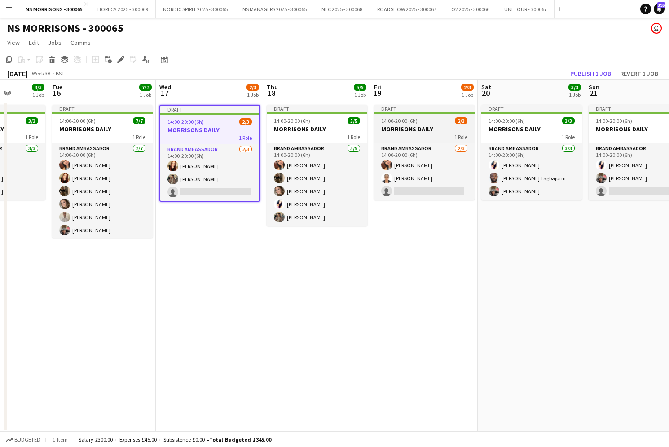
drag, startPoint x: 408, startPoint y: 136, endPoint x: 403, endPoint y: 136, distance: 5.4
click at [407, 136] on div "1 Role" at bounding box center [424, 136] width 101 height 7
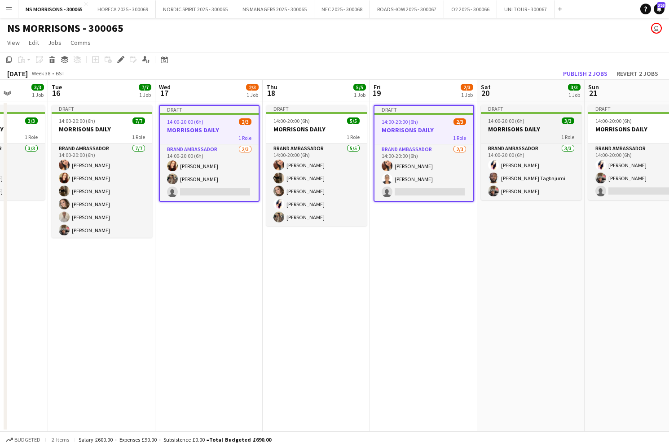
drag, startPoint x: 599, startPoint y: 124, endPoint x: 490, endPoint y: 124, distance: 108.1
click at [598, 125] on app-job-card "Draft 14:00-20:00 (6h) 2/3 MORRISONS DAILY 1 Role Brand Ambassador [DATE] 14:00…" at bounding box center [638, 152] width 101 height 95
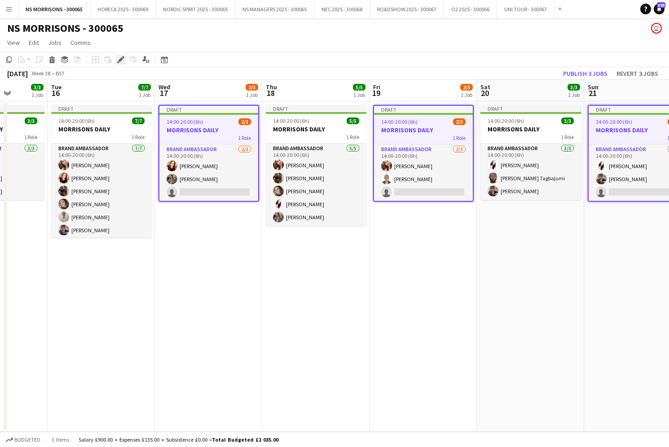
click at [123, 59] on icon at bounding box center [120, 59] width 5 height 5
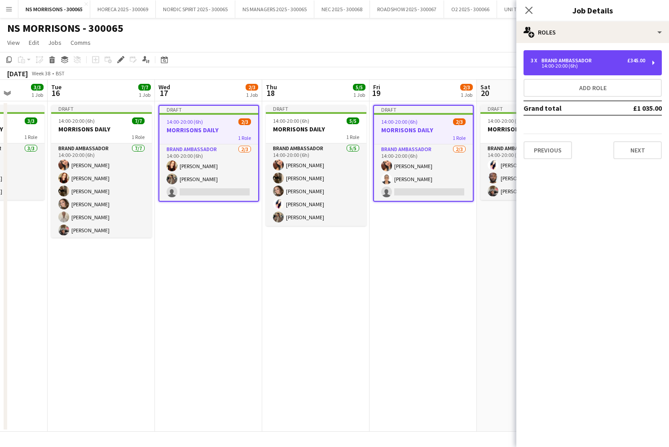
drag, startPoint x: 614, startPoint y: 60, endPoint x: 565, endPoint y: 109, distance: 69.5
click at [614, 61] on div "3 x Brand Ambassador £345.00" at bounding box center [587, 60] width 114 height 6
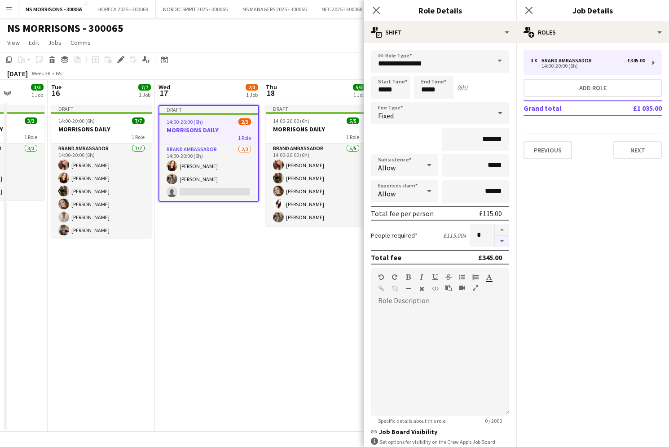
click at [501, 237] on button "button" at bounding box center [502, 241] width 14 height 11
type input "*"
drag, startPoint x: 250, startPoint y: 303, endPoint x: 275, endPoint y: 291, distance: 27.7
click at [249, 303] on app-date-cell "Draft 14:00-20:00 (6h) 2/3 MORRISONS DAILY 1 Role Brand Ambassador [DATE] 14:00…" at bounding box center [208, 266] width 107 height 331
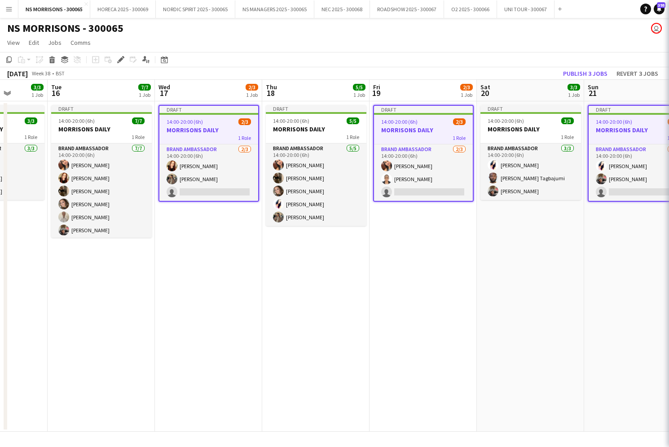
scroll to position [0, 382]
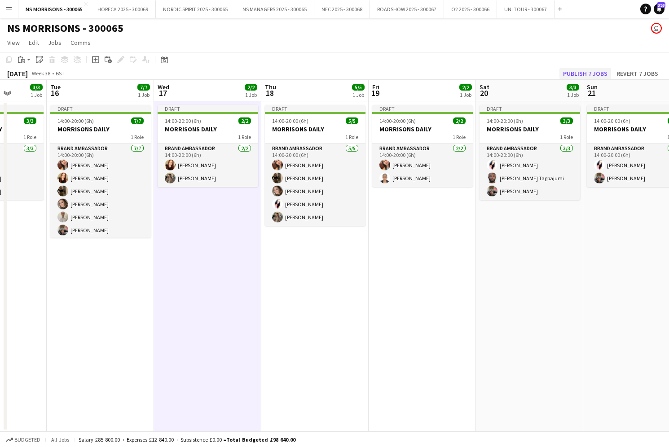
click at [596, 74] on button "Publish 7 jobs" at bounding box center [585, 74] width 52 height 12
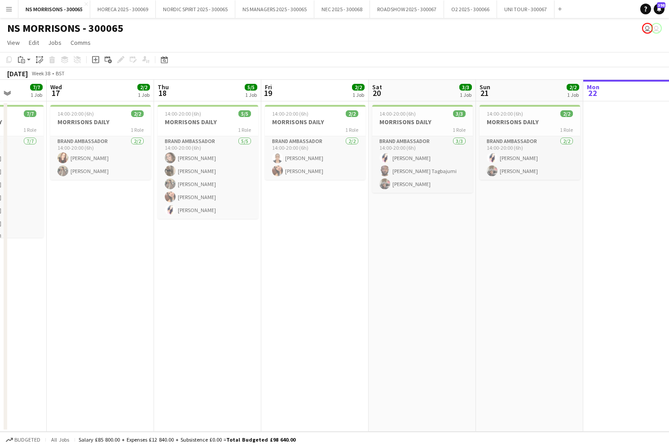
click at [7, 9] on app-icon "Menu" at bounding box center [8, 8] width 7 height 7
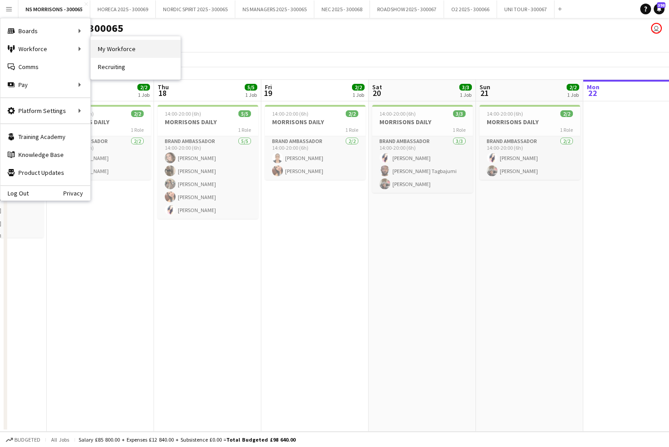
click at [131, 51] on link "My Workforce" at bounding box center [136, 49] width 90 height 18
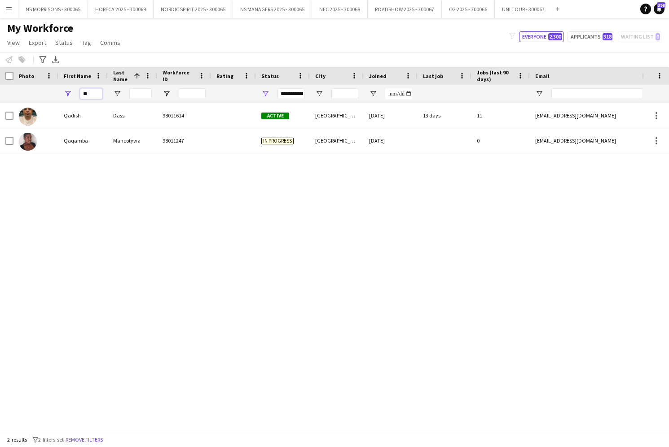
drag, startPoint x: 94, startPoint y: 92, endPoint x: 77, endPoint y: 95, distance: 17.2
click at [77, 95] on div "**" at bounding box center [82, 94] width 49 height 18
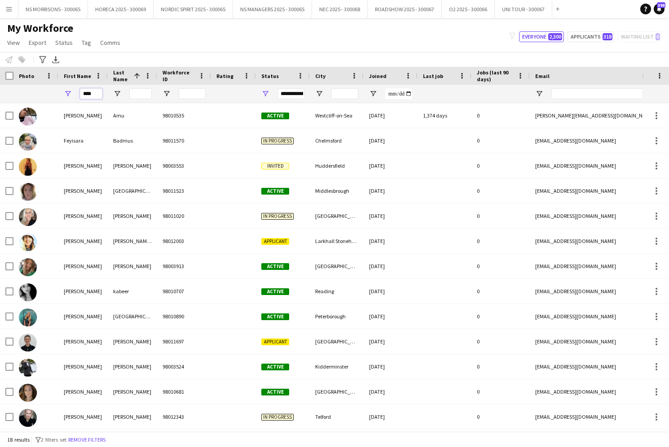
type input "****"
drag, startPoint x: 77, startPoint y: 95, endPoint x: 142, endPoint y: 94, distance: 65.1
click at [142, 94] on input "Last Name Filter Input" at bounding box center [140, 93] width 22 height 11
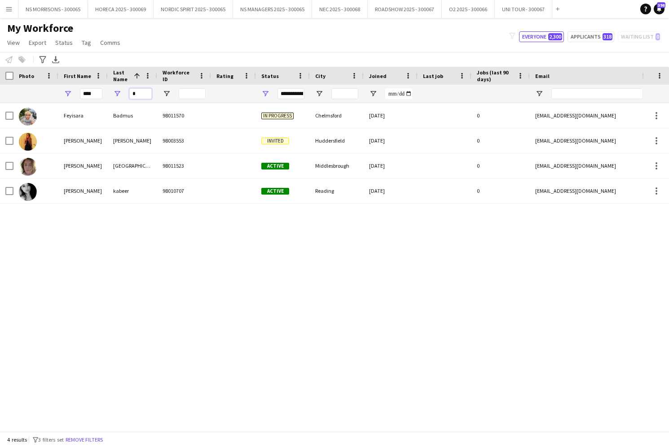
type input "*"
click at [135, 205] on div "[PERSON_NAME] 98011570 In progress [GEOGRAPHIC_DATA] [DATE] 0 [EMAIL_ADDRESS][D…" at bounding box center [321, 267] width 642 height 328
click at [289, 93] on div "**********" at bounding box center [290, 93] width 27 height 11
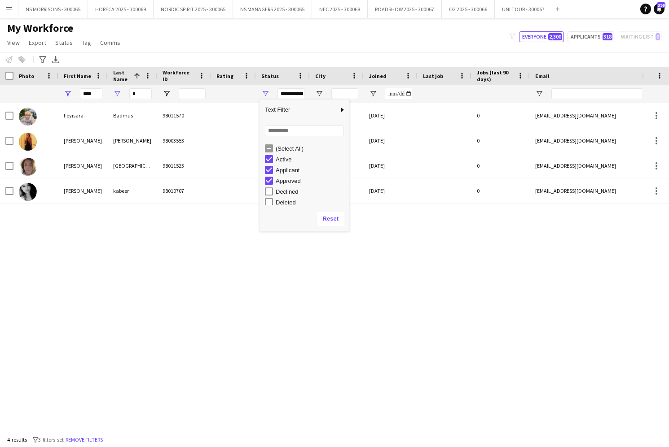
scroll to position [18, 0]
type input "**********"
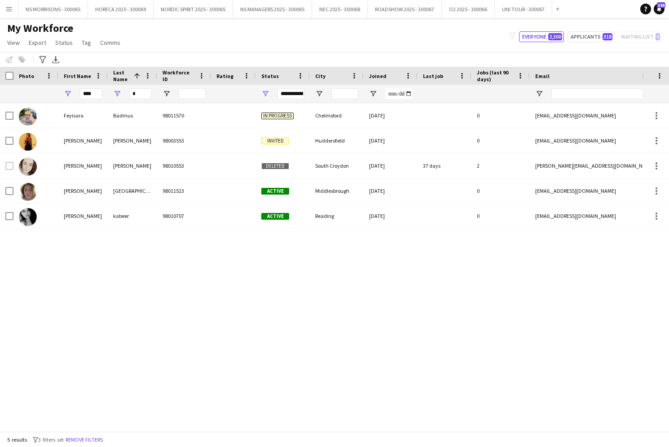
click at [153, 263] on div "[PERSON_NAME] 98011570 In progress [GEOGRAPHIC_DATA] [DATE] 0 [EMAIL_ADDRESS][D…" at bounding box center [321, 267] width 642 height 328
click at [274, 10] on button "NS MANAGERS 2025 - 300065 Close" at bounding box center [272, 9] width 79 height 18
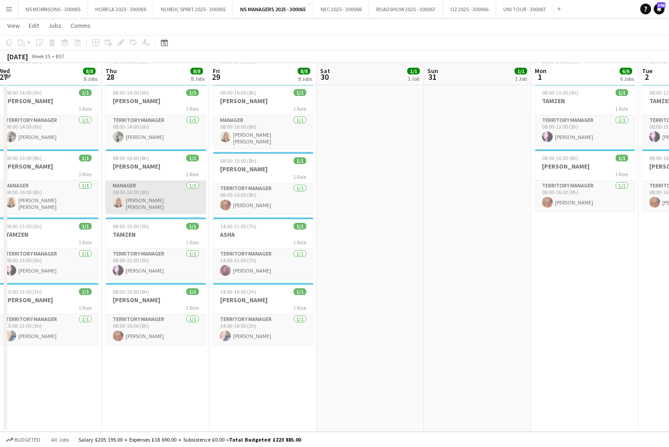
scroll to position [282, 0]
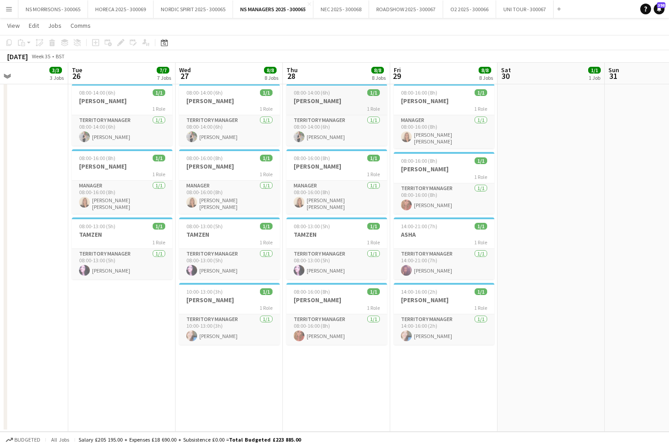
drag, startPoint x: 432, startPoint y: 104, endPoint x: 328, endPoint y: 87, distance: 105.4
click at [431, 104] on h3 "[PERSON_NAME]" at bounding box center [444, 101] width 101 height 8
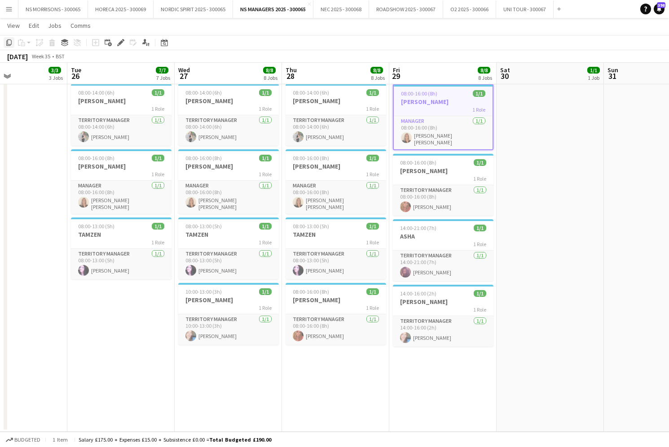
click at [7, 44] on icon at bounding box center [8, 42] width 5 height 6
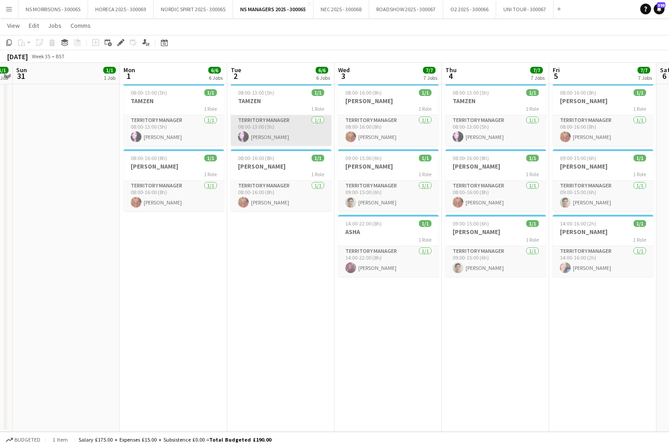
scroll to position [0, 419]
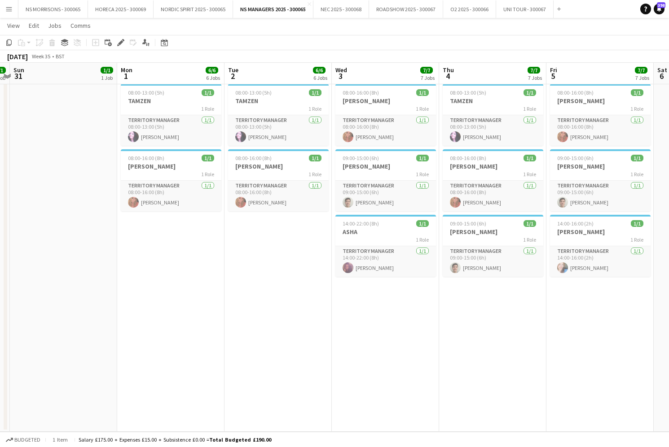
drag, startPoint x: 163, startPoint y: 245, endPoint x: 167, endPoint y: 245, distance: 4.6
click at [163, 245] on app-date-cell "08:00-15:00 (7h) 1/1 ASHA 1 Role Territory Manager [DATE] 08:00-15:00 (7h) [PER…" at bounding box center [170, 125] width 107 height 614
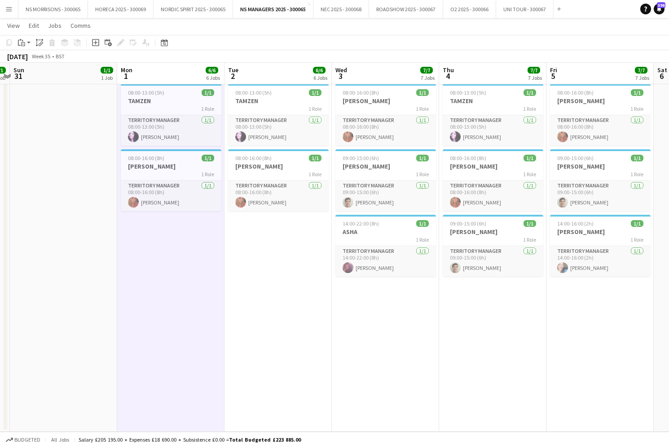
drag, startPoint x: 257, startPoint y: 261, endPoint x: 279, endPoint y: 268, distance: 23.1
click at [257, 261] on app-date-cell "08:00-15:00 (7h) 1/1 ASHA 1 Role Territory Manager [DATE] 08:00-15:00 (7h) [PER…" at bounding box center [277, 125] width 107 height 614
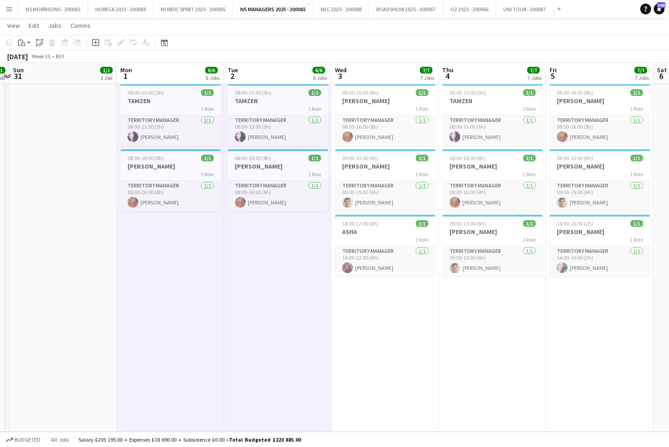
click at [372, 319] on app-date-cell "08:00-16:00 (8h) 1/1 [PERSON_NAME] 1 Role Territory Manager [DATE] 08:00-16:00 …" at bounding box center [384, 125] width 107 height 614
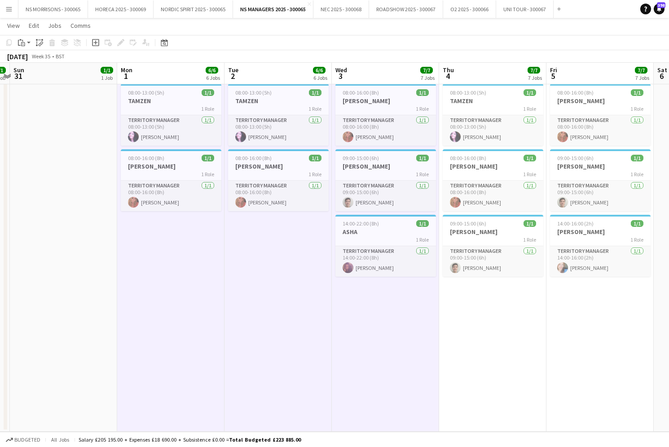
click at [508, 321] on app-calendar-viewport "Wed 27 8/8 8 Jobs Thu 28 8/8 8 Jobs Fri 29 8/8 8 Jobs Sat 30 1/1 1 Job Sun 31 1…" at bounding box center [334, 92] width 669 height 679
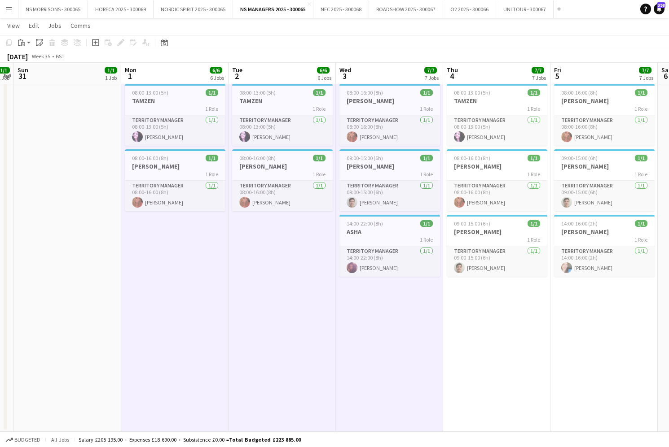
drag, startPoint x: 606, startPoint y: 323, endPoint x: 600, endPoint y: 321, distance: 5.8
click at [606, 323] on app-date-cell "08:00-15:00 (7h) 1/1 ASHA 1 Role Territory Manager [DATE] 08:00-15:00 (7h) [PER…" at bounding box center [603, 125] width 107 height 614
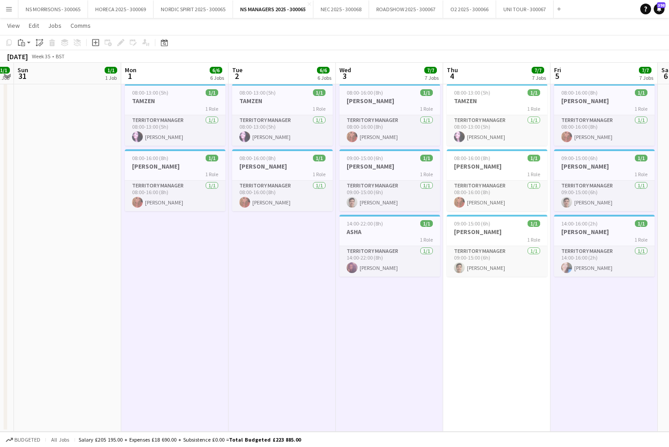
click at [514, 314] on app-date-cell "08:00-15:00 (7h) 1/1 ASHA 1 Role Territory Manager [DATE] 08:00-15:00 (7h) [PER…" at bounding box center [496, 125] width 107 height 614
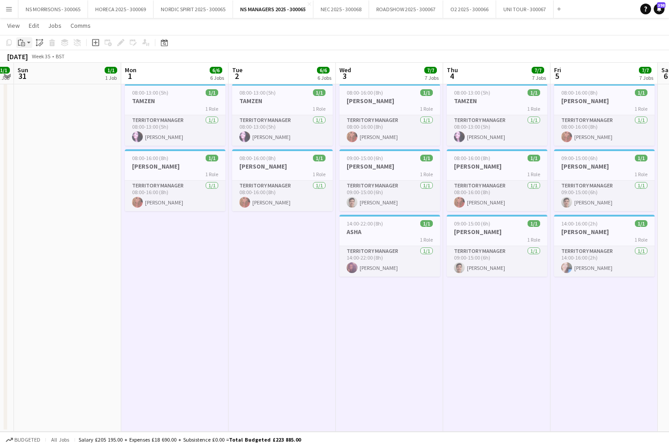
click at [18, 43] on div "Paste" at bounding box center [21, 42] width 11 height 11
click at [29, 77] on link "Paste with crew Command Shift V" at bounding box center [59, 75] width 71 height 8
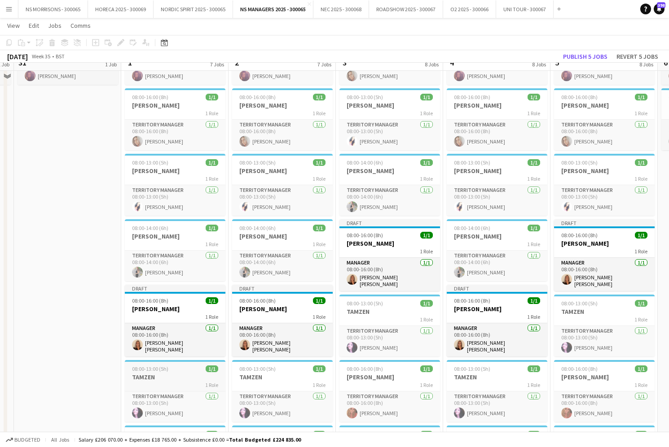
scroll to position [99, 0]
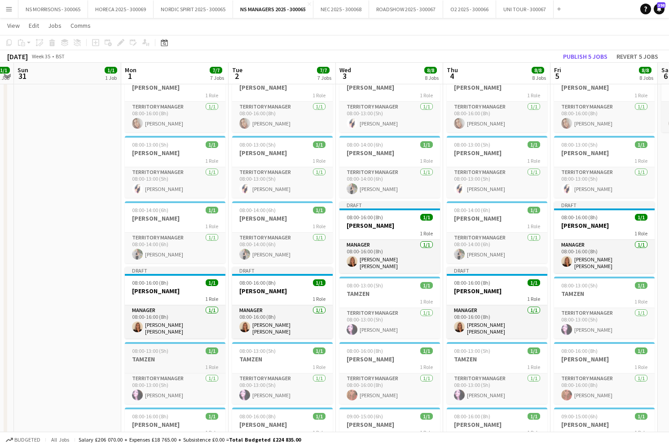
click at [178, 348] on div "08:00-13:00 (5h) 1/1" at bounding box center [175, 351] width 101 height 7
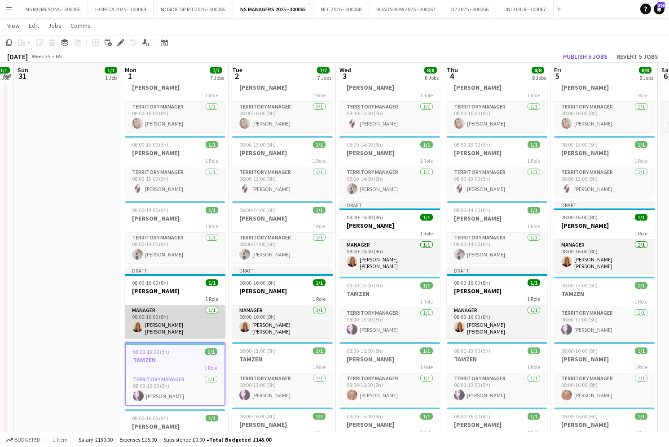
click at [207, 319] on app-card-role "Manager [DATE] 08:00-16:00 (8h) [PERSON_NAME] [PERSON_NAME]" at bounding box center [175, 322] width 101 height 33
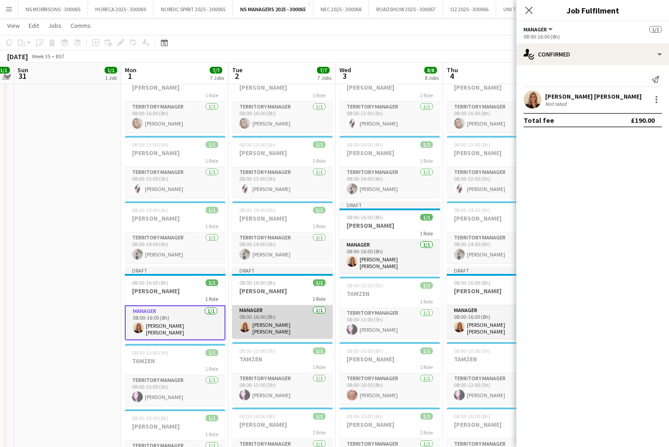
click at [276, 321] on app-card-role "Manager [DATE] 08:00-16:00 (8h) [PERSON_NAME] [PERSON_NAME]" at bounding box center [282, 322] width 101 height 33
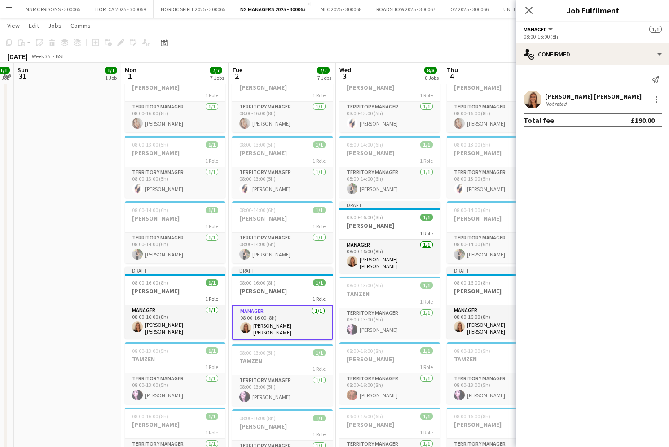
click at [90, 267] on app-date-cell "08:00-15:00 (7h) 1/1 ASHA 1 Role Territory Manager [DATE] 08:00-15:00 (7h) [PER…" at bounding box center [67, 308] width 107 height 614
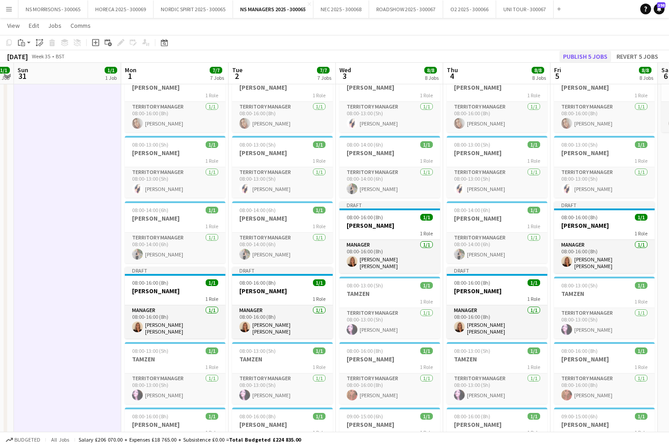
click at [579, 59] on button "Publish 5 jobs" at bounding box center [585, 57] width 52 height 12
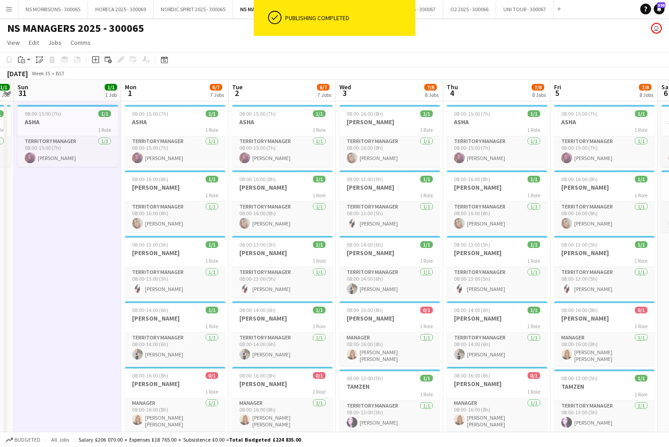
scroll to position [0, 0]
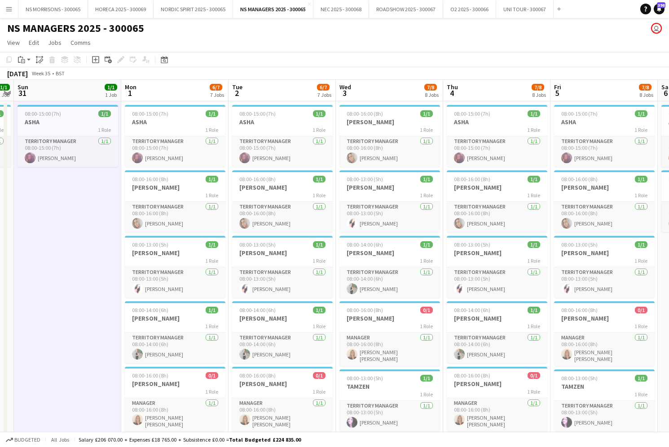
click at [8, 10] on app-icon "Menu" at bounding box center [8, 8] width 7 height 7
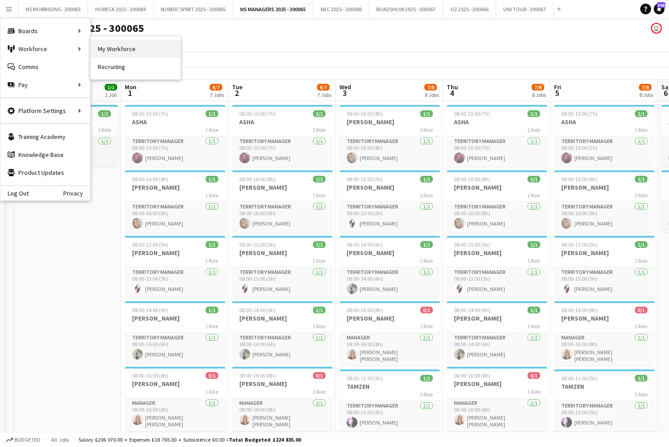
click at [104, 53] on link "My Workforce" at bounding box center [136, 49] width 90 height 18
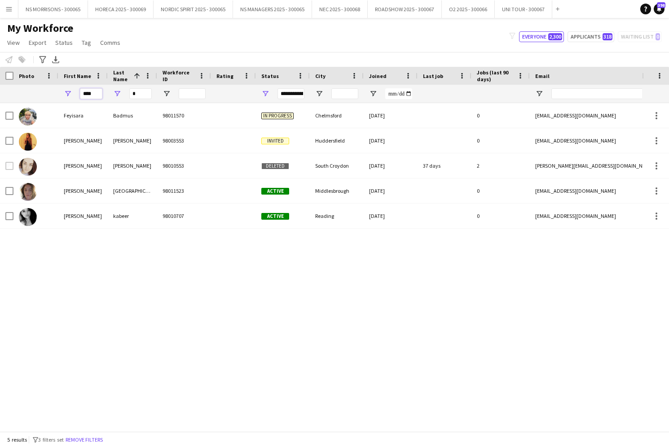
drag, startPoint x: 97, startPoint y: 94, endPoint x: 73, endPoint y: 95, distance: 24.2
click at [75, 95] on div "****" at bounding box center [82, 94] width 49 height 18
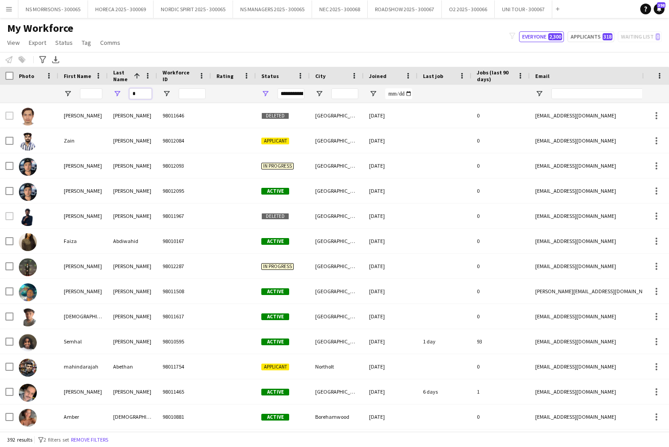
click at [129, 95] on div "*" at bounding box center [132, 94] width 49 height 18
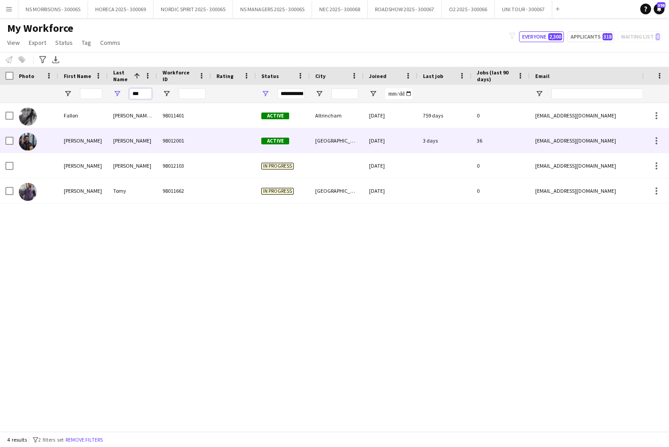
type input "***"
click at [70, 141] on div "[PERSON_NAME]" at bounding box center [82, 140] width 49 height 25
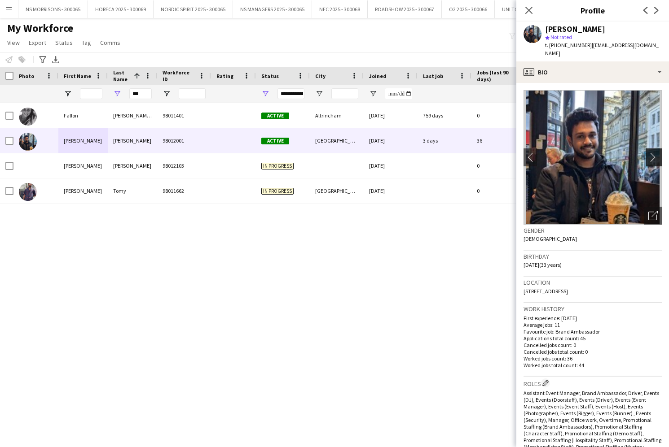
click at [654, 153] on app-icon "chevron-right" at bounding box center [655, 157] width 14 height 9
click at [525, 153] on app-icon "chevron-left" at bounding box center [530, 157] width 14 height 9
click at [587, 139] on img at bounding box center [592, 157] width 138 height 135
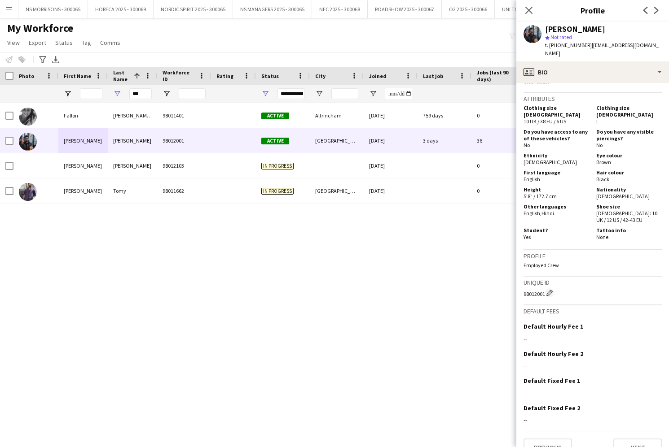
scroll to position [522, 0]
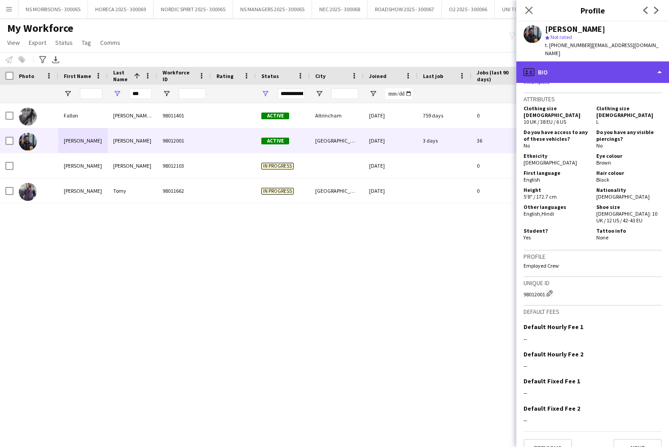
click at [575, 64] on div "profile Bio" at bounding box center [592, 72] width 153 height 22
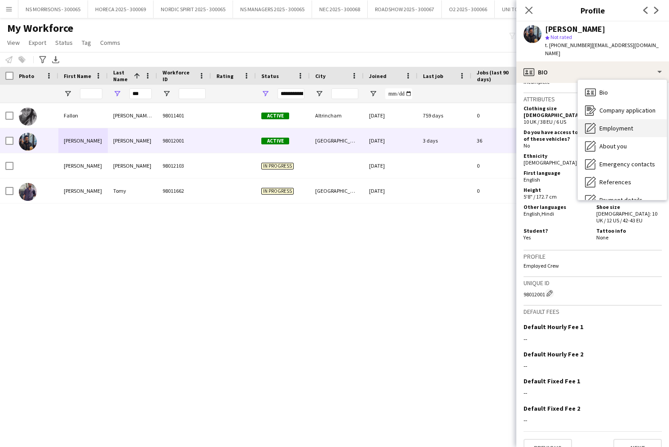
click at [608, 124] on span "Employment" at bounding box center [616, 128] width 34 height 8
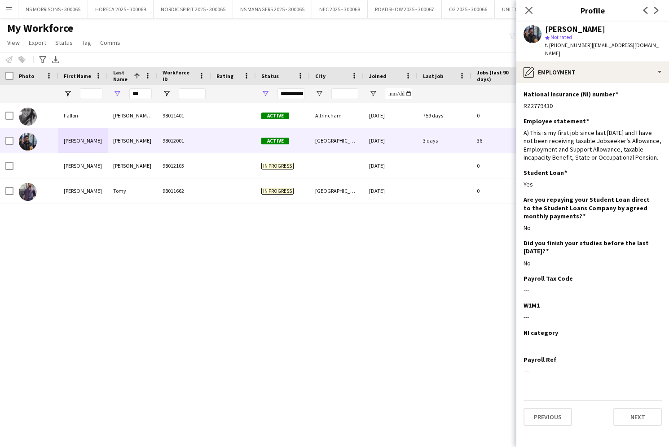
scroll to position [0, 0]
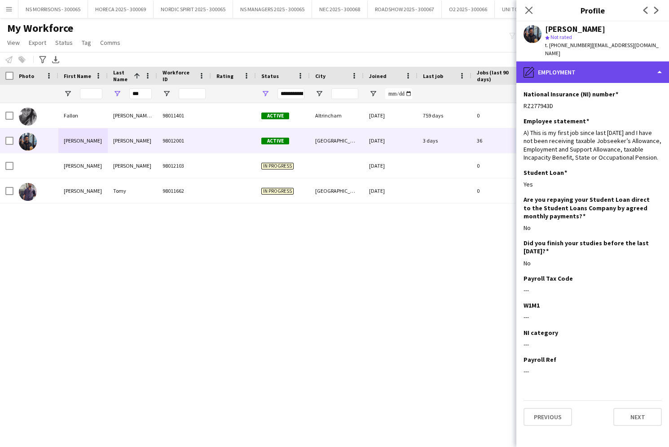
click at [596, 63] on div "pencil4 Employment" at bounding box center [592, 72] width 153 height 22
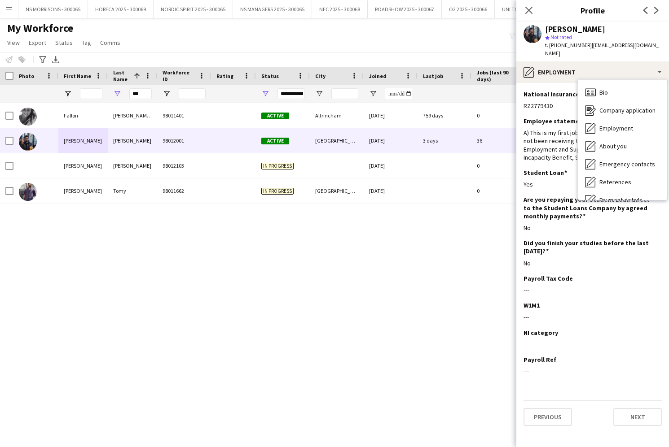
click at [608, 124] on span "Employment" at bounding box center [616, 128] width 34 height 8
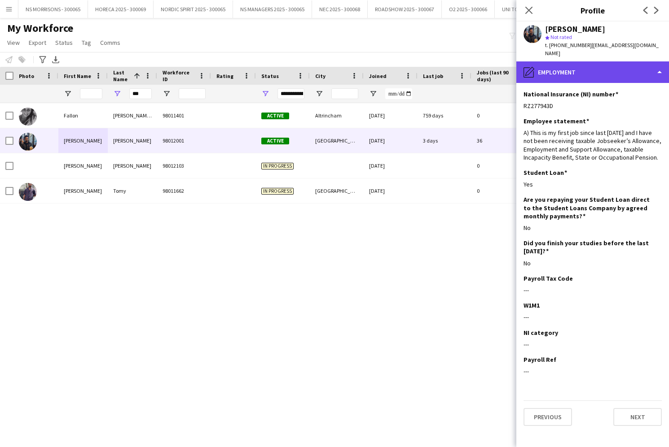
click at [595, 61] on div "pencil4 Employment" at bounding box center [592, 72] width 153 height 22
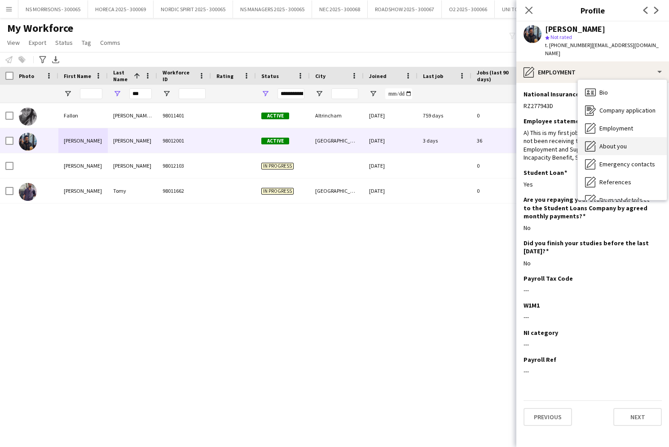
click at [615, 142] on span "About you" at bounding box center [612, 146] width 27 height 8
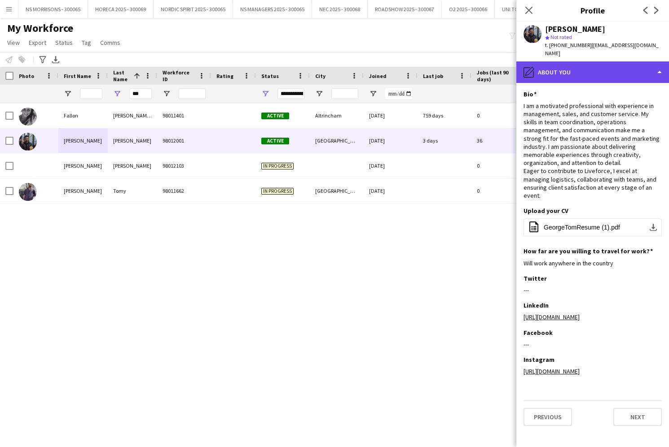
click at [611, 65] on div "pencil4 About you" at bounding box center [592, 72] width 153 height 22
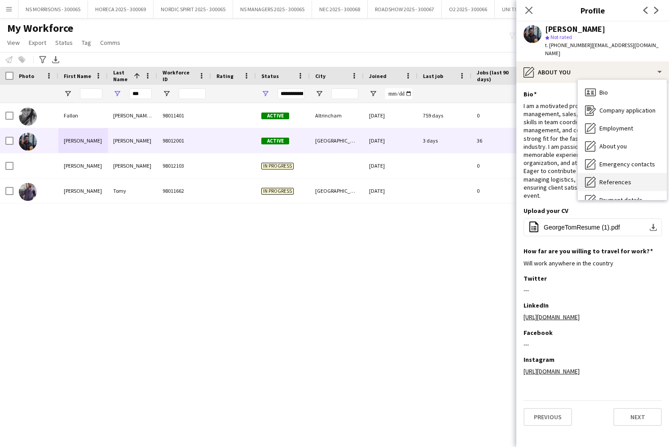
click at [615, 173] on div "References References" at bounding box center [622, 182] width 89 height 18
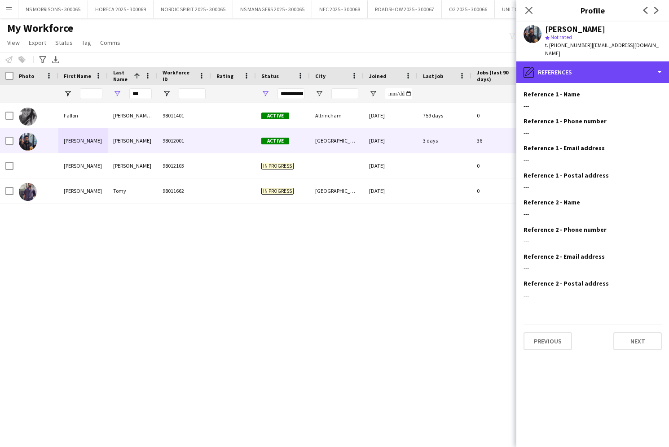
click at [580, 71] on div "pencil4 References" at bounding box center [592, 72] width 153 height 22
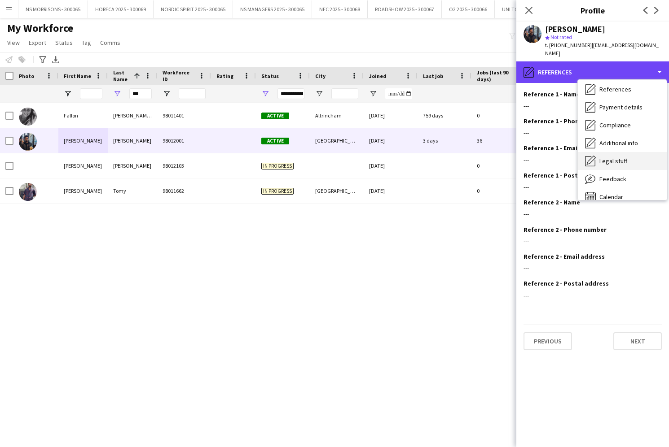
scroll to position [94, 0]
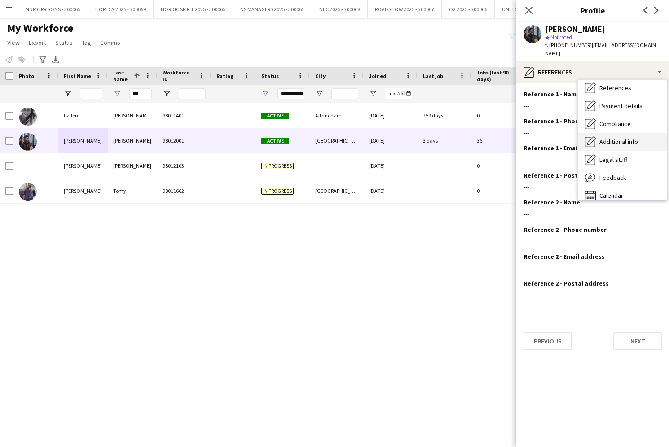
click at [623, 138] on span "Additional info" at bounding box center [618, 142] width 39 height 8
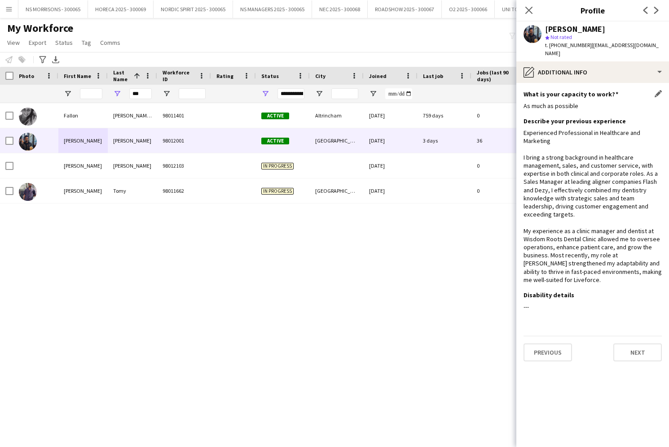
scroll to position [0, 0]
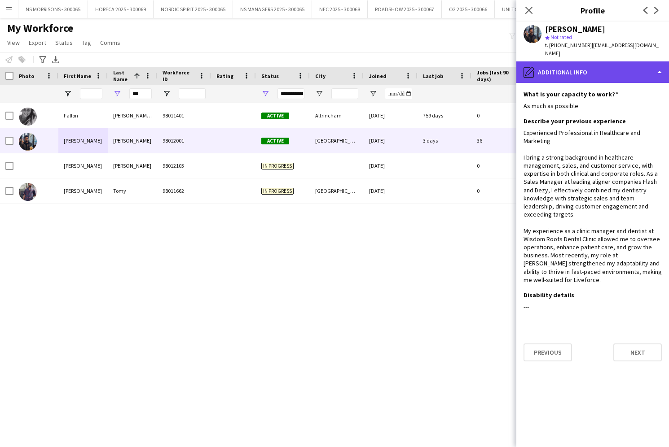
click at [605, 66] on div "pencil4 Additional info" at bounding box center [592, 72] width 153 height 22
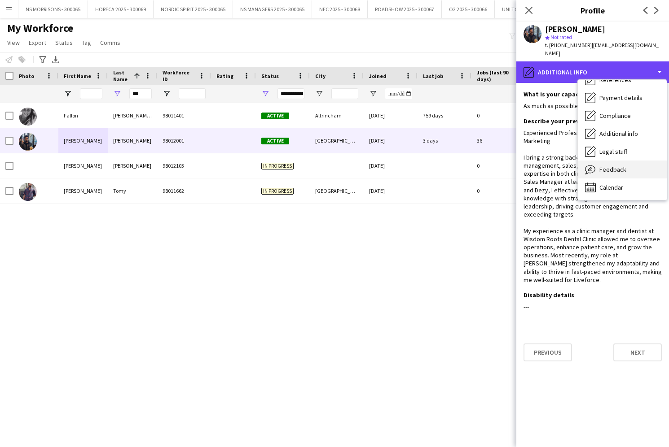
scroll to position [102, 0]
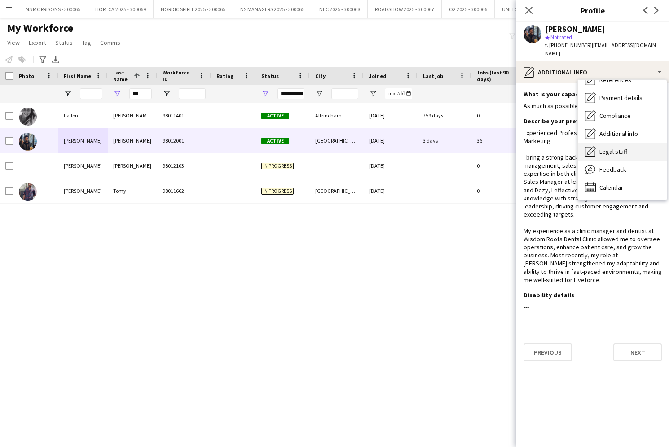
click at [617, 148] on div "Legal stuff Legal stuff" at bounding box center [622, 152] width 89 height 18
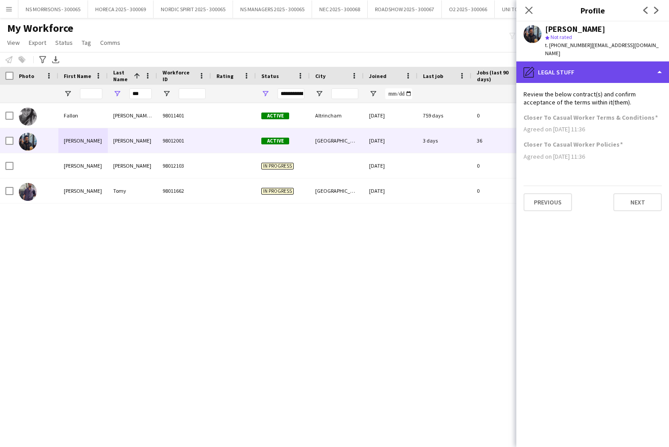
click at [606, 61] on div "pencil4 Legal stuff" at bounding box center [592, 72] width 153 height 22
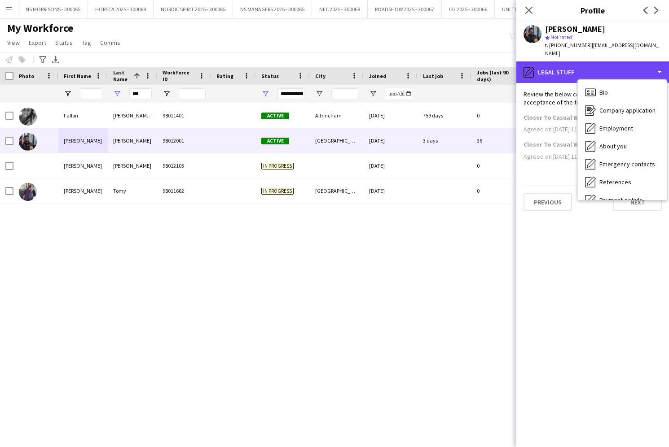
scroll to position [0, 0]
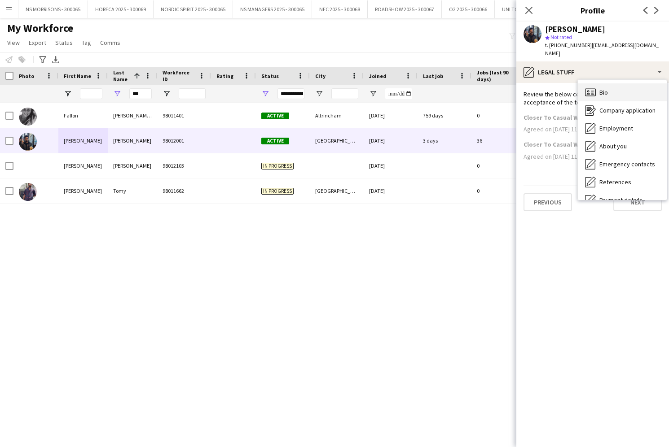
click at [617, 83] on div "Bio Bio" at bounding box center [622, 92] width 89 height 18
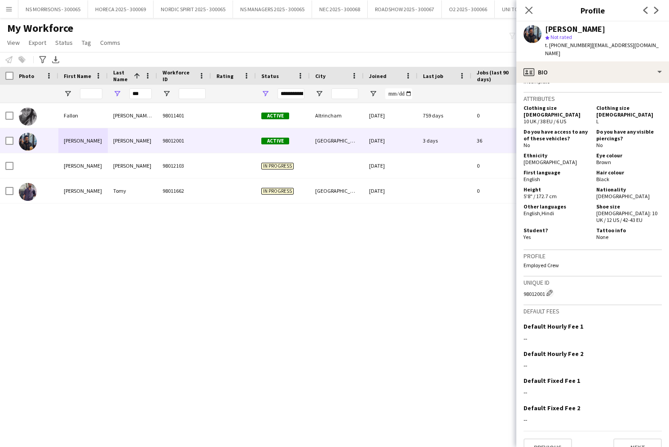
scroll to position [522, 0]
click at [640, 439] on button "Next" at bounding box center [637, 448] width 48 height 18
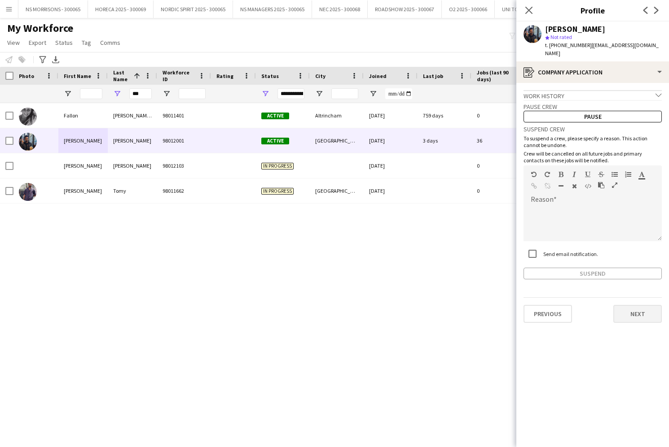
click at [636, 305] on button "Next" at bounding box center [637, 314] width 48 height 18
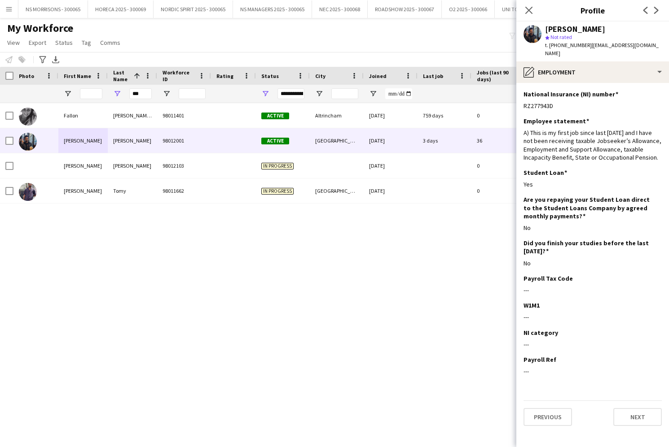
scroll to position [0, 0]
click at [527, 11] on icon "Close pop-in" at bounding box center [528, 10] width 9 height 9
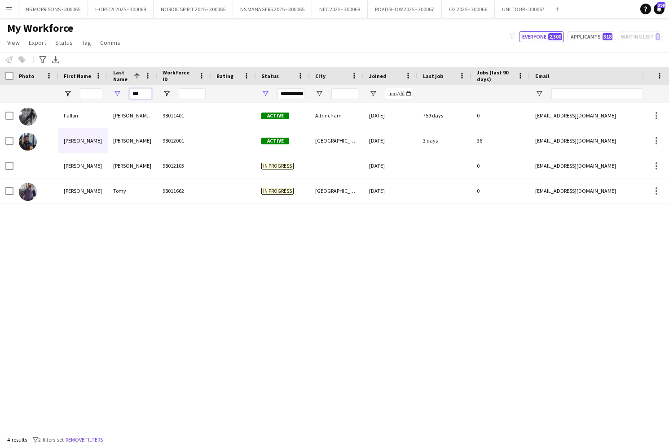
drag, startPoint x: 149, startPoint y: 96, endPoint x: 127, endPoint y: 96, distance: 21.6
click at [127, 96] on div "***" at bounding box center [132, 94] width 49 height 18
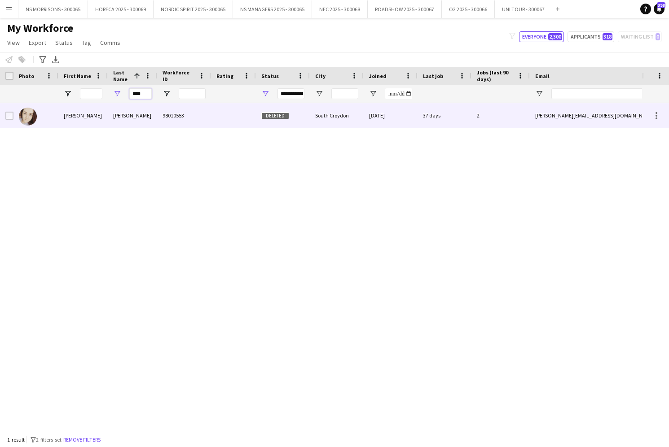
type input "****"
click at [289, 115] on div "Deleted" at bounding box center [283, 115] width 54 height 25
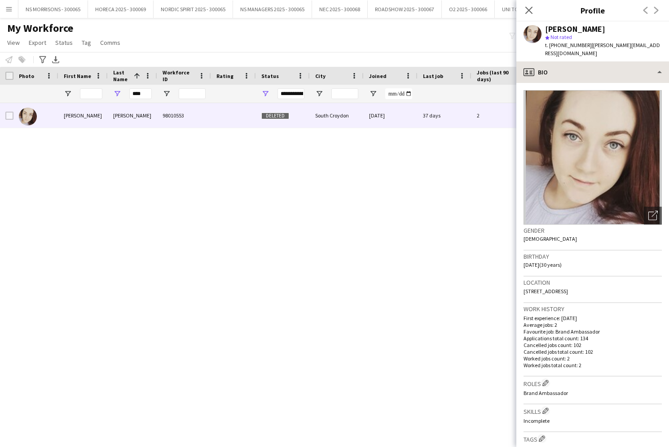
scroll to position [0, 0]
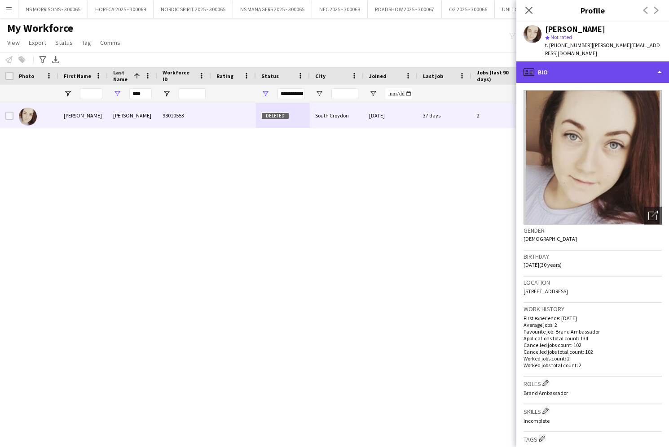
click at [571, 61] on div "profile Bio" at bounding box center [592, 72] width 153 height 22
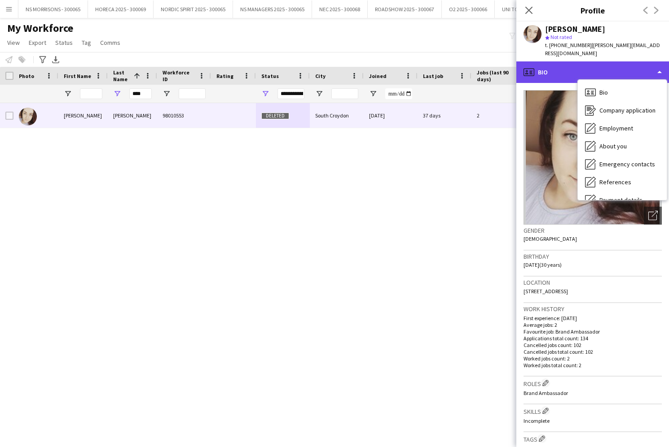
click at [571, 61] on div "profile Bio" at bounding box center [592, 72] width 153 height 22
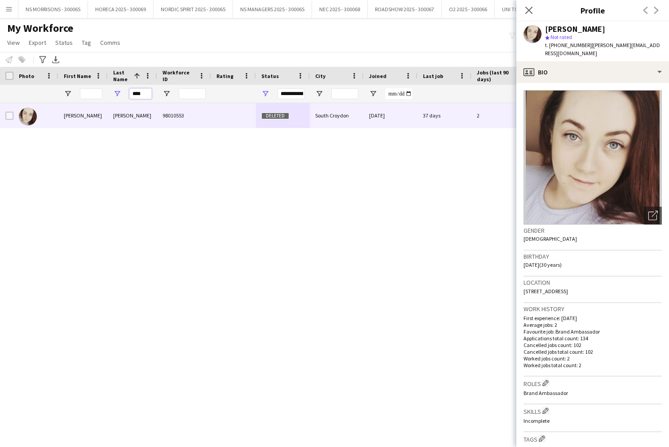
drag, startPoint x: 146, startPoint y: 93, endPoint x: 125, endPoint y: 94, distance: 20.6
click at [125, 94] on div "****" at bounding box center [132, 94] width 49 height 18
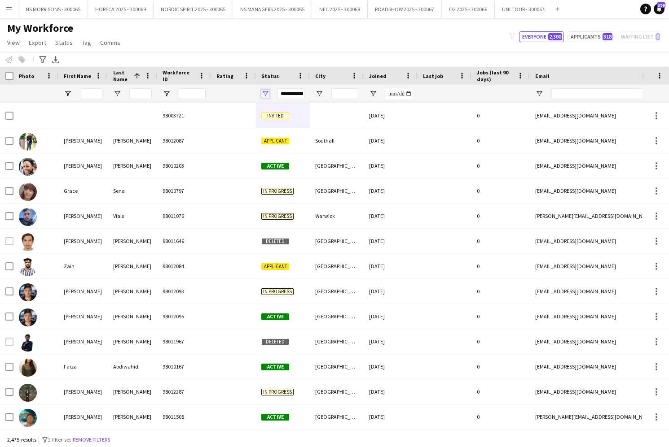
click at [265, 92] on span "Open Filter Menu" at bounding box center [265, 94] width 8 height 8
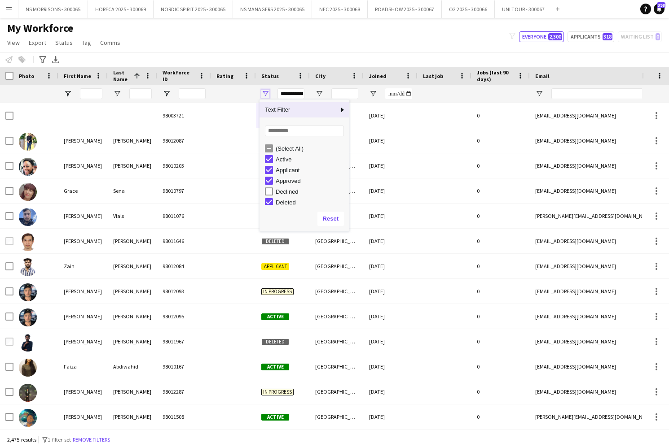
click at [265, 92] on span "Open Filter Menu" at bounding box center [265, 94] width 8 height 8
click at [94, 93] on input "First Name Filter Input" at bounding box center [91, 93] width 22 height 11
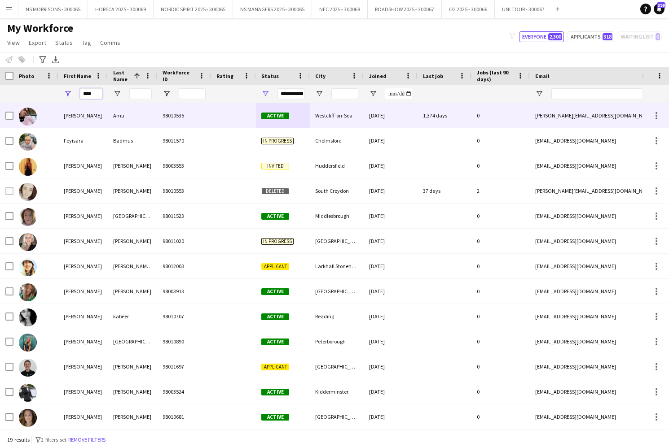
type input "****"
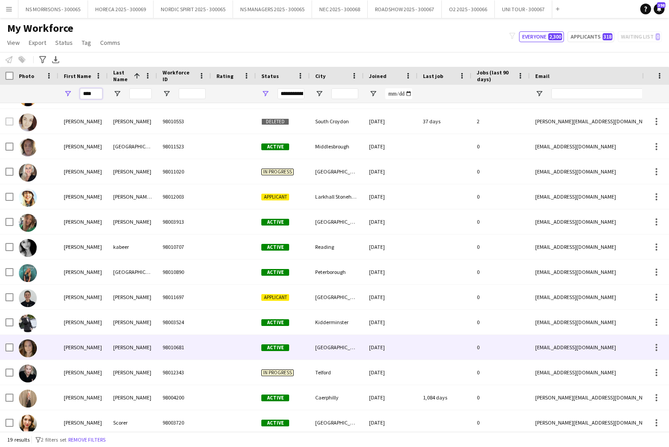
scroll to position [65, 0]
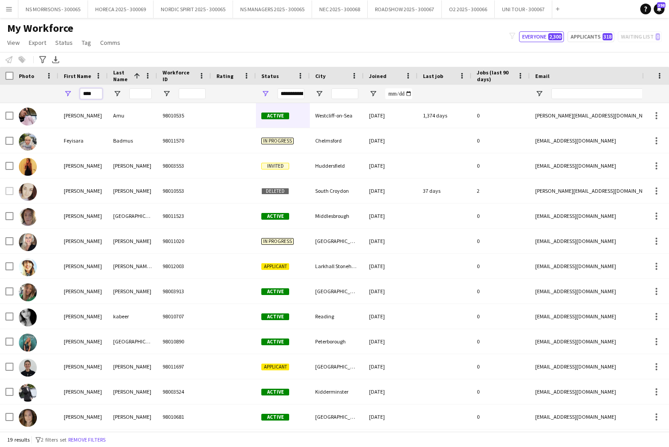
drag, startPoint x: 89, startPoint y: 94, endPoint x: 77, endPoint y: 94, distance: 12.1
click at [77, 94] on div "****" at bounding box center [82, 94] width 49 height 18
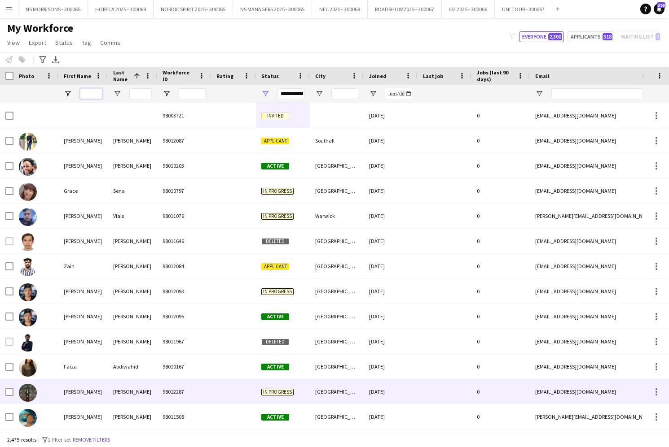
scroll to position [1, 0]
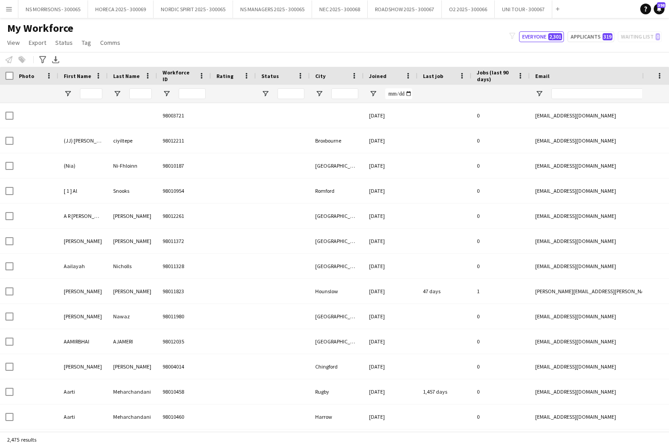
type input "**********"
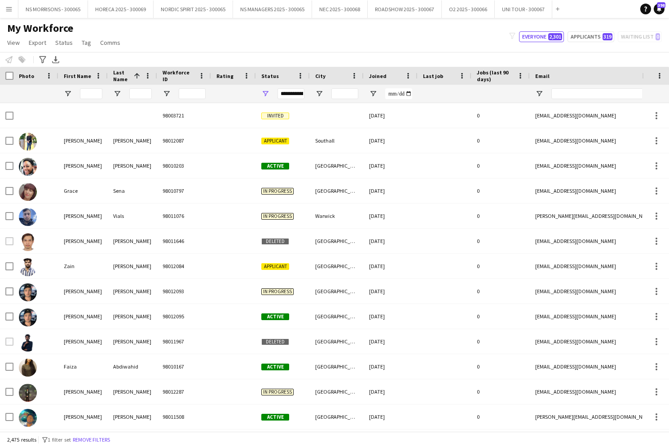
click at [78, 92] on div at bounding box center [82, 94] width 49 height 18
click at [88, 92] on input "First Name Filter Input" at bounding box center [91, 93] width 22 height 11
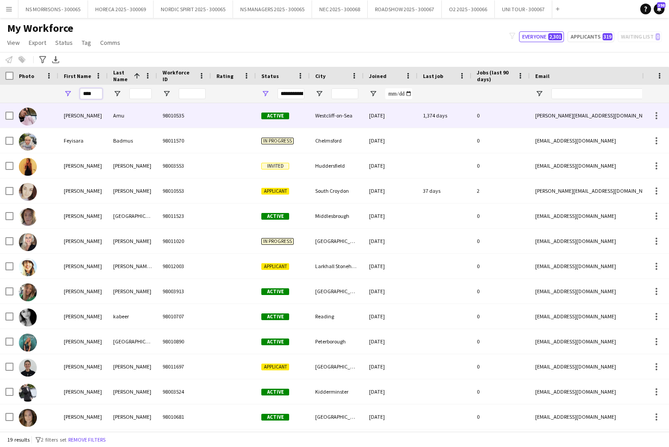
type input "****"
drag, startPoint x: 127, startPoint y: 115, endPoint x: 283, endPoint y: 191, distance: 174.0
click at [283, 191] on span "Applicant" at bounding box center [275, 191] width 28 height 7
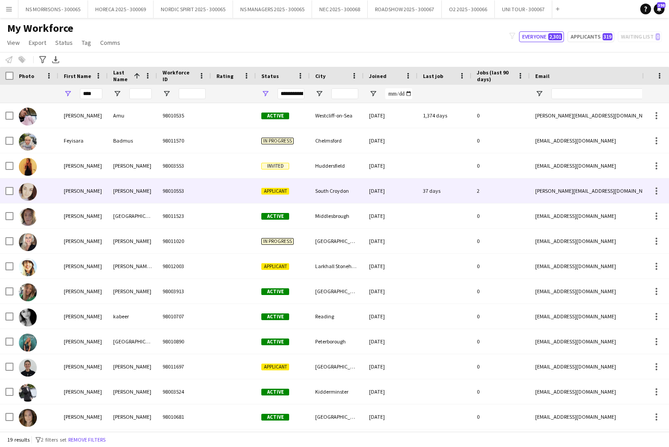
click at [262, 193] on span "Applicant" at bounding box center [275, 191] width 28 height 7
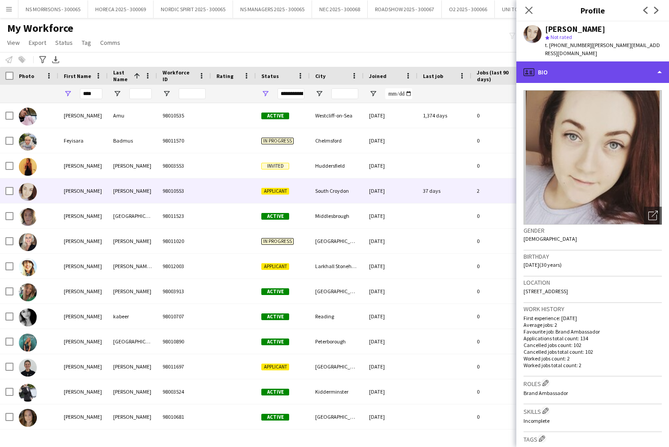
click at [565, 66] on div "profile Bio" at bounding box center [592, 72] width 153 height 22
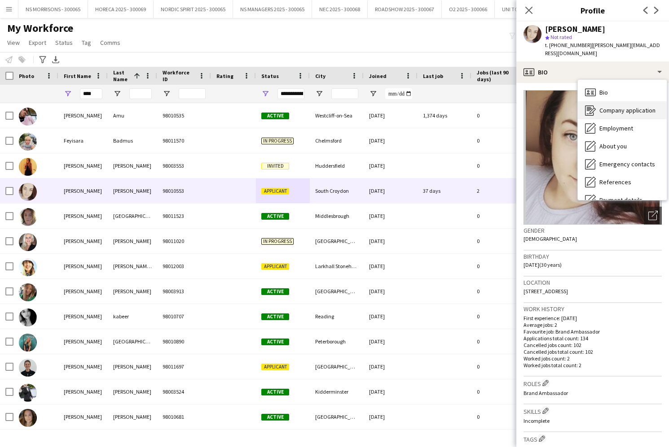
click at [618, 106] on span "Company application" at bounding box center [627, 110] width 56 height 8
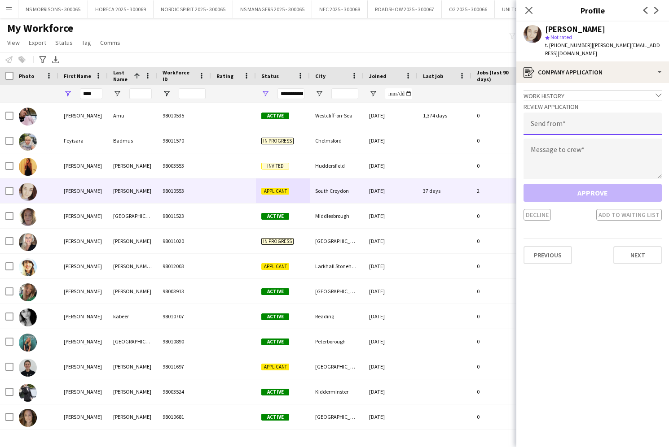
click at [556, 117] on input "email" at bounding box center [592, 124] width 138 height 22
type input "**********"
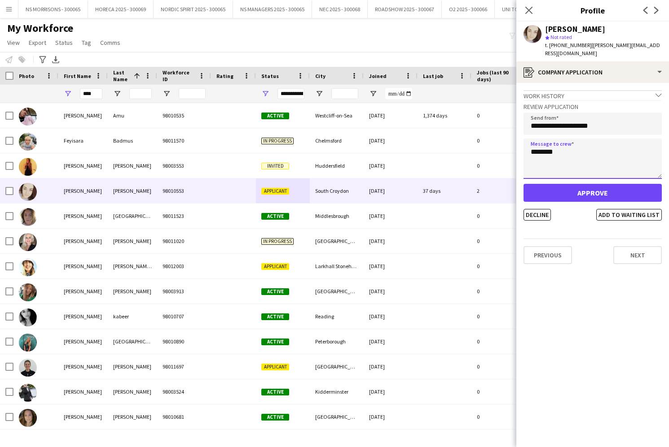
type textarea "********"
click at [573, 188] on button "Approve" at bounding box center [592, 193] width 138 height 18
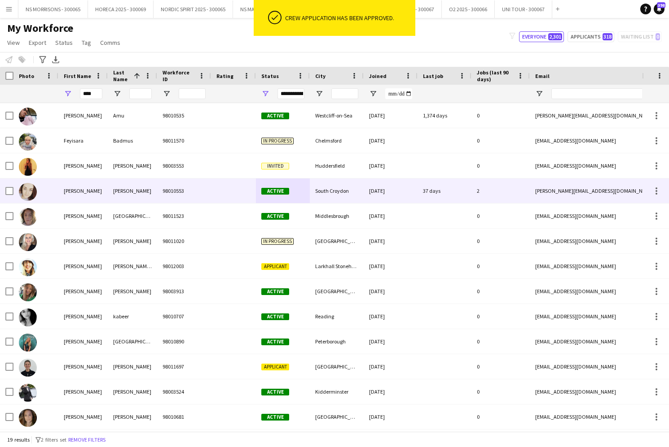
drag, startPoint x: 73, startPoint y: 192, endPoint x: 191, endPoint y: 181, distance: 118.0
click at [73, 192] on div "[PERSON_NAME]" at bounding box center [82, 191] width 49 height 25
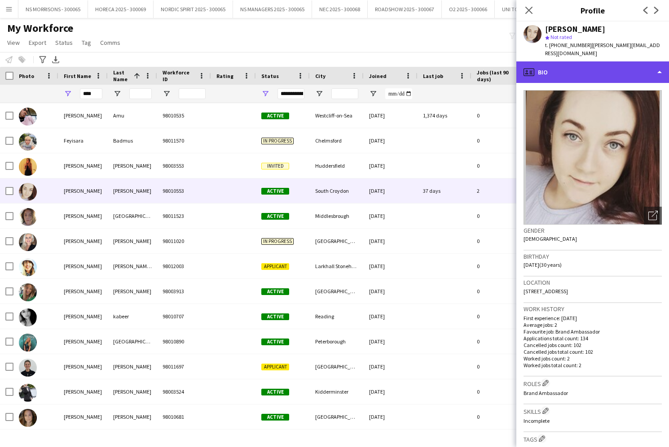
click at [589, 66] on div "profile Bio" at bounding box center [592, 72] width 153 height 22
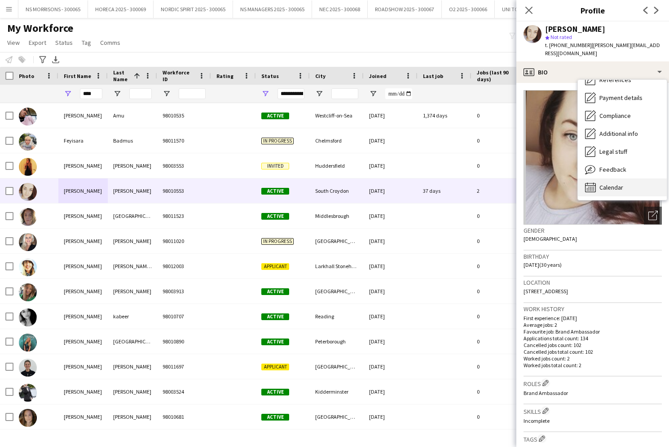
scroll to position [102, 0]
click at [612, 184] on div "Calendar Calendar" at bounding box center [622, 188] width 89 height 18
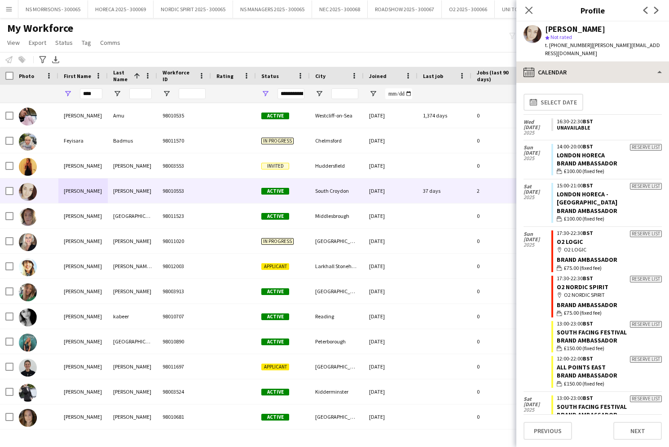
scroll to position [0, 0]
click at [529, 13] on icon "Close pop-in" at bounding box center [528, 10] width 9 height 9
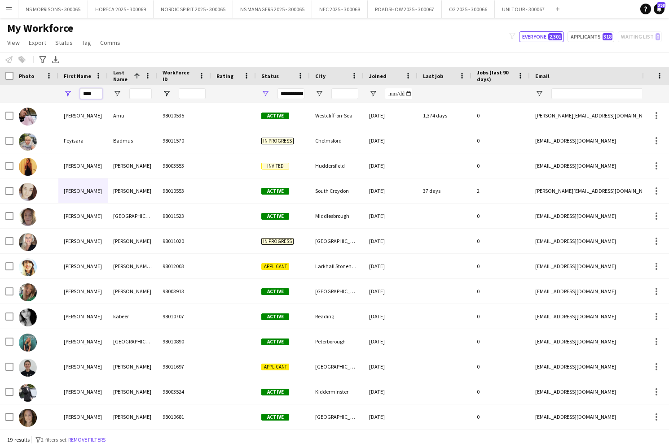
drag, startPoint x: 94, startPoint y: 94, endPoint x: 72, endPoint y: 94, distance: 22.4
click at [72, 94] on div "****" at bounding box center [82, 94] width 49 height 18
type input "*"
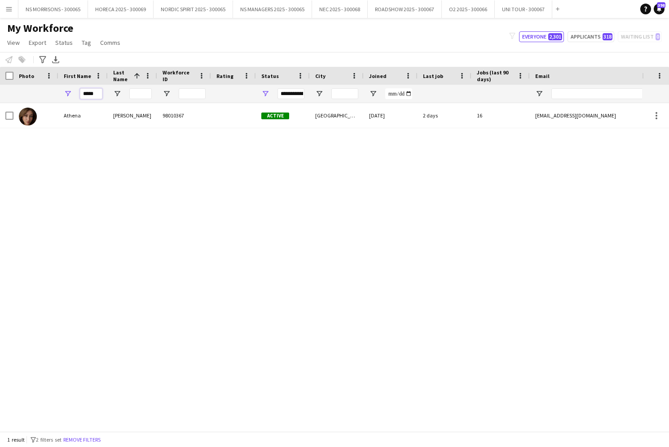
type input "*****"
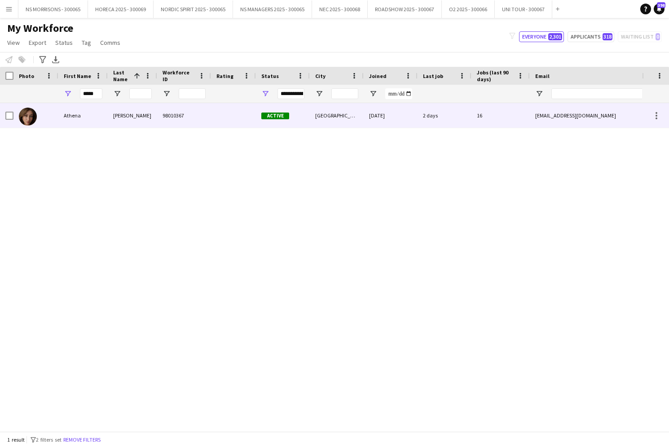
drag, startPoint x: 70, startPoint y: 137, endPoint x: 74, endPoint y: 119, distance: 17.9
click at [74, 119] on div "Athena" at bounding box center [82, 115] width 49 height 25
drag, startPoint x: 78, startPoint y: 115, endPoint x: 283, endPoint y: 111, distance: 204.7
click at [80, 114] on div "Athena" at bounding box center [82, 115] width 49 height 25
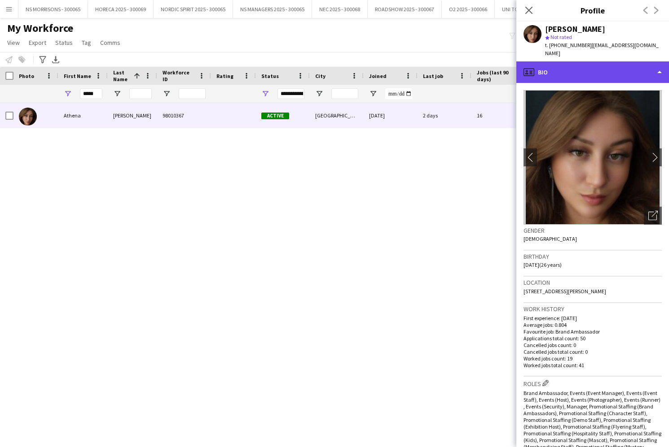
click at [570, 79] on div "profile Bio" at bounding box center [592, 72] width 153 height 22
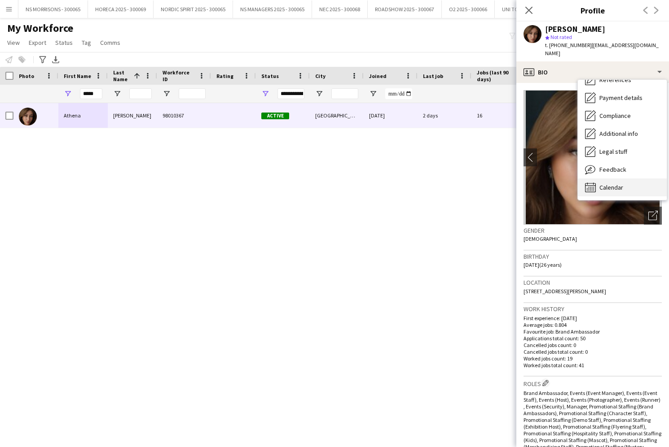
scroll to position [102, 0]
click at [608, 182] on div "Calendar Calendar" at bounding box center [622, 188] width 89 height 18
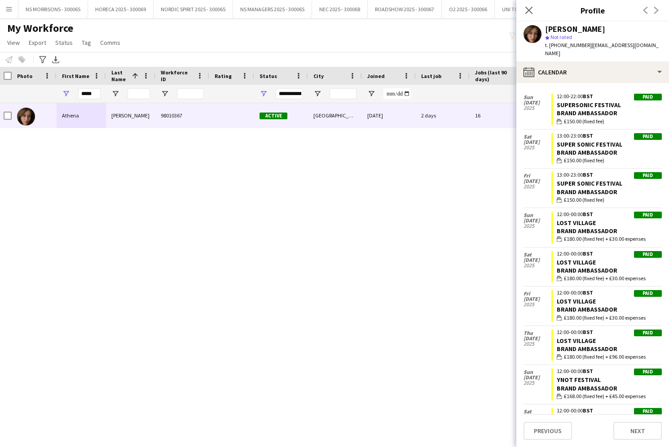
scroll to position [0, 0]
click at [9, 8] on app-icon "Menu" at bounding box center [8, 8] width 7 height 7
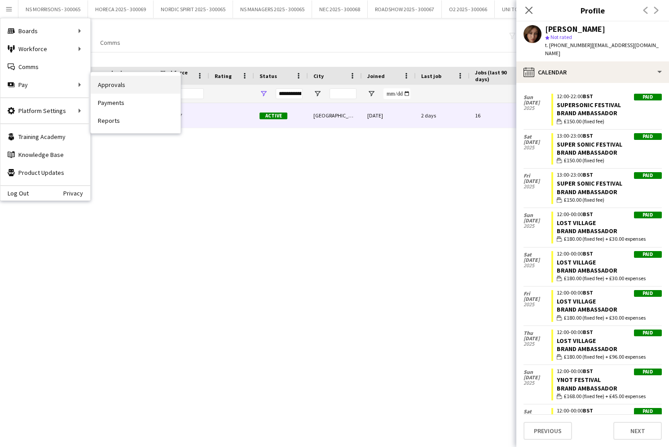
click at [119, 89] on link "Approvals" at bounding box center [136, 85] width 90 height 18
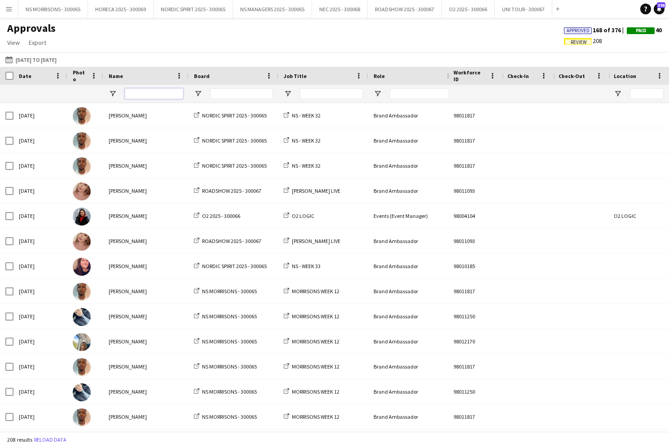
click at [144, 91] on input "Name Filter Input" at bounding box center [154, 93] width 58 height 11
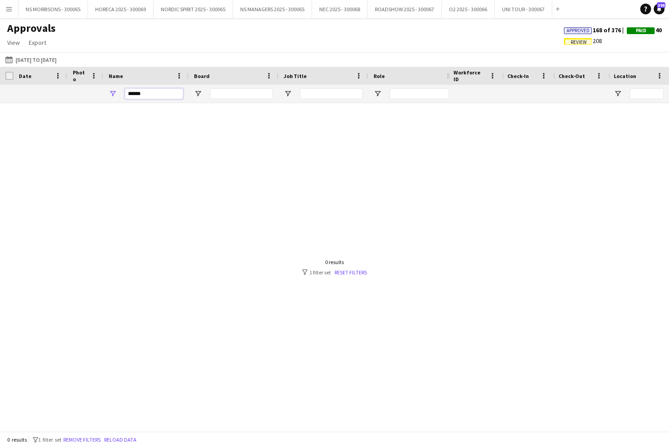
type input "******"
click at [581, 28] on span "Approved" at bounding box center [577, 31] width 23 height 6
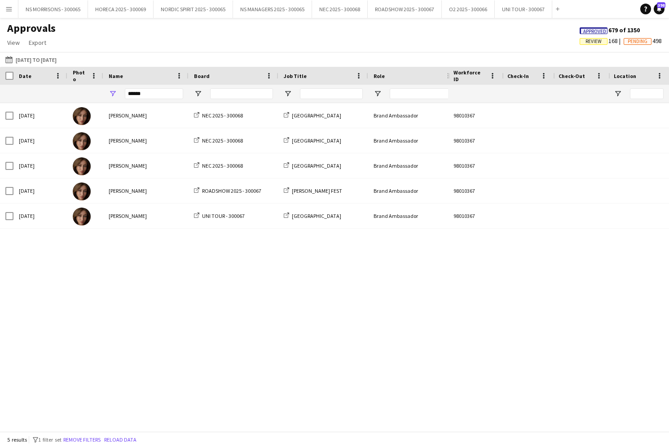
click at [591, 30] on span "Approved" at bounding box center [594, 32] width 23 height 6
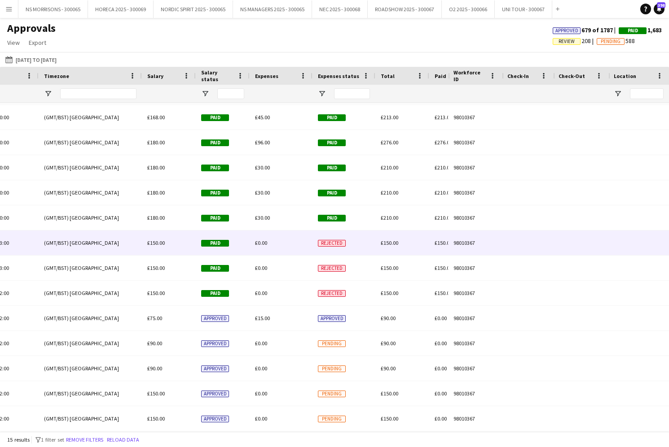
click at [262, 246] on span "£0.00" at bounding box center [261, 243] width 12 height 7
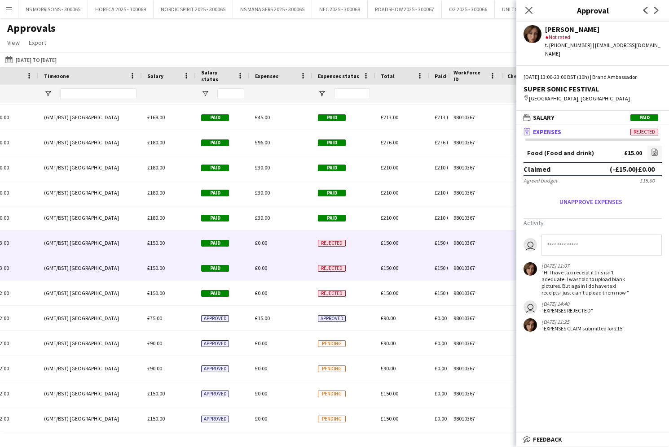
click at [260, 265] on span "£0.00" at bounding box center [261, 268] width 12 height 7
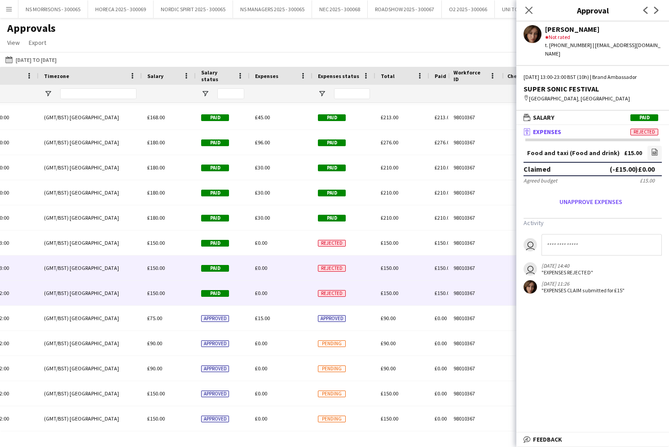
click at [263, 289] on div "£0.00" at bounding box center [280, 293] width 63 height 25
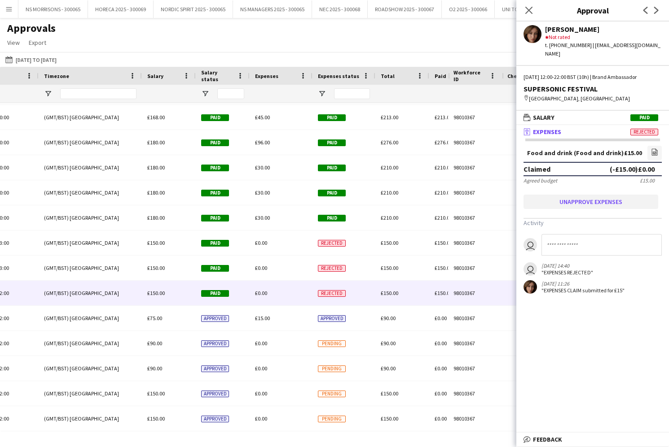
click at [592, 202] on button "Unapprove expenses" at bounding box center [590, 202] width 135 height 14
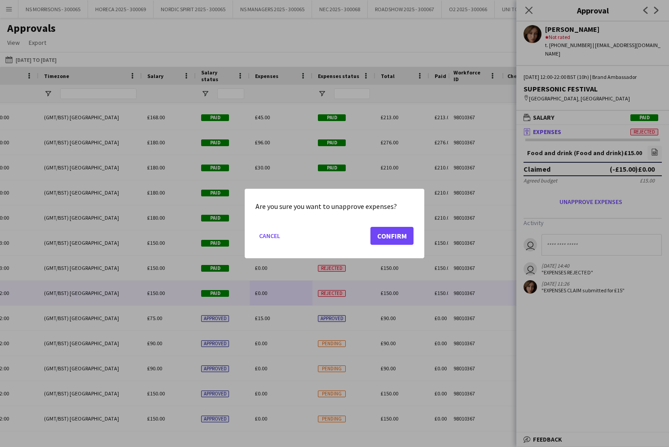
click at [414, 237] on div "Are you sure you want to unapprove expenses? Cancel Confirm" at bounding box center [334, 224] width 179 height 70
click at [391, 237] on button "Confirm" at bounding box center [391, 236] width 43 height 18
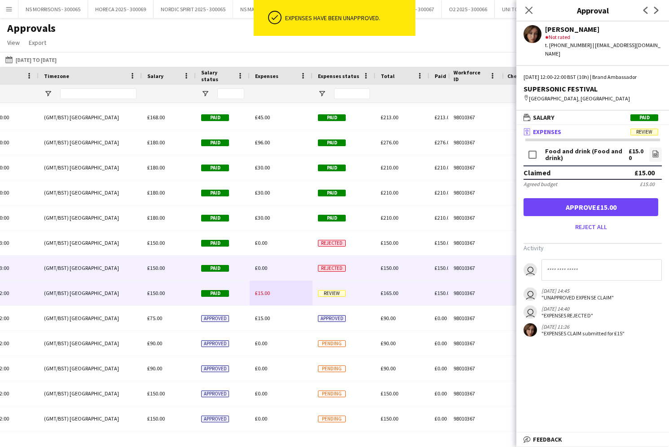
click at [331, 268] on span "Rejected" at bounding box center [332, 268] width 28 height 7
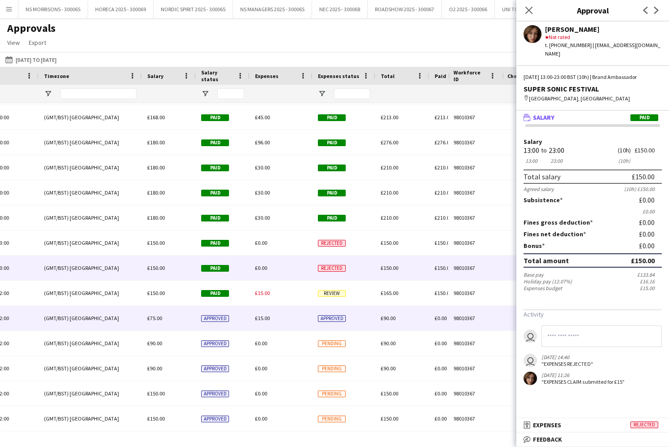
click at [329, 316] on span "Approved" at bounding box center [332, 318] width 28 height 7
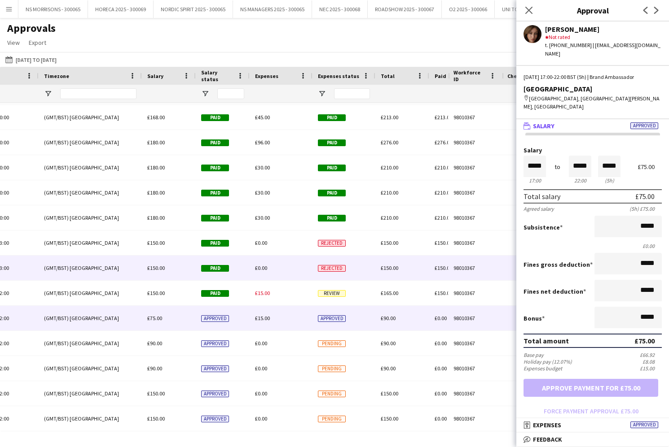
click at [330, 269] on span "Rejected" at bounding box center [332, 268] width 28 height 7
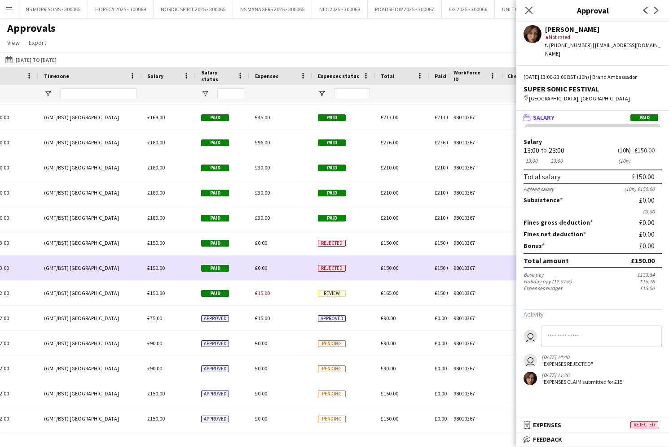
click at [330, 269] on span "Rejected" at bounding box center [332, 268] width 28 height 7
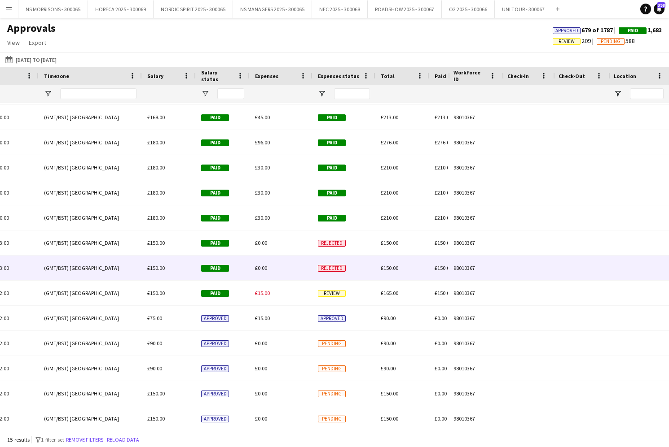
click at [329, 269] on span "Rejected" at bounding box center [332, 268] width 28 height 7
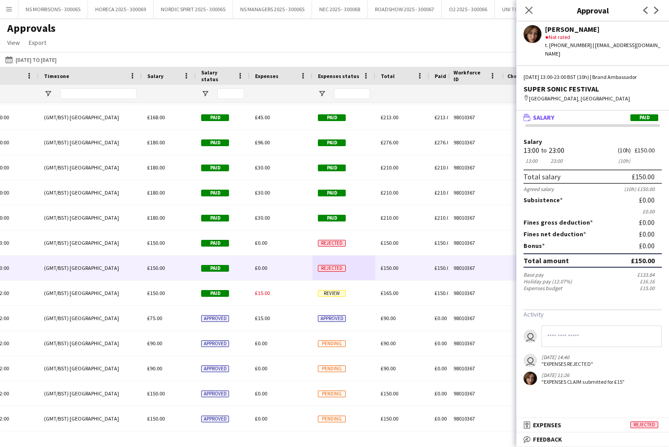
drag, startPoint x: 608, startPoint y: 428, endPoint x: 587, endPoint y: 350, distance: 80.4
click at [608, 428] on mat-panel-title "receipt Expenses Rejected" at bounding box center [590, 425] width 149 height 8
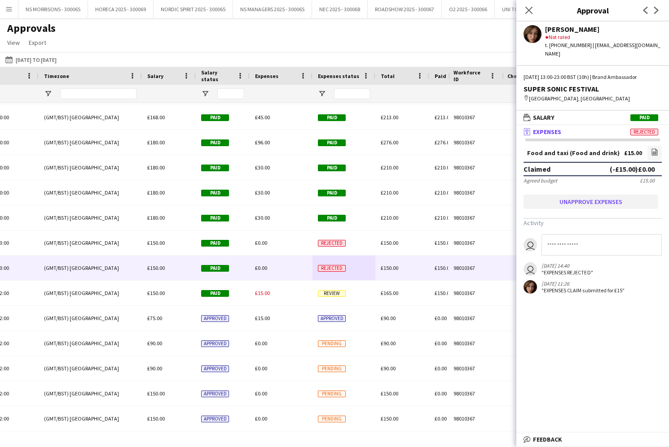
click at [576, 204] on button "Unapprove expenses" at bounding box center [590, 202] width 135 height 14
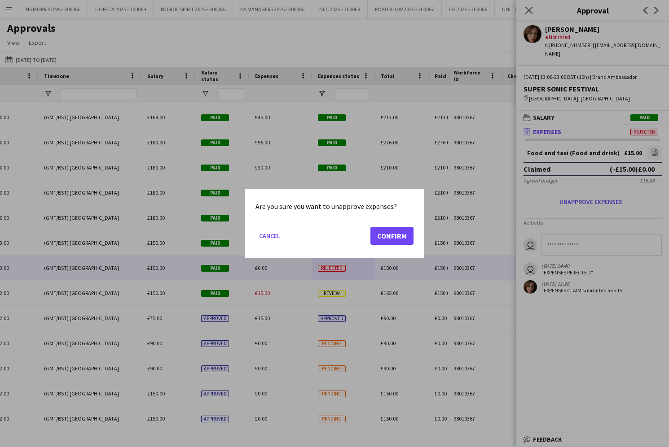
click at [411, 237] on button "Confirm" at bounding box center [391, 236] width 43 height 18
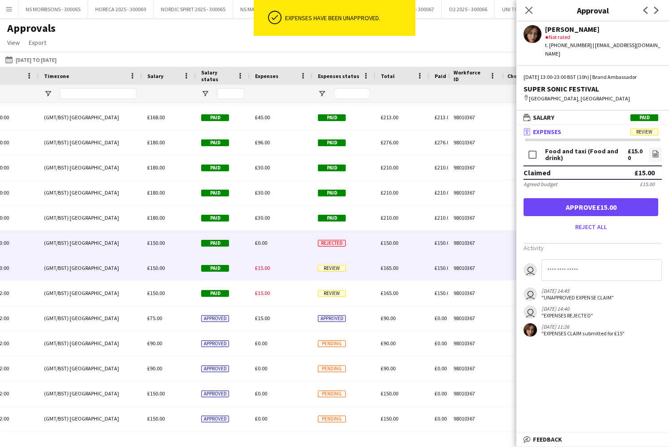
click at [337, 248] on div "Rejected" at bounding box center [343, 243] width 63 height 25
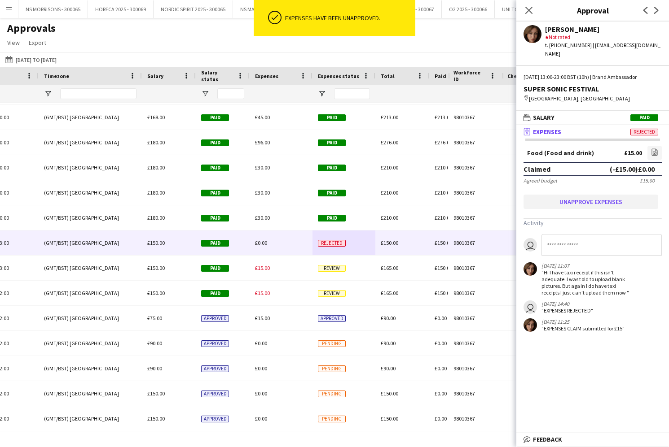
click at [565, 197] on button "Unapprove expenses" at bounding box center [590, 202] width 135 height 14
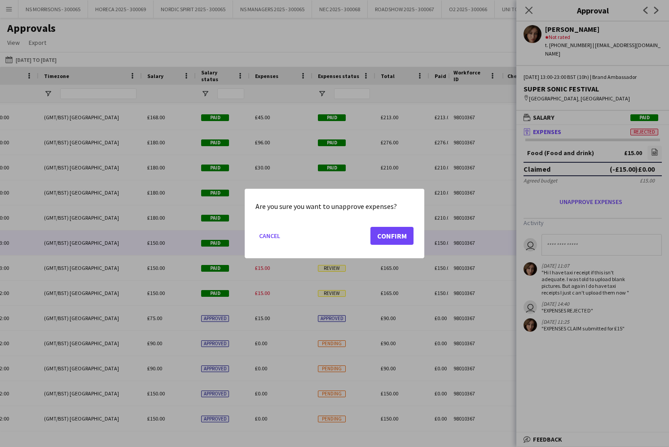
click at [389, 242] on button "Confirm" at bounding box center [391, 236] width 43 height 18
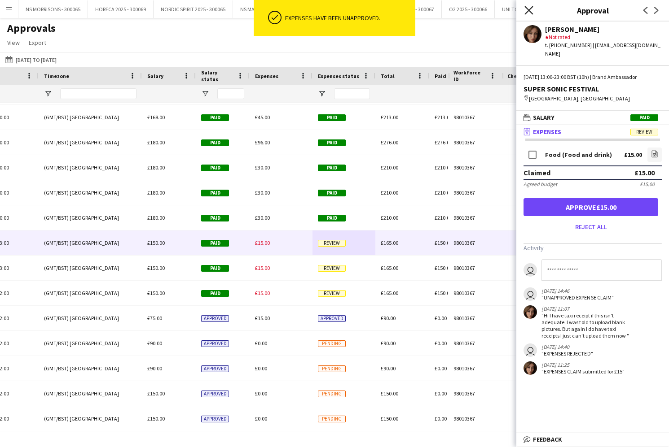
click at [528, 14] on icon "Close pop-in" at bounding box center [528, 10] width 9 height 9
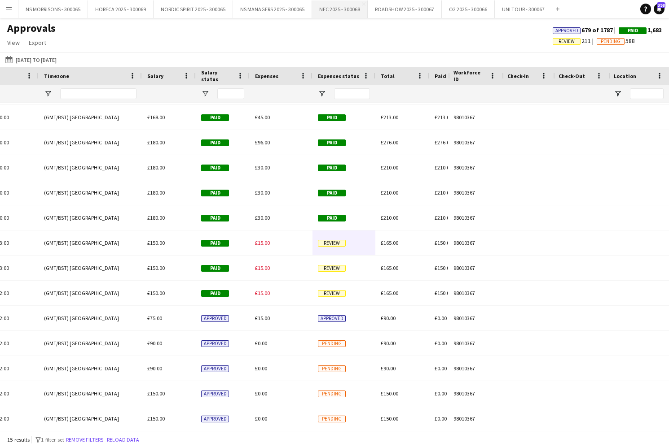
click at [329, 10] on button "NEC 2025 - 300068 Close" at bounding box center [340, 9] width 56 height 18
drag, startPoint x: 329, startPoint y: 10, endPoint x: 323, endPoint y: 17, distance: 9.5
click at [329, 10] on button "NEC 2025 - 300068 Close" at bounding box center [340, 9] width 56 height 18
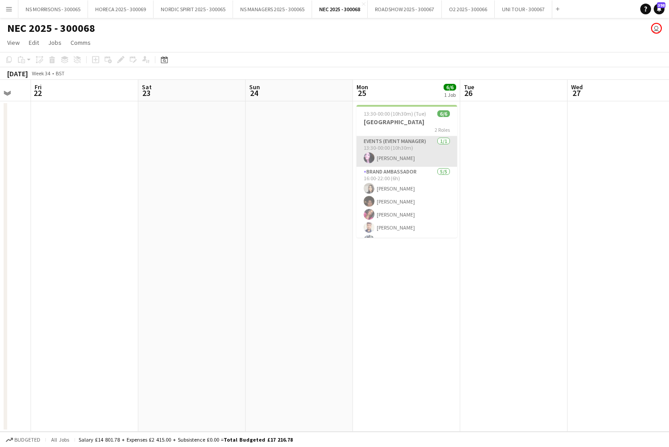
scroll to position [0, 292]
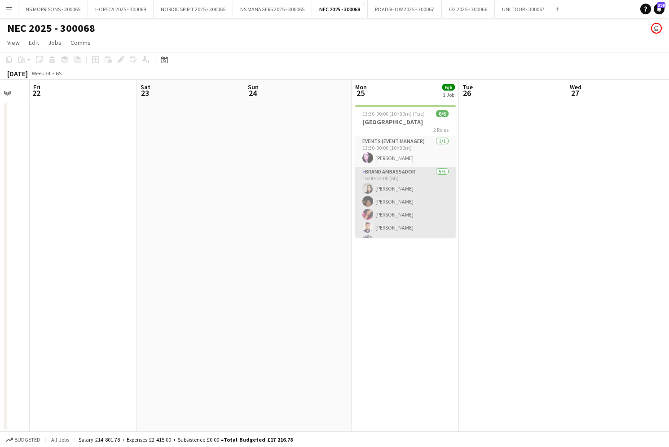
click at [415, 182] on app-card-role "Brand Ambassador 5/5 16:00-22:00 (6h) Latifa Begum Tarnjit Lally Lydia Staple A…" at bounding box center [405, 208] width 101 height 83
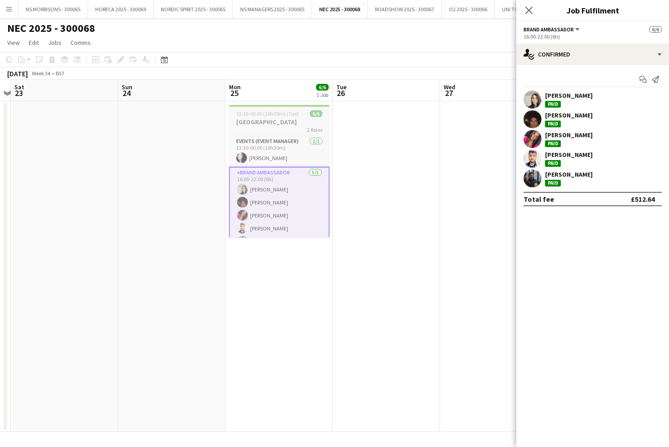
scroll to position [0, 423]
drag, startPoint x: 286, startPoint y: 122, endPoint x: 278, endPoint y: 120, distance: 8.2
click at [286, 122] on h3 "BIRMINGHAM ARENA" at bounding box center [274, 122] width 101 height 8
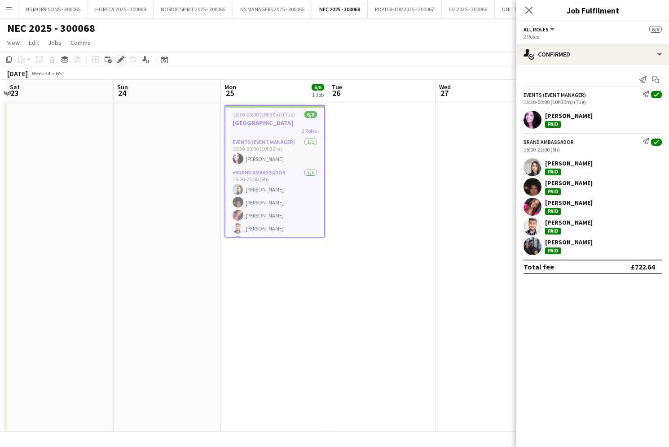
click at [124, 59] on icon "Edit" at bounding box center [120, 59] width 7 height 7
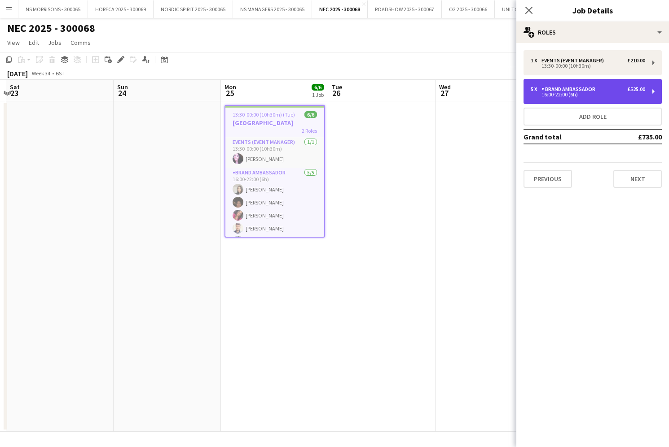
click at [575, 85] on div "5 x Brand Ambassador £525.00 16:00-22:00 (6h)" at bounding box center [592, 91] width 138 height 25
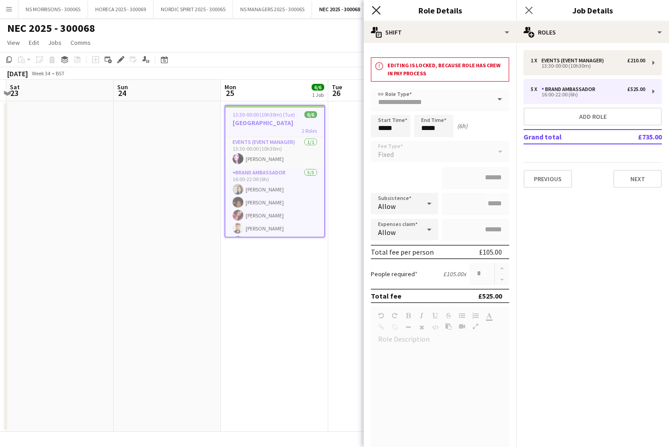
click at [380, 8] on icon "Close pop-in" at bounding box center [376, 10] width 9 height 9
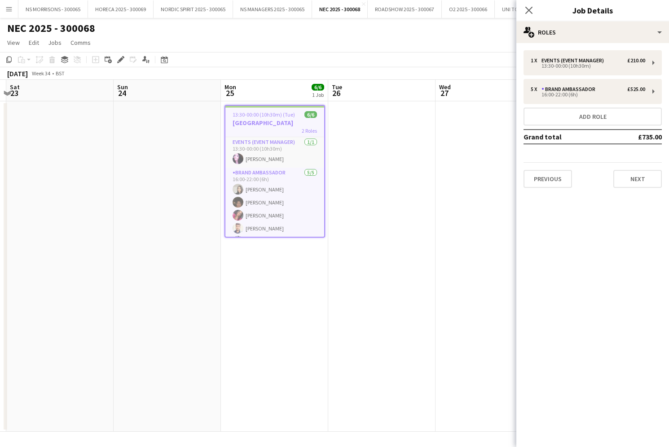
click at [366, 127] on app-date-cell at bounding box center [381, 266] width 107 height 331
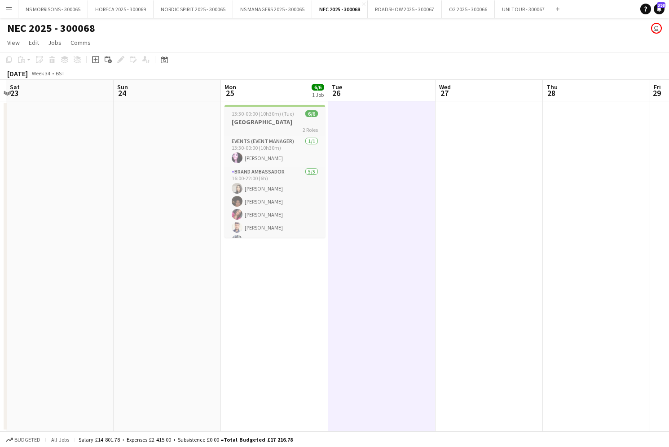
click at [264, 114] on span "13:30-00:00 (10h30m) (Tue)" at bounding box center [263, 113] width 62 height 7
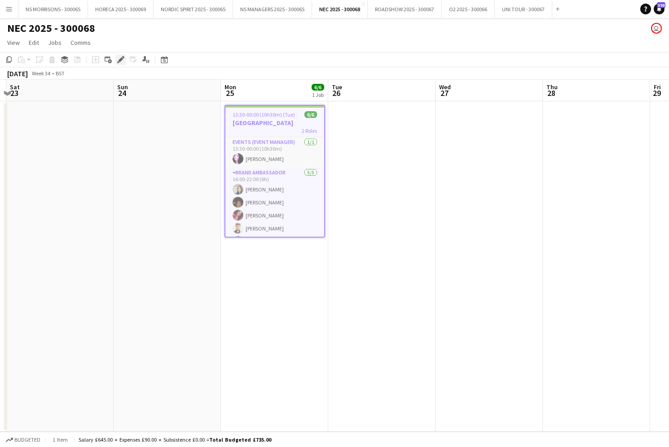
click at [121, 60] on icon at bounding box center [120, 59] width 5 height 5
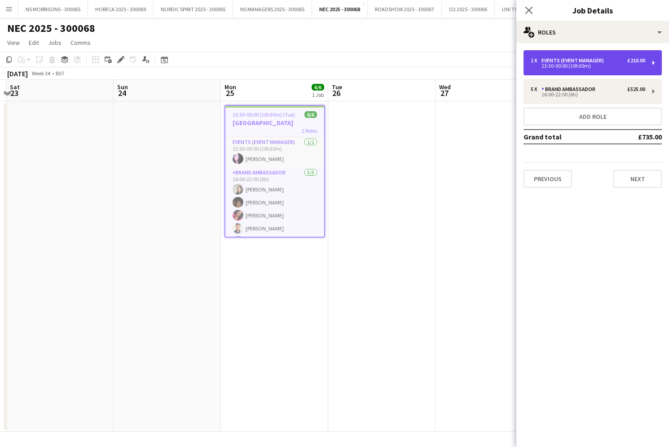
click at [564, 64] on div "13:30-00:00 (10h30m)" at bounding box center [587, 66] width 114 height 4
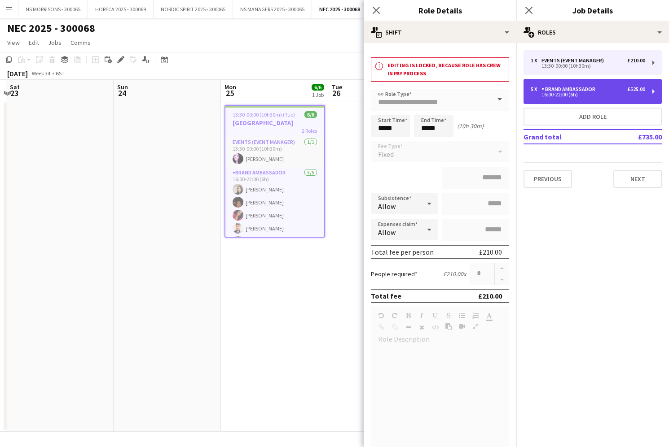
click at [567, 96] on div "16:00-22:00 (6h)" at bounding box center [587, 94] width 114 height 4
type input "**********"
type input "*****"
type input "******"
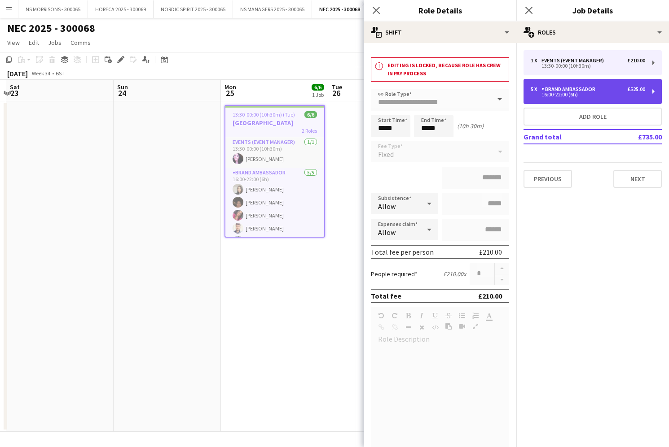
type input "*"
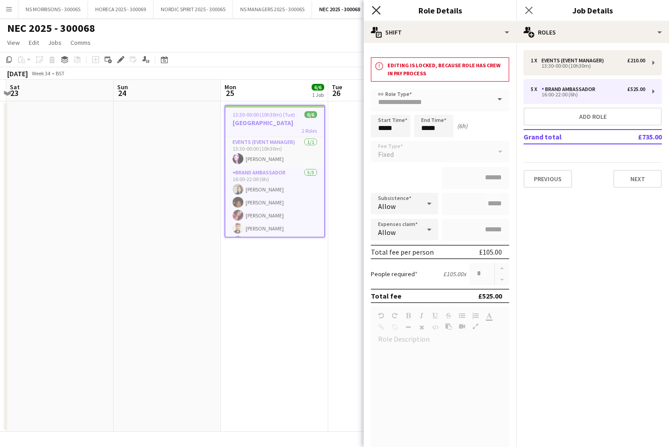
click at [375, 10] on icon "Close pop-in" at bounding box center [376, 10] width 9 height 9
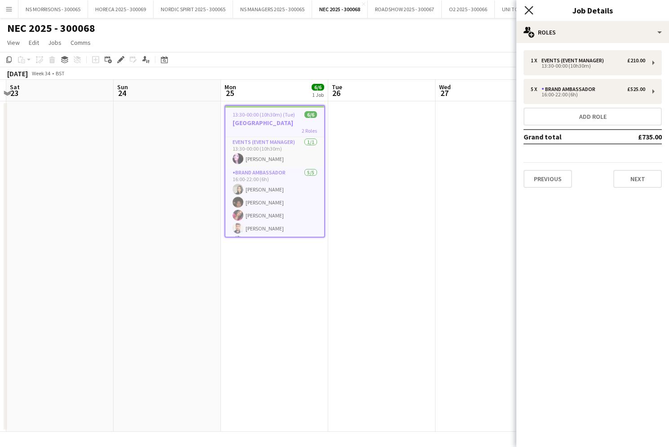
click at [529, 10] on icon at bounding box center [528, 10] width 9 height 9
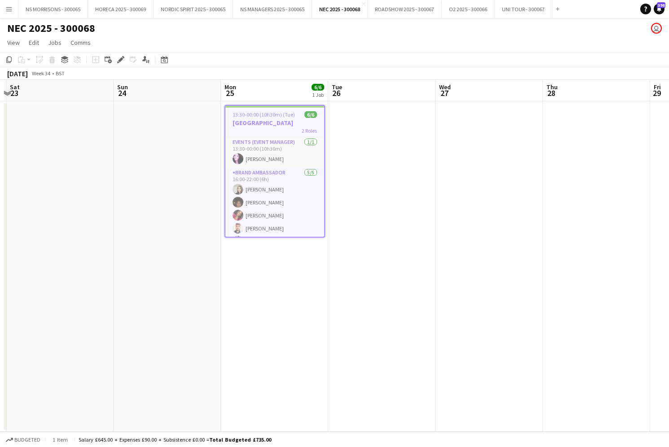
click at [276, 266] on app-date-cell "13:30-00:00 (10h30m) (Tue) 6/6 BIRMINGHAM ARENA 2 Roles Events (Event Manager) …" at bounding box center [274, 266] width 107 height 331
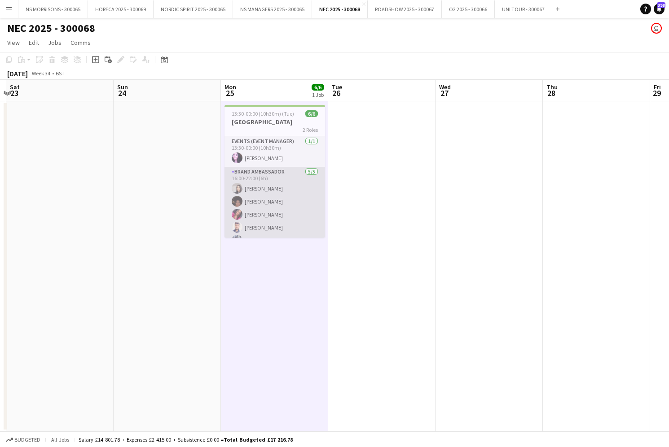
scroll to position [0, 0]
click at [264, 202] on app-card-role "Brand Ambassador 5/5 16:00-22:00 (6h) Latifa Begum Tarnjit Lally Lydia Staple A…" at bounding box center [274, 208] width 101 height 83
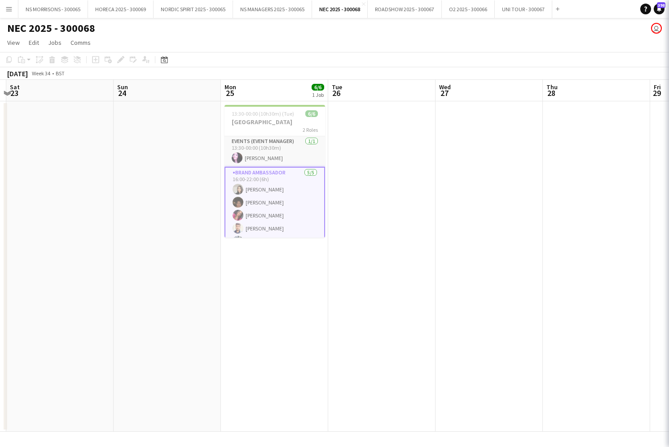
scroll to position [0, 0]
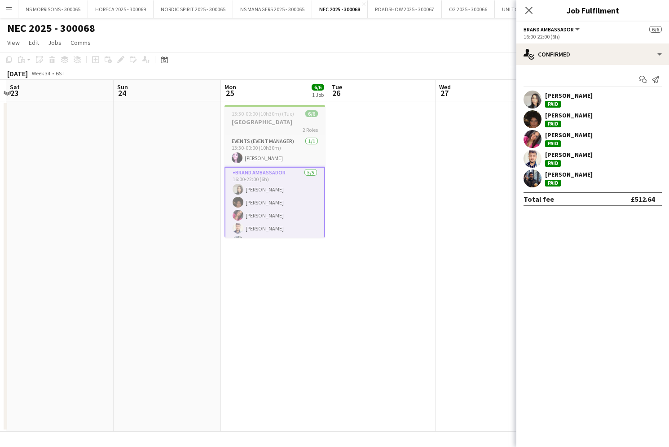
drag, startPoint x: 261, startPoint y: 119, endPoint x: 246, endPoint y: 114, distance: 15.8
click at [261, 119] on h3 "BIRMINGHAM ARENA" at bounding box center [274, 122] width 101 height 8
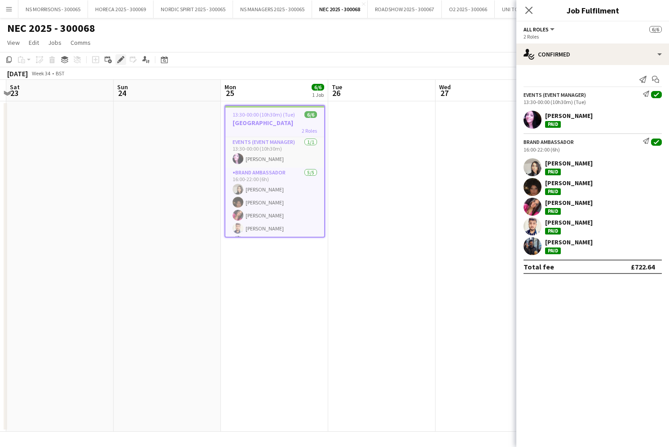
click at [120, 61] on icon at bounding box center [120, 59] width 5 height 5
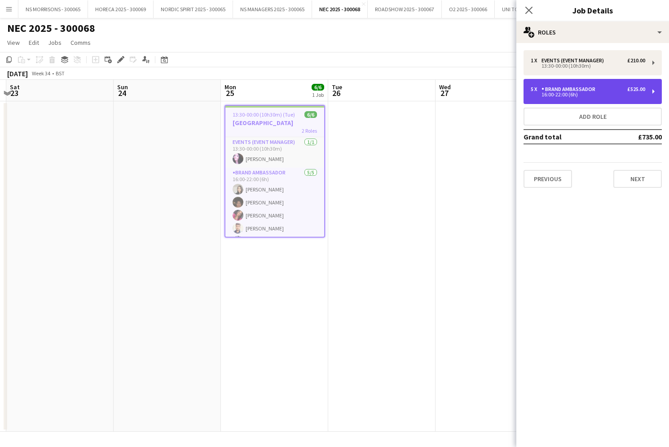
click at [570, 91] on div "Brand Ambassador" at bounding box center [569, 89] width 57 height 6
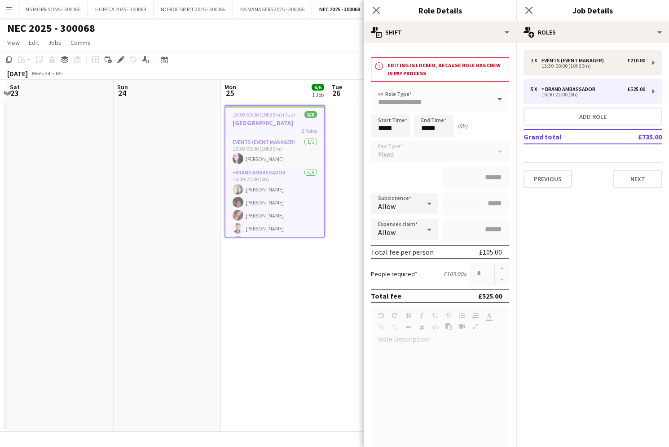
click at [179, 150] on app-date-cell at bounding box center [167, 266] width 107 height 331
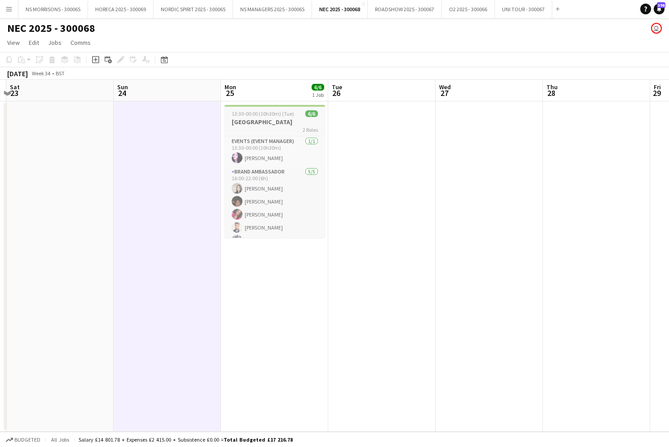
click at [265, 122] on h3 "BIRMINGHAM ARENA" at bounding box center [274, 122] width 101 height 8
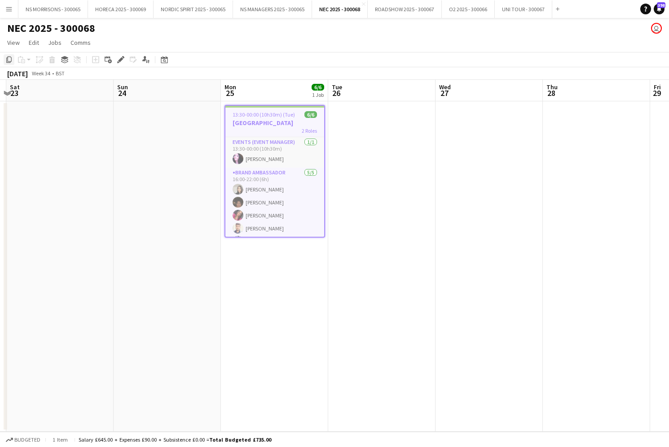
click at [12, 61] on icon "Copy" at bounding box center [8, 59] width 7 height 7
drag, startPoint x: 287, startPoint y: 259, endPoint x: 268, endPoint y: 247, distance: 22.4
click at [284, 257] on app-calendar-viewport "Tue 19 Wed 20 Thu 21 Fri 22 Sat 23 Sun 24 Mon 25 6/6 1 Job Tue 26 Wed 27 Thu 28…" at bounding box center [334, 256] width 669 height 352
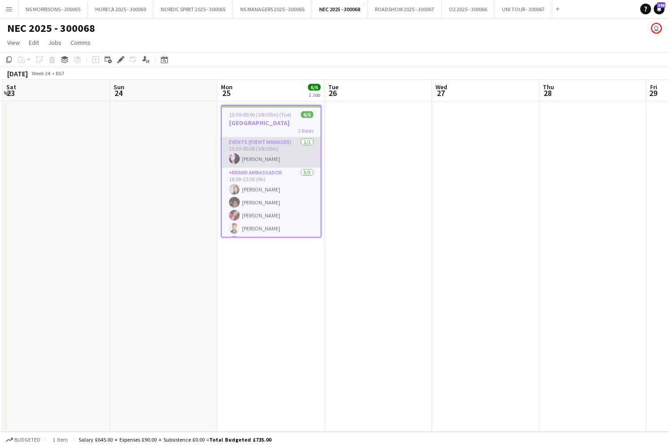
drag, startPoint x: 280, startPoint y: 113, endPoint x: 271, endPoint y: 142, distance: 30.5
click at [280, 113] on span "13:30-00:00 (10h30m) (Tue)" at bounding box center [260, 114] width 62 height 7
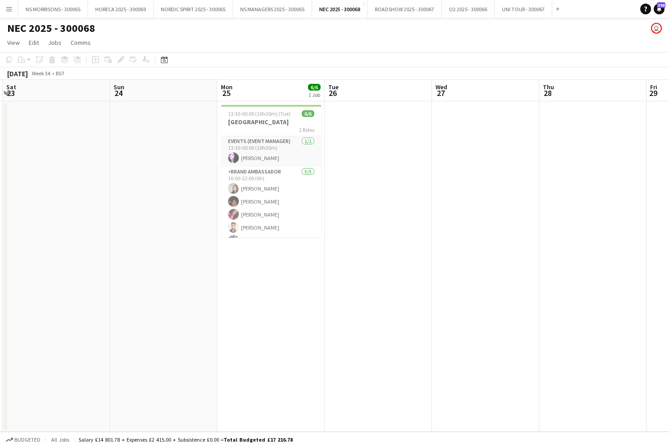
drag, startPoint x: 288, startPoint y: 114, endPoint x: 200, endPoint y: 110, distance: 88.0
click at [288, 114] on span "13:30-00:00 (10h30m) (Tue)" at bounding box center [259, 113] width 62 height 7
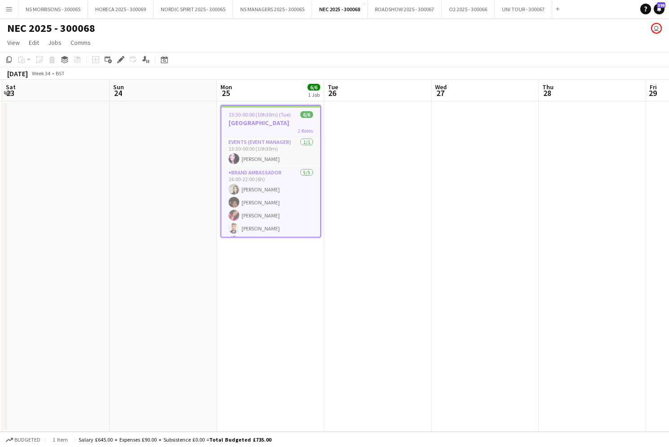
drag, startPoint x: 9, startPoint y: 58, endPoint x: 52, endPoint y: 84, distance: 49.9
click at [9, 58] on icon "Copy" at bounding box center [8, 59] width 7 height 7
drag, startPoint x: 250, startPoint y: 293, endPoint x: 209, endPoint y: 249, distance: 59.7
click at [249, 292] on app-date-cell "13:30-00:00 (10h30m) (Tue) 6/6 BIRMINGHAM ARENA 2 Roles Events (Event Manager) …" at bounding box center [270, 266] width 107 height 331
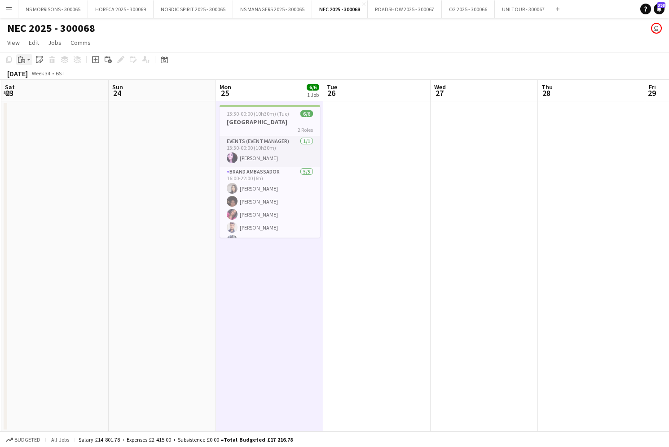
click at [23, 58] on icon "Paste" at bounding box center [21, 59] width 7 height 7
click at [37, 94] on link "Paste with crew Command Shift V" at bounding box center [59, 92] width 71 height 8
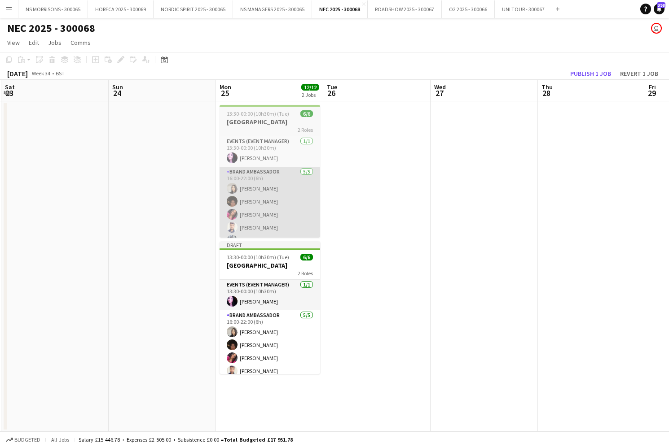
drag, startPoint x: 265, startPoint y: 266, endPoint x: 241, endPoint y: 205, distance: 64.9
click at [265, 266] on h3 "BIRMINGHAM ARENA" at bounding box center [269, 266] width 101 height 8
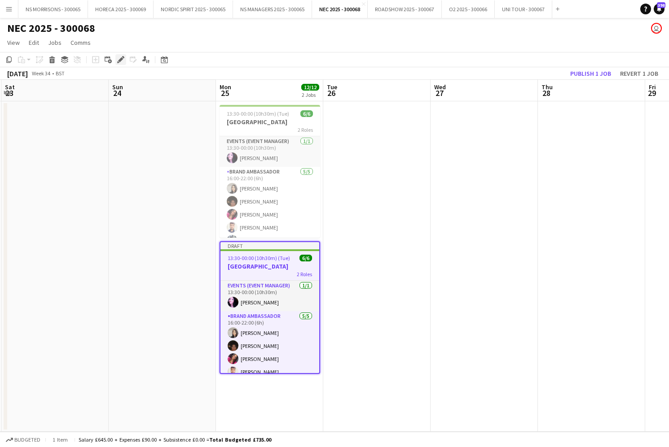
click at [125, 60] on div "Edit" at bounding box center [120, 59] width 11 height 11
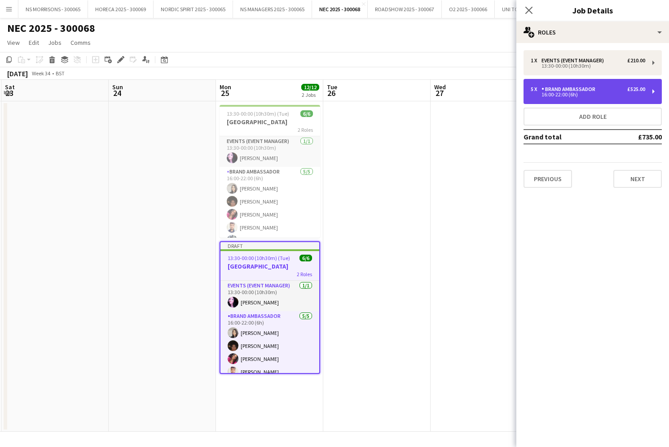
click at [544, 90] on div "Brand Ambassador" at bounding box center [569, 89] width 57 height 6
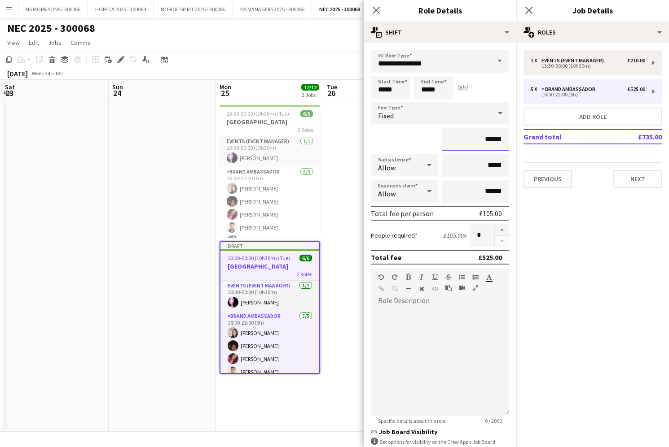
drag, startPoint x: 486, startPoint y: 141, endPoint x: 492, endPoint y: 140, distance: 6.8
click at [492, 140] on input "******" at bounding box center [475, 139] width 67 height 22
type input "******"
drag, startPoint x: 485, startPoint y: 191, endPoint x: 503, endPoint y: 191, distance: 17.5
click at [503, 191] on input "******" at bounding box center [475, 191] width 67 height 22
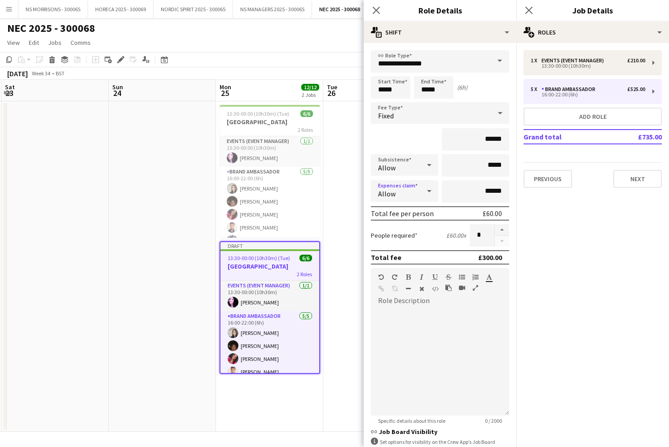
click at [403, 194] on div "Allow" at bounding box center [395, 191] width 49 height 22
click at [399, 239] on span "Don't allow" at bounding box center [404, 239] width 53 height 9
click at [245, 150] on app-card-role "Events (Event Manager) 1/1 13:30-00:00 (10h30m) Tamzen Moore" at bounding box center [269, 151] width 101 height 31
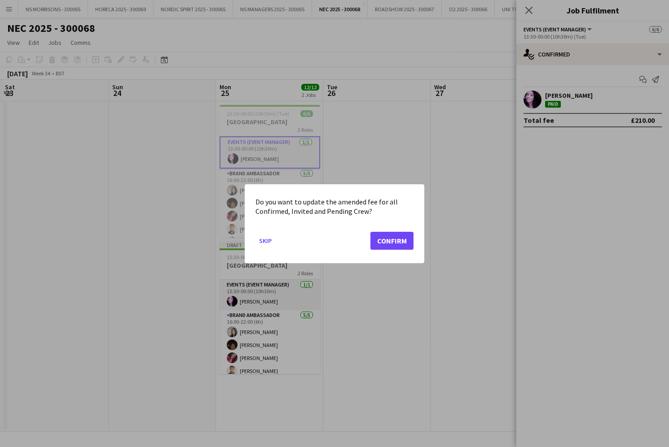
click at [398, 239] on button "Confirm" at bounding box center [391, 241] width 43 height 18
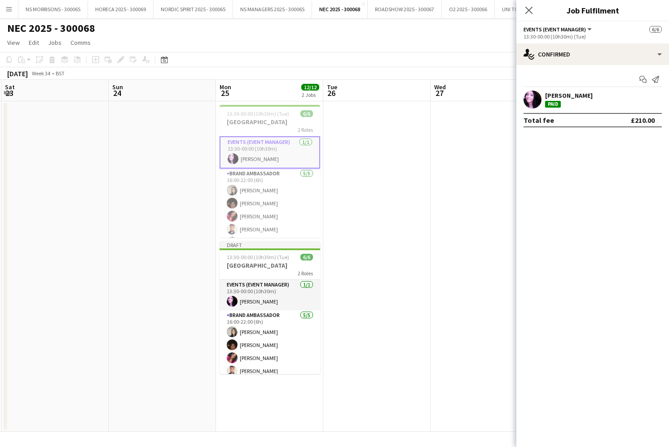
click at [273, 152] on app-card-role "Events (Event Manager) 1/1 13:30-00:00 (10h30m) Tamzen Moore" at bounding box center [269, 152] width 101 height 32
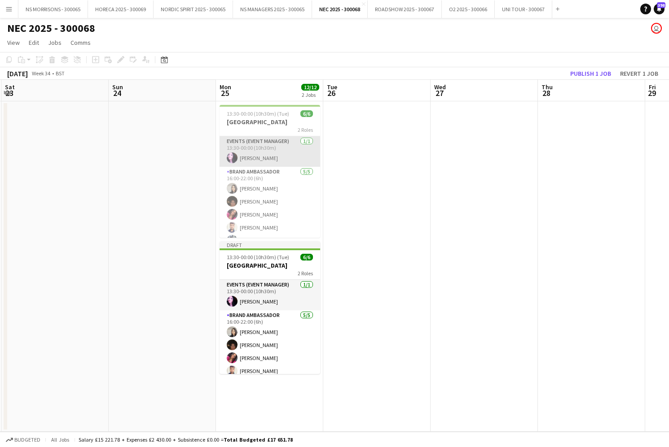
click at [273, 152] on app-card-role "Events (Event Manager) 1/1 13:30-00:00 (10h30m) Tamzen Moore" at bounding box center [269, 151] width 101 height 31
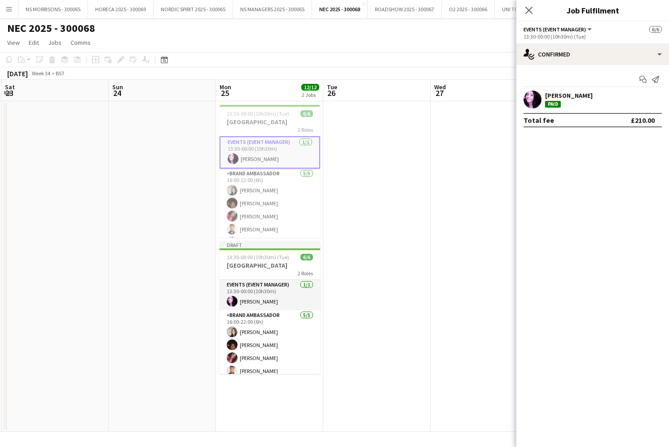
drag, startPoint x: 255, startPoint y: 113, endPoint x: 188, endPoint y: 79, distance: 75.9
click at [255, 113] on span "13:30-00:00 (10h30m) (Tue)" at bounding box center [258, 113] width 62 height 7
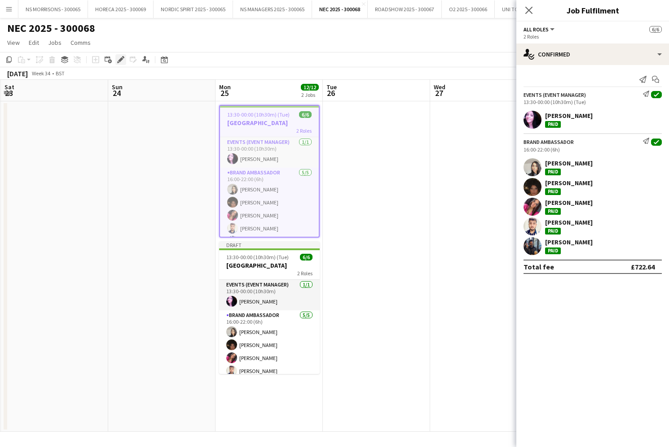
click at [124, 59] on div "Edit" at bounding box center [120, 59] width 11 height 11
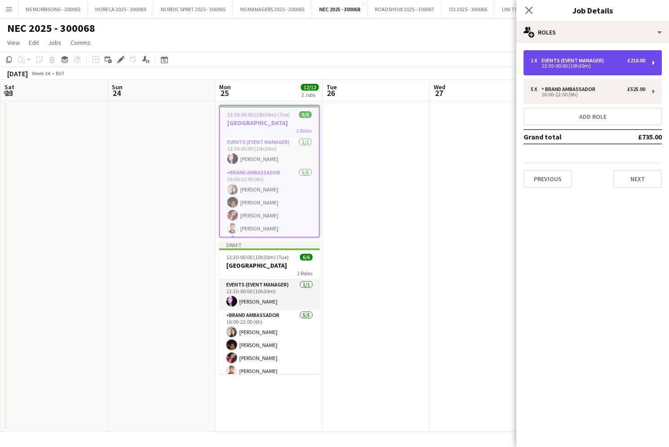
click at [573, 58] on div "Events (Event Manager)" at bounding box center [574, 60] width 66 height 6
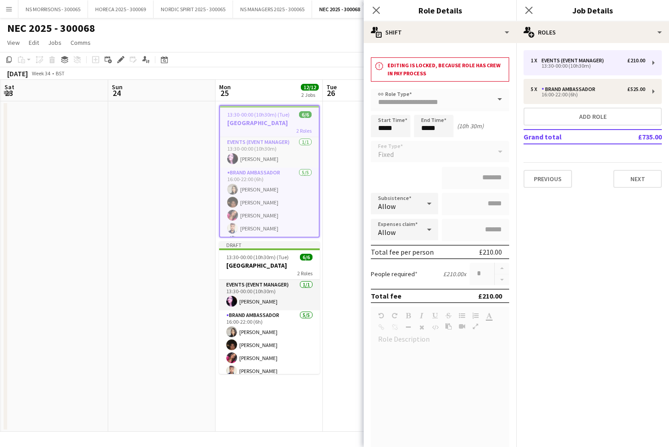
click at [198, 172] on app-date-cell at bounding box center [161, 266] width 107 height 331
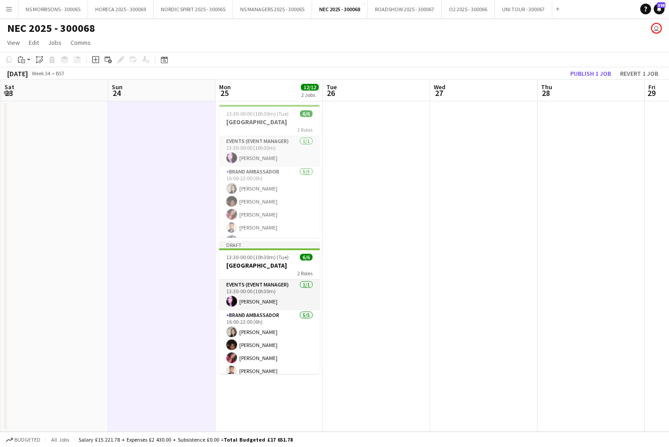
drag, startPoint x: 260, startPoint y: 292, endPoint x: 370, endPoint y: 228, distance: 127.5
click at [260, 292] on app-card-role "Events (Event Manager) 1/1 13:30-00:00 (10h30m) Tamzen Moore" at bounding box center [269, 295] width 101 height 31
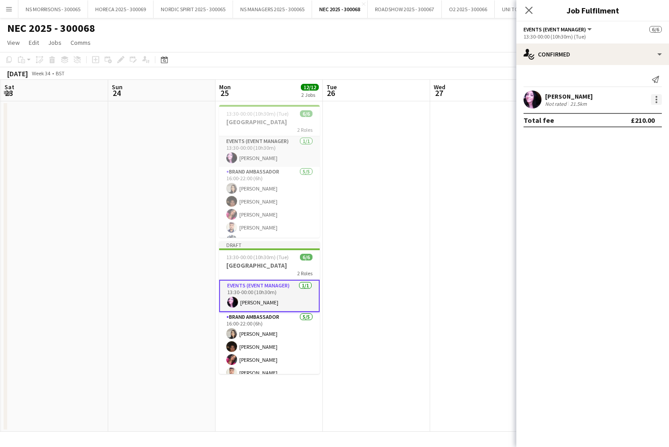
click at [653, 97] on div at bounding box center [656, 99] width 11 height 11
click at [392, 112] on div at bounding box center [334, 223] width 669 height 447
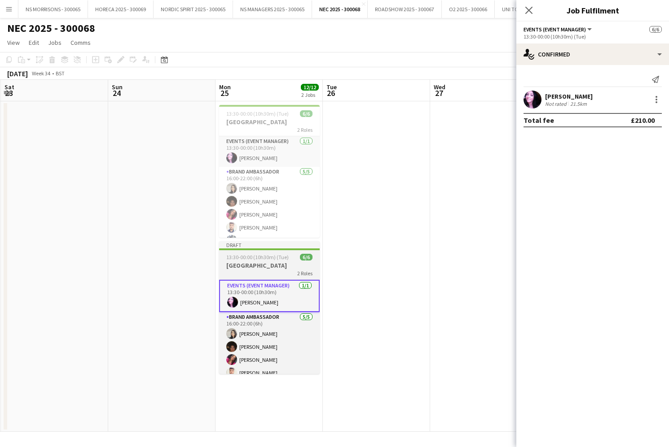
click at [250, 263] on h3 "BIRMINGHAM ARENA" at bounding box center [269, 266] width 101 height 8
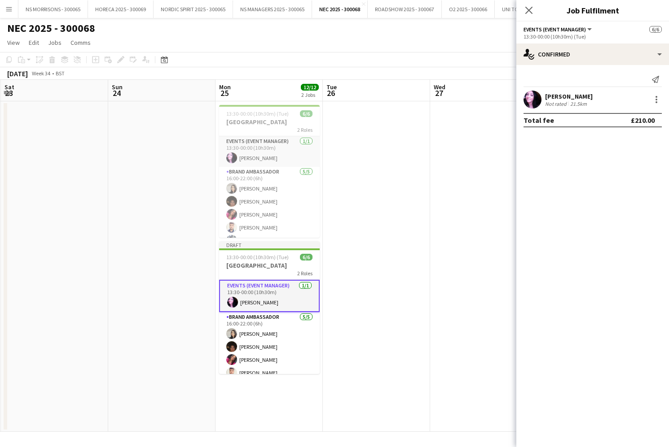
scroll to position [0, 429]
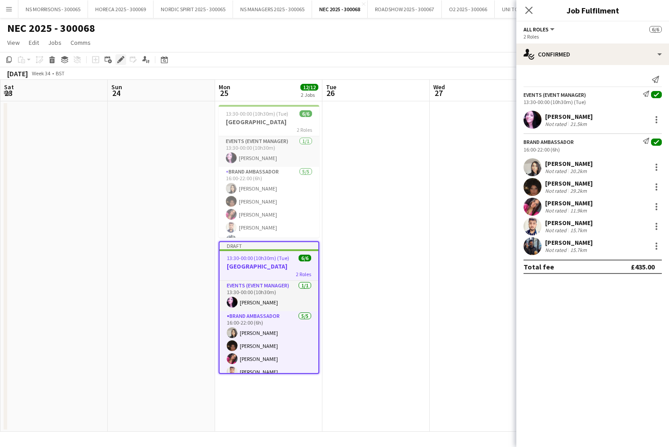
click at [122, 57] on icon "Edit" at bounding box center [120, 59] width 7 height 7
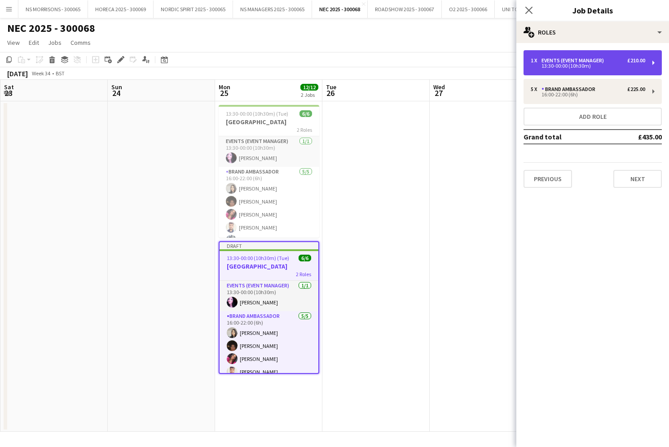
drag, startPoint x: 587, startPoint y: 58, endPoint x: 583, endPoint y: 67, distance: 10.1
click at [587, 58] on div "Events (Event Manager)" at bounding box center [574, 60] width 66 height 6
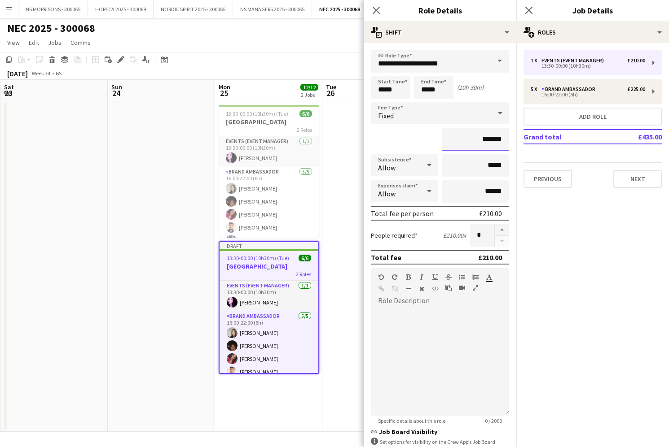
drag, startPoint x: 481, startPoint y: 140, endPoint x: 534, endPoint y: 141, distance: 52.5
click at [534, 141] on body "Menu Boards Boards Boards All jobs Status Workforce Workforce My Workforce Recr…" at bounding box center [334, 223] width 669 height 447
click at [487, 140] on input "*******" at bounding box center [475, 139] width 67 height 22
drag, startPoint x: 484, startPoint y: 140, endPoint x: 505, endPoint y: 140, distance: 21.1
click at [506, 140] on input "*******" at bounding box center [475, 139] width 67 height 22
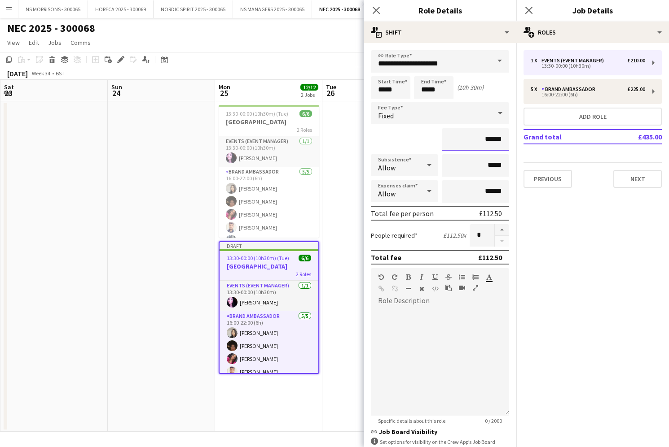
type input "******"
click at [352, 140] on app-date-cell at bounding box center [375, 266] width 107 height 331
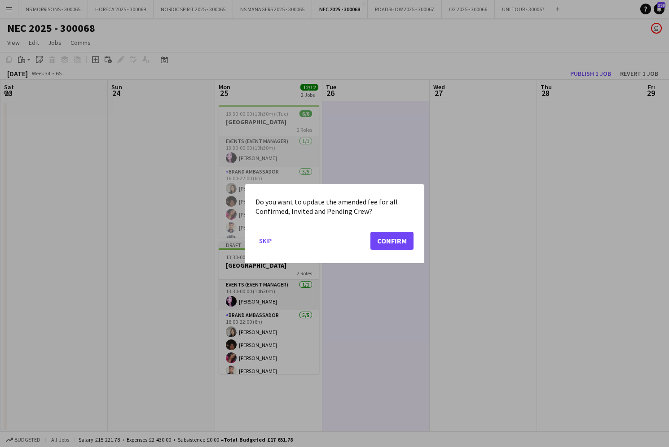
drag, startPoint x: 396, startPoint y: 240, endPoint x: 420, endPoint y: 221, distance: 30.7
click at [397, 239] on button "Confirm" at bounding box center [391, 241] width 43 height 18
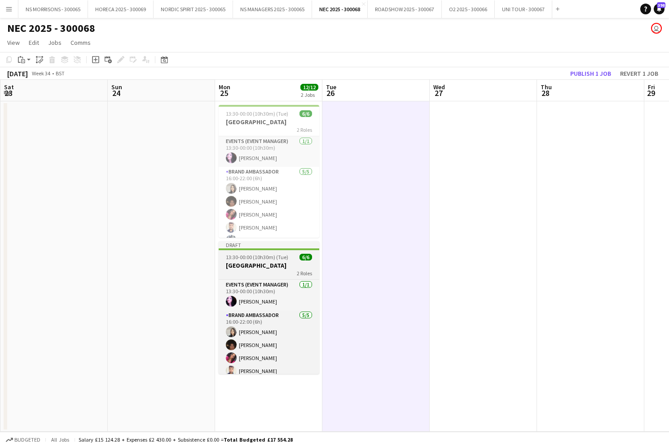
click at [246, 264] on h3 "BIRMINGHAM ARENA" at bounding box center [269, 266] width 101 height 8
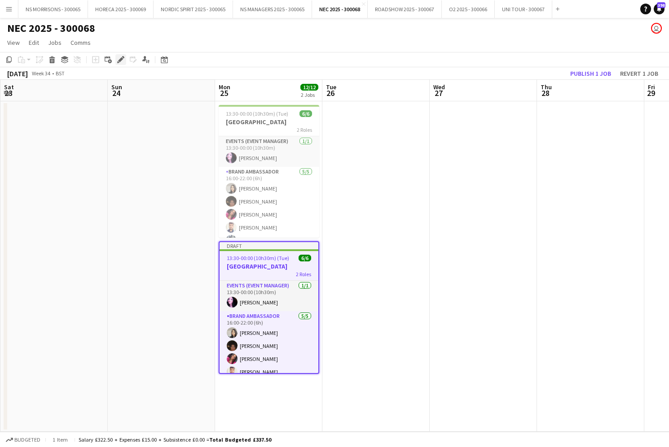
click at [123, 61] on icon "Edit" at bounding box center [120, 59] width 7 height 7
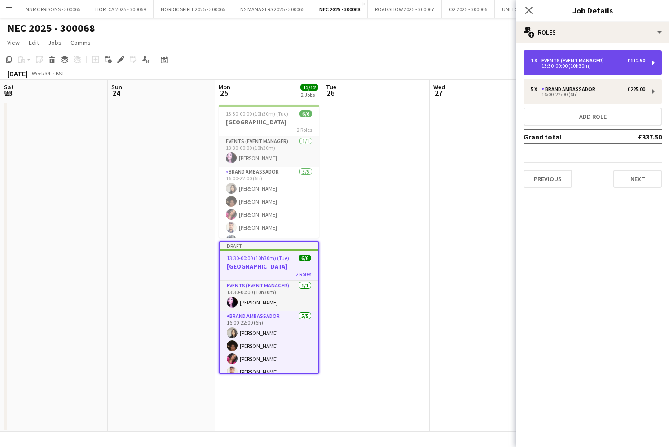
click at [579, 68] on div "13:30-00:00 (10h30m)" at bounding box center [587, 66] width 114 height 4
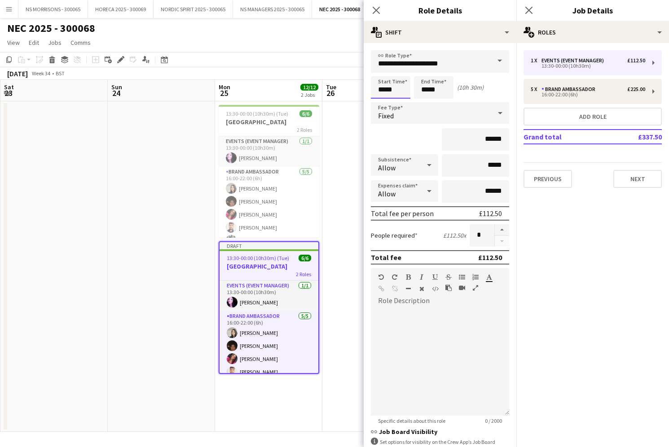
click at [394, 91] on input "*****" at bounding box center [390, 87] width 39 height 22
click at [384, 100] on div at bounding box center [381, 103] width 18 height 9
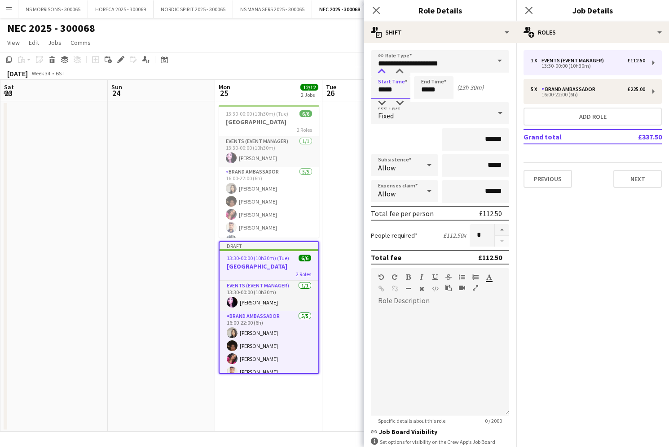
click at [385, 71] on div at bounding box center [381, 71] width 18 height 9
type input "*****"
click at [385, 71] on div at bounding box center [381, 71] width 18 height 9
click at [428, 88] on input "*****" at bounding box center [433, 87] width 39 height 22
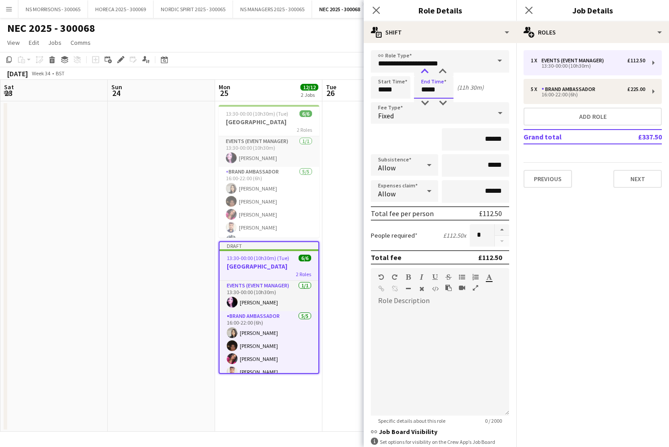
click at [428, 74] on div at bounding box center [425, 71] width 18 height 9
click at [424, 101] on div at bounding box center [425, 103] width 18 height 9
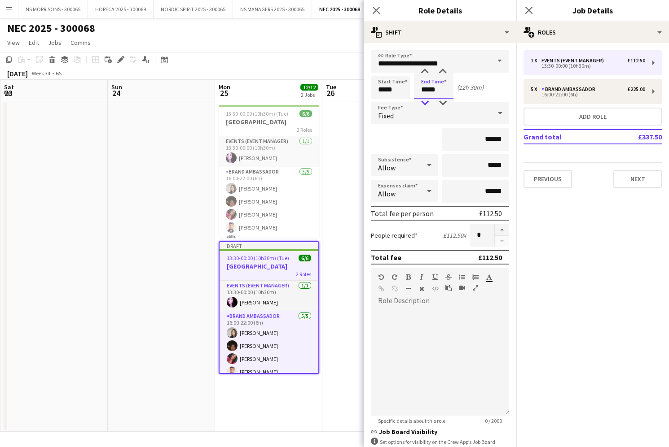
click at [424, 101] on div at bounding box center [425, 103] width 18 height 9
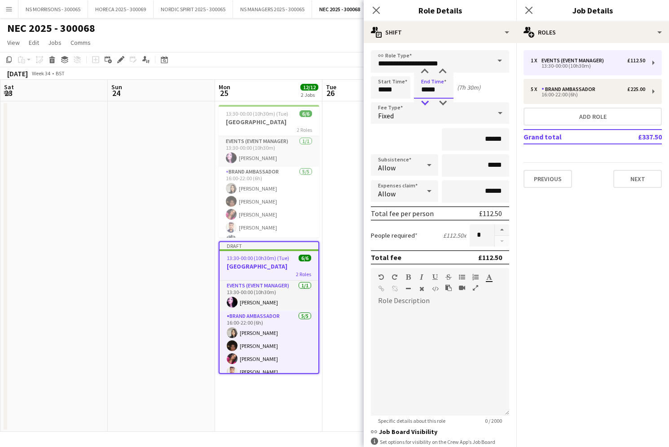
click at [424, 101] on div at bounding box center [425, 103] width 18 height 9
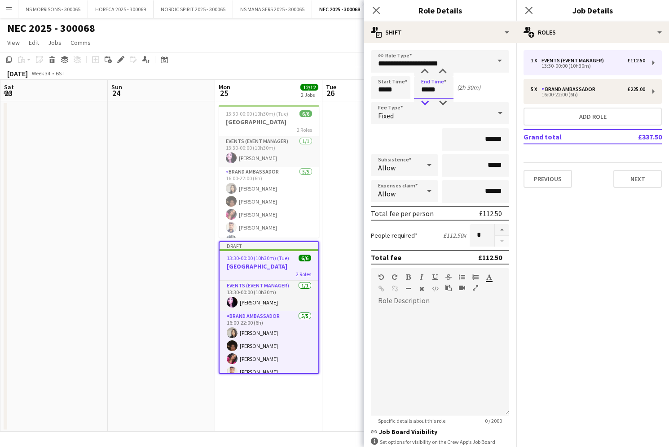
click at [424, 101] on div at bounding box center [425, 103] width 18 height 9
type input "*****"
click at [424, 101] on div at bounding box center [425, 103] width 18 height 9
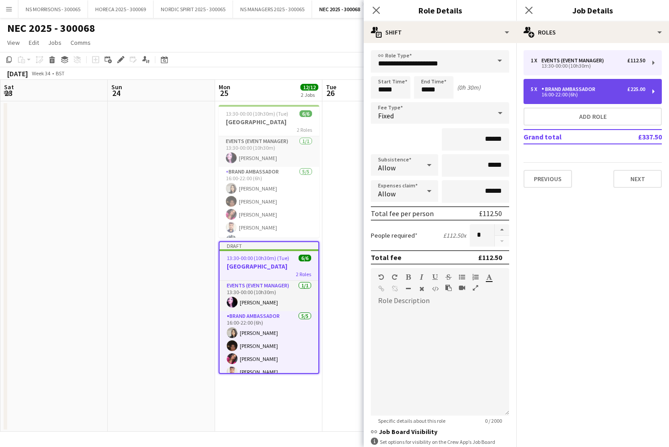
drag, startPoint x: 579, startPoint y: 89, endPoint x: 568, endPoint y: 92, distance: 11.5
click at [579, 89] on div "Brand Ambassador" at bounding box center [569, 89] width 57 height 6
type input "**********"
type input "*****"
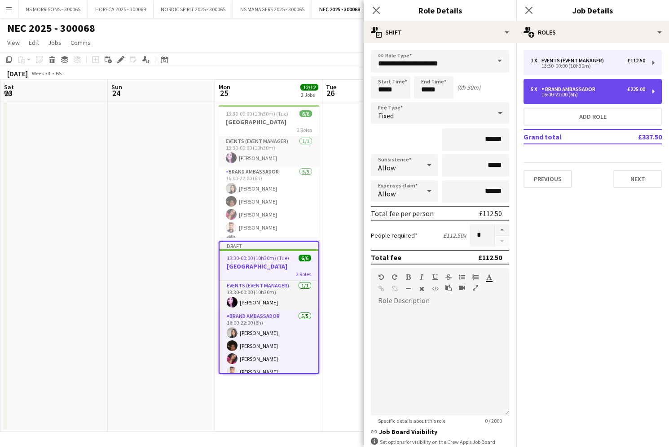
type input "******"
type input "*"
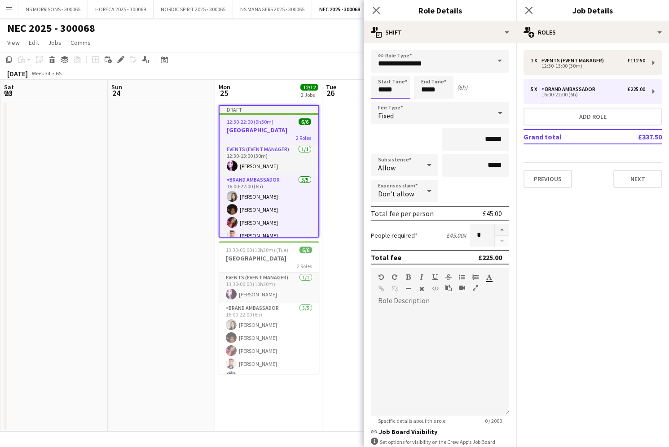
click at [396, 88] on input "*****" at bounding box center [390, 87] width 39 height 22
type input "*****"
click at [382, 99] on div at bounding box center [381, 103] width 18 height 9
click at [442, 83] on input "*****" at bounding box center [433, 87] width 39 height 22
click at [426, 103] on div at bounding box center [425, 103] width 18 height 9
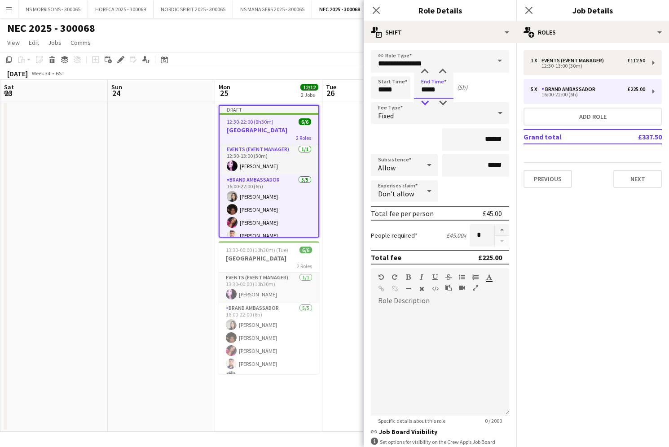
click at [426, 103] on div at bounding box center [425, 103] width 18 height 9
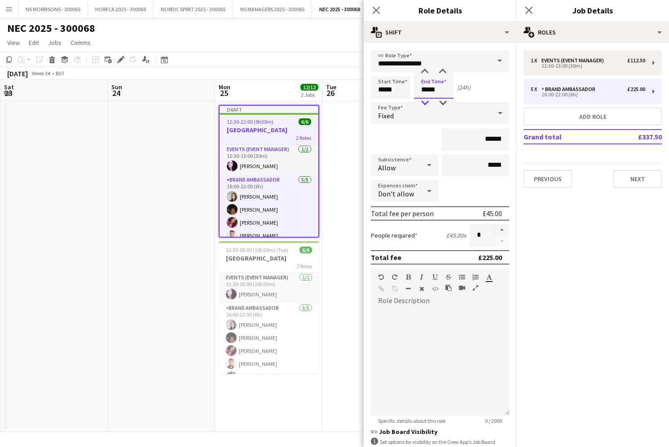
click at [426, 103] on div at bounding box center [425, 103] width 18 height 9
type input "*****"
click at [425, 72] on div at bounding box center [425, 71] width 18 height 9
click at [340, 149] on app-date-cell at bounding box center [375, 266] width 107 height 331
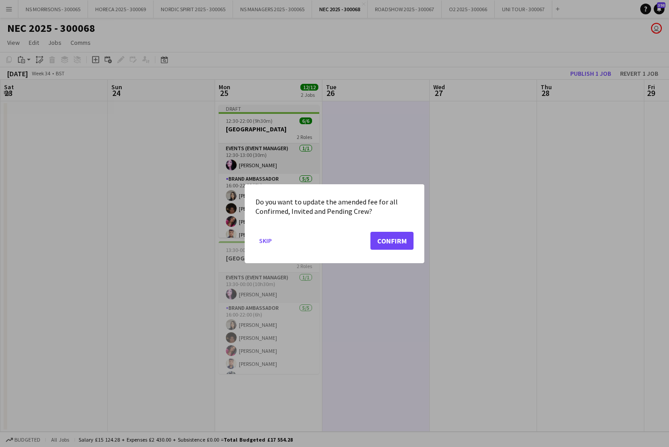
click at [403, 241] on button "Confirm" at bounding box center [391, 241] width 43 height 18
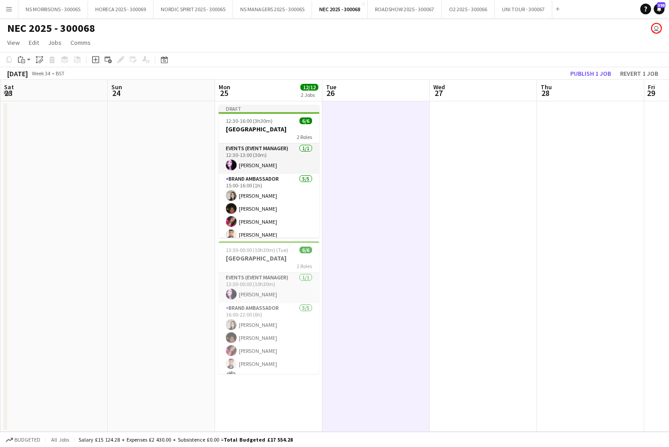
click at [586, 75] on button "Publish 1 job" at bounding box center [590, 74] width 48 height 12
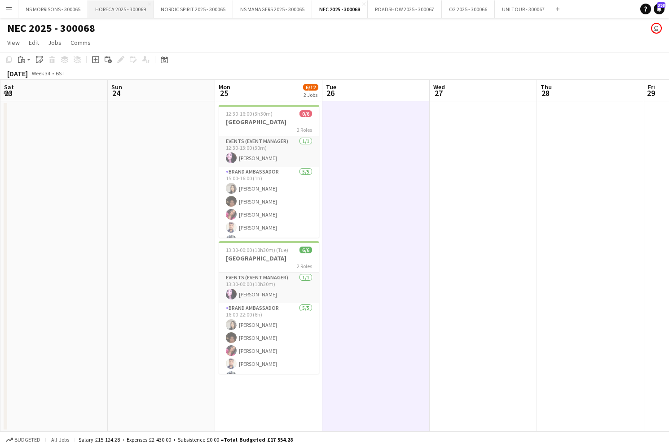
click at [137, 9] on button "HORECA 2025 - 300069 Close" at bounding box center [121, 9] width 66 height 18
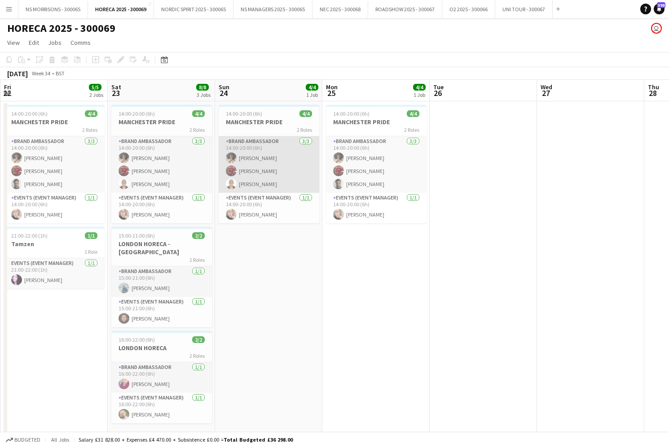
scroll to position [0, 327]
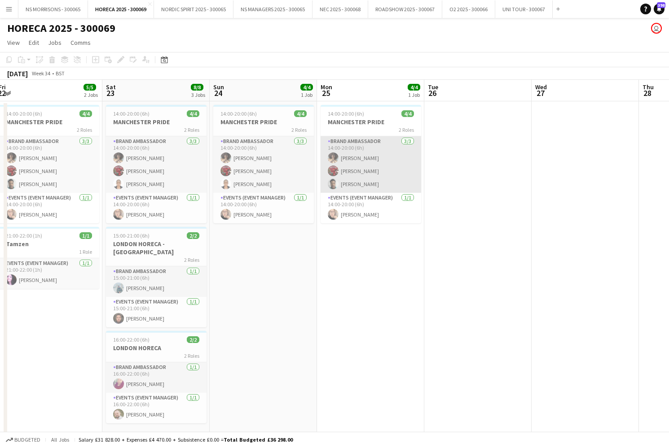
click at [371, 158] on app-card-role "Brand Ambassador 3/3 14:00-20:00 (6h) Shauntéa Brown Hamsa Omar olanrewaju Jones" at bounding box center [370, 164] width 101 height 57
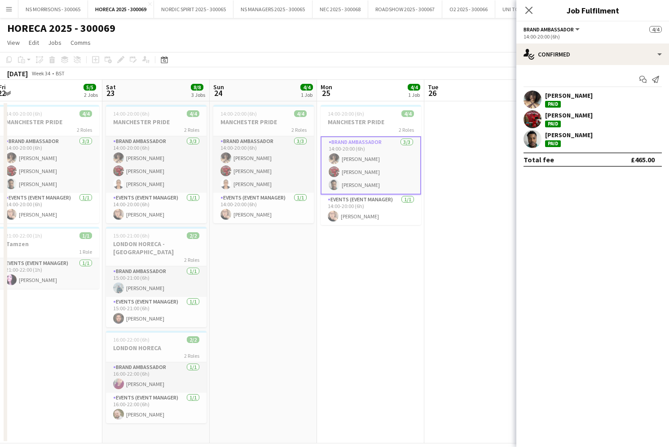
click at [569, 96] on div "Shauntéa Brown" at bounding box center [569, 96] width 48 height 8
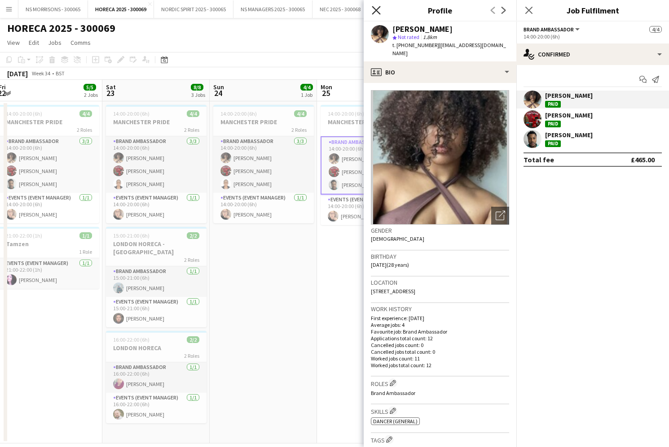
click at [380, 10] on icon "Close pop-in" at bounding box center [376, 10] width 9 height 9
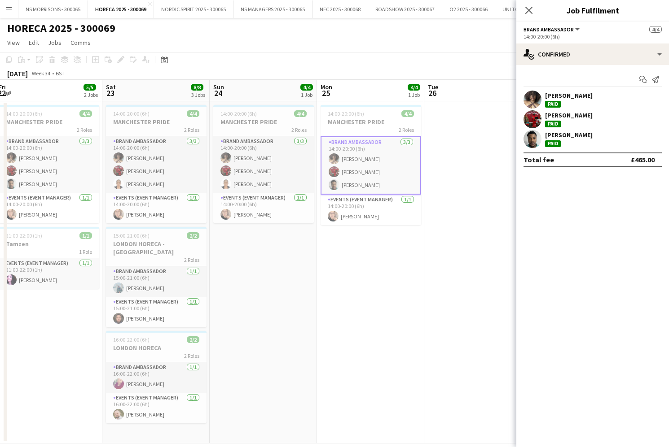
click at [591, 97] on div "Shauntéa Brown Paid" at bounding box center [592, 100] width 153 height 18
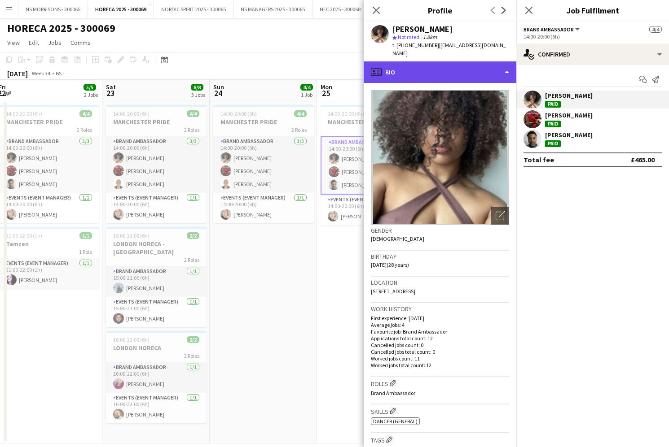
click at [412, 63] on div "profile Bio" at bounding box center [439, 72] width 153 height 22
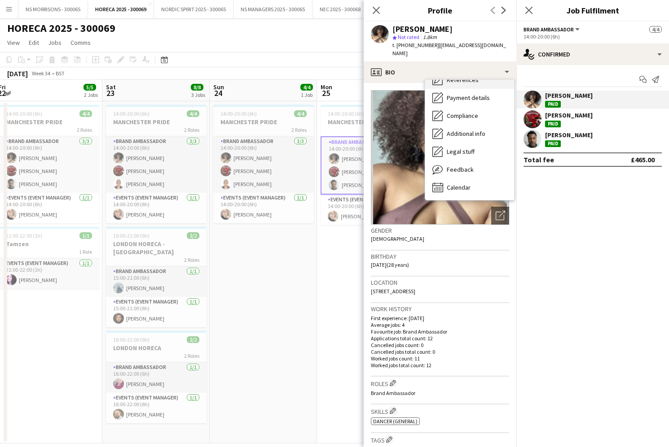
scroll to position [102, 0]
click at [450, 184] on span "Calendar" at bounding box center [458, 188] width 24 height 8
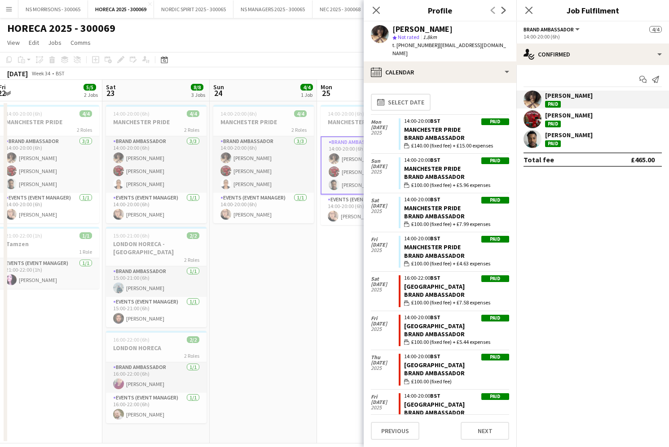
scroll to position [0, 0]
click at [324, 26] on div "HORECA 2025 - 300069 user" at bounding box center [334, 26] width 669 height 17
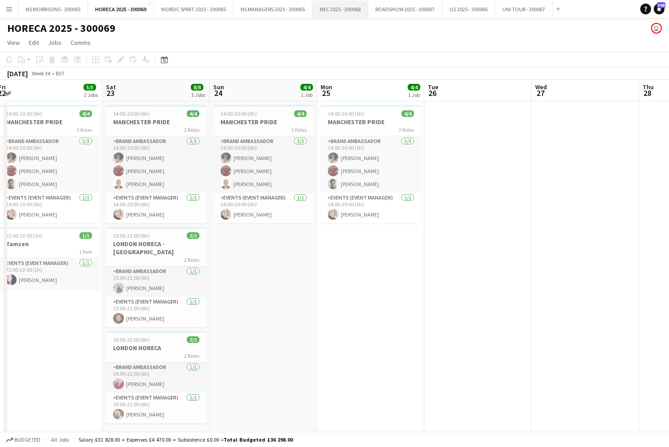
click at [330, 13] on button "NEC 2025 - 300068 Close" at bounding box center [340, 9] width 56 height 18
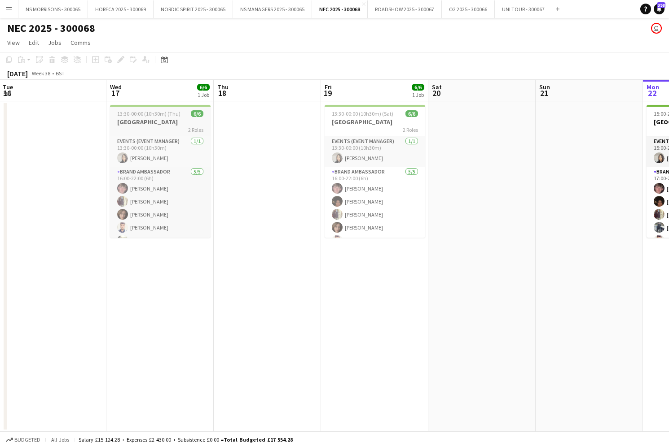
scroll to position [0, 215]
drag, startPoint x: 160, startPoint y: 156, endPoint x: 227, endPoint y: 146, distance: 68.0
click at [160, 156] on app-card-role "Events (Event Manager) 1/1 13:30-00:00 (10h30m) Latifa Begum" at bounding box center [160, 151] width 101 height 31
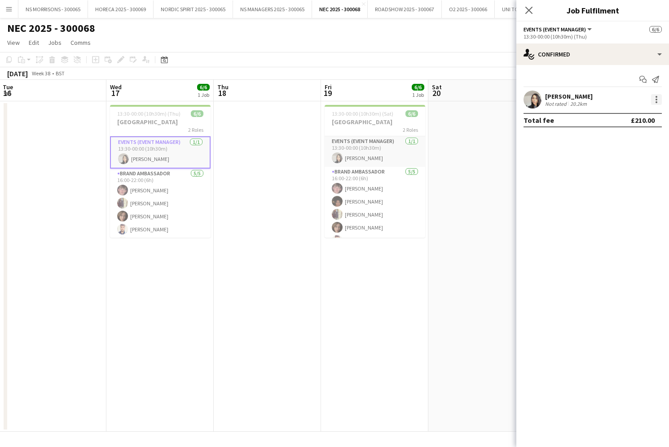
click at [656, 99] on div at bounding box center [656, 100] width 2 height 2
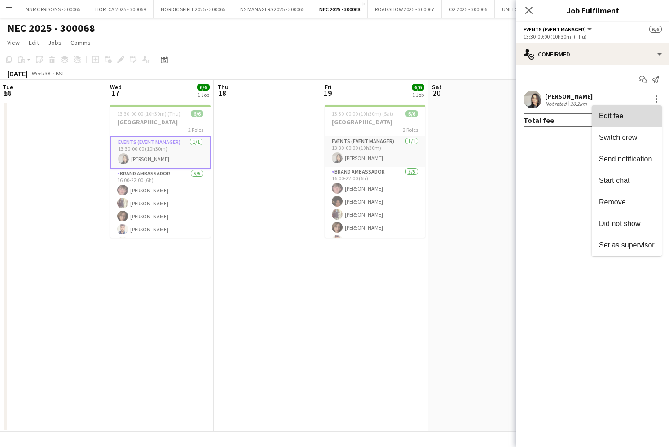
click at [639, 123] on button "Edit fee" at bounding box center [626, 116] width 70 height 22
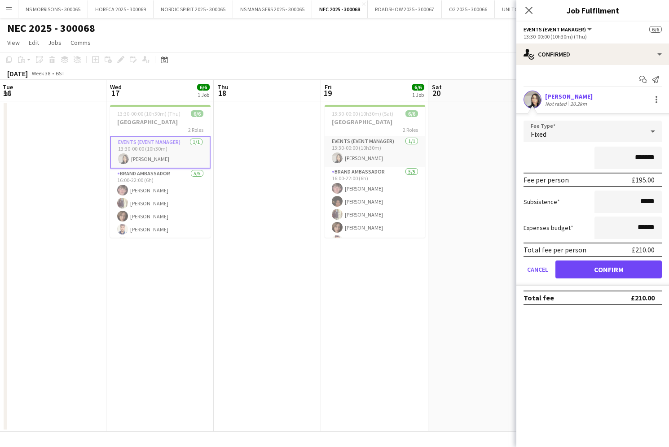
drag, startPoint x: 634, startPoint y: 159, endPoint x: 683, endPoint y: 156, distance: 49.5
click at [668, 156] on html "Menu Boards Boards Boards All jobs Status Workforce Workforce My Workforce Recr…" at bounding box center [334, 223] width 669 height 447
type input "*******"
click at [613, 268] on button "Confirm" at bounding box center [608, 270] width 106 height 18
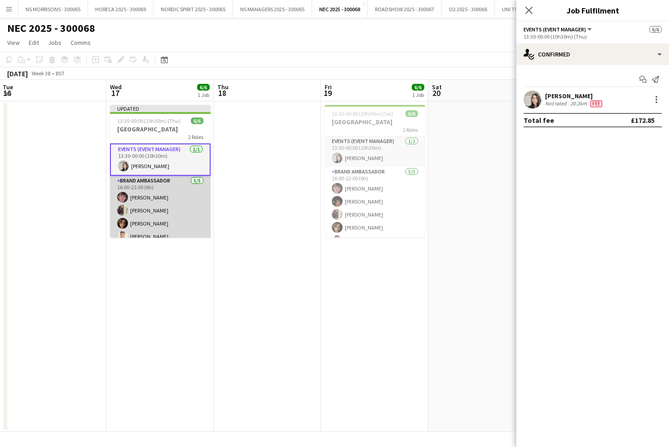
click at [163, 205] on app-card-role "Brand Ambassador 5/5 16:00-22:00 (6h) Zac Bayliss GURMIT BANSAL Athena Roughton…" at bounding box center [160, 217] width 101 height 83
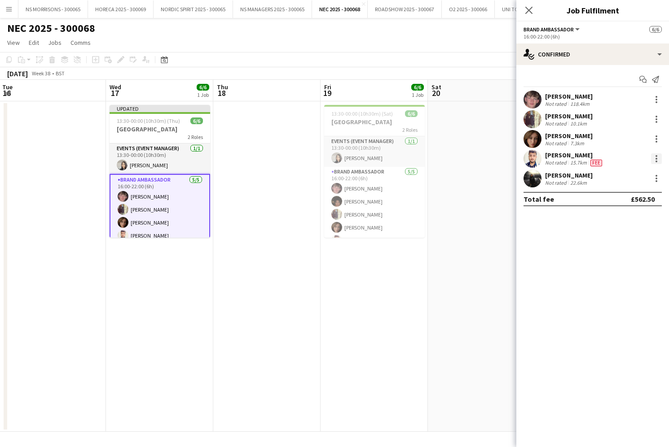
click at [656, 162] on div at bounding box center [656, 158] width 11 height 11
drag, startPoint x: 629, startPoint y: 183, endPoint x: 642, endPoint y: 205, distance: 25.7
click at [629, 183] on button "Edit fee" at bounding box center [626, 176] width 70 height 22
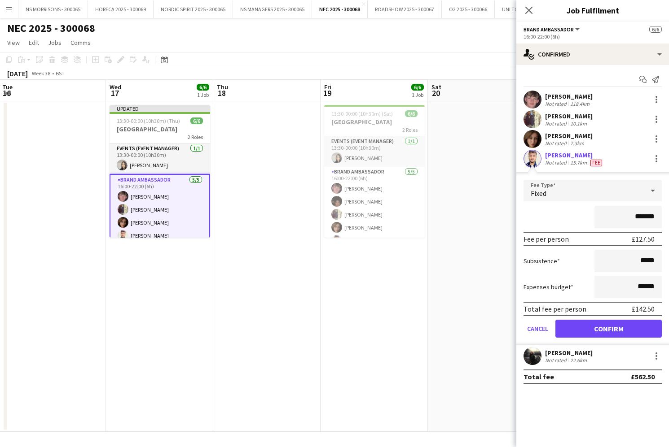
click at [624, 321] on button "Confirm" at bounding box center [608, 329] width 106 height 18
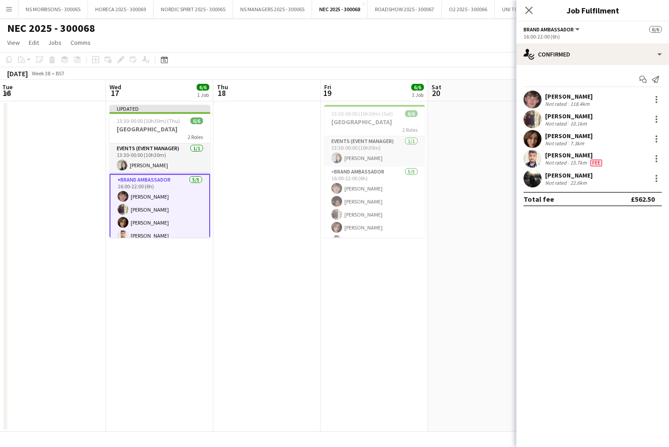
drag, startPoint x: 256, startPoint y: 316, endPoint x: 171, endPoint y: 305, distance: 85.1
click at [256, 317] on app-date-cell at bounding box center [266, 266] width 107 height 331
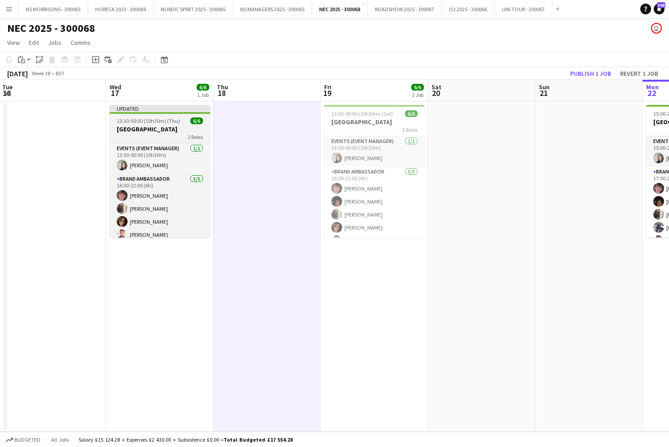
click at [155, 132] on h3 "BIRMINGHAM ARENA" at bounding box center [159, 129] width 101 height 8
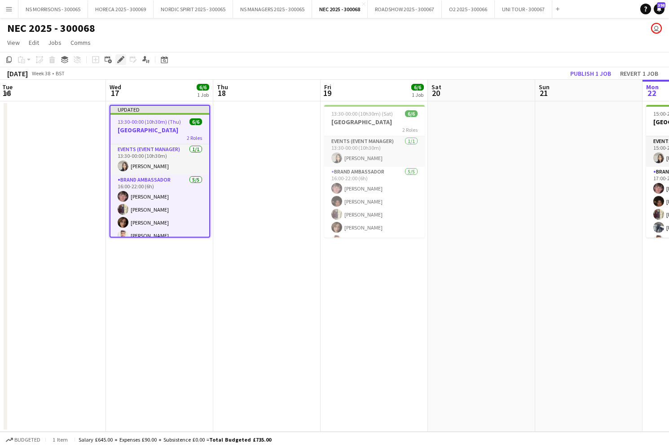
click at [123, 59] on icon "Edit" at bounding box center [120, 59] width 7 height 7
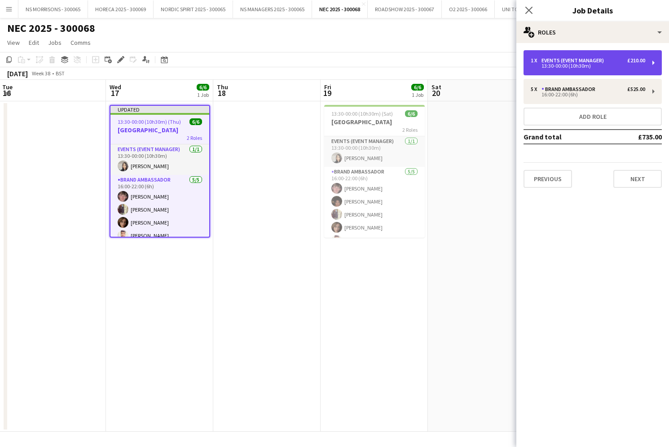
click at [611, 62] on div "1 x Events (Event Manager) £210.00" at bounding box center [587, 60] width 114 height 6
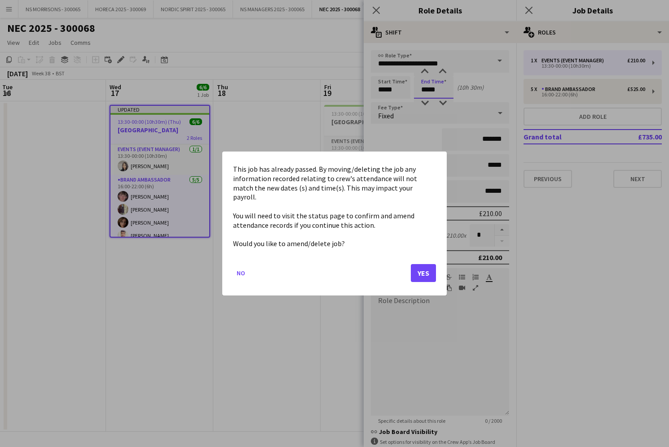
click at [417, 92] on body "Menu Boards Boards Boards All jobs Status Workforce Workforce My Workforce Recr…" at bounding box center [334, 223] width 669 height 447
drag, startPoint x: 427, startPoint y: 262, endPoint x: 423, endPoint y: 248, distance: 14.6
click at [427, 264] on button "Yes" at bounding box center [423, 273] width 25 height 18
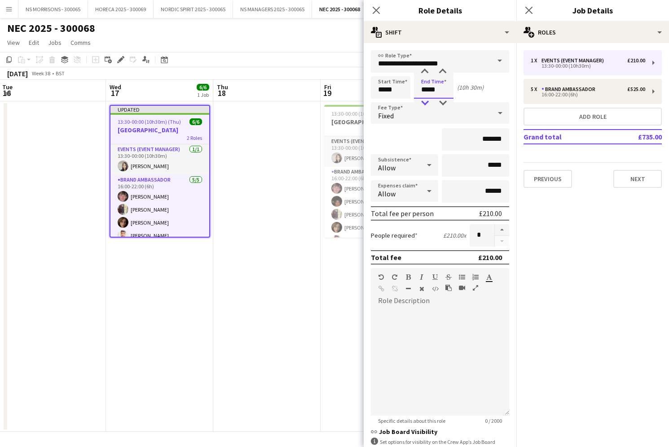
click at [425, 102] on div at bounding box center [425, 103] width 18 height 9
type input "*****"
drag, startPoint x: 425, startPoint y: 102, endPoint x: 370, endPoint y: 117, distance: 57.1
click at [425, 102] on div at bounding box center [425, 103] width 18 height 9
click at [294, 144] on app-date-cell at bounding box center [266, 266] width 107 height 331
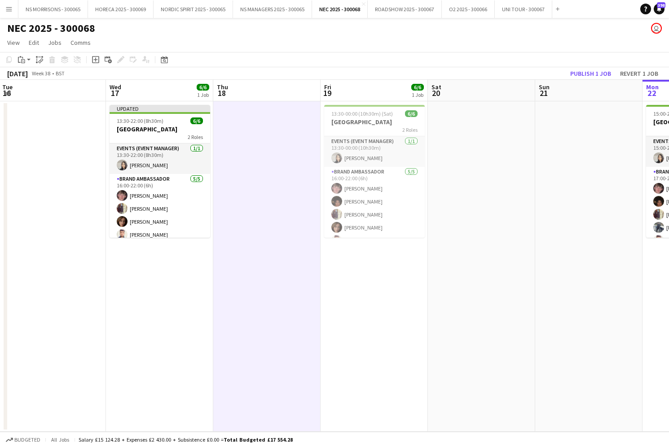
click at [583, 71] on button "Publish 1 job" at bounding box center [590, 74] width 48 height 12
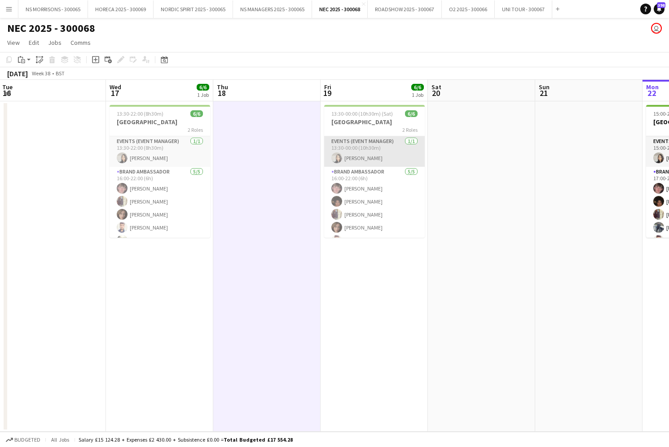
click at [368, 158] on app-card-role "Events (Event Manager) 1/1 13:30-00:00 (10h30m) Latifa Begum" at bounding box center [374, 151] width 101 height 31
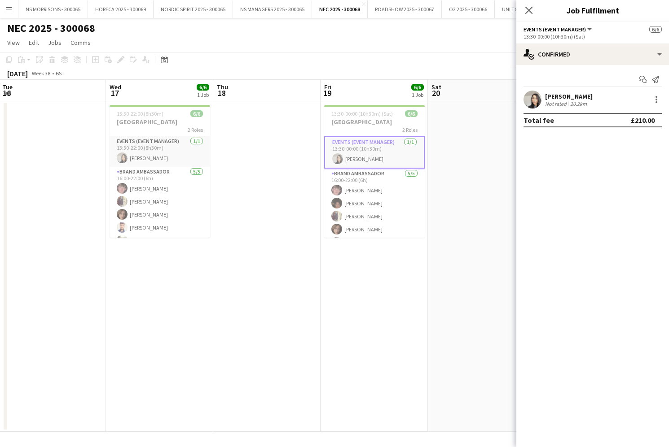
scroll to position [2, 0]
click at [653, 96] on div at bounding box center [656, 99] width 11 height 11
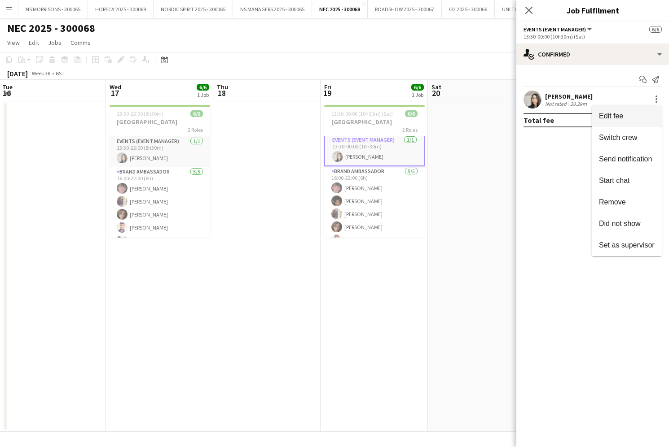
click at [634, 113] on span "Edit fee" at bounding box center [627, 116] width 56 height 8
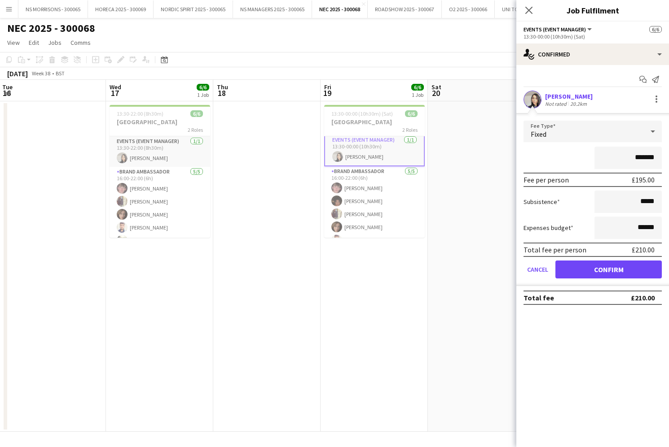
click at [328, 280] on app-date-cell "13:30-00:00 (10h30m) (Sat) 6/6 BIRMINGHAM ARENA 2 Roles Events (Event Manager) …" at bounding box center [373, 266] width 107 height 331
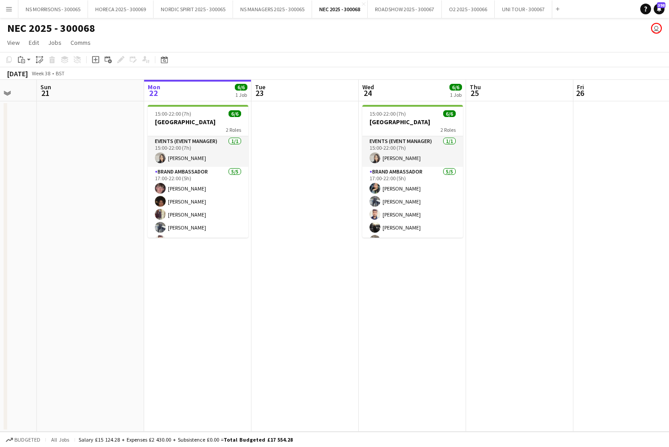
scroll to position [0, 285]
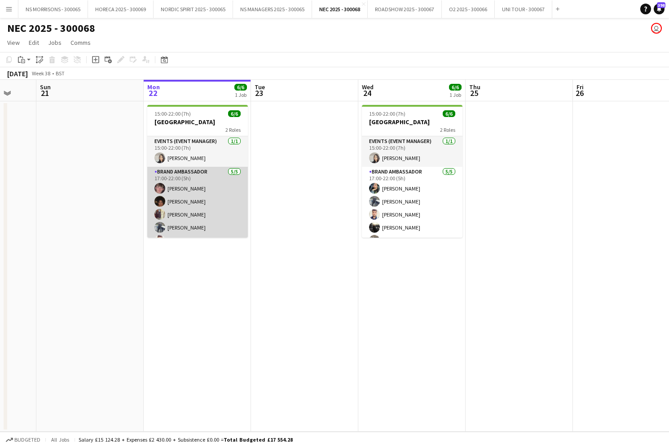
click at [159, 211] on app-user-avatar at bounding box center [159, 214] width 11 height 11
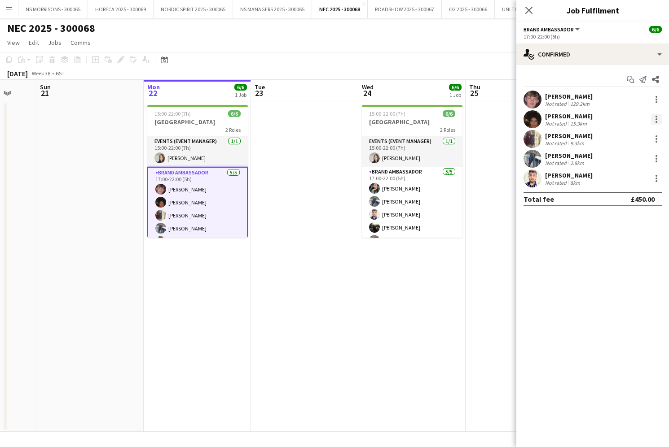
click at [656, 121] on div at bounding box center [656, 119] width 11 height 11
click at [624, 214] on button "Remove" at bounding box center [626, 222] width 70 height 22
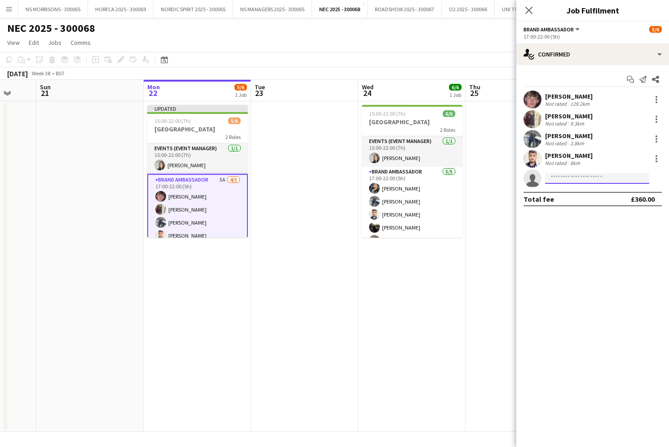
click at [581, 179] on input at bounding box center [597, 178] width 104 height 11
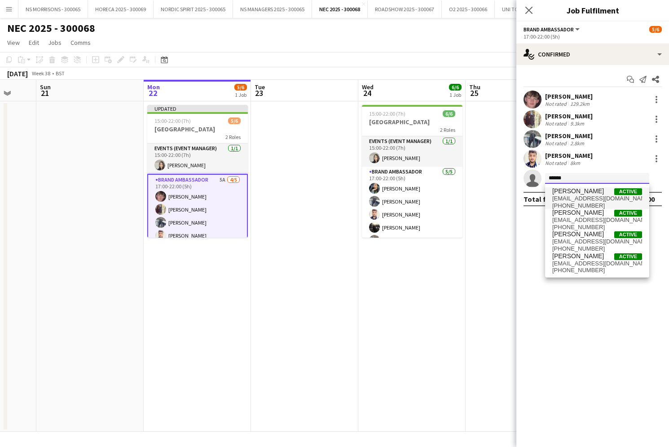
type input "******"
drag, startPoint x: 580, startPoint y: 193, endPoint x: 578, endPoint y: 260, distance: 67.8
click at [578, 260] on span "[EMAIL_ADDRESS][DOMAIN_NAME]" at bounding box center [597, 263] width 90 height 7
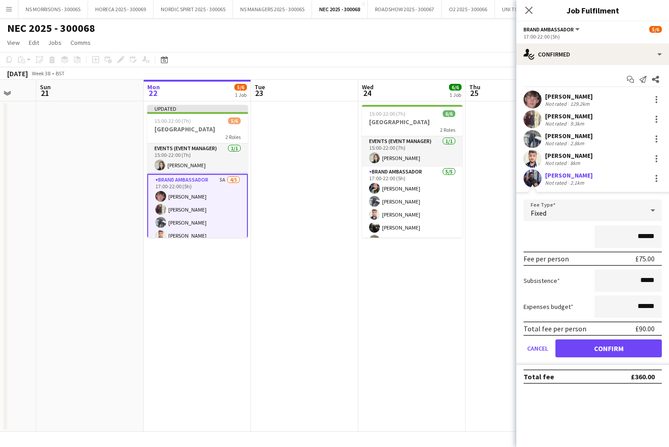
click at [582, 345] on button "Confirm" at bounding box center [608, 349] width 106 height 18
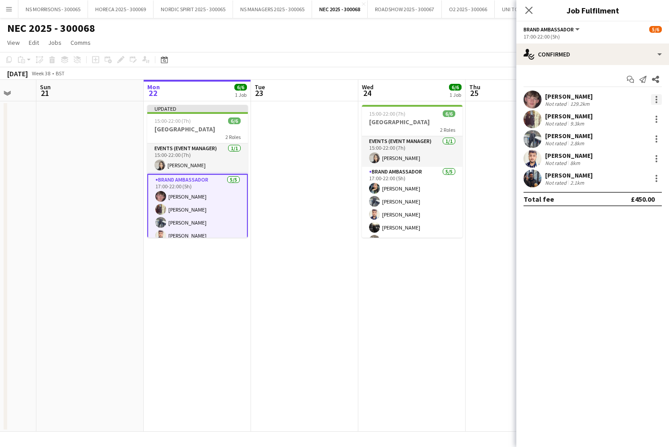
click at [656, 101] on div at bounding box center [656, 99] width 11 height 11
drag, startPoint x: 626, startPoint y: 202, endPoint x: 622, endPoint y: 196, distance: 6.8
click at [626, 202] on span "Remove" at bounding box center [627, 202] width 56 height 8
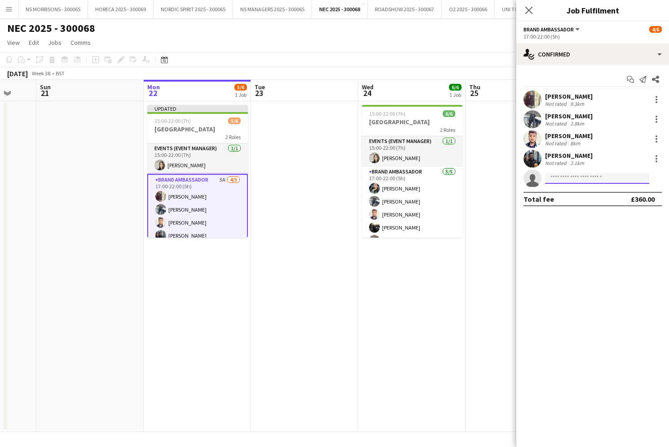
click at [567, 177] on input at bounding box center [597, 178] width 104 height 11
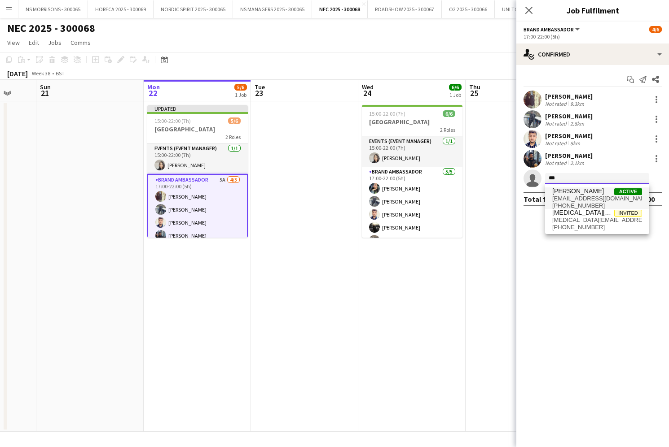
type input "***"
click at [569, 190] on span "Hrithik Nagdev" at bounding box center [578, 192] width 52 height 8
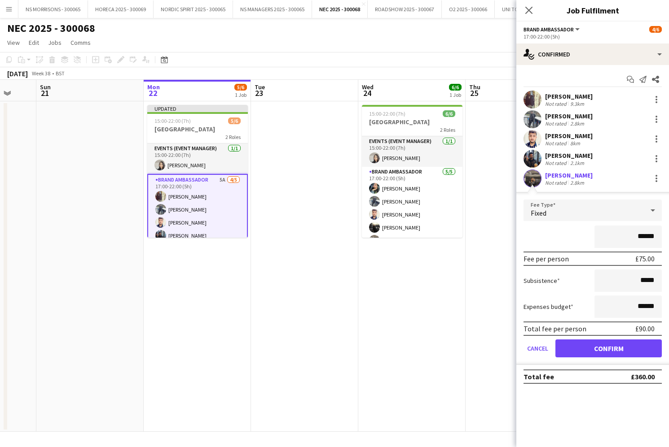
drag, startPoint x: 575, startPoint y: 343, endPoint x: 516, endPoint y: 333, distance: 60.2
click at [575, 343] on button "Confirm" at bounding box center [608, 349] width 106 height 18
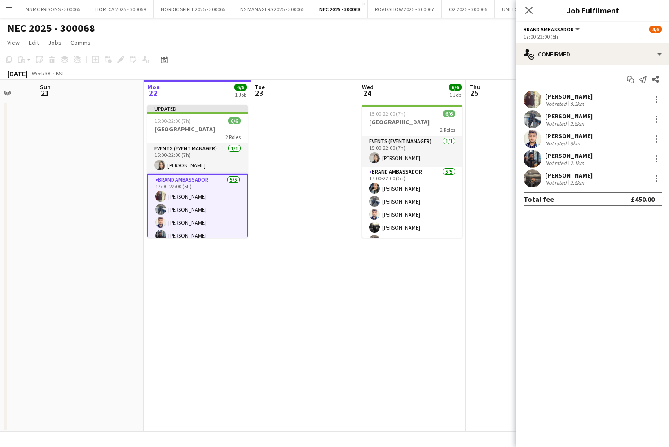
click at [440, 311] on app-date-cell "15:00-22:00 (7h) 6/6 BIRMINGHAM ARENA 2 Roles Events (Event Manager) 1/1 15:00-…" at bounding box center [411, 266] width 107 height 331
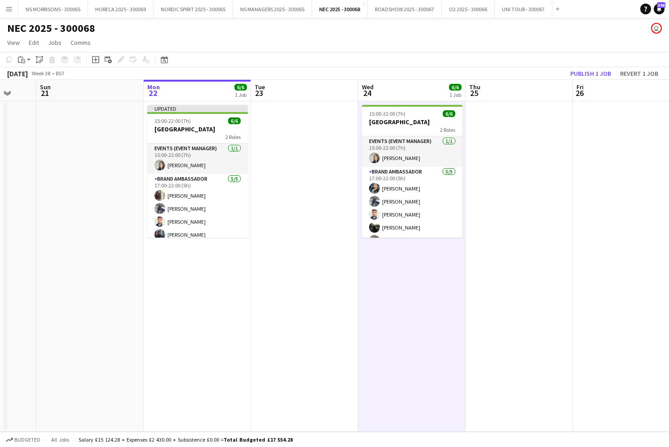
drag, startPoint x: 578, startPoint y: 77, endPoint x: 570, endPoint y: 79, distance: 7.8
click at [578, 77] on button "Publish 1 job" at bounding box center [590, 74] width 48 height 12
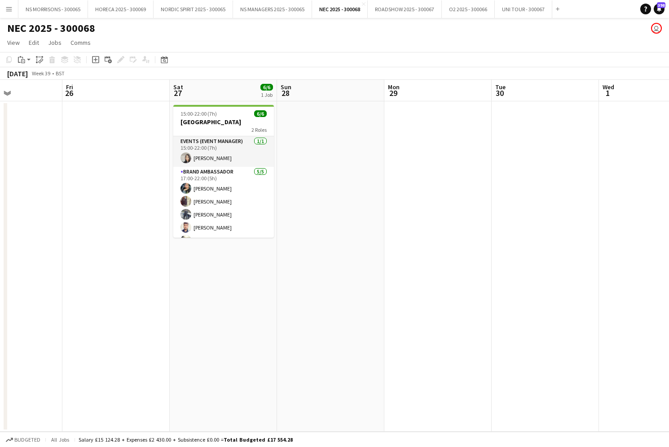
scroll to position [0, 376]
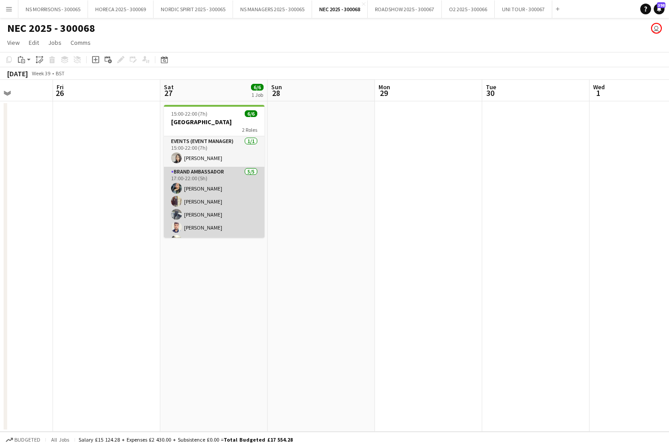
click at [192, 197] on app-card-role "Brand Ambassador 5/5 17:00-22:00 (5h) Samira Begum GURMIT BANSAL Saif Hassan Az…" at bounding box center [214, 208] width 101 height 83
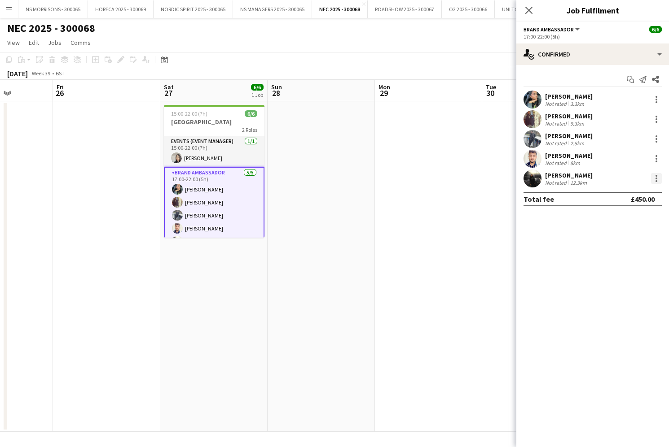
click at [658, 180] on div at bounding box center [656, 178] width 11 height 11
drag, startPoint x: 622, startPoint y: 278, endPoint x: 574, endPoint y: 208, distance: 85.5
click at [622, 278] on span "Remove" at bounding box center [612, 281] width 27 height 8
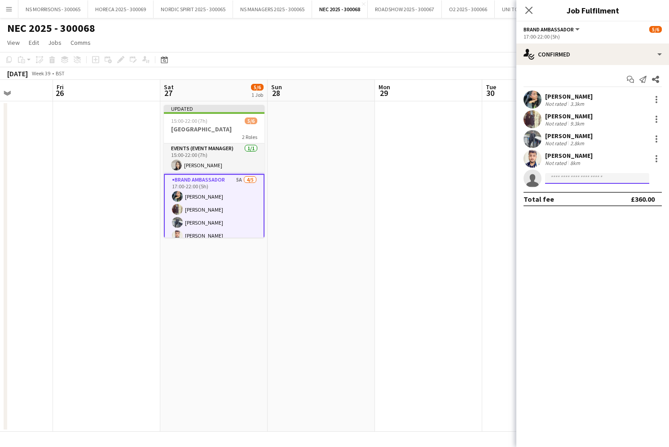
click at [572, 178] on input at bounding box center [597, 178] width 104 height 11
type input "******"
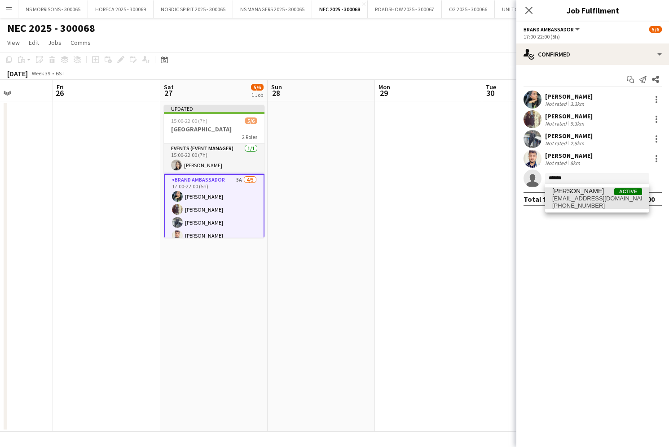
drag, startPoint x: 574, startPoint y: 193, endPoint x: 577, endPoint y: 219, distance: 26.6
click at [575, 200] on span "athenaroughton98@hotmail.com" at bounding box center [597, 198] width 90 height 7
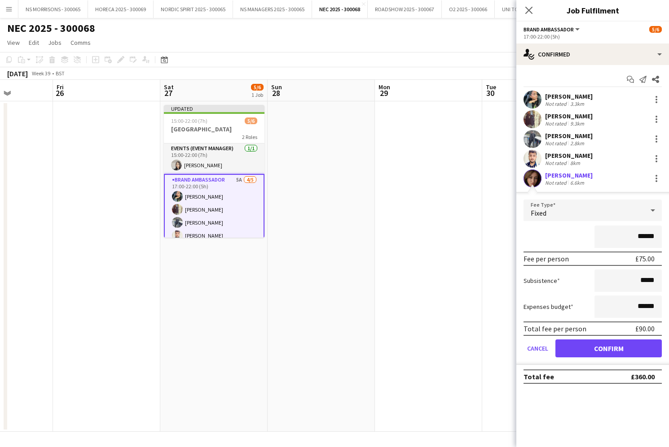
drag, startPoint x: 581, startPoint y: 345, endPoint x: 537, endPoint y: 334, distance: 44.8
click at [581, 345] on button "Confirm" at bounding box center [608, 349] width 106 height 18
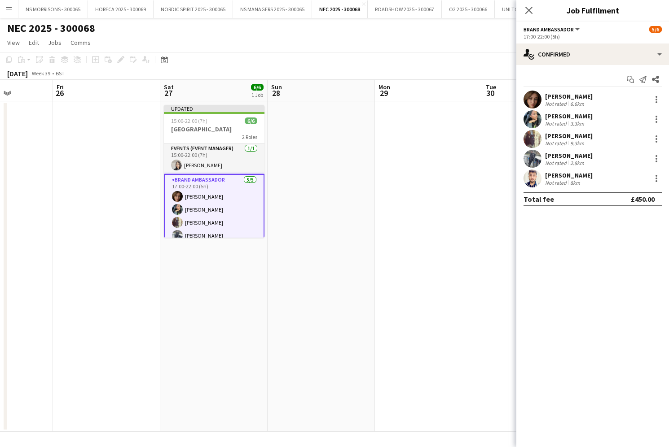
click at [471, 298] on app-date-cell at bounding box center [428, 266] width 107 height 331
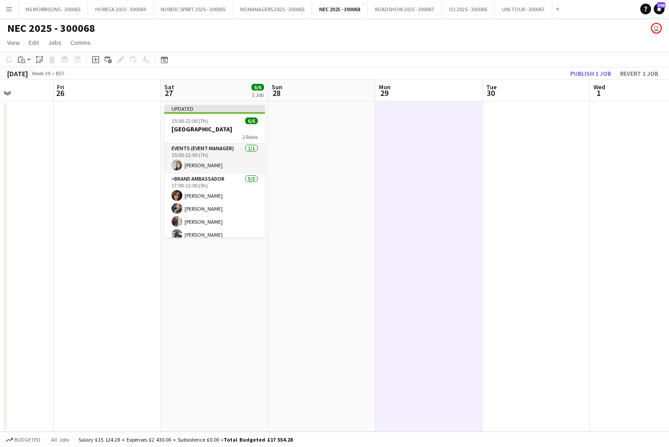
click at [591, 71] on button "Publish 1 job" at bounding box center [590, 74] width 48 height 12
